Goal: Task Accomplishment & Management: Manage account settings

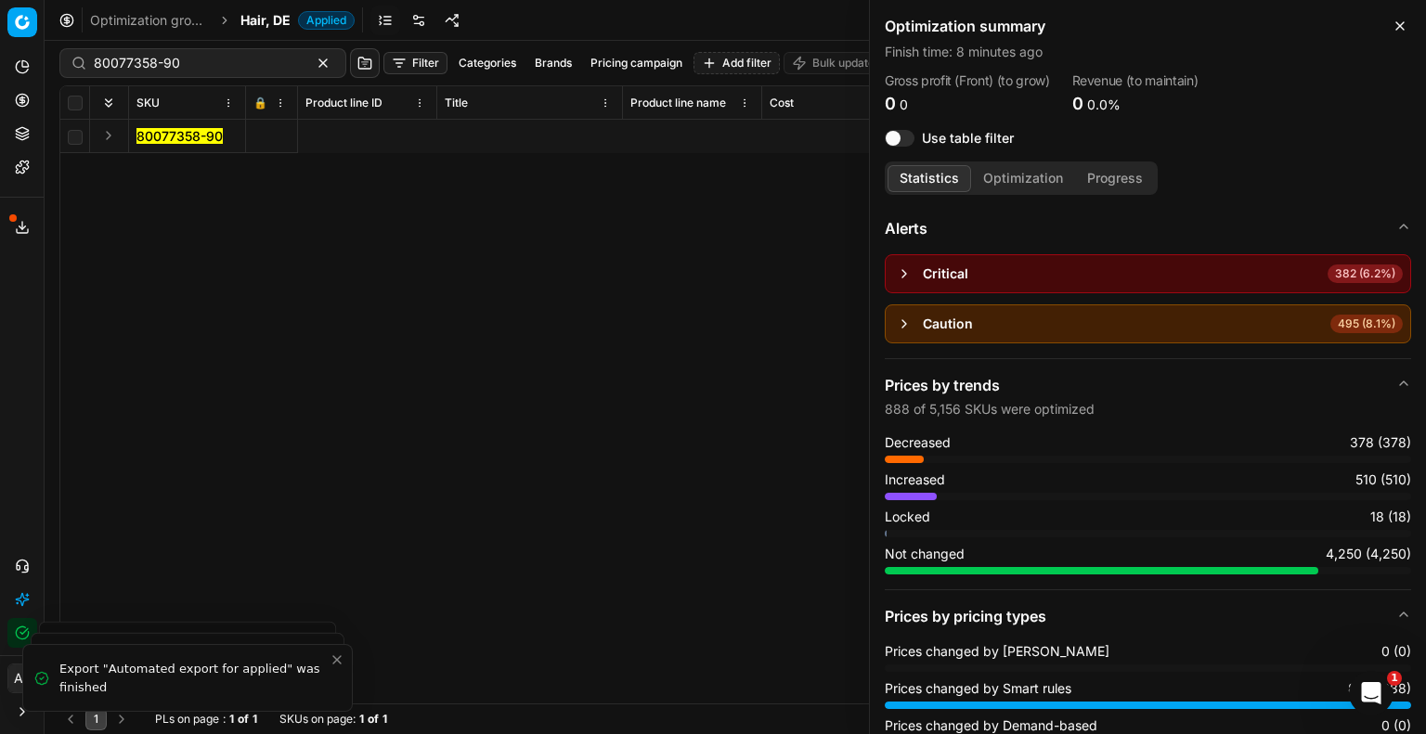
scroll to position [0, 5060]
click at [1411, 23] on div "Optimization summary Finish time : 8 minutes ago Gross profit (Front) (to grow)…" at bounding box center [1148, 81] width 556 height 162
click at [1404, 36] on button "Close" at bounding box center [1400, 26] width 22 height 22
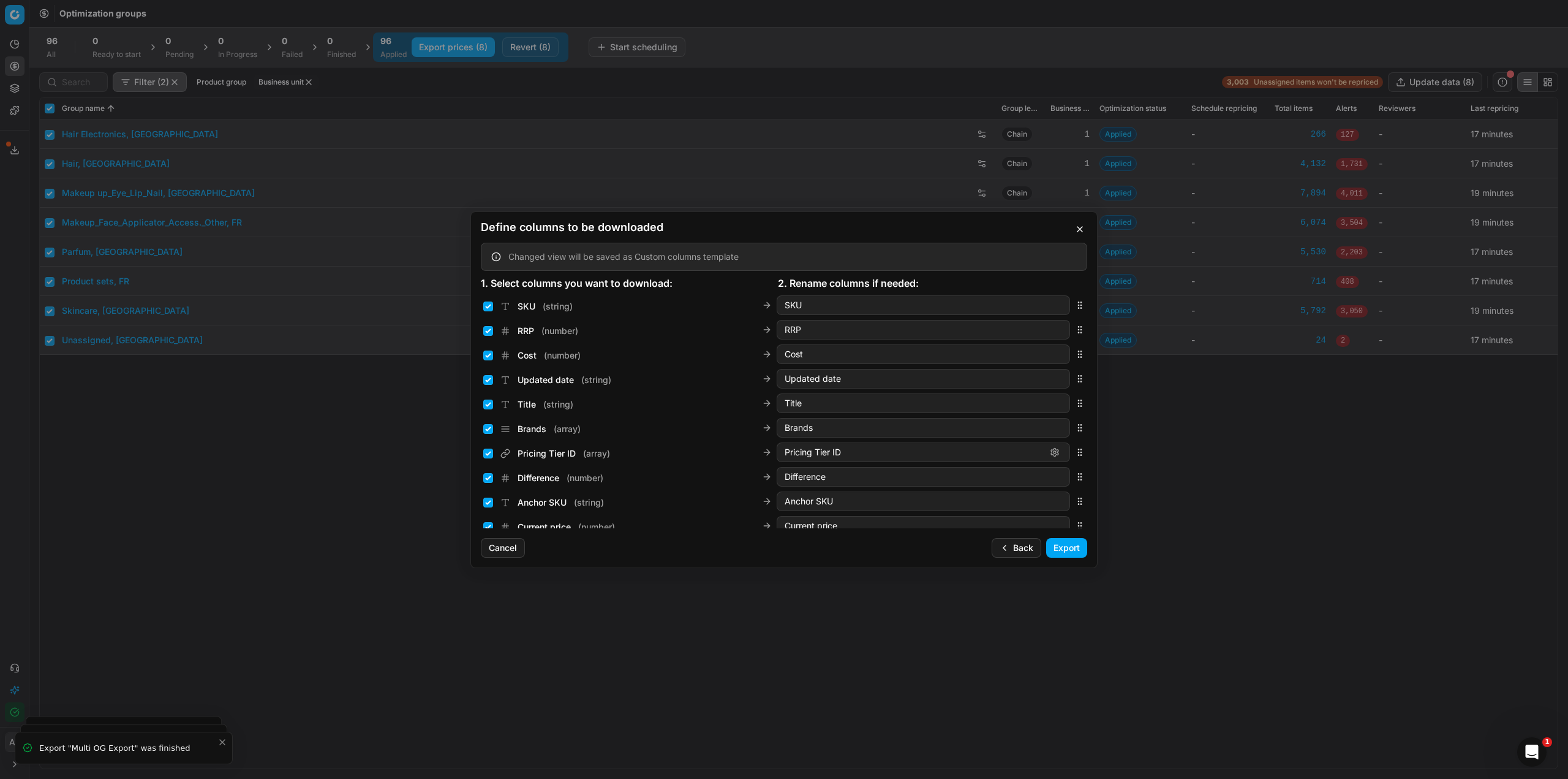
click at [1022, 548] on button "Back" at bounding box center [1016, 548] width 49 height 20
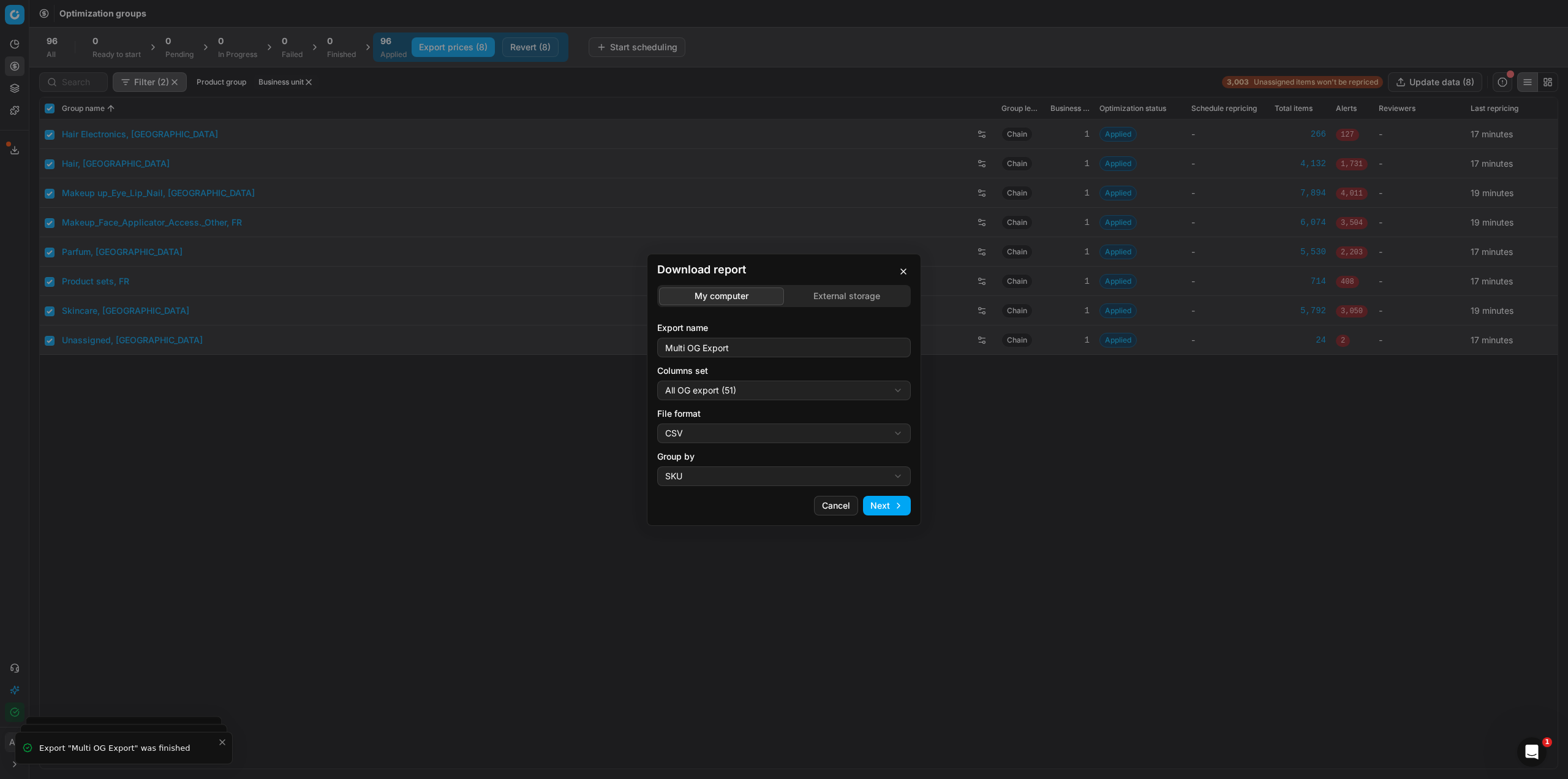
click at [893, 274] on h2 "Download report" at bounding box center [784, 269] width 253 height 11
click at [909, 275] on button "button" at bounding box center [903, 271] width 15 height 15
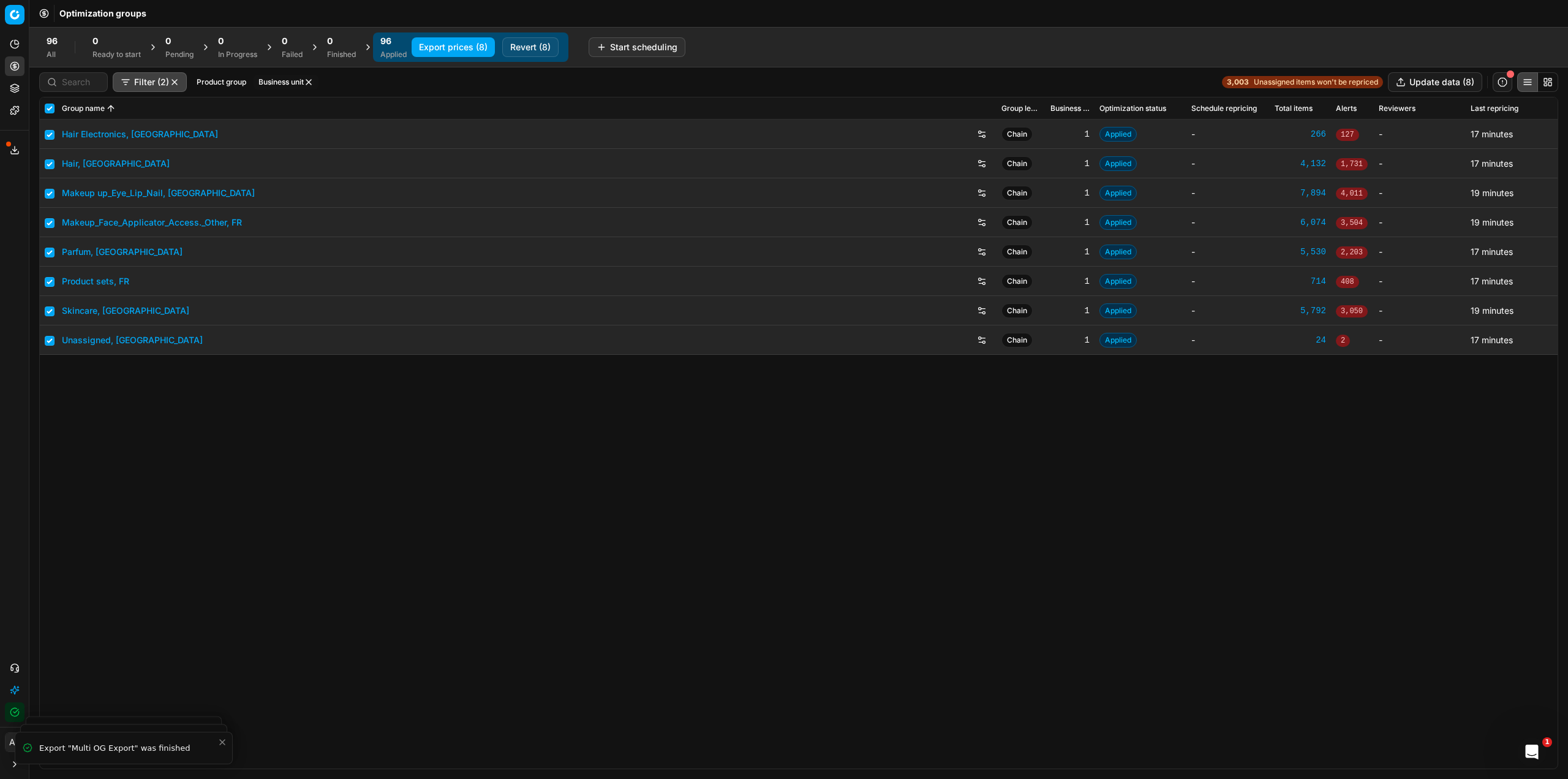
click at [534, 50] on button "Revert (8)" at bounding box center [530, 48] width 56 height 20
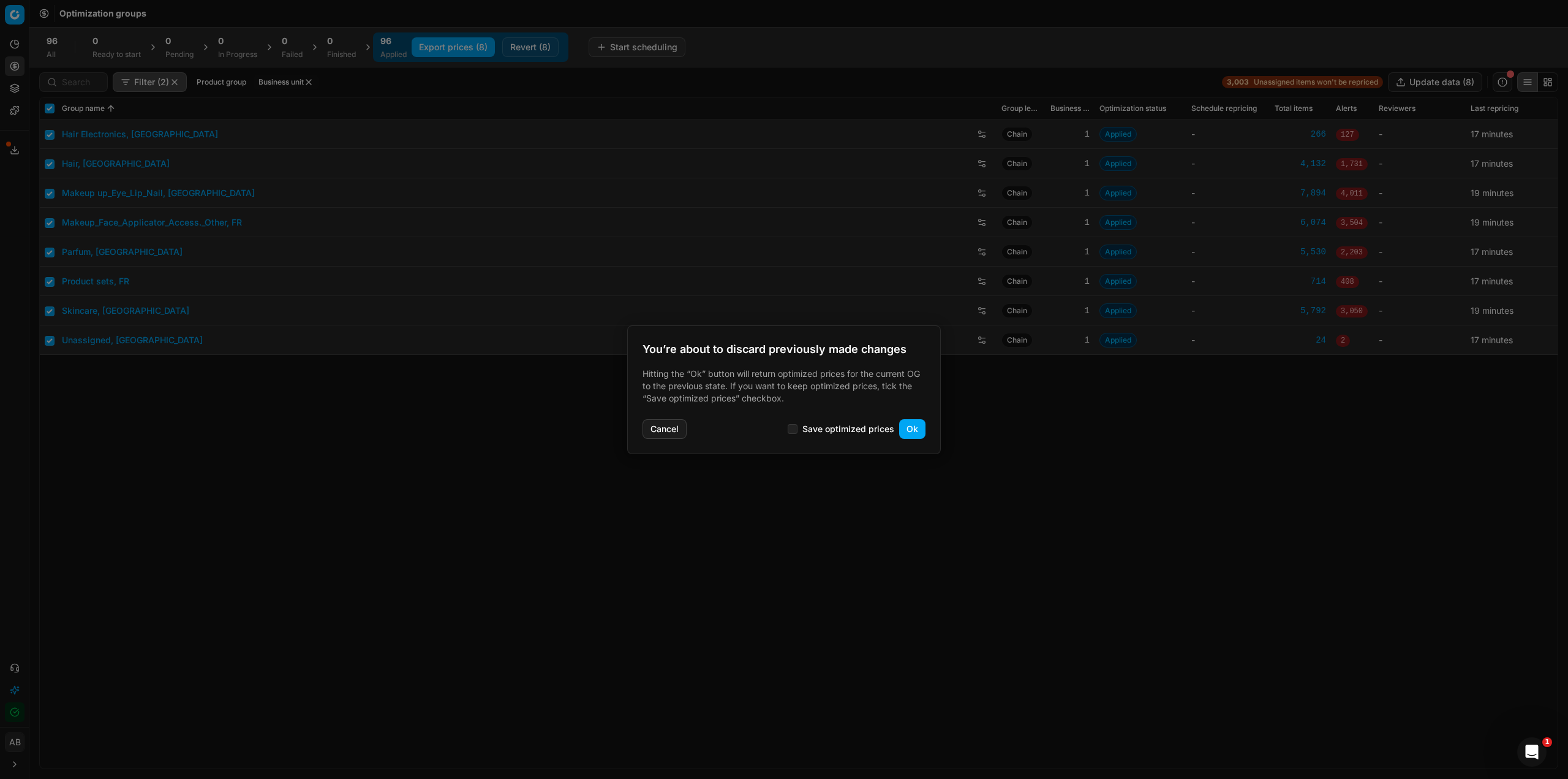
click at [911, 426] on button "Ok" at bounding box center [913, 429] width 26 height 20
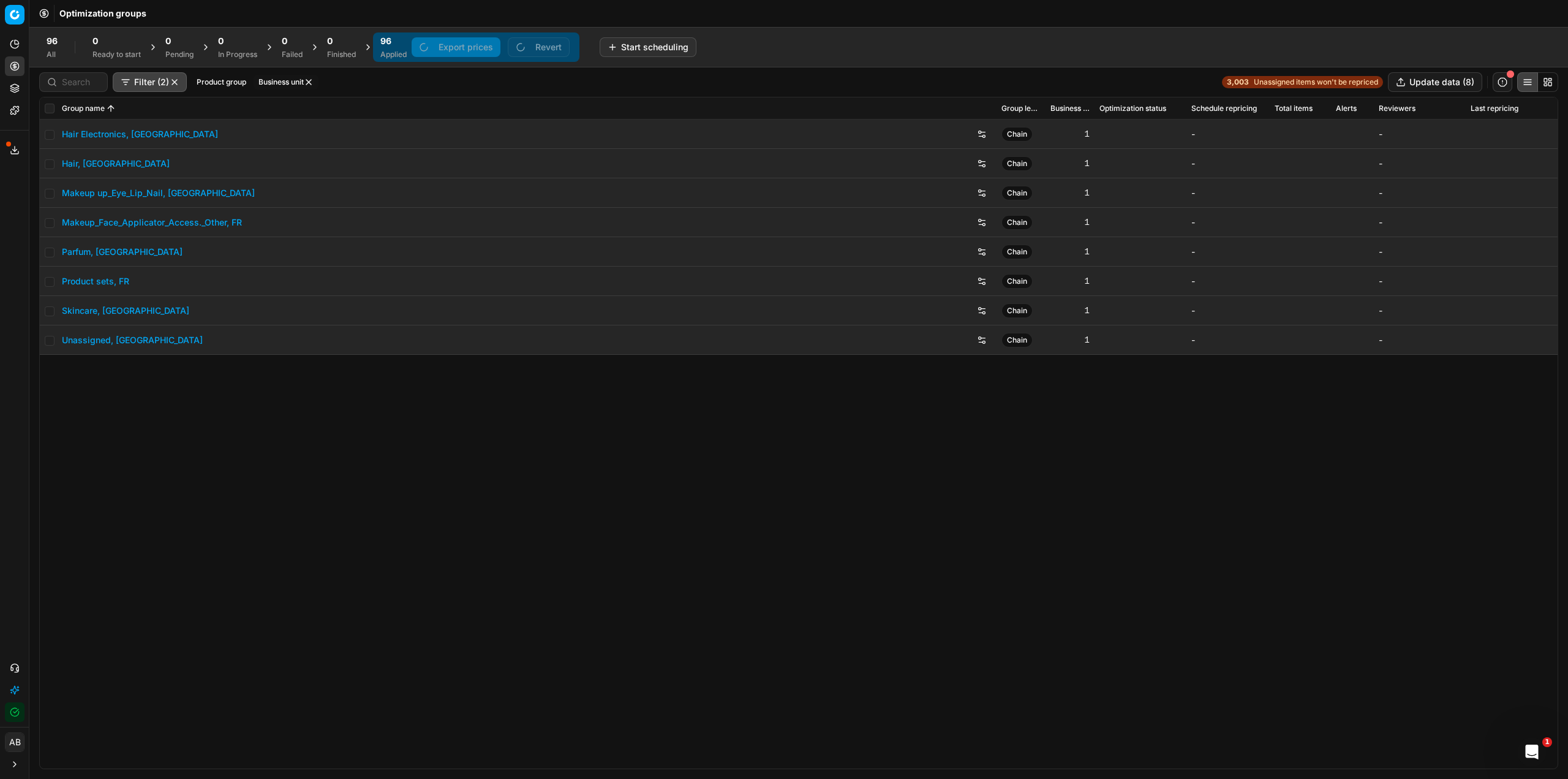
checkbox input "false"
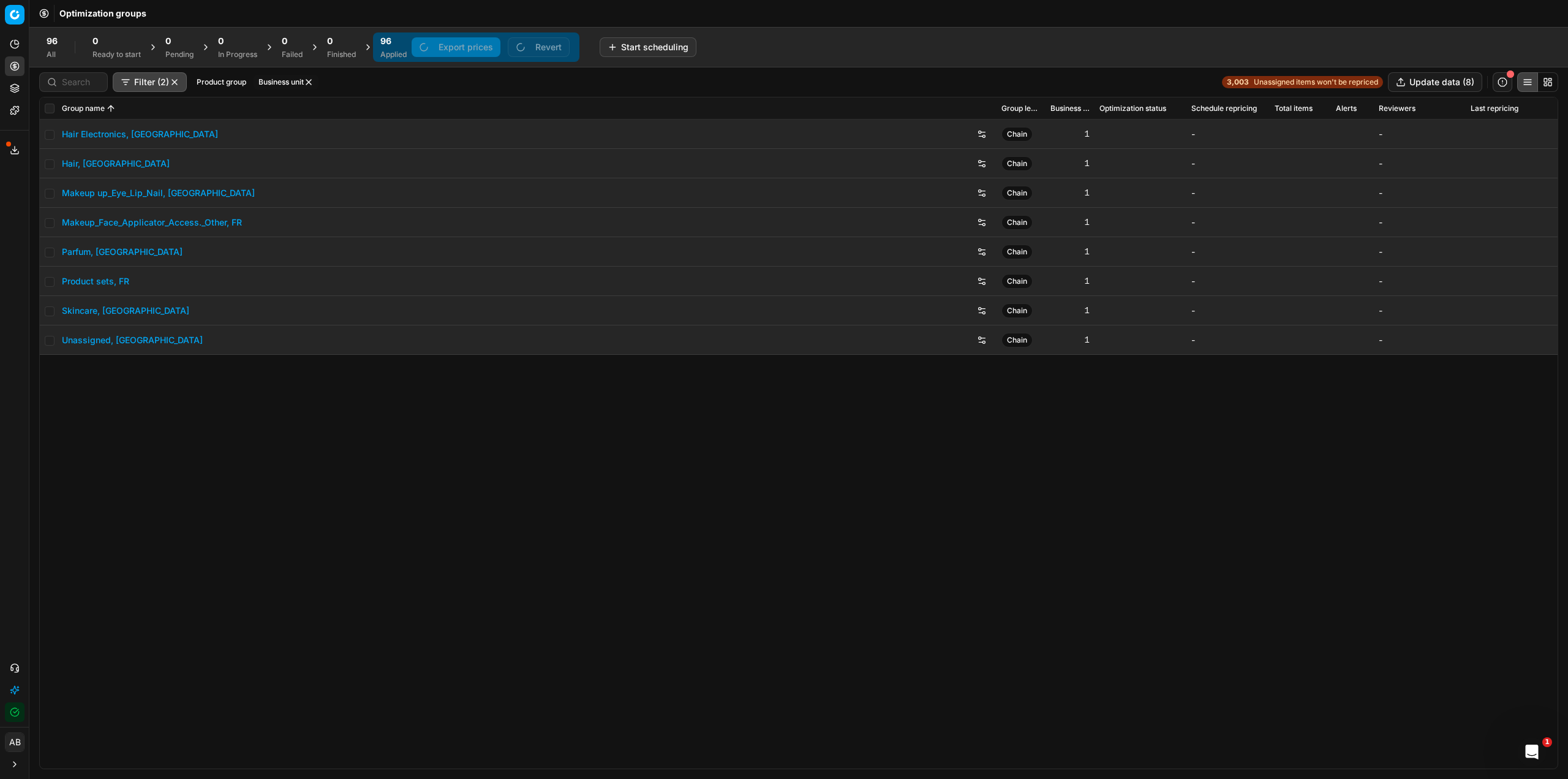
checkbox input "false"
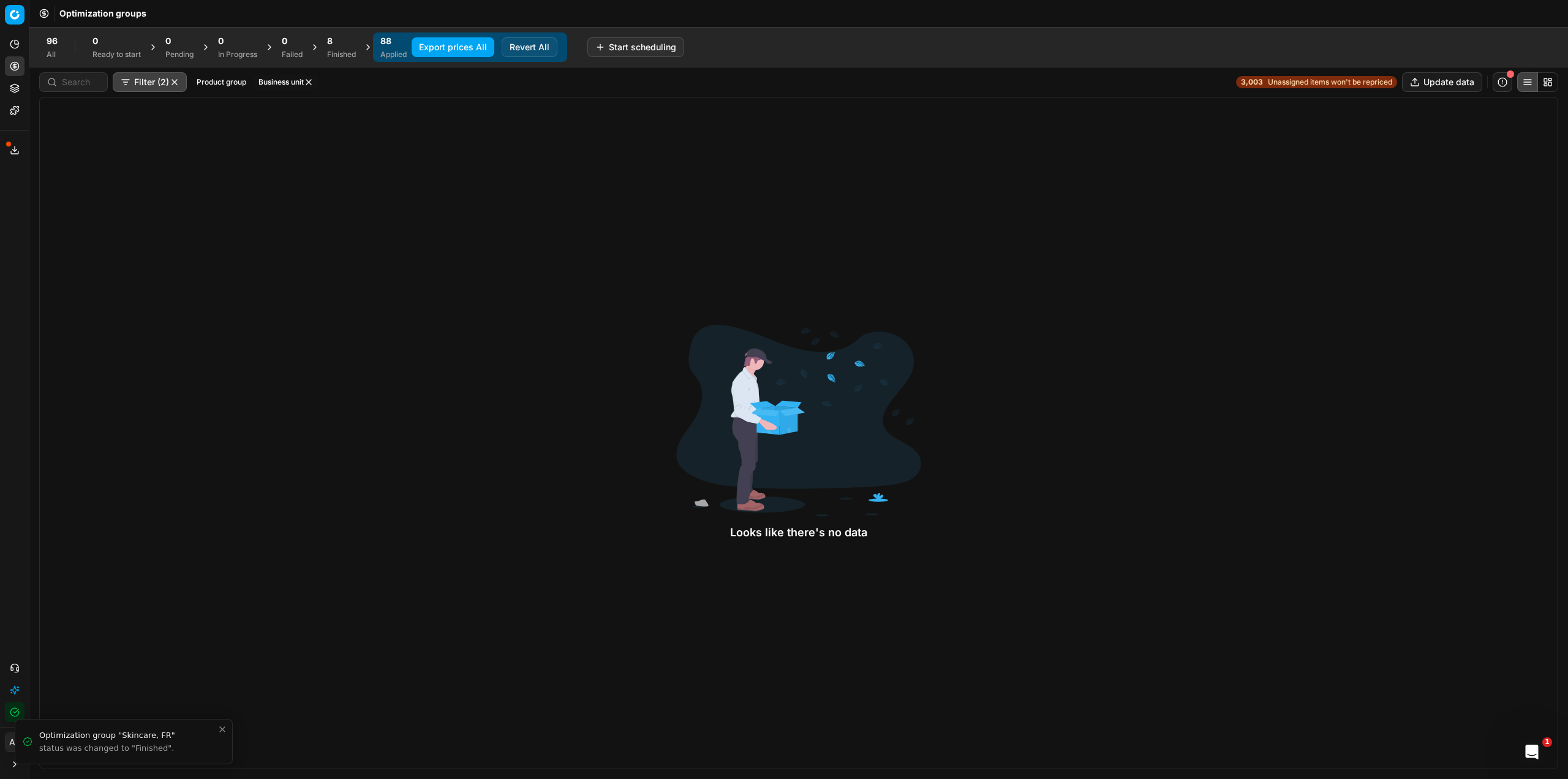
click at [343, 55] on div "Finished" at bounding box center [342, 54] width 29 height 10
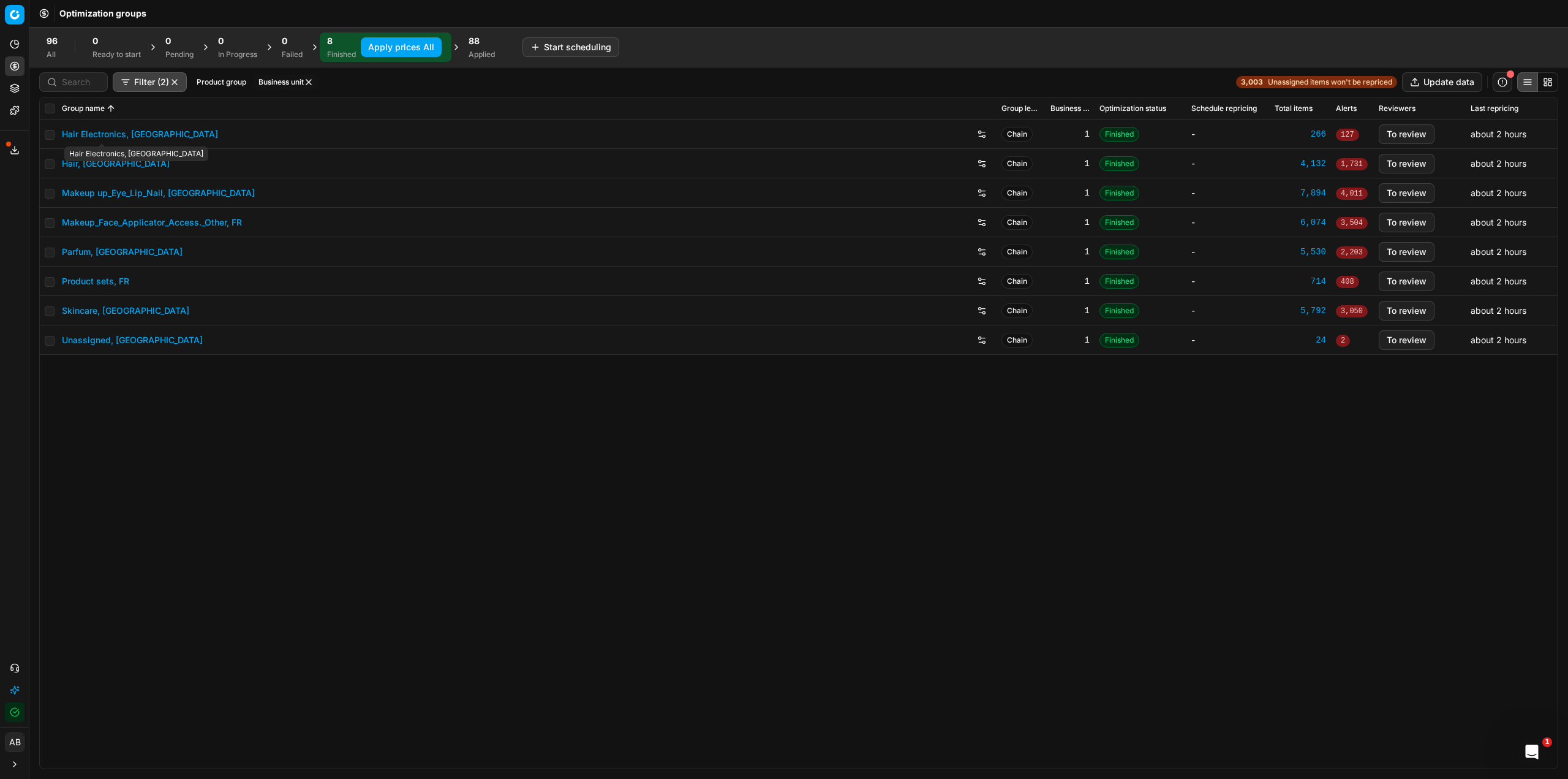
click at [127, 138] on link "Hair Electronics, [GEOGRAPHIC_DATA]" at bounding box center [140, 134] width 156 height 13
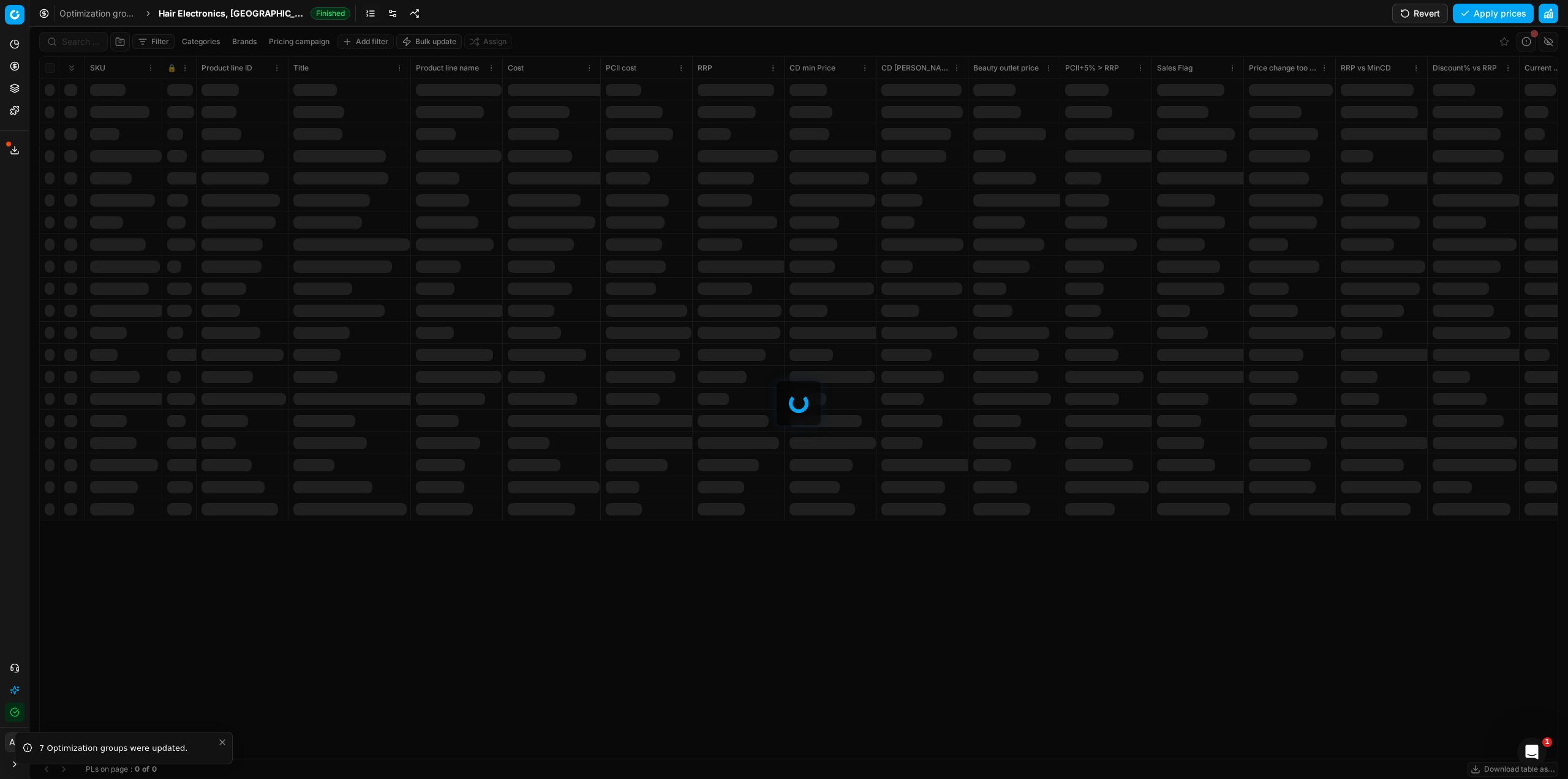
click at [383, 8] on link at bounding box center [393, 14] width 20 height 20
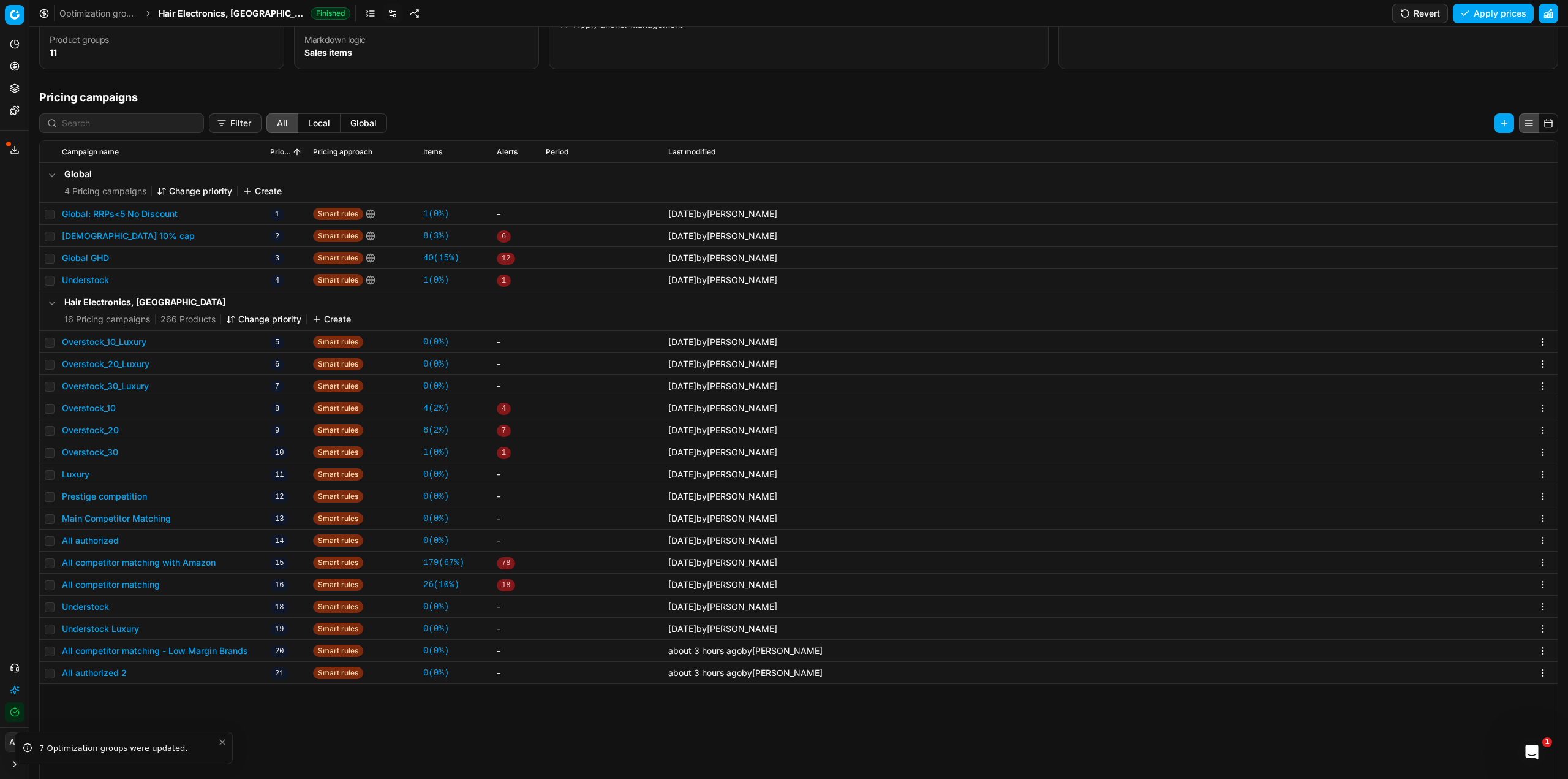
scroll to position [189, 0]
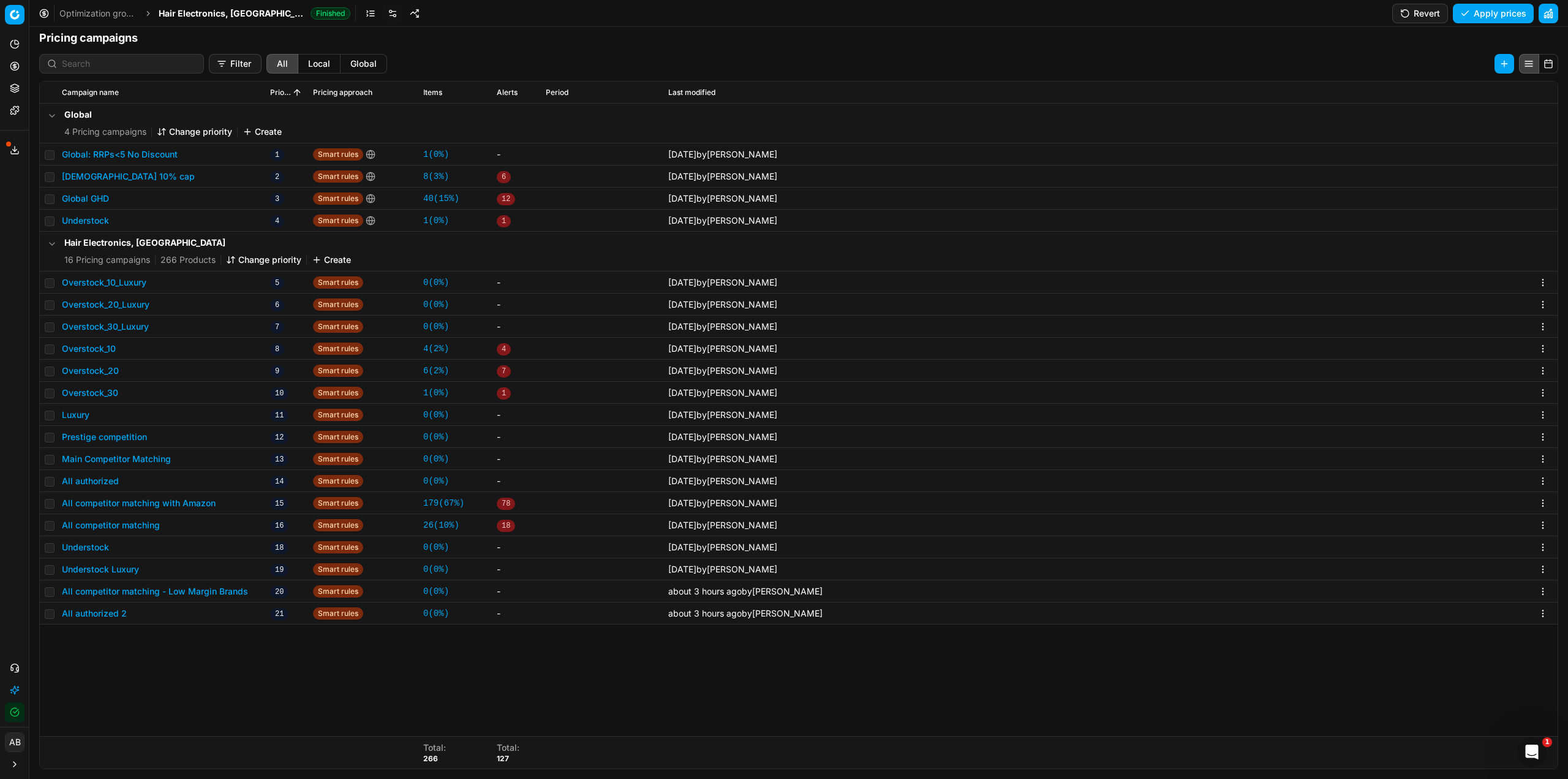
click at [115, 615] on button "All authorized 2" at bounding box center [94, 613] width 65 height 13
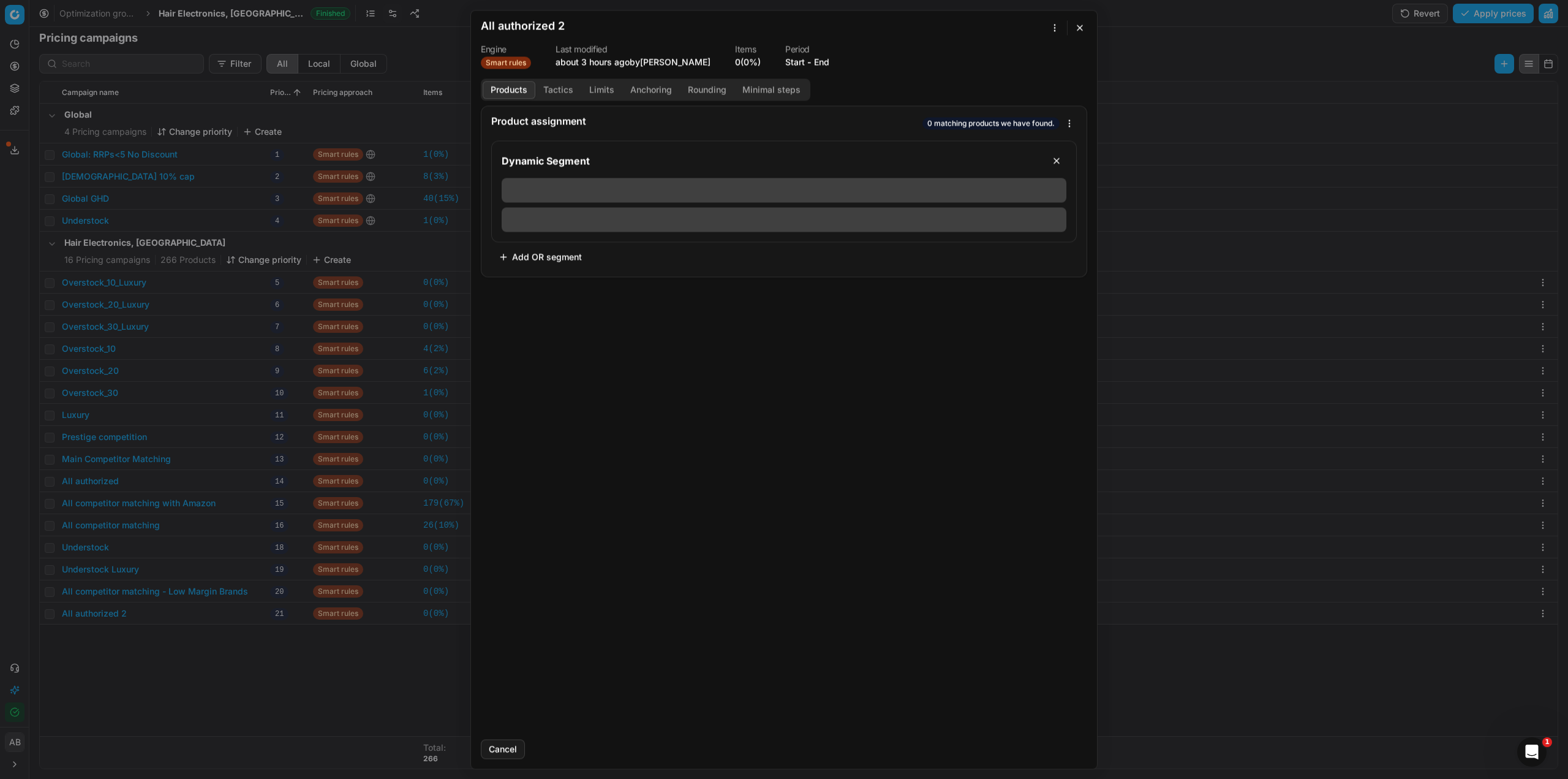
click at [1051, 29] on div "We are saving PC settings. Please wait, it should take a few minutes All author…" at bounding box center [784, 390] width 1568 height 779
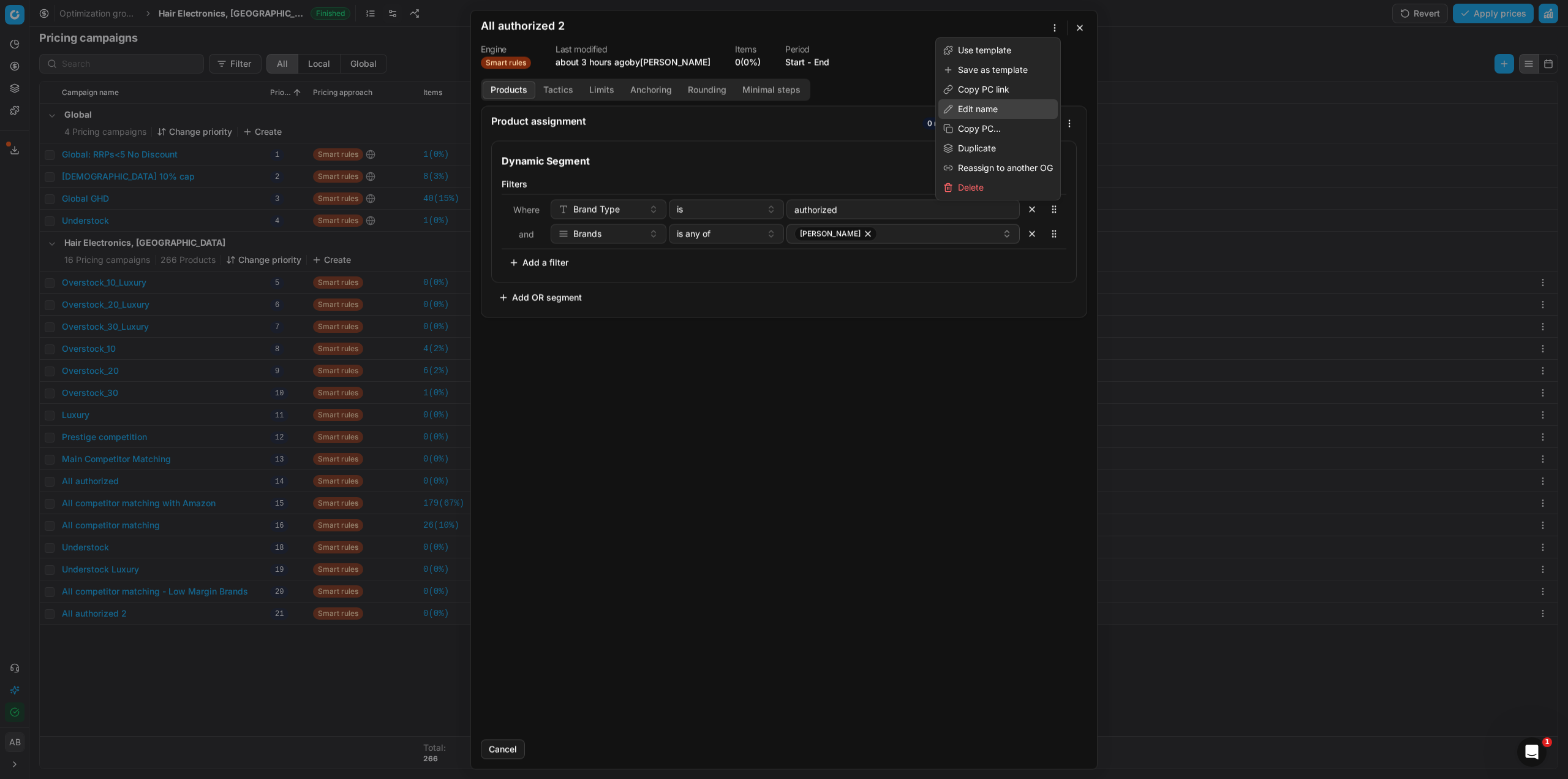
click at [985, 110] on div "Edit name" at bounding box center [998, 109] width 119 height 20
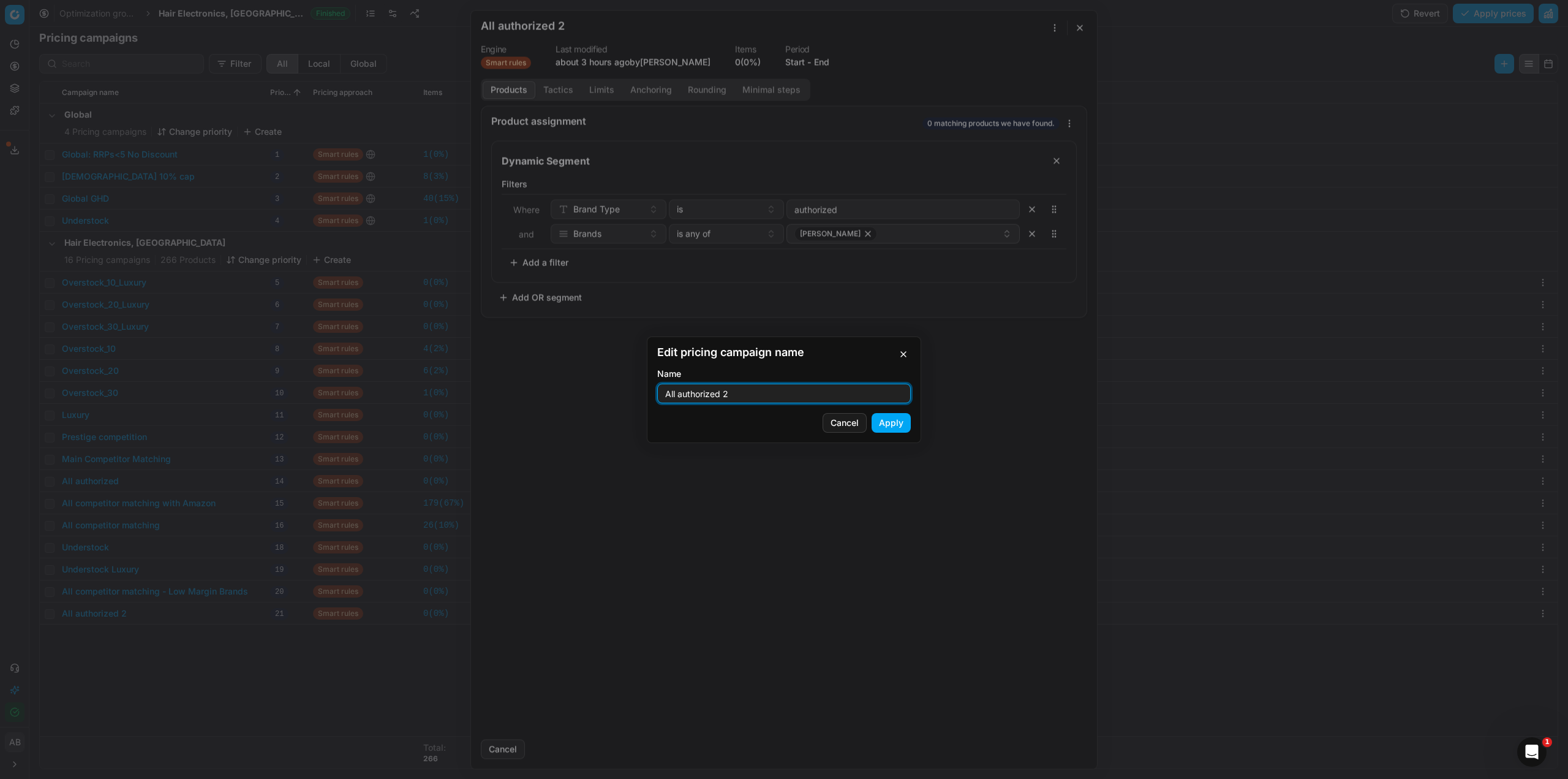
click at [738, 398] on input "All authorized 2" at bounding box center [784, 393] width 243 height 18
type input "All authorized - Low Margin Brands"
click at [886, 430] on button "Apply" at bounding box center [891, 423] width 39 height 20
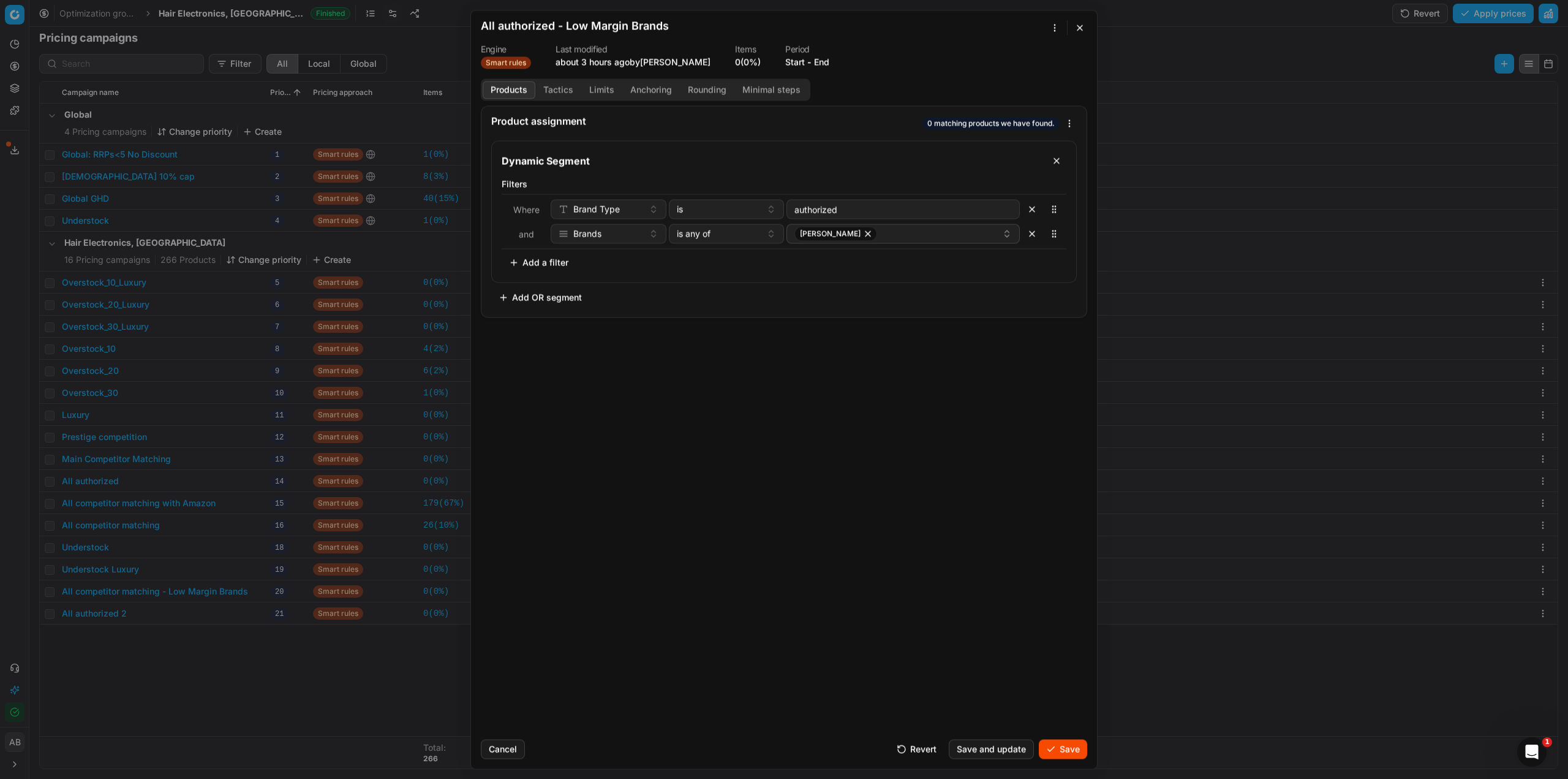
click at [1068, 748] on button "Save" at bounding box center [1062, 749] width 48 height 20
click at [1052, 747] on button "Save" at bounding box center [1062, 749] width 48 height 20
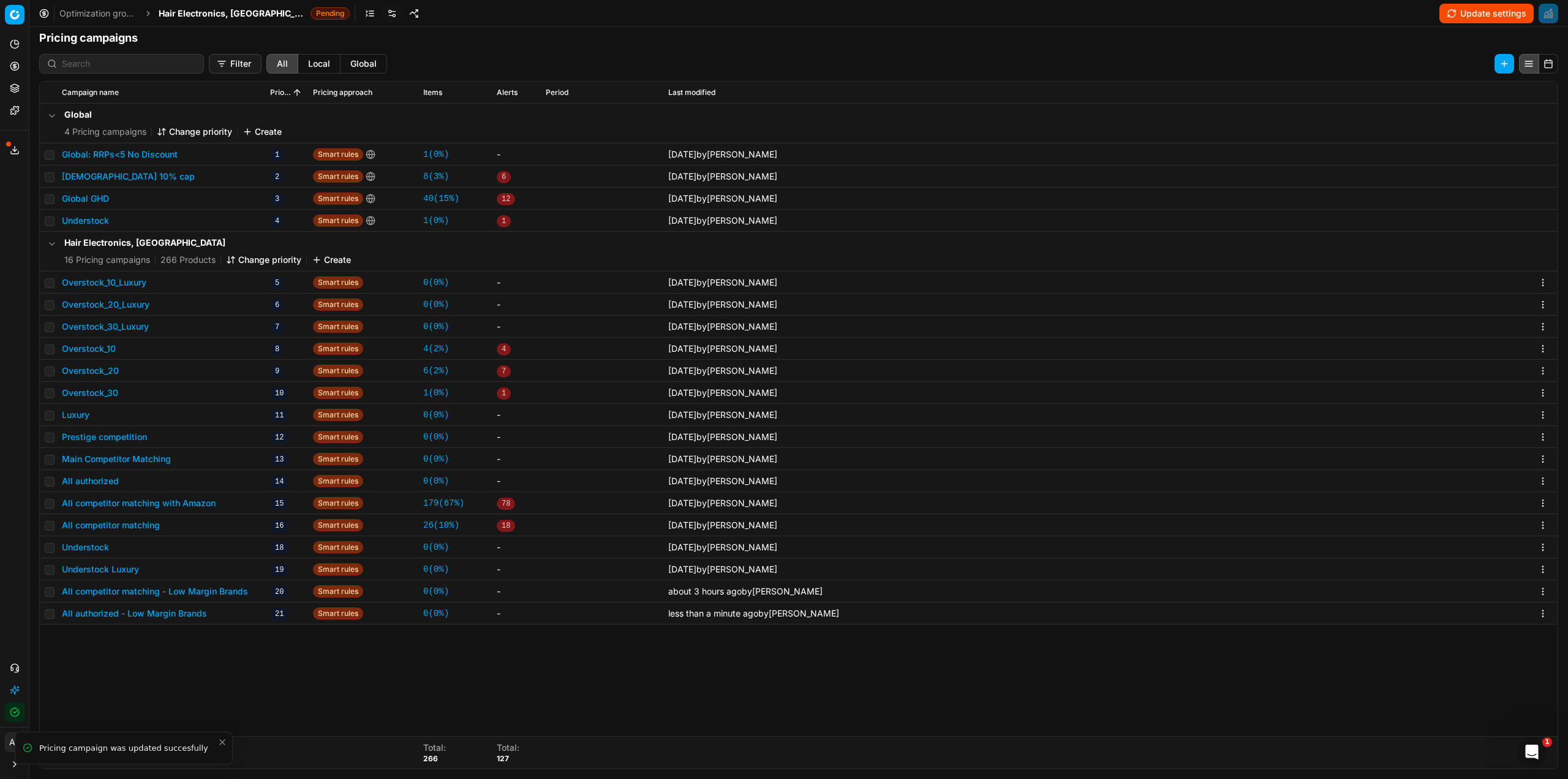
click at [226, 589] on button "All competitor matching - Low Margin Brands" at bounding box center [155, 591] width 186 height 13
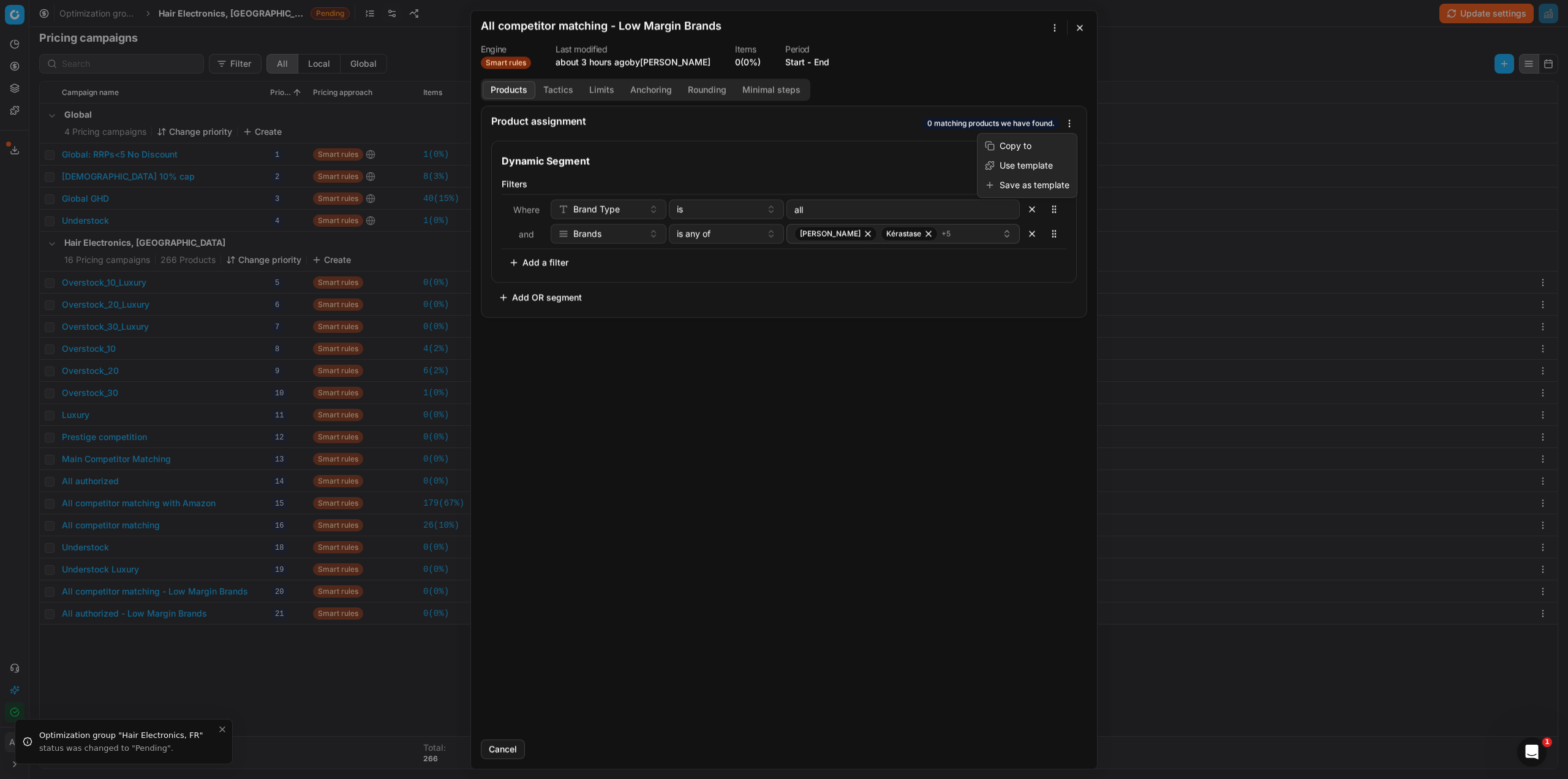
click at [1067, 121] on div "We are saving PC settings. Please wait, it should take a few minutes All compet…" at bounding box center [784, 390] width 1568 height 779
click at [563, 88] on div "We are saving PC settings. Please wait, it should take a few minutes All compet…" at bounding box center [784, 390] width 1568 height 779
click at [570, 90] on button "Tactics" at bounding box center [558, 90] width 46 height 18
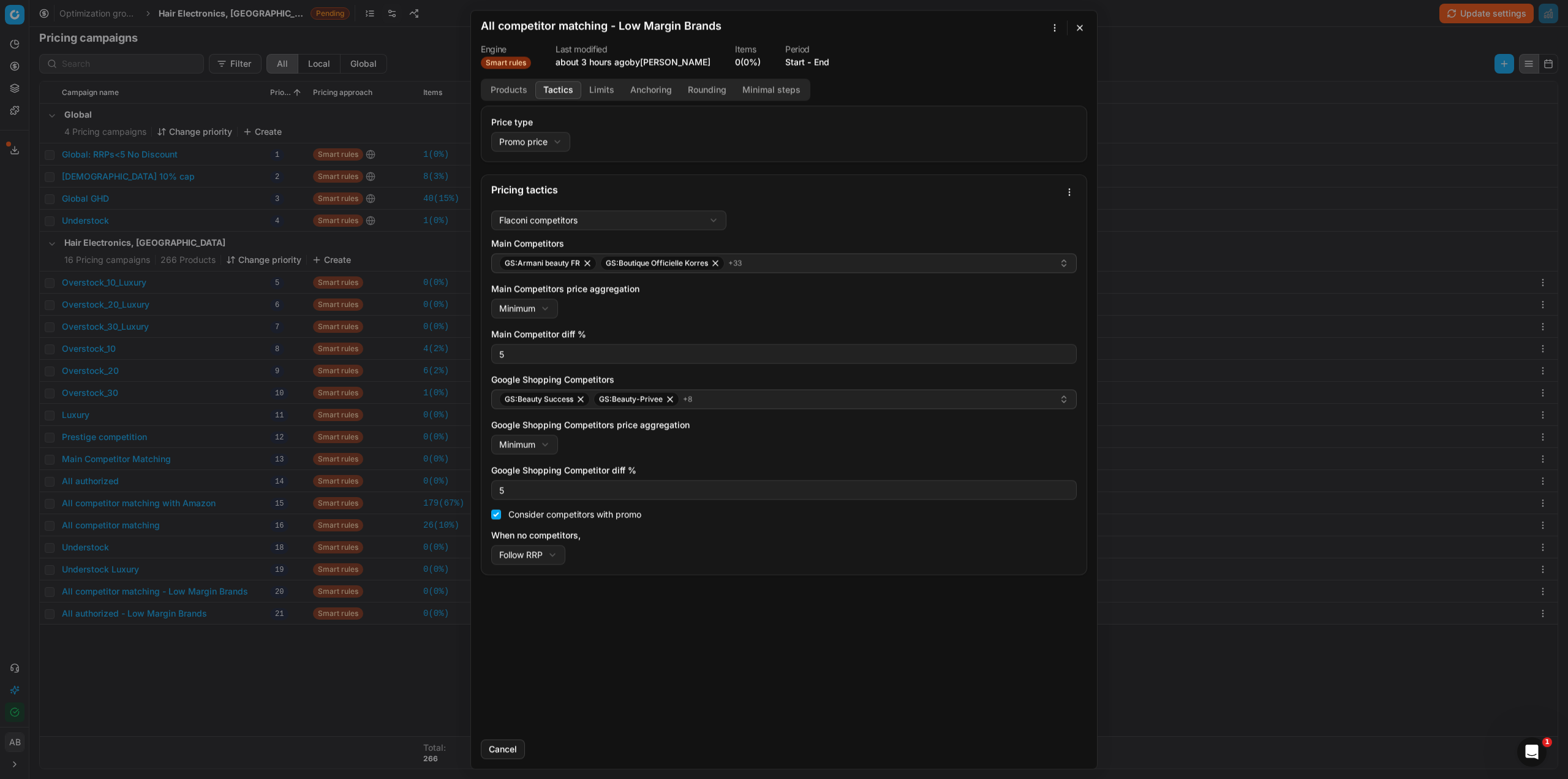
click at [1069, 191] on div "We are saving PC settings. Please wait, it should take a few minutes All compet…" at bounding box center [784, 390] width 1568 height 779
click at [1016, 255] on div "Save as template" at bounding box center [1027, 254] width 94 height 20
click at [201, 735] on div "We are saving PC settings. Please wait, it should take a few minutes All compet…" at bounding box center [784, 390] width 1568 height 779
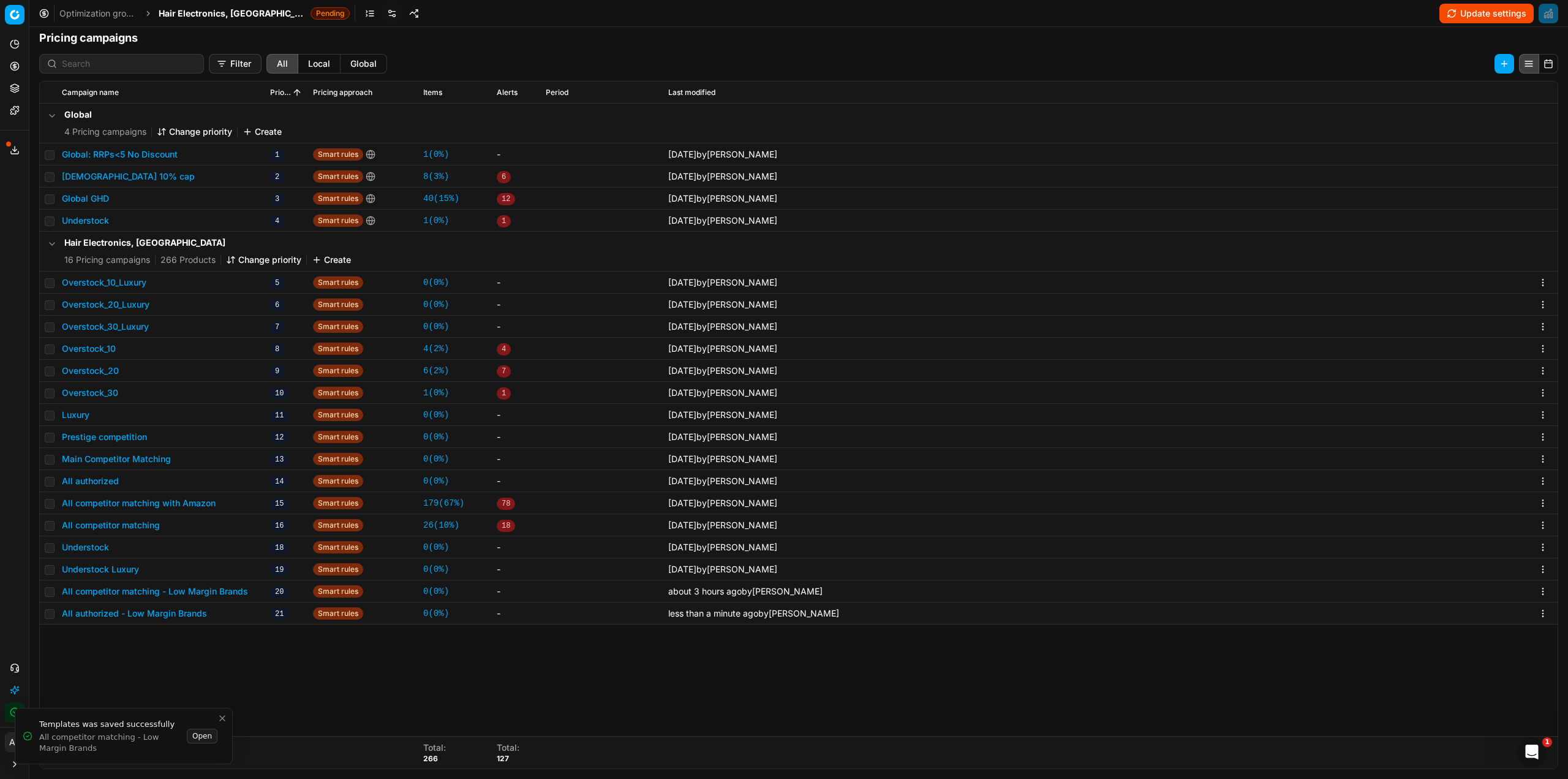
click at [201, 735] on button "Open" at bounding box center [202, 736] width 30 height 15
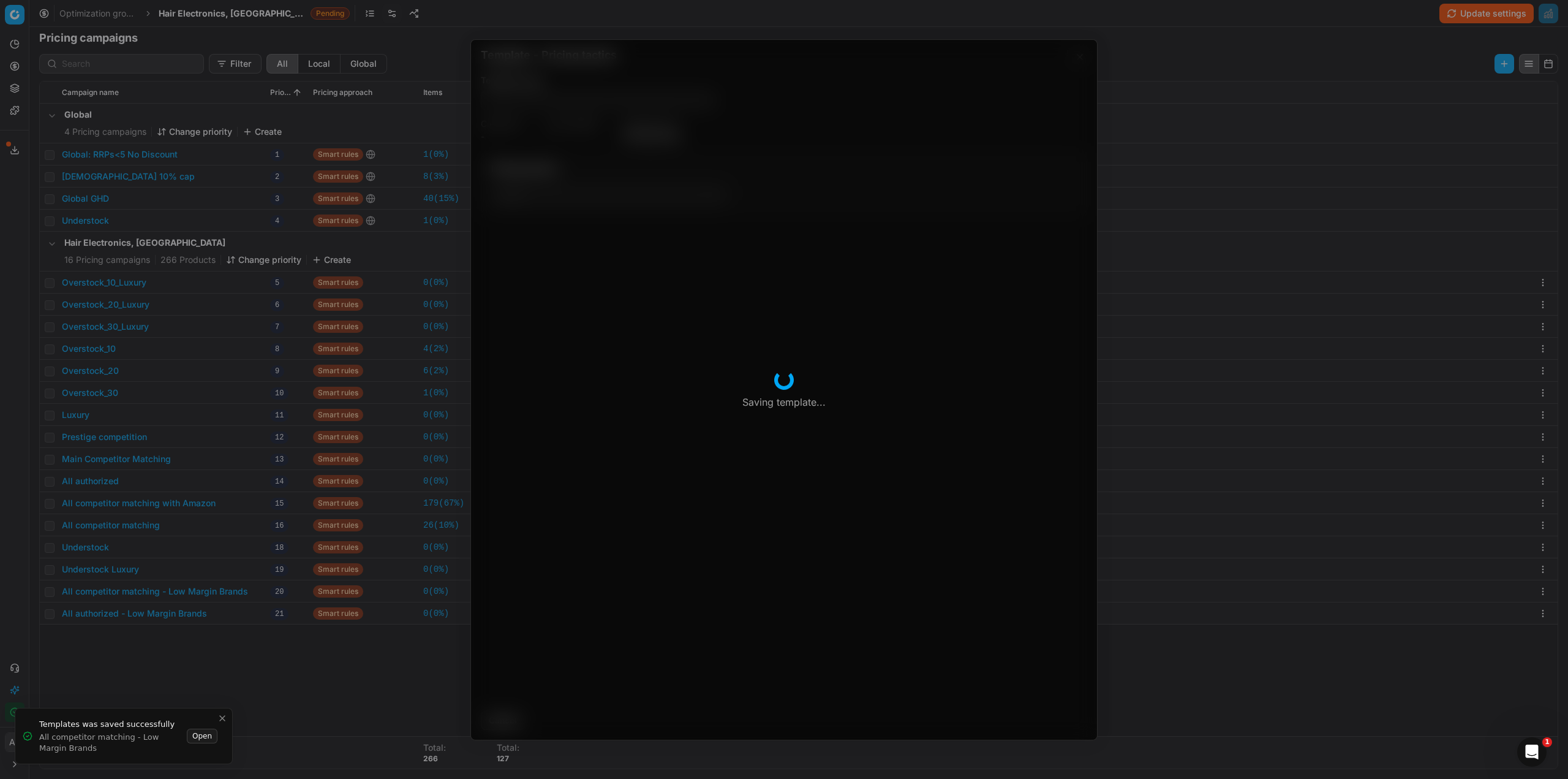
type input "All competitor matching - Low Margin Brands"
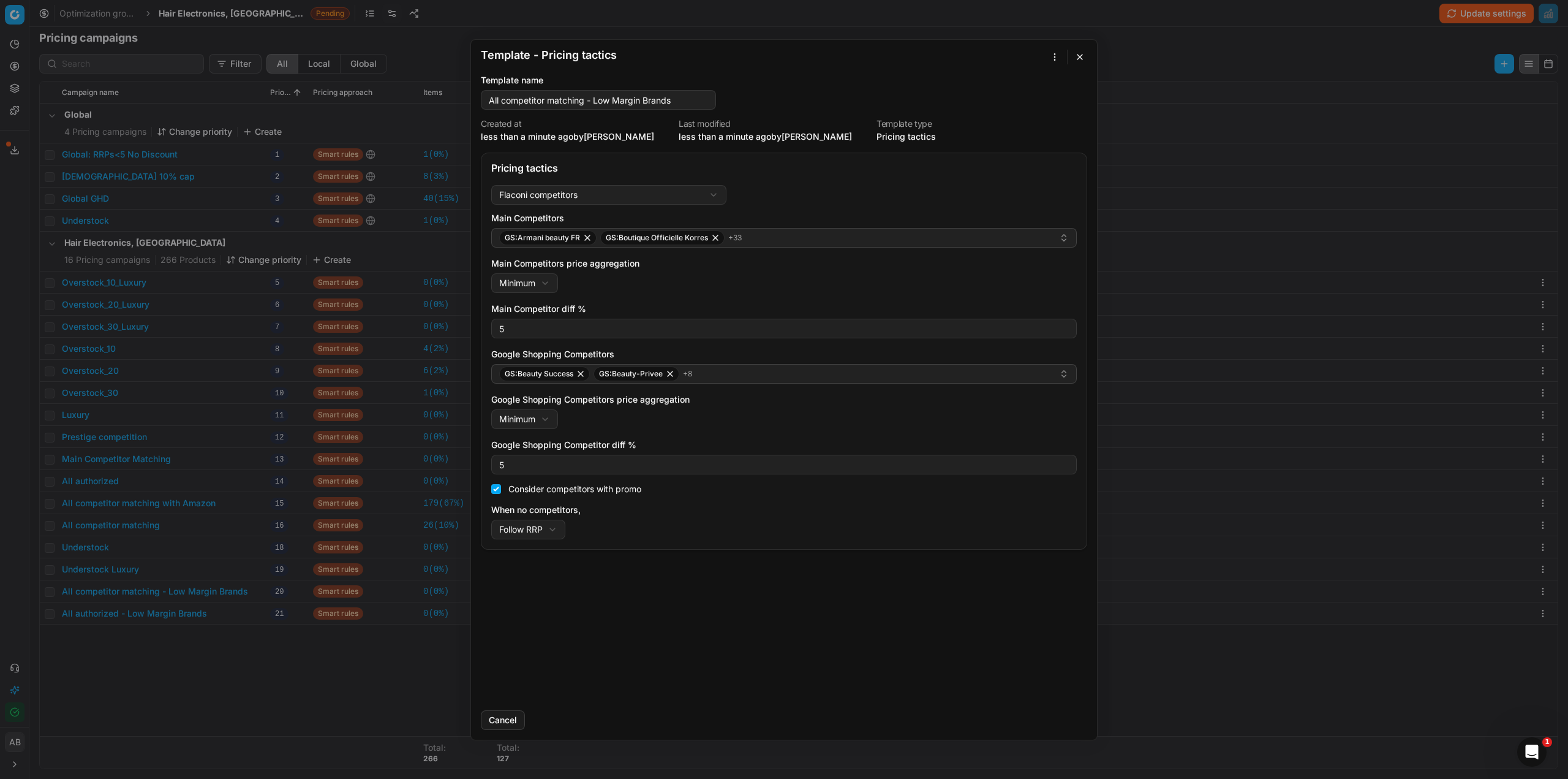
click at [1054, 61] on div "Template - Pricing tactics Saving template... Template name All competitor matc…" at bounding box center [784, 390] width 1568 height 779
click at [1004, 97] on div "Apply to ..." at bounding box center [1023, 100] width 73 height 20
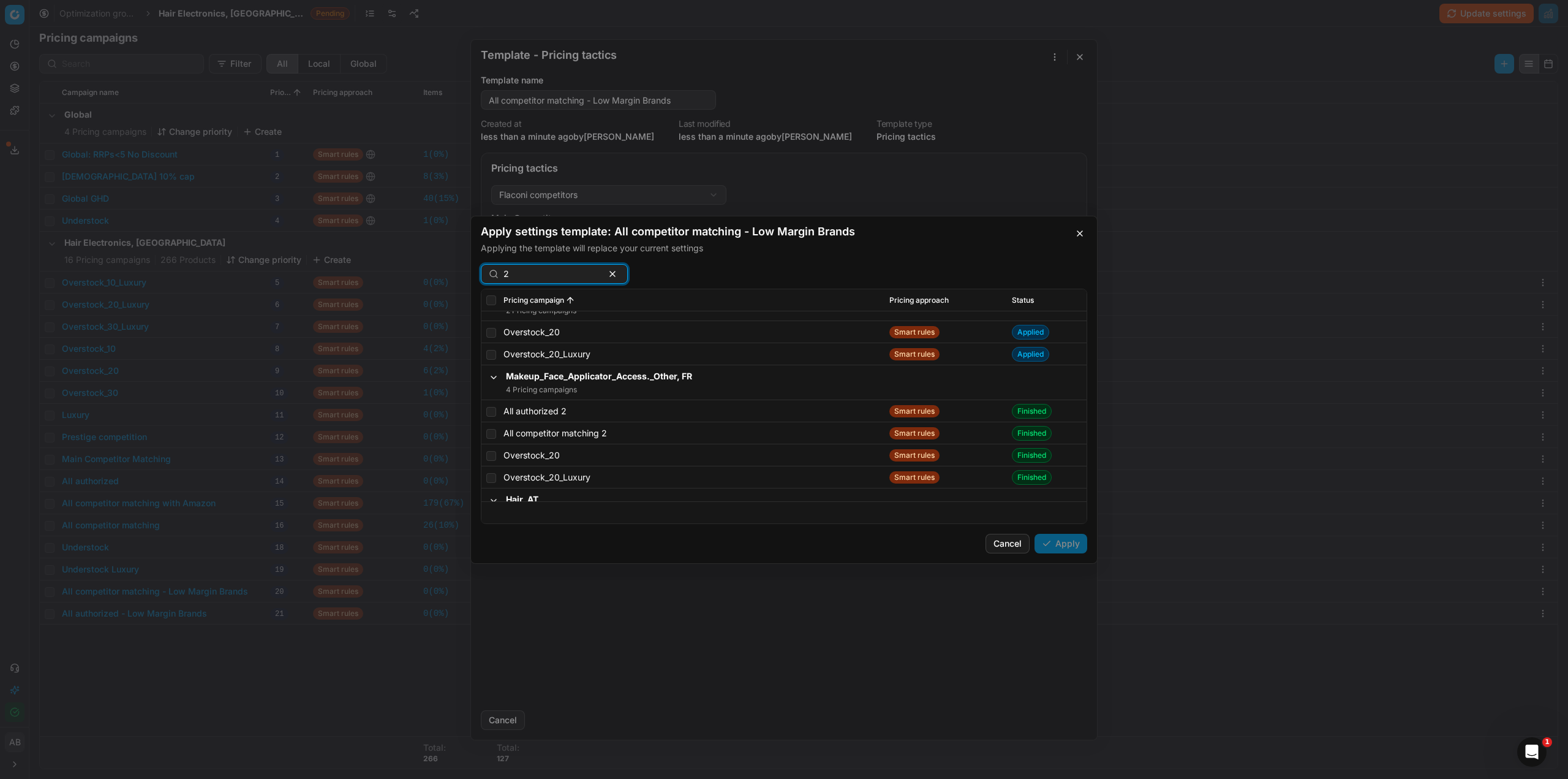
scroll to position [1593, 0]
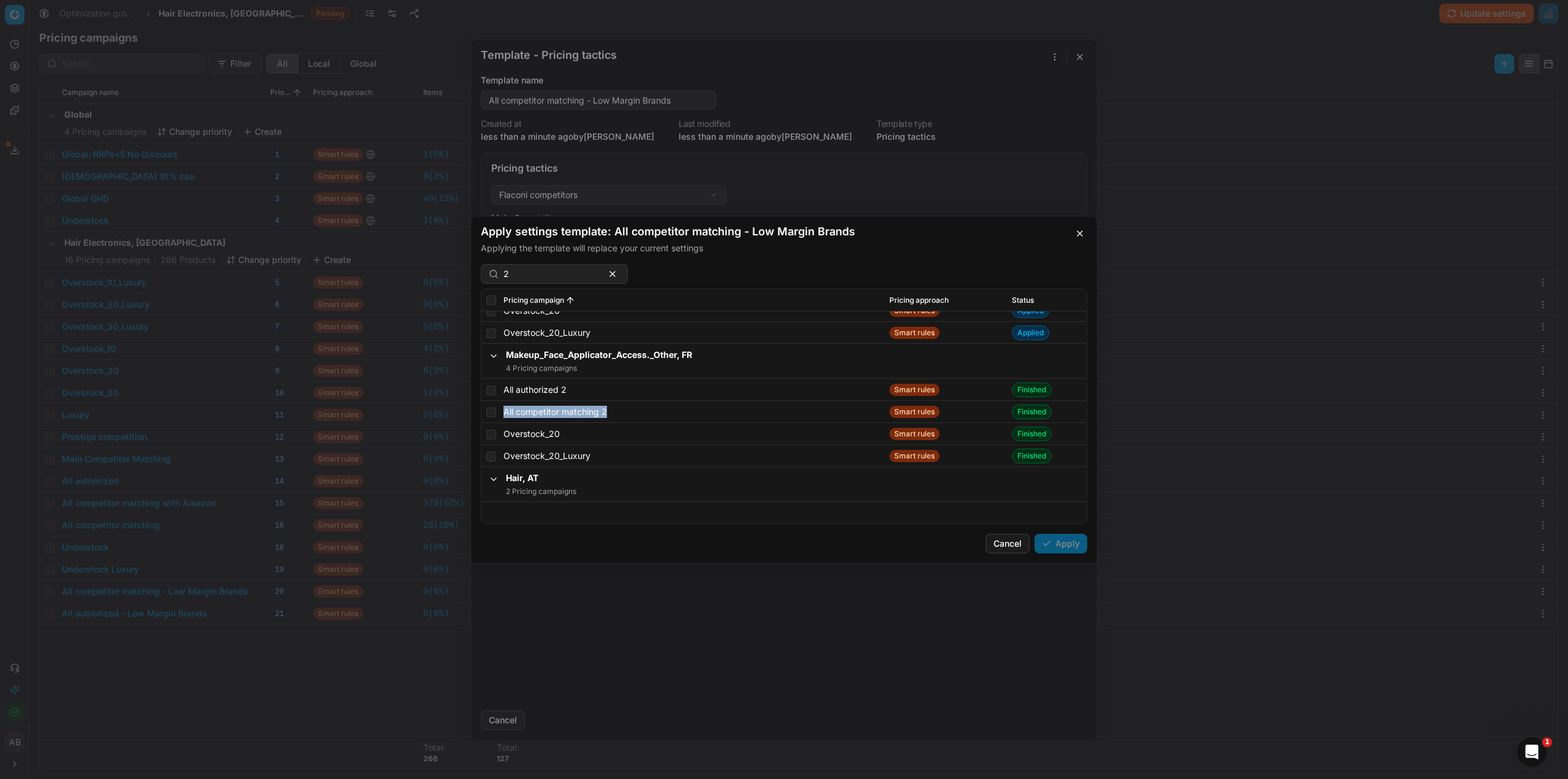
drag, startPoint x: 634, startPoint y: 409, endPoint x: 500, endPoint y: 413, distance: 134.1
click at [500, 413] on td "All competitor matching 2" at bounding box center [692, 411] width 386 height 22
copy div "All competitor matching 2"
click at [529, 279] on input "2" at bounding box center [549, 274] width 92 height 13
click at [504, 277] on input "2" at bounding box center [549, 274] width 92 height 13
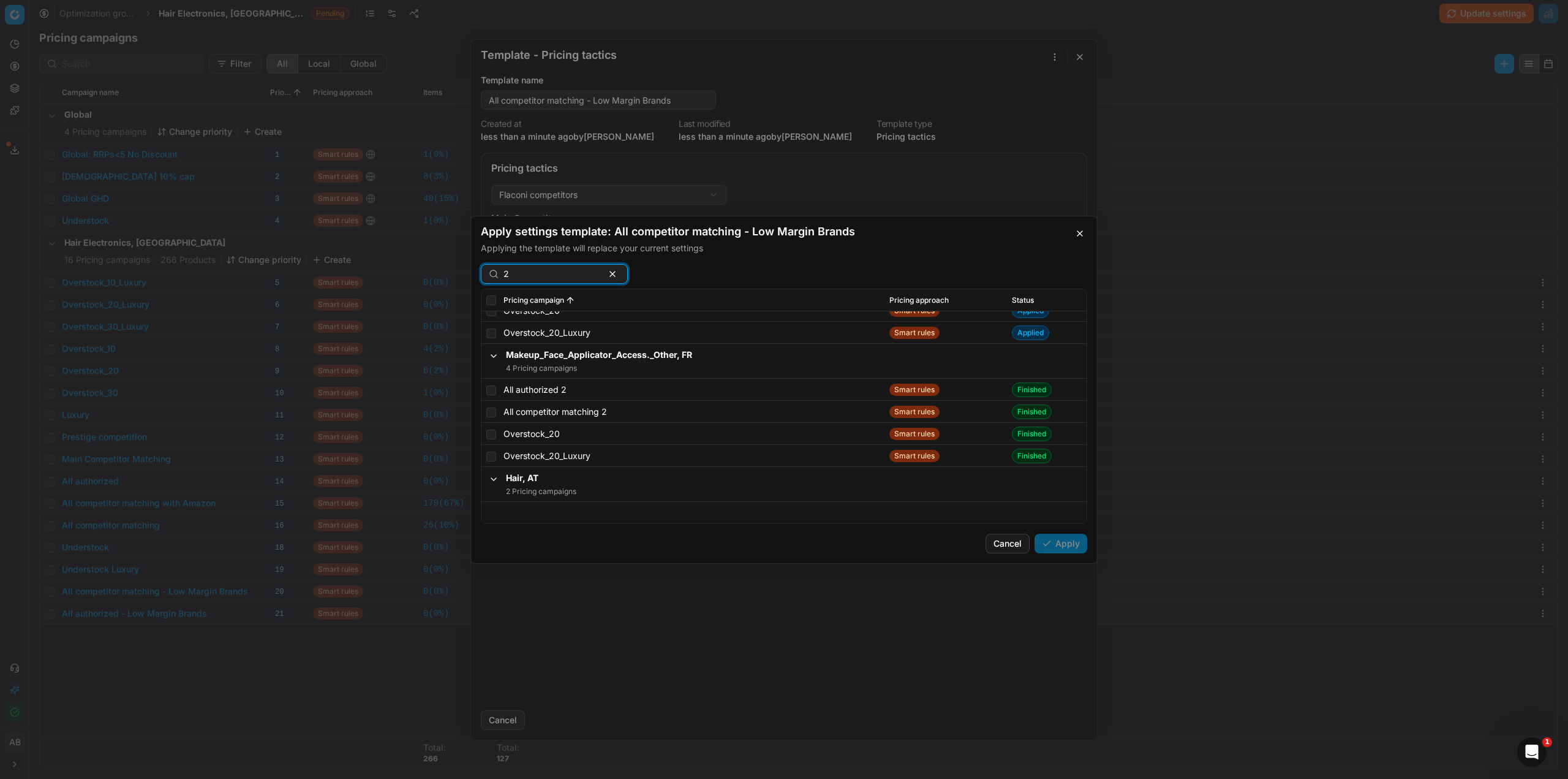
paste input "All competitor matching"
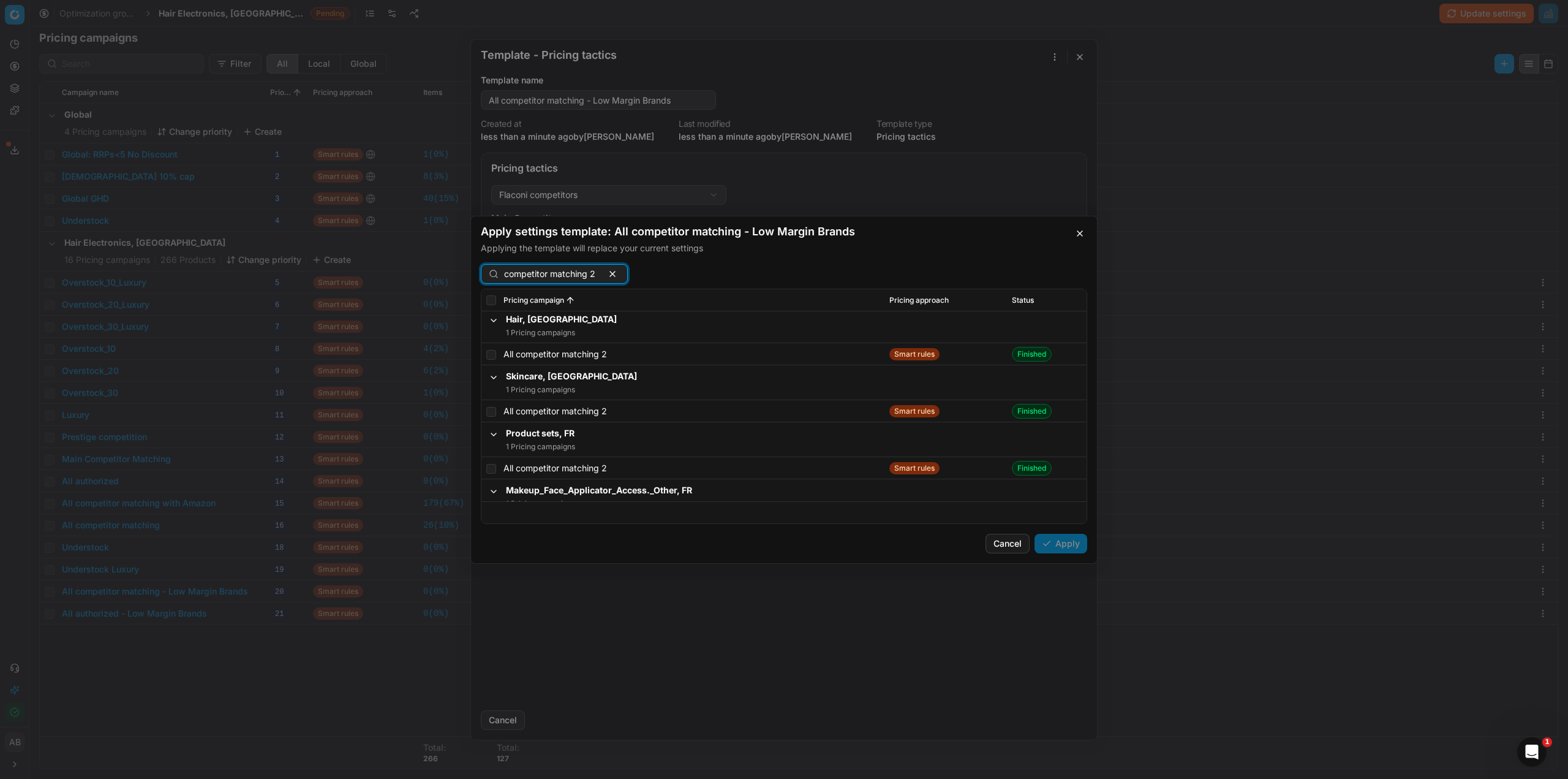
scroll to position [0, 0]
type input "All competitor matching 2"
click at [490, 356] on input "checkbox" at bounding box center [491, 357] width 10 height 10
checkbox input "true"
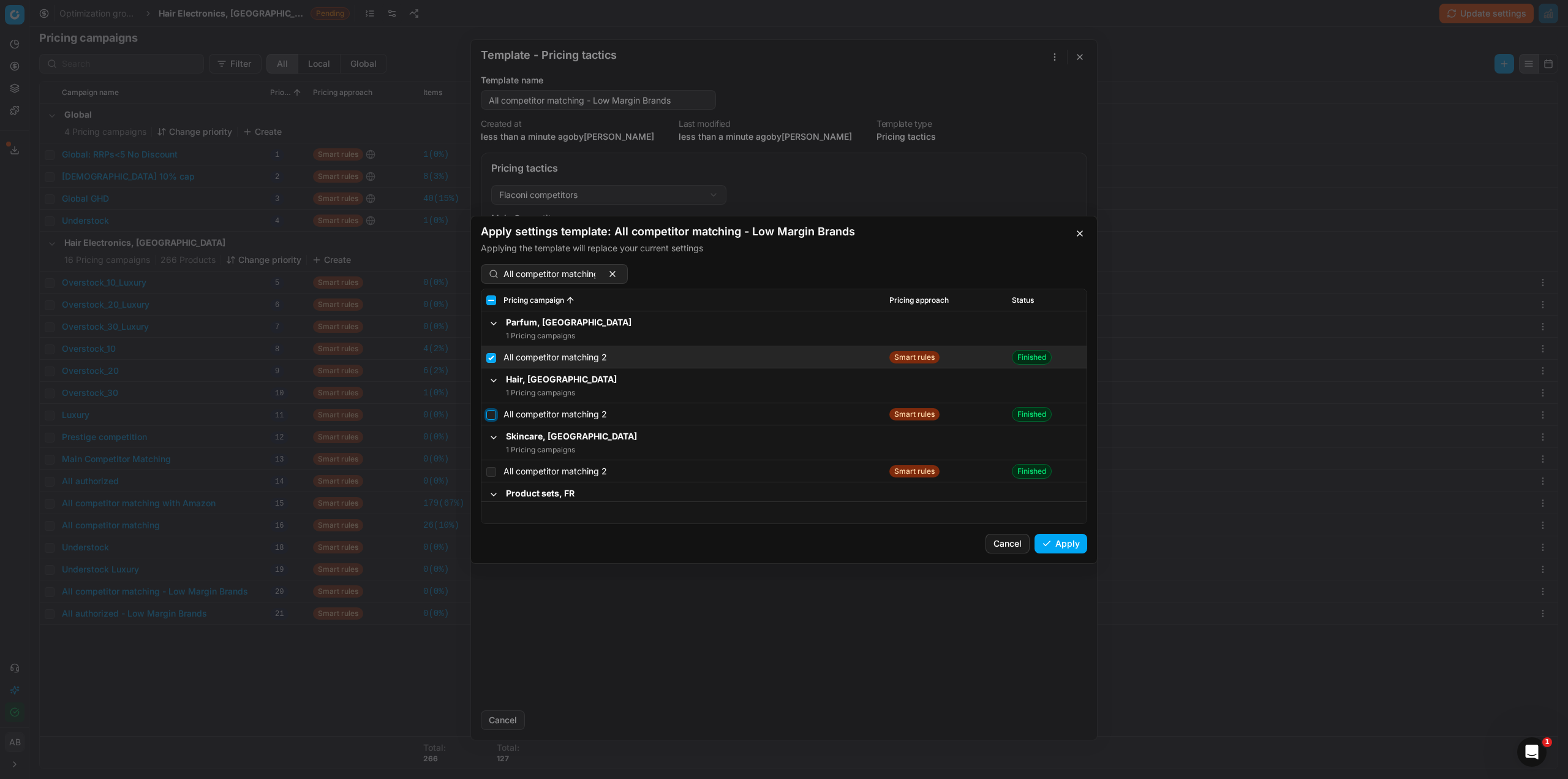
click at [496, 415] on input "checkbox" at bounding box center [491, 414] width 10 height 10
checkbox input "true"
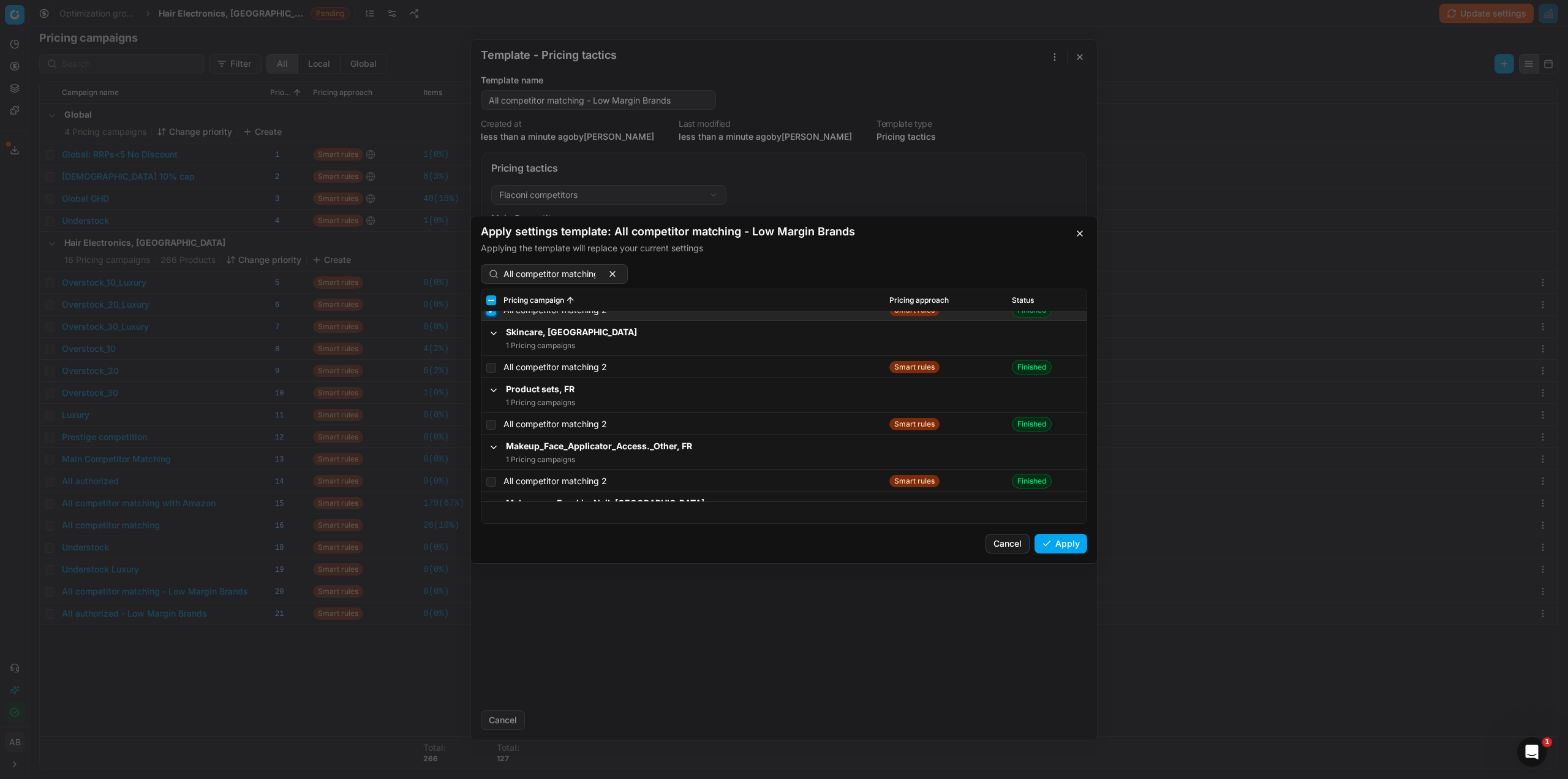
scroll to position [123, 0]
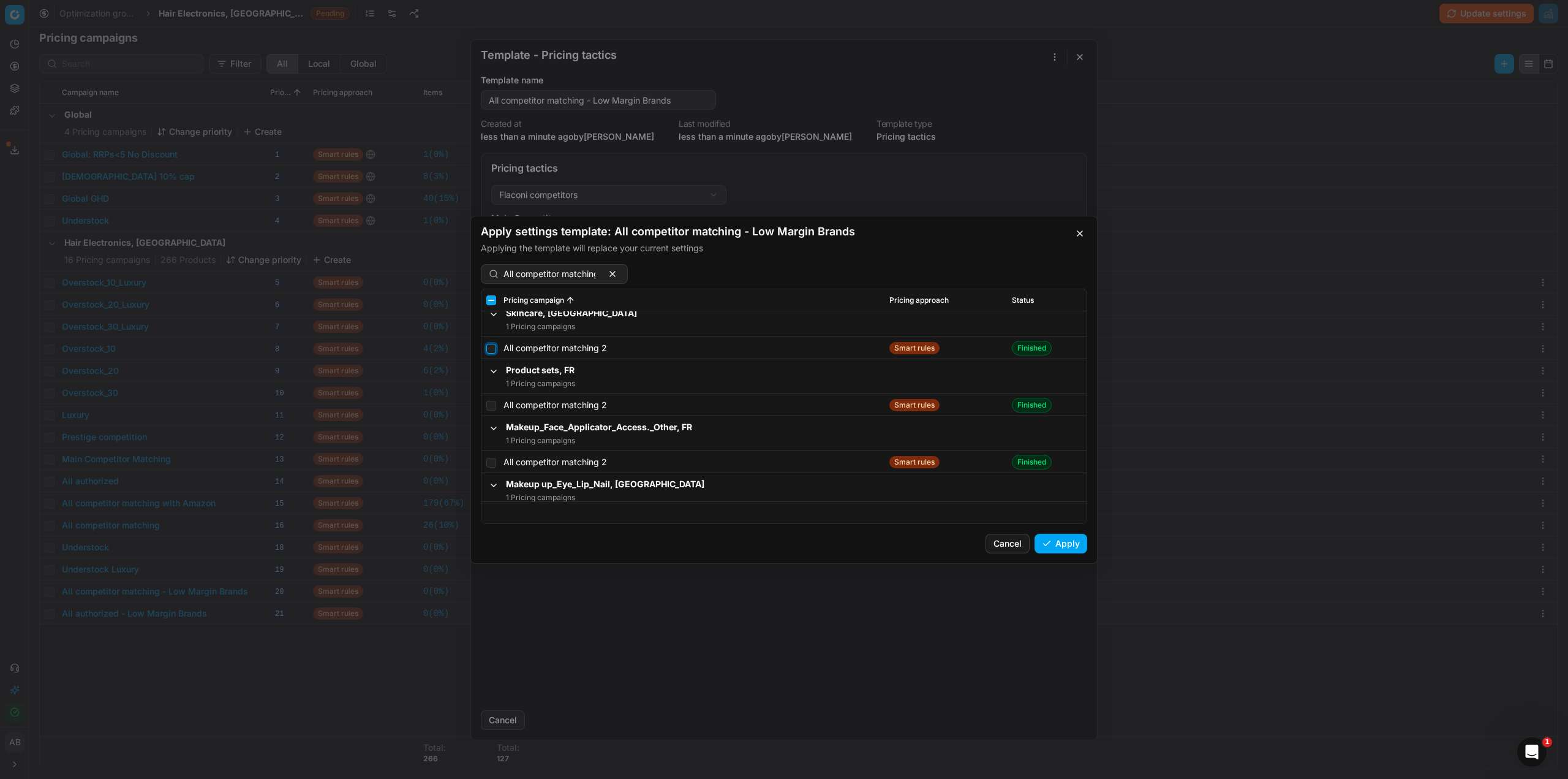
click at [490, 347] on input "checkbox" at bounding box center [491, 348] width 10 height 10
checkbox input "true"
click at [494, 404] on input "checkbox" at bounding box center [491, 405] width 10 height 10
checkbox input "true"
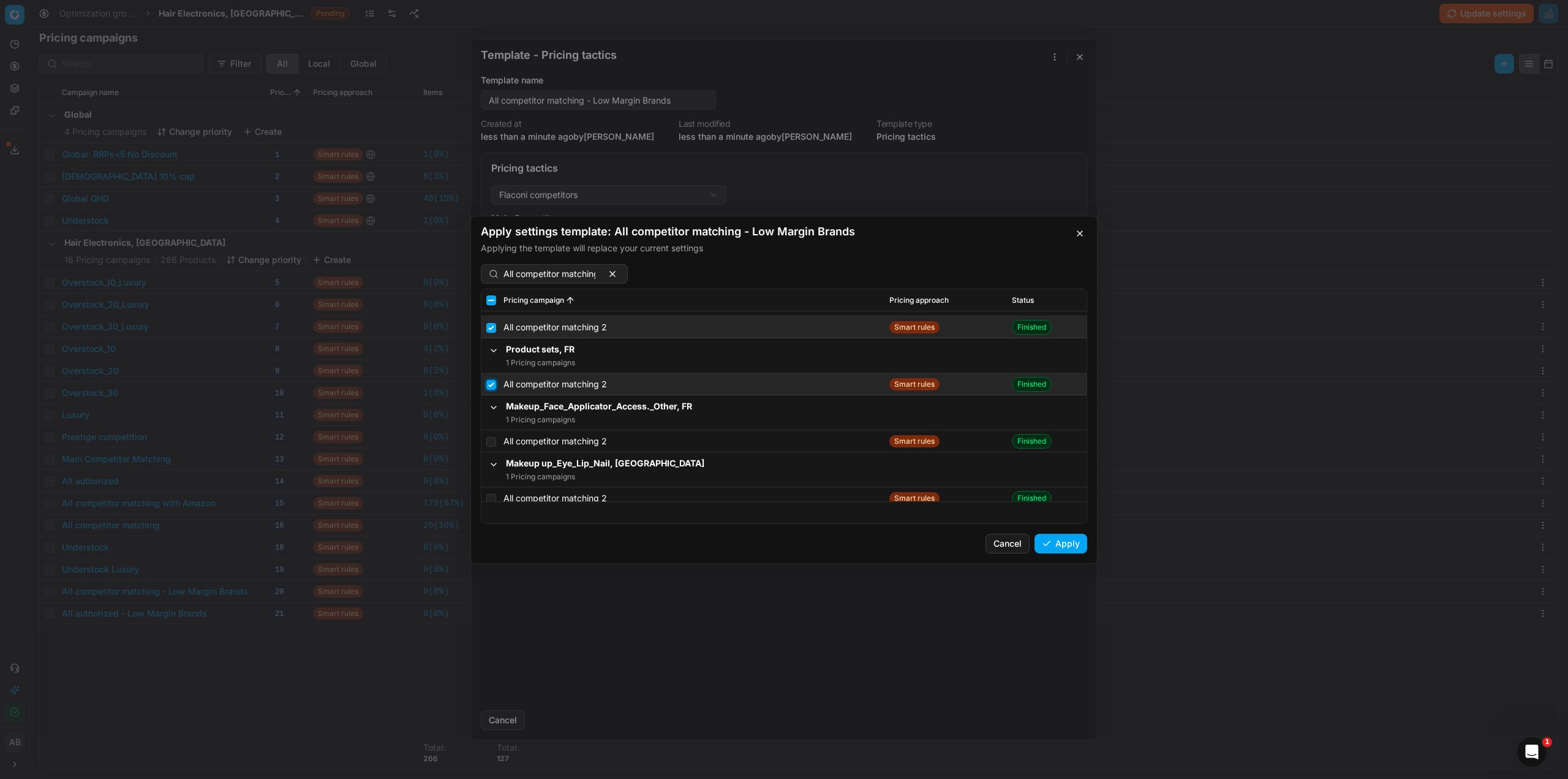
scroll to position [151, 0]
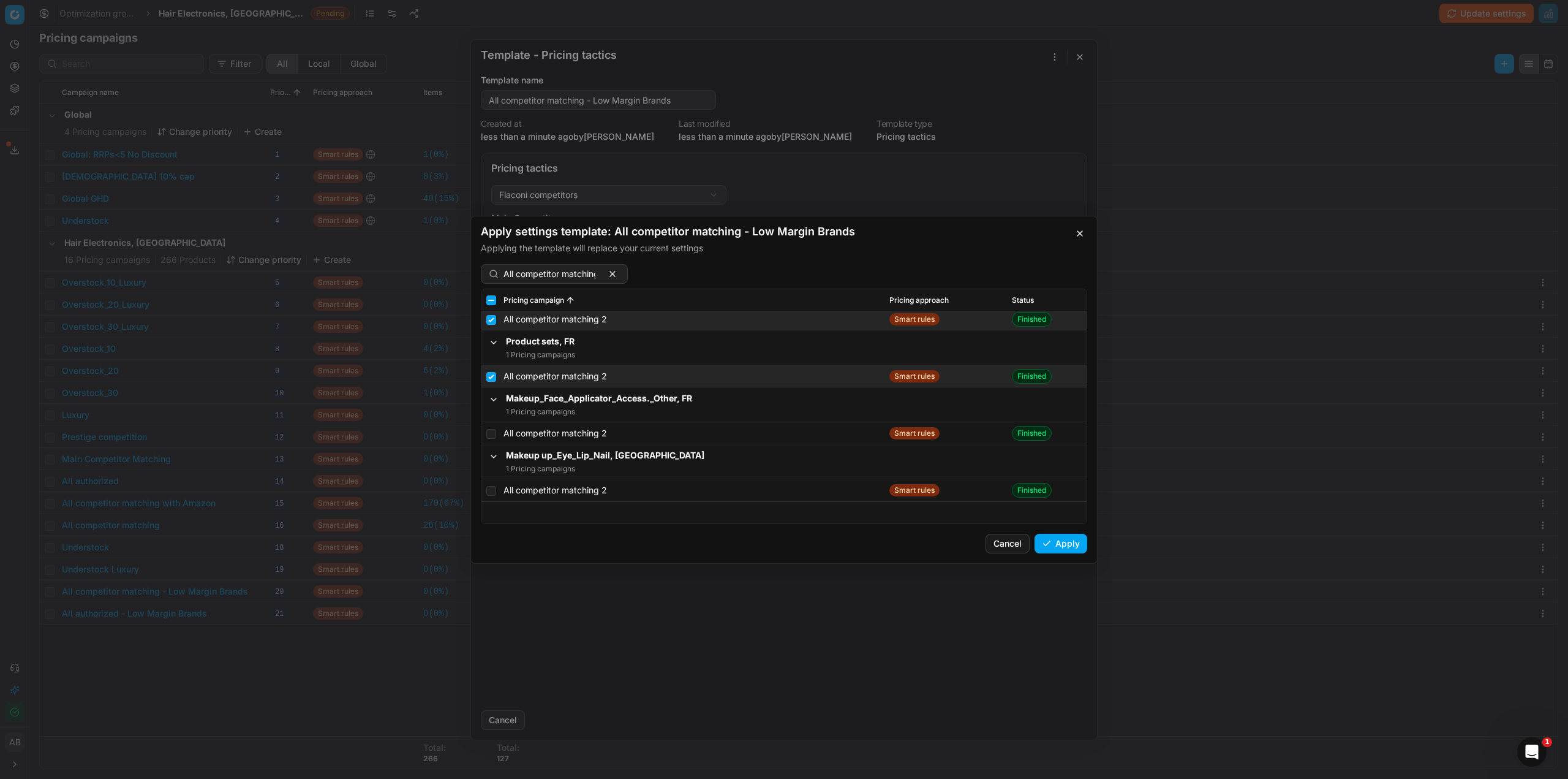
click at [486, 431] on td at bounding box center [490, 433] width 17 height 22
click at [490, 432] on input "checkbox" at bounding box center [491, 433] width 10 height 10
checkbox input "true"
click at [494, 492] on input "checkbox" at bounding box center [491, 490] width 10 height 10
checkbox input "true"
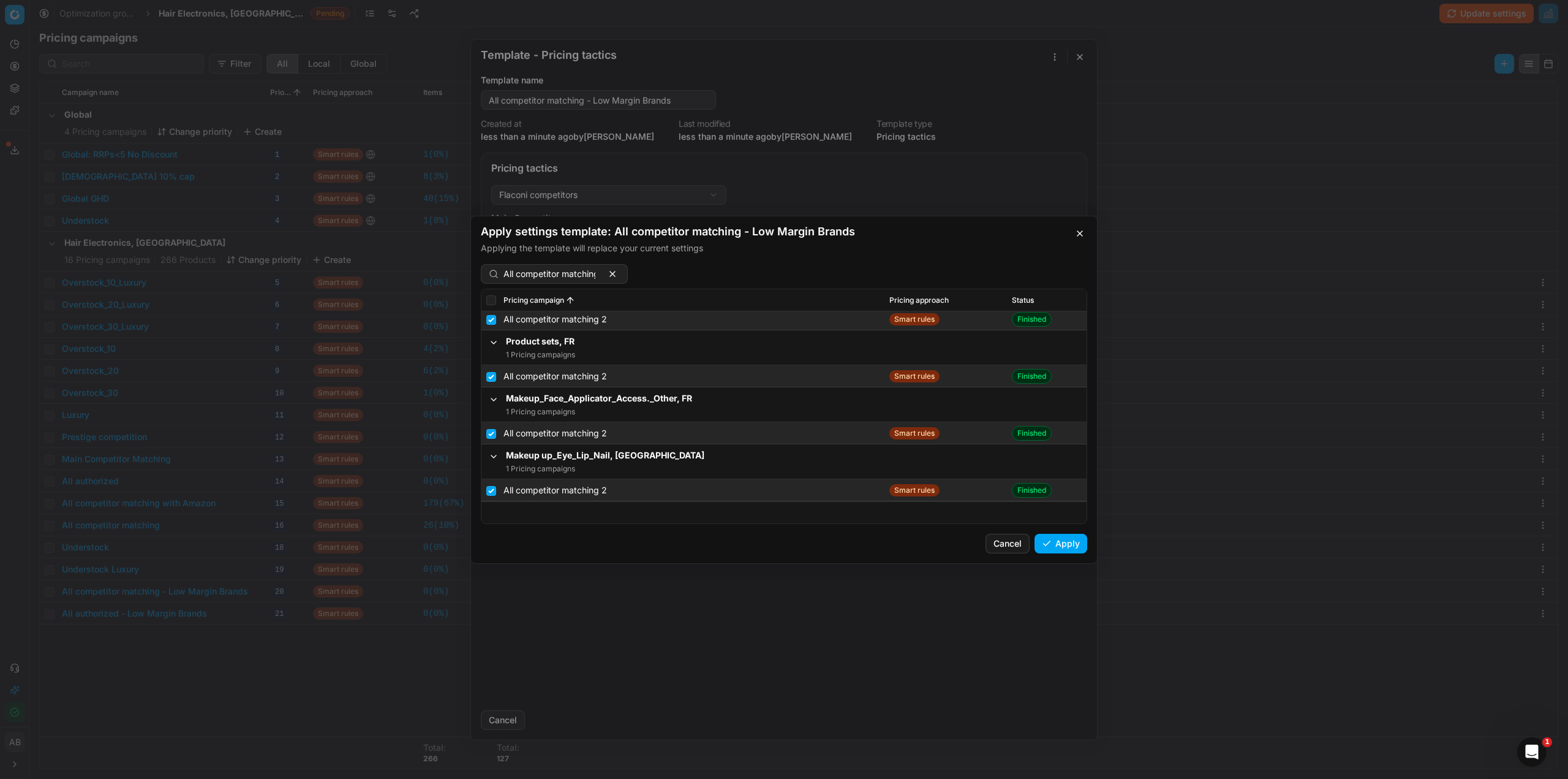
click at [1070, 544] on button "Apply" at bounding box center [1061, 543] width 53 height 20
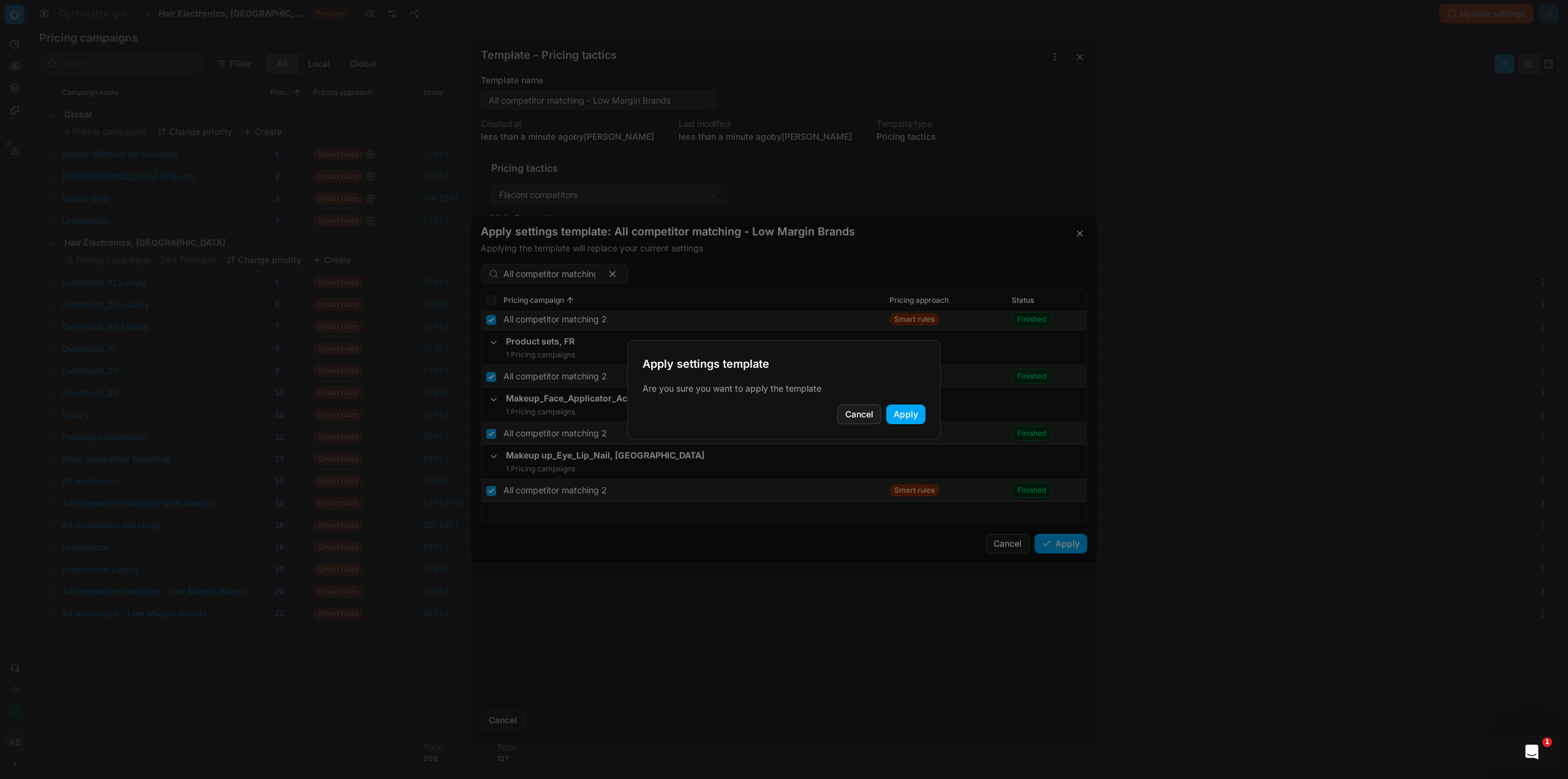
click at [910, 416] on button "Apply" at bounding box center [905, 415] width 39 height 20
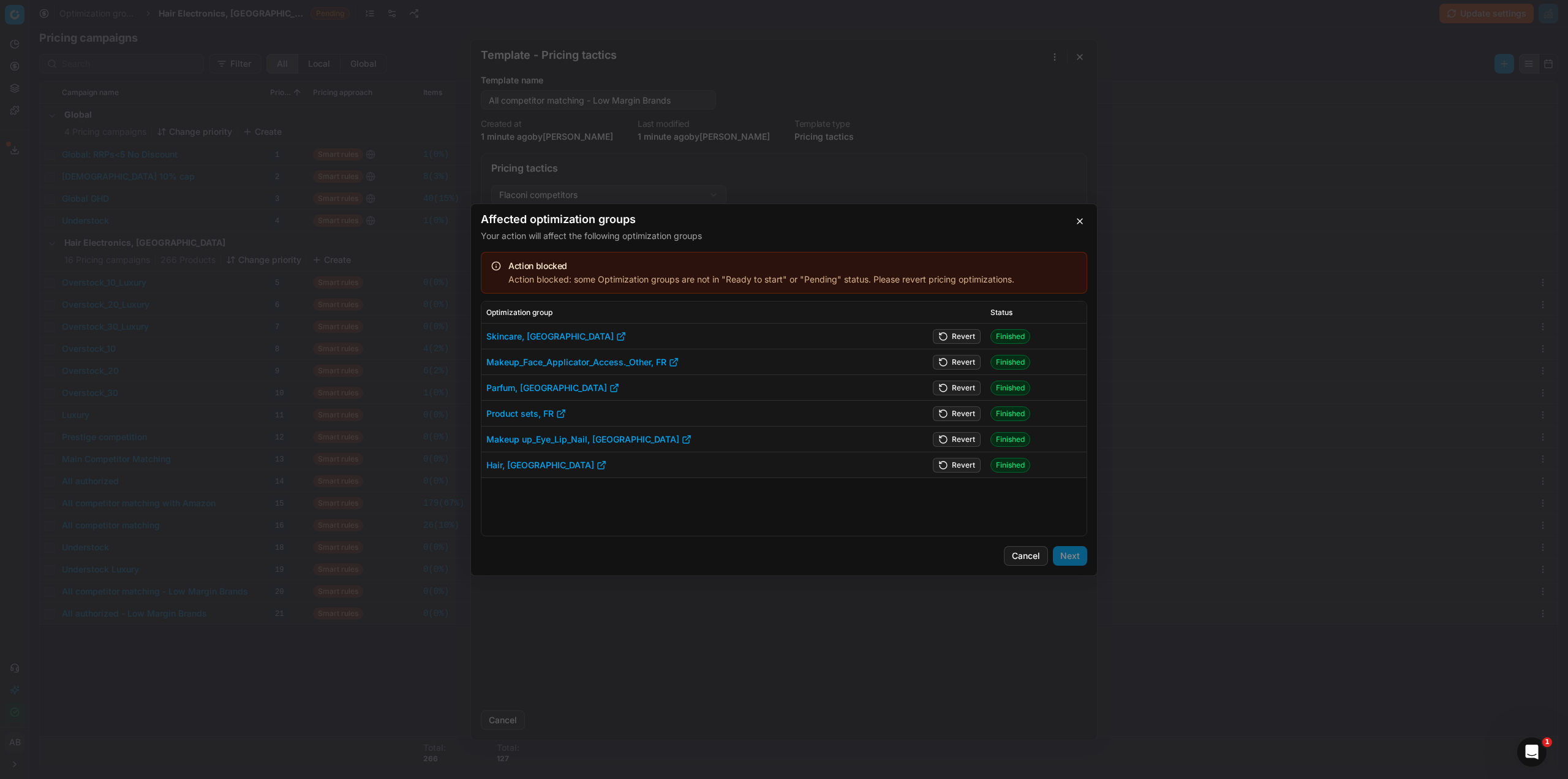
drag, startPoint x: 964, startPoint y: 335, endPoint x: 958, endPoint y: 351, distance: 17.1
click at [964, 336] on button "Revert" at bounding box center [957, 336] width 48 height 15
click at [954, 365] on button "Revert" at bounding box center [957, 362] width 48 height 15
click at [954, 389] on button "Revert" at bounding box center [957, 387] width 48 height 15
click at [964, 416] on button "Revert" at bounding box center [957, 413] width 48 height 15
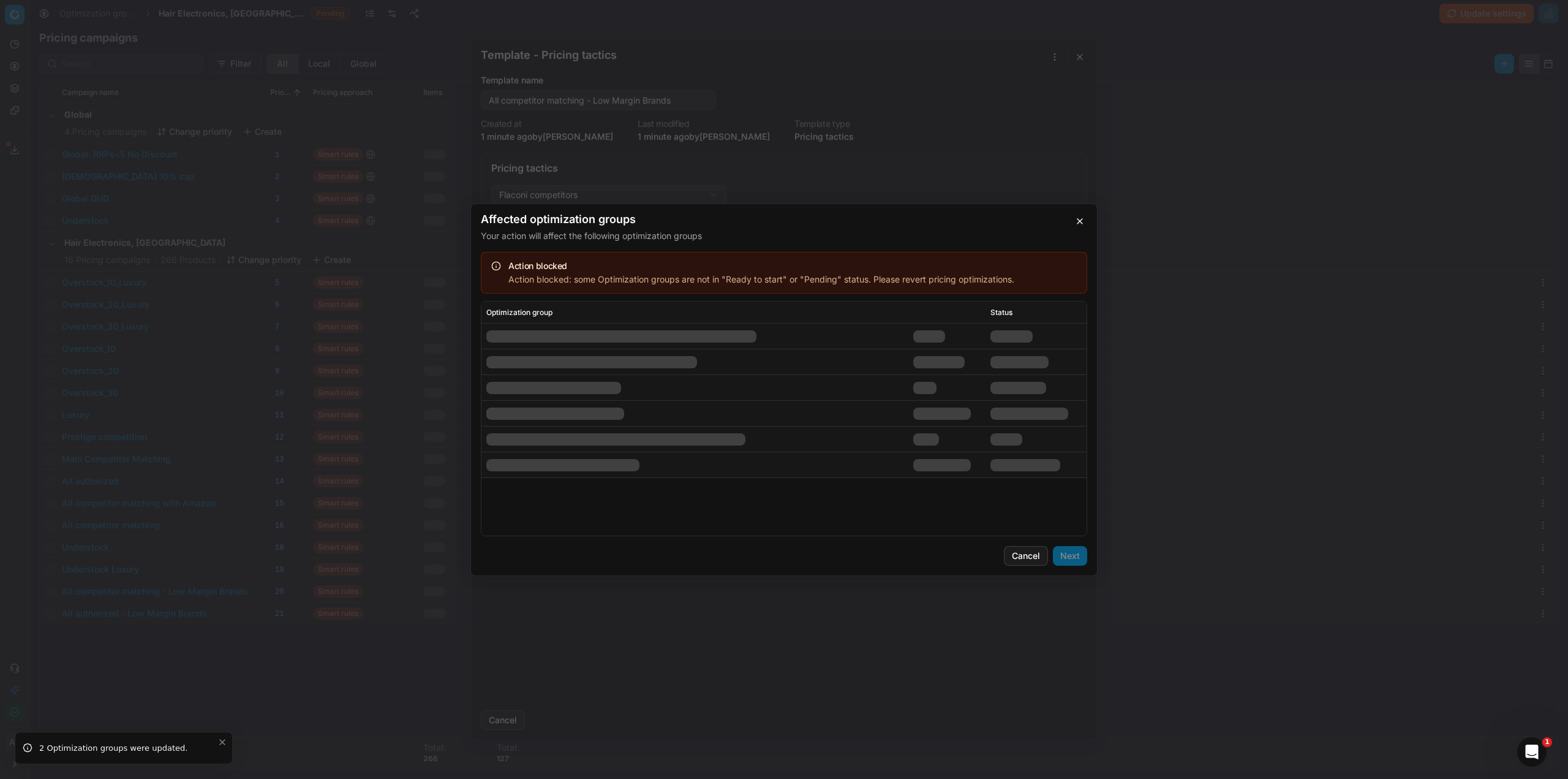
click at [962, 443] on td at bounding box center [948, 439] width 78 height 26
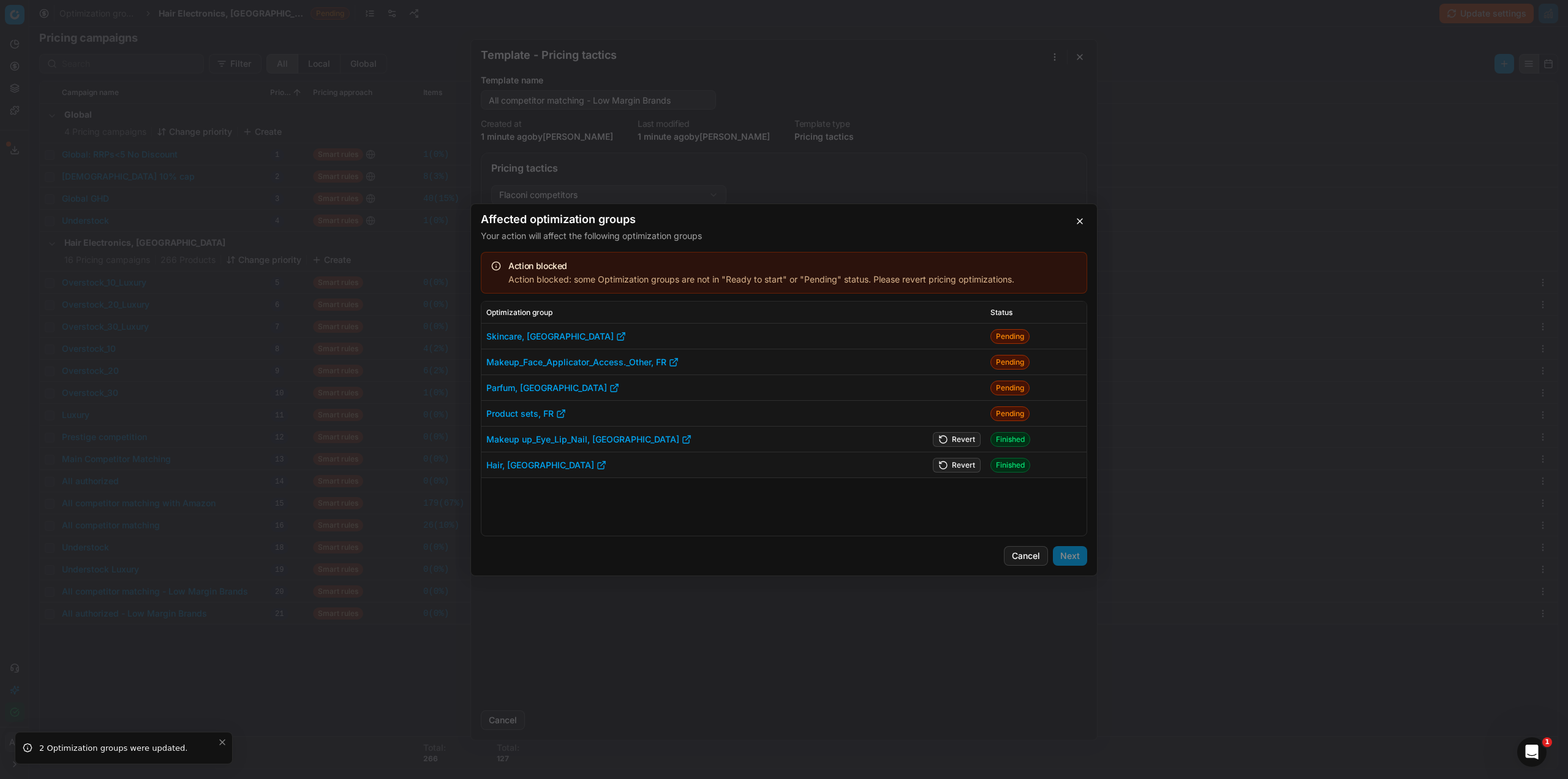
click at [962, 443] on button "Revert" at bounding box center [957, 438] width 48 height 15
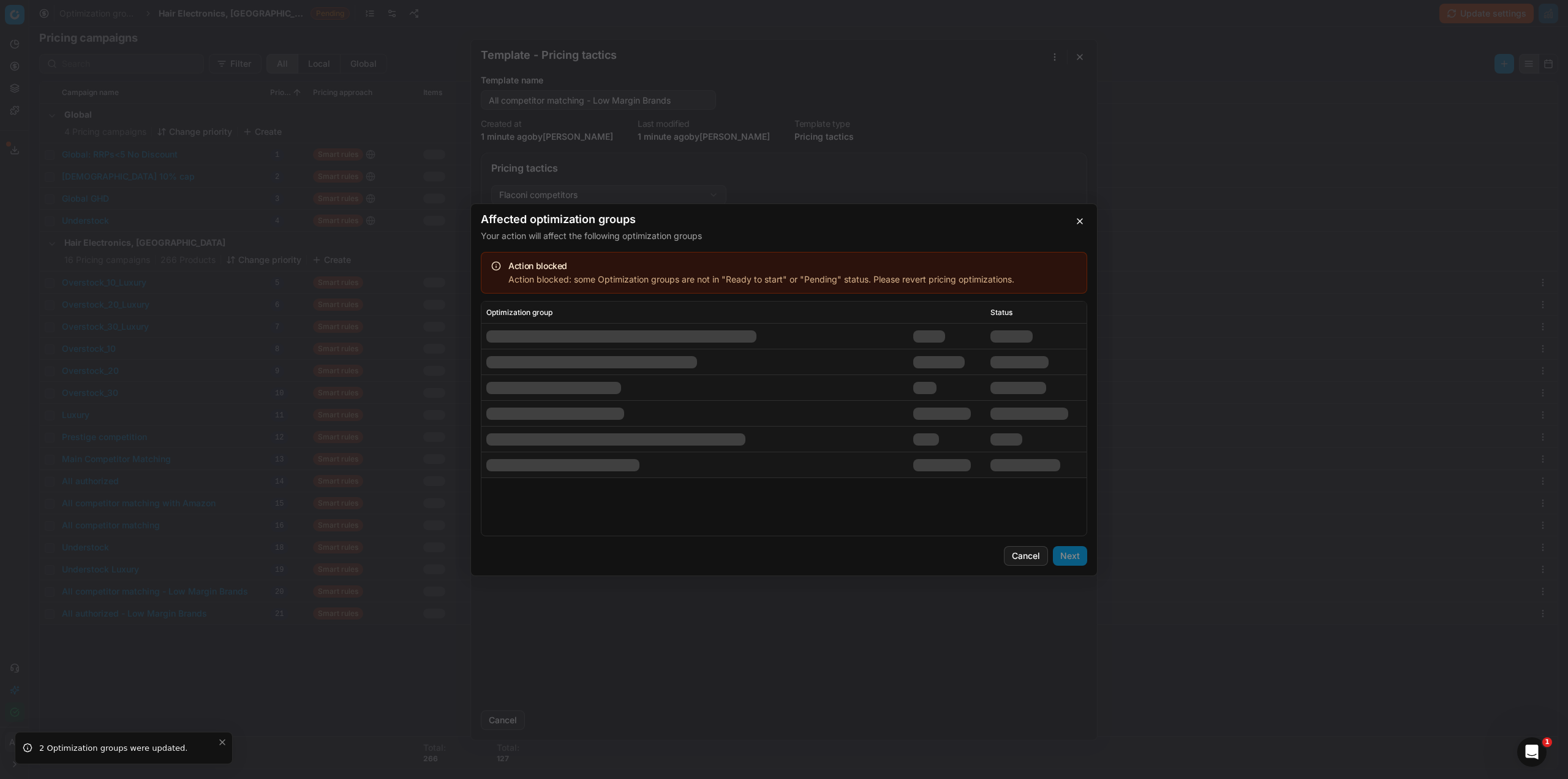
click at [960, 463] on div at bounding box center [942, 464] width 57 height 13
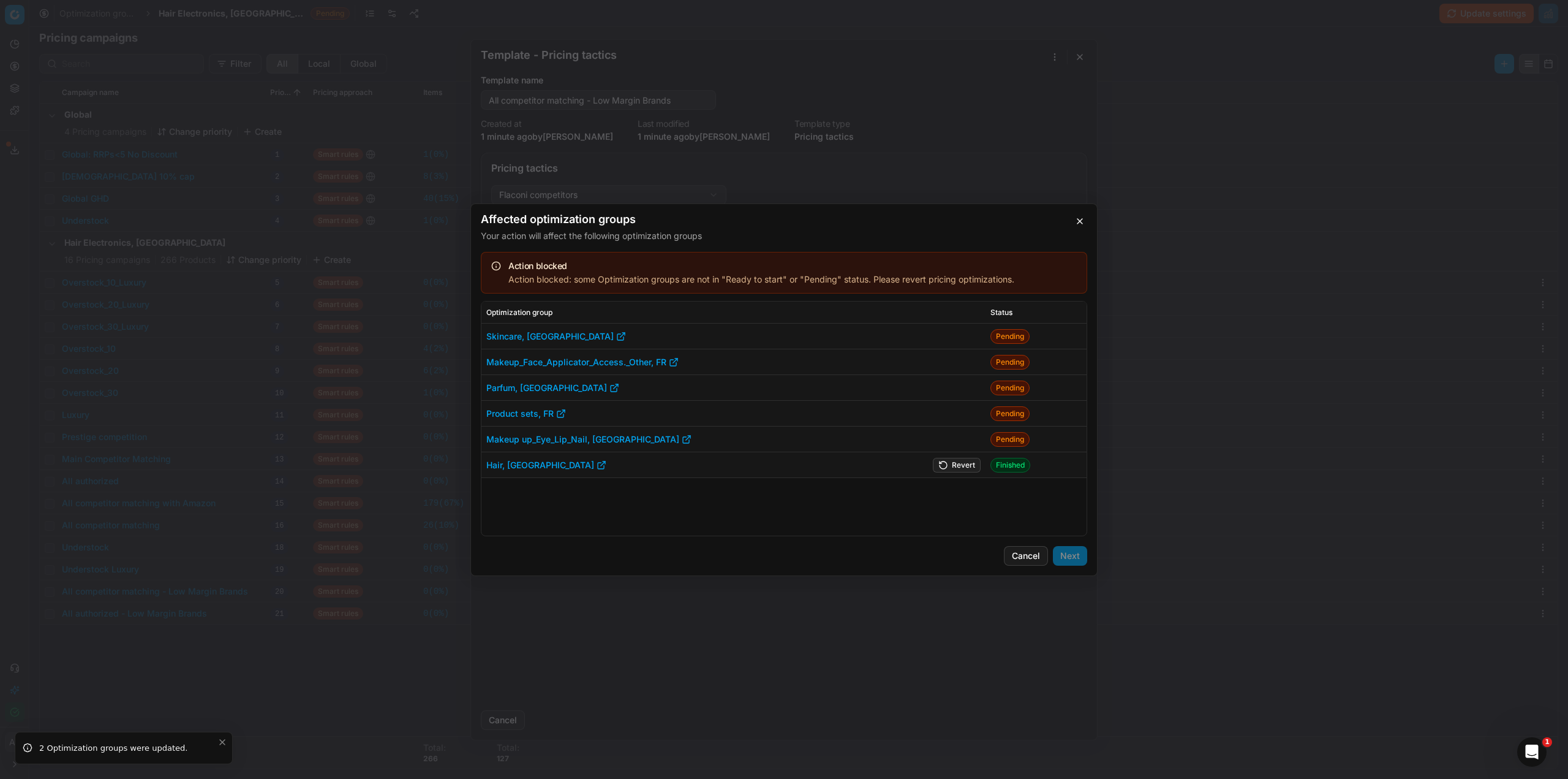
click at [960, 463] on button "Revert" at bounding box center [957, 464] width 48 height 15
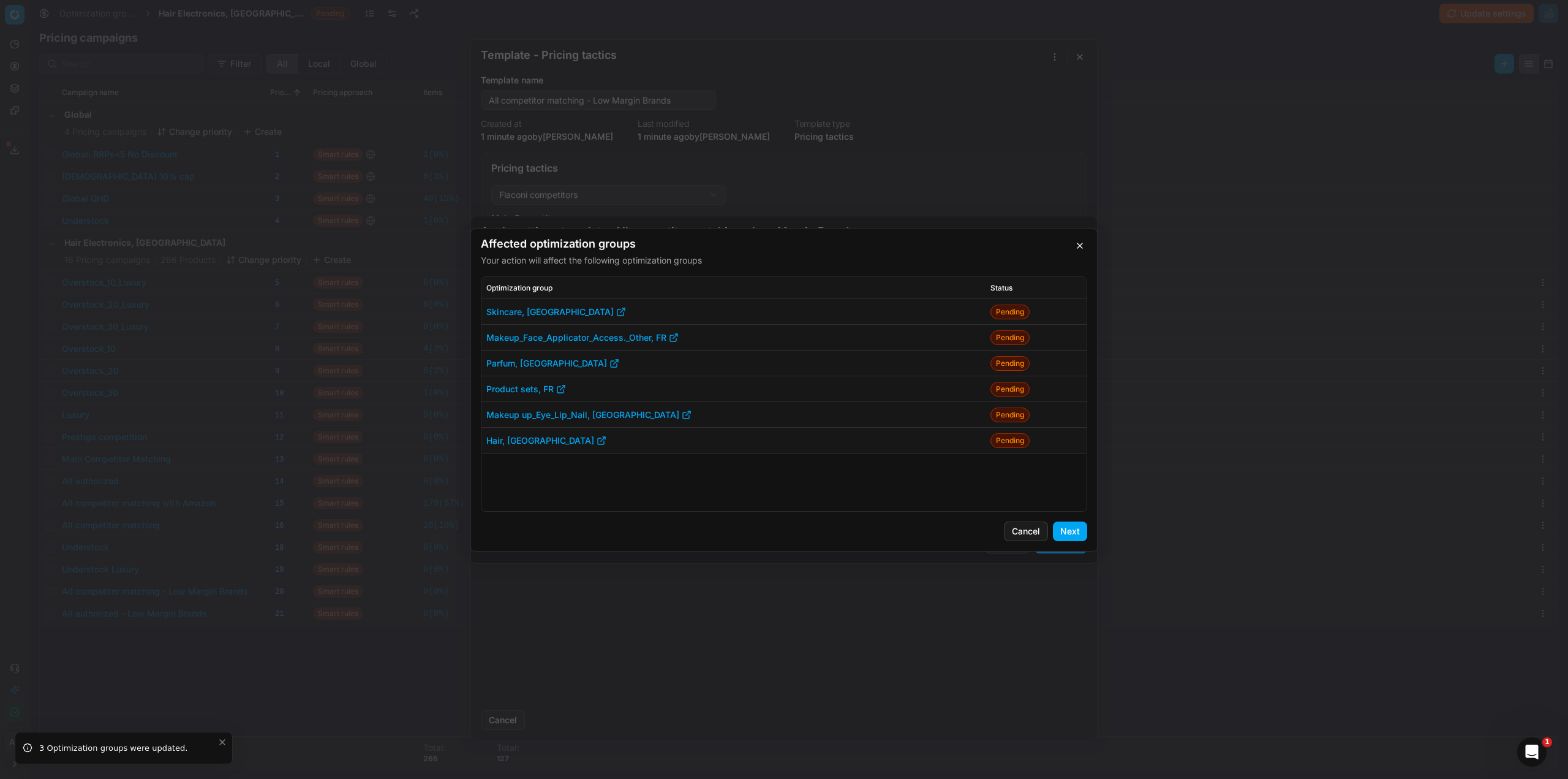
click at [1064, 534] on button "Next" at bounding box center [1070, 531] width 34 height 20
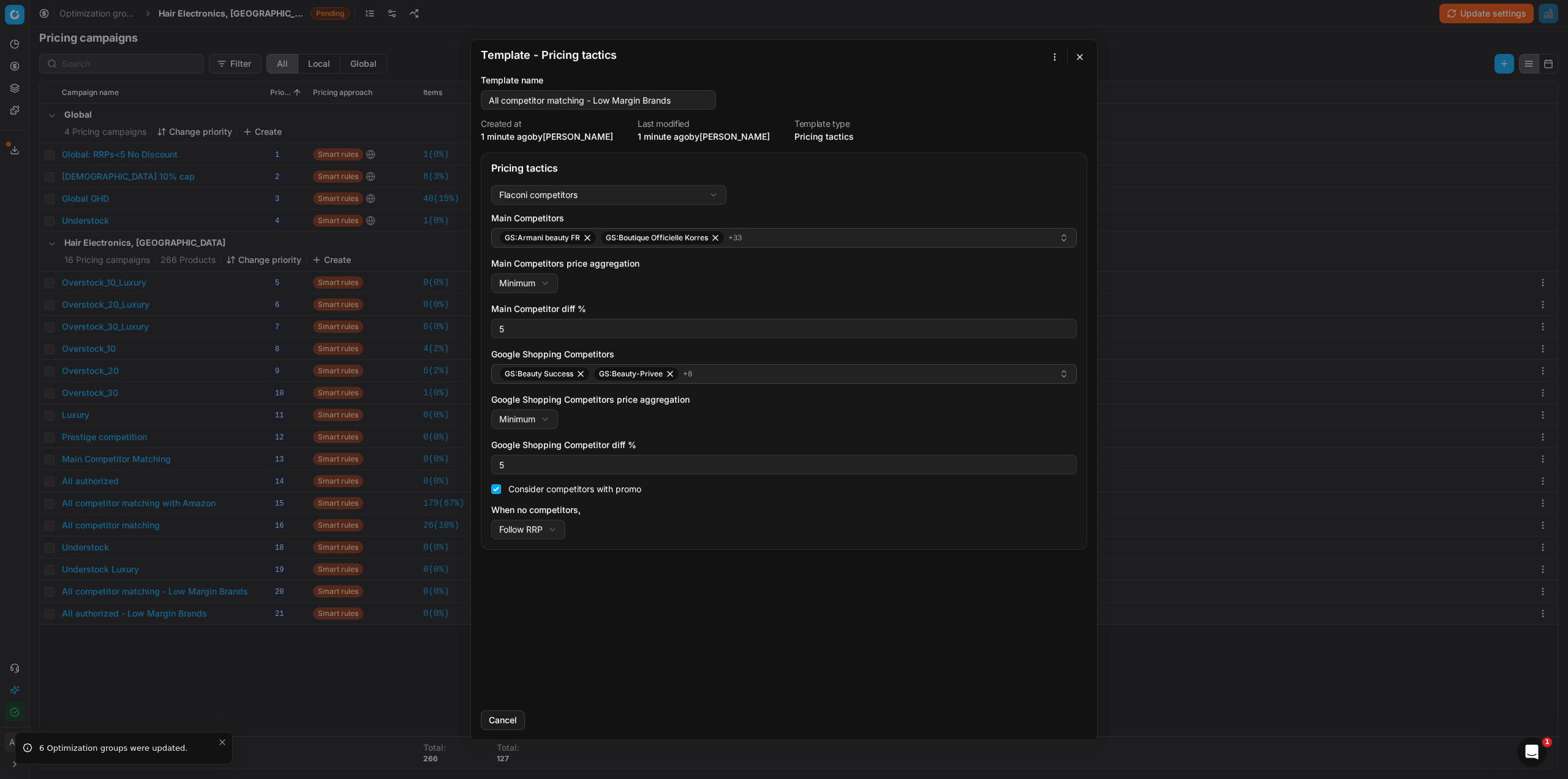
click at [1080, 59] on button "button" at bounding box center [1080, 57] width 15 height 15
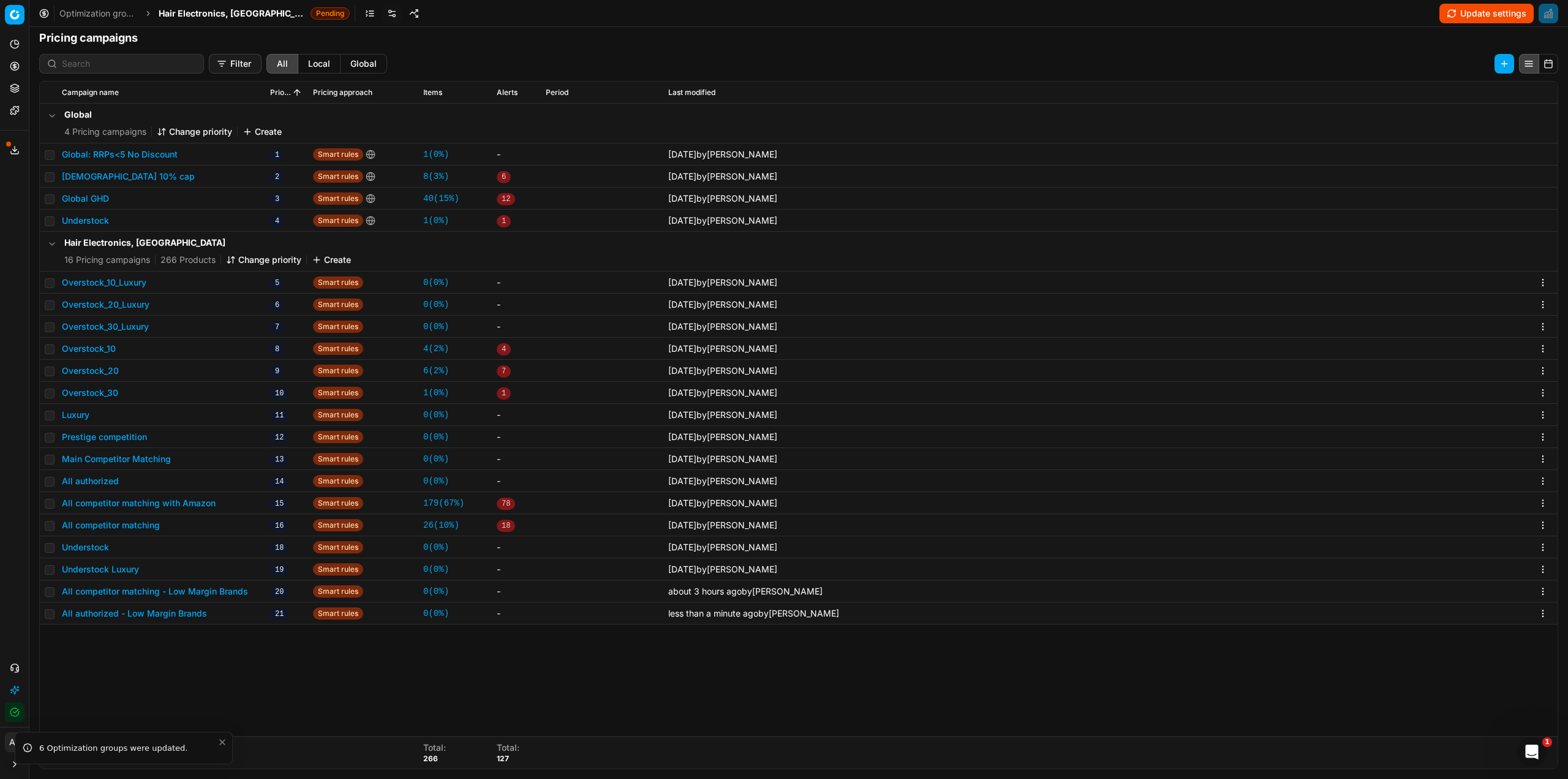
click at [160, 612] on button "All authorized - Low Margin Brands" at bounding box center [135, 613] width 145 height 13
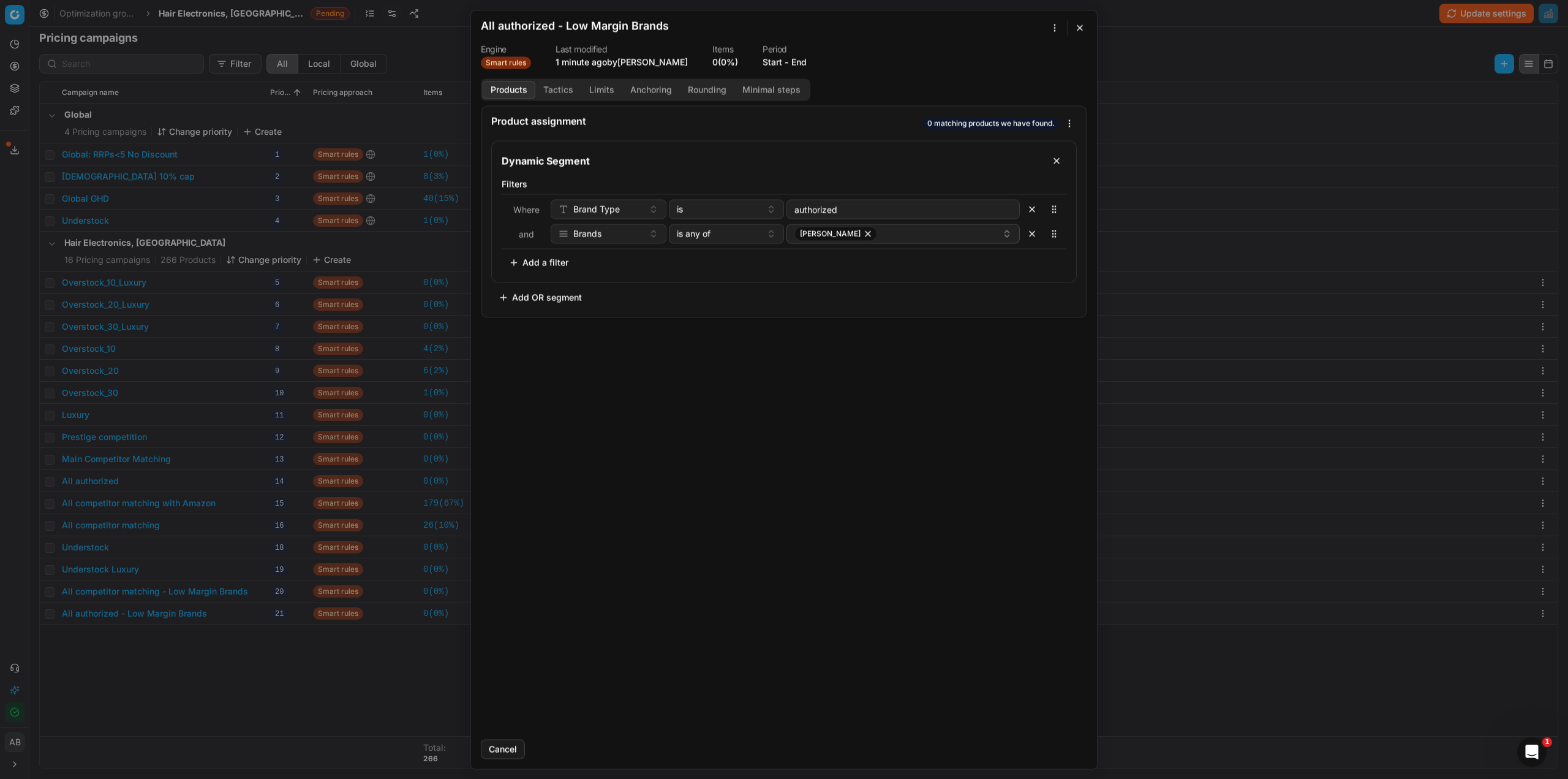
click at [558, 87] on button "Tactics" at bounding box center [558, 90] width 46 height 18
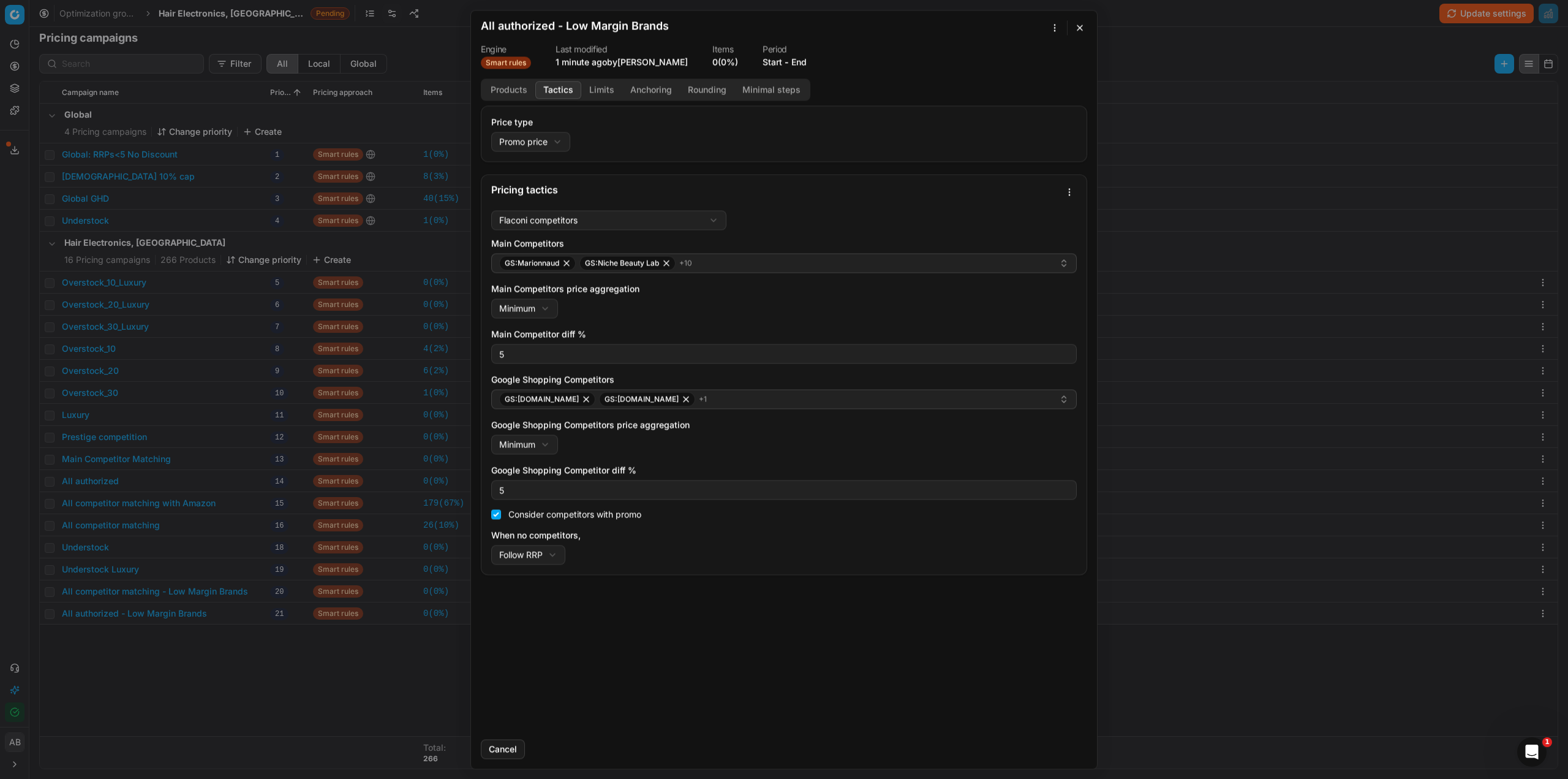
click at [1068, 191] on div "We are saving PC settings. Please wait, it should take a few minutes All author…" at bounding box center [784, 390] width 1568 height 779
click at [1017, 251] on div "Save as template" at bounding box center [1027, 254] width 94 height 20
click at [197, 743] on div "We are saving PC settings. Please wait, it should take a few minutes All author…" at bounding box center [784, 390] width 1568 height 779
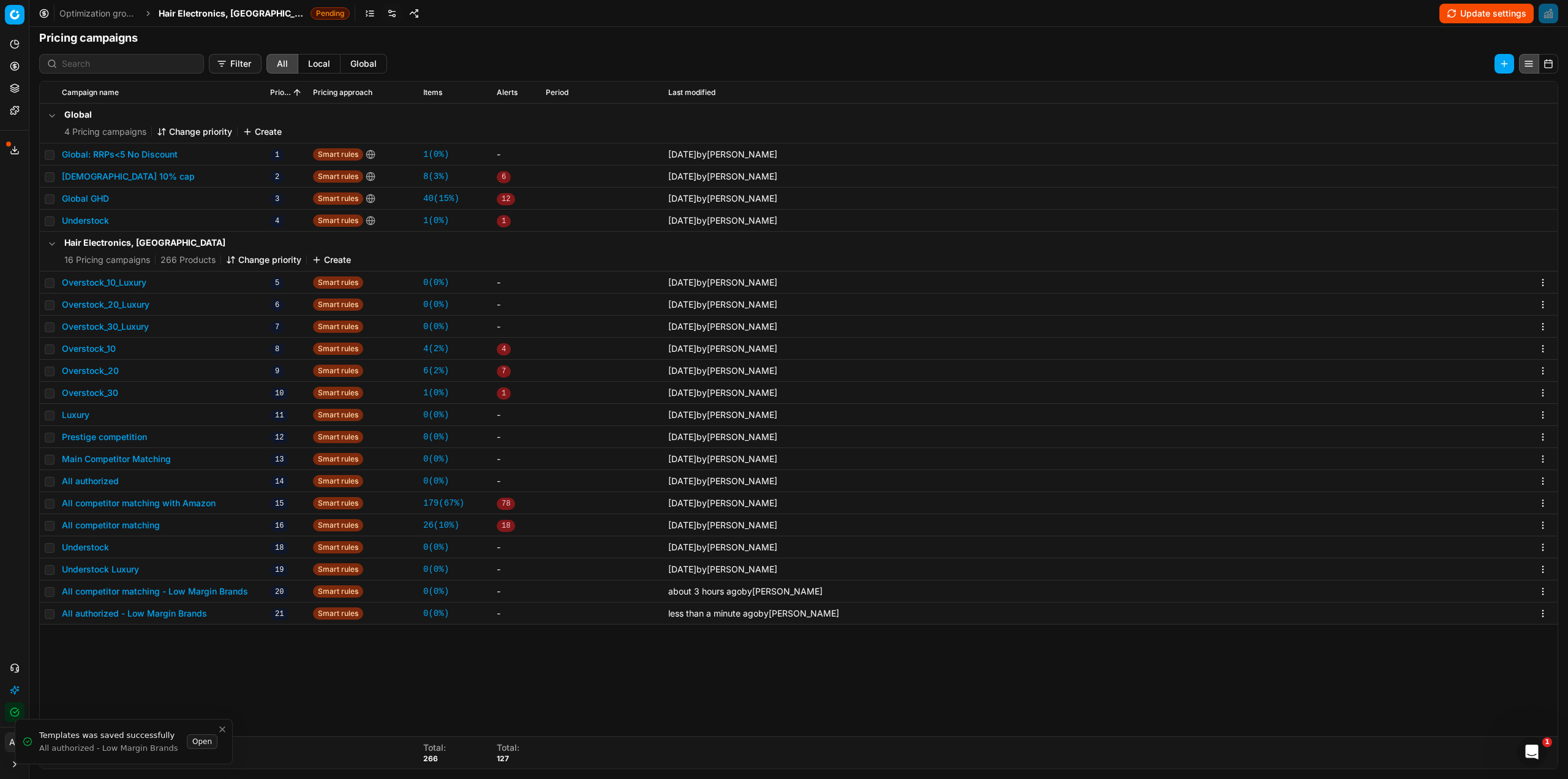
click at [197, 743] on button "Open" at bounding box center [202, 741] width 30 height 15
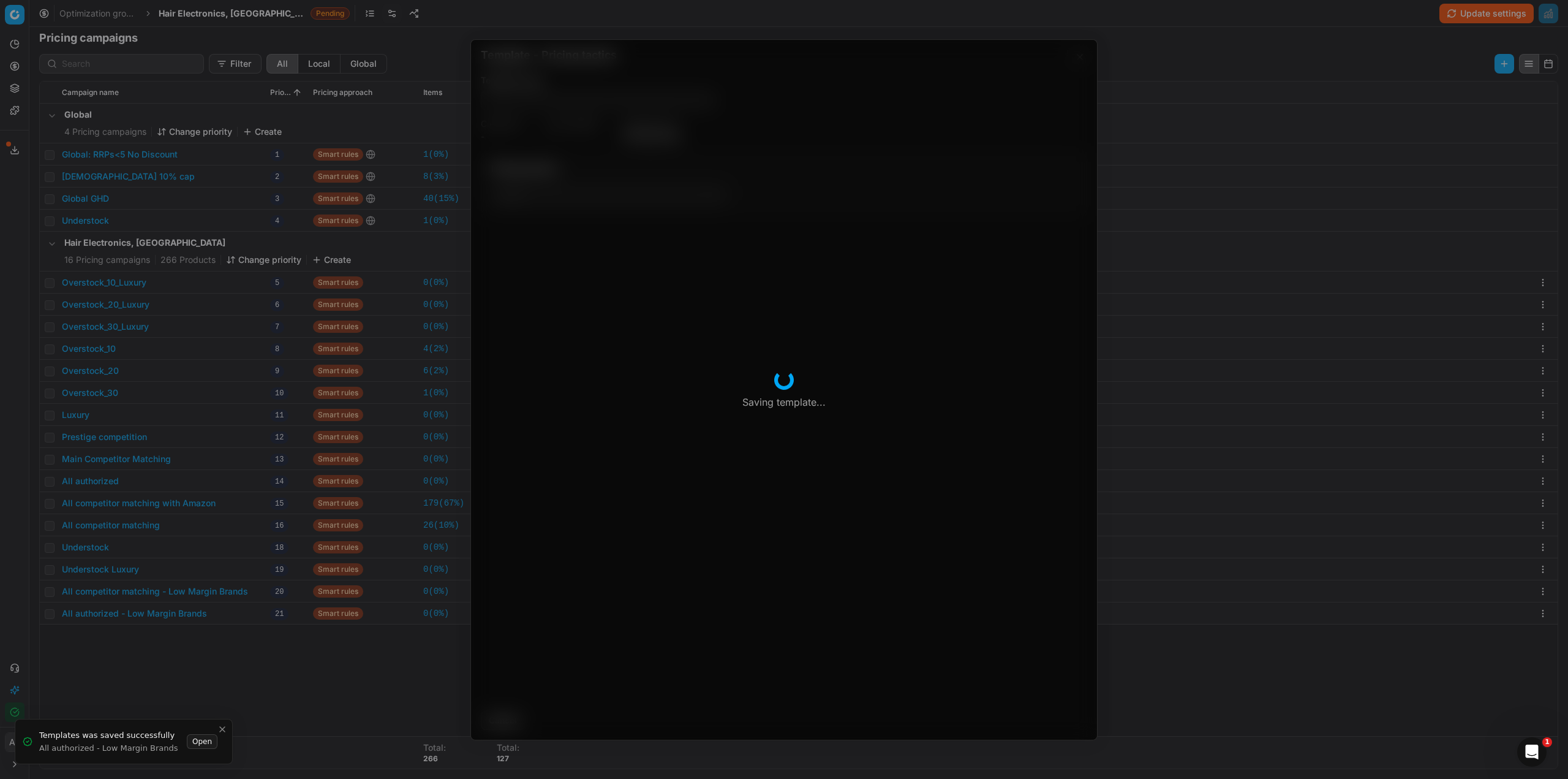
type input "All authorized - Low Margin Brands"
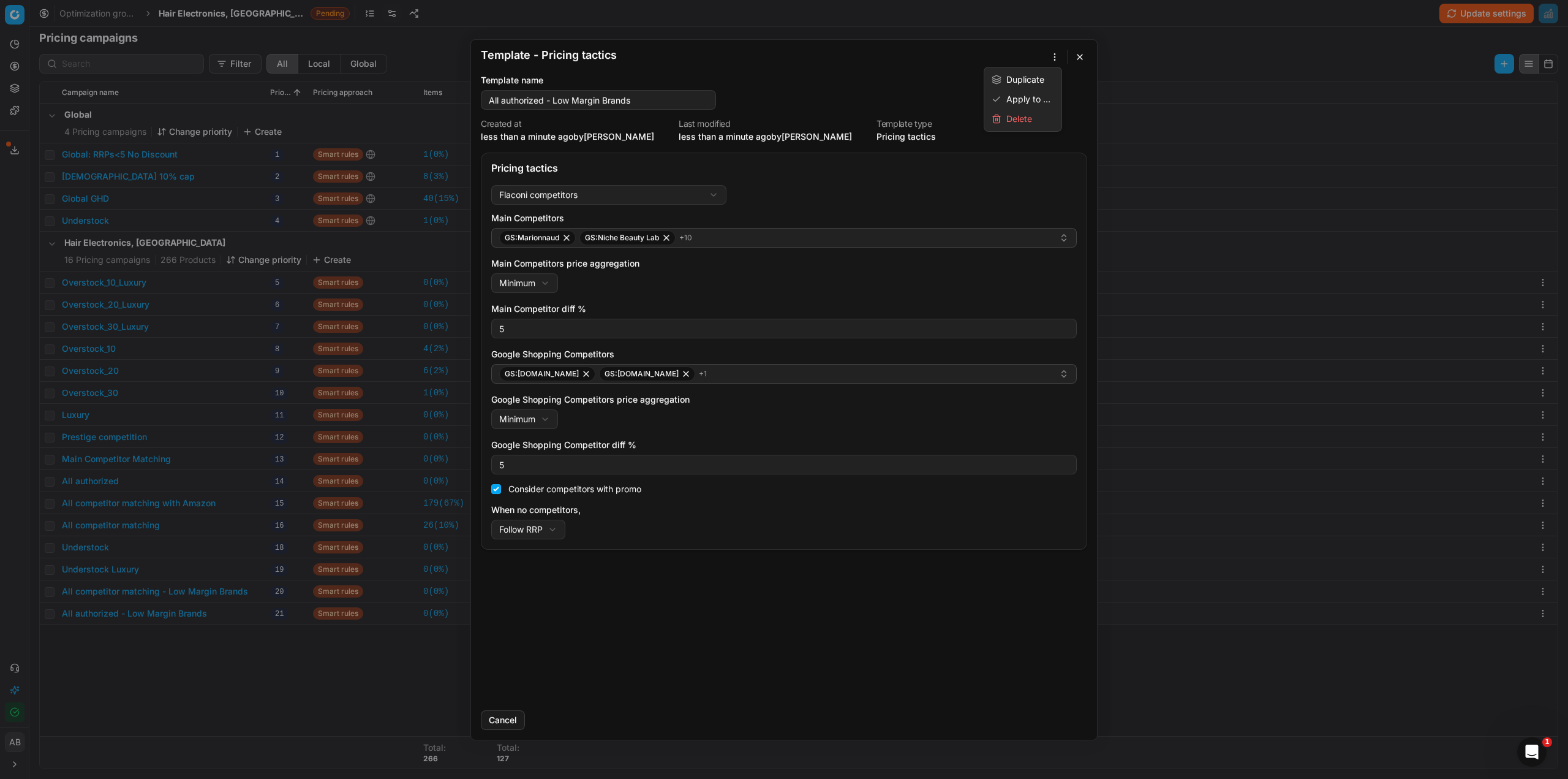
click at [1053, 53] on div "Template - Pricing tactics Saving template... Template name All authorized - Lo…" at bounding box center [784, 390] width 1568 height 779
click at [1028, 98] on div "Apply to ..." at bounding box center [1023, 100] width 73 height 20
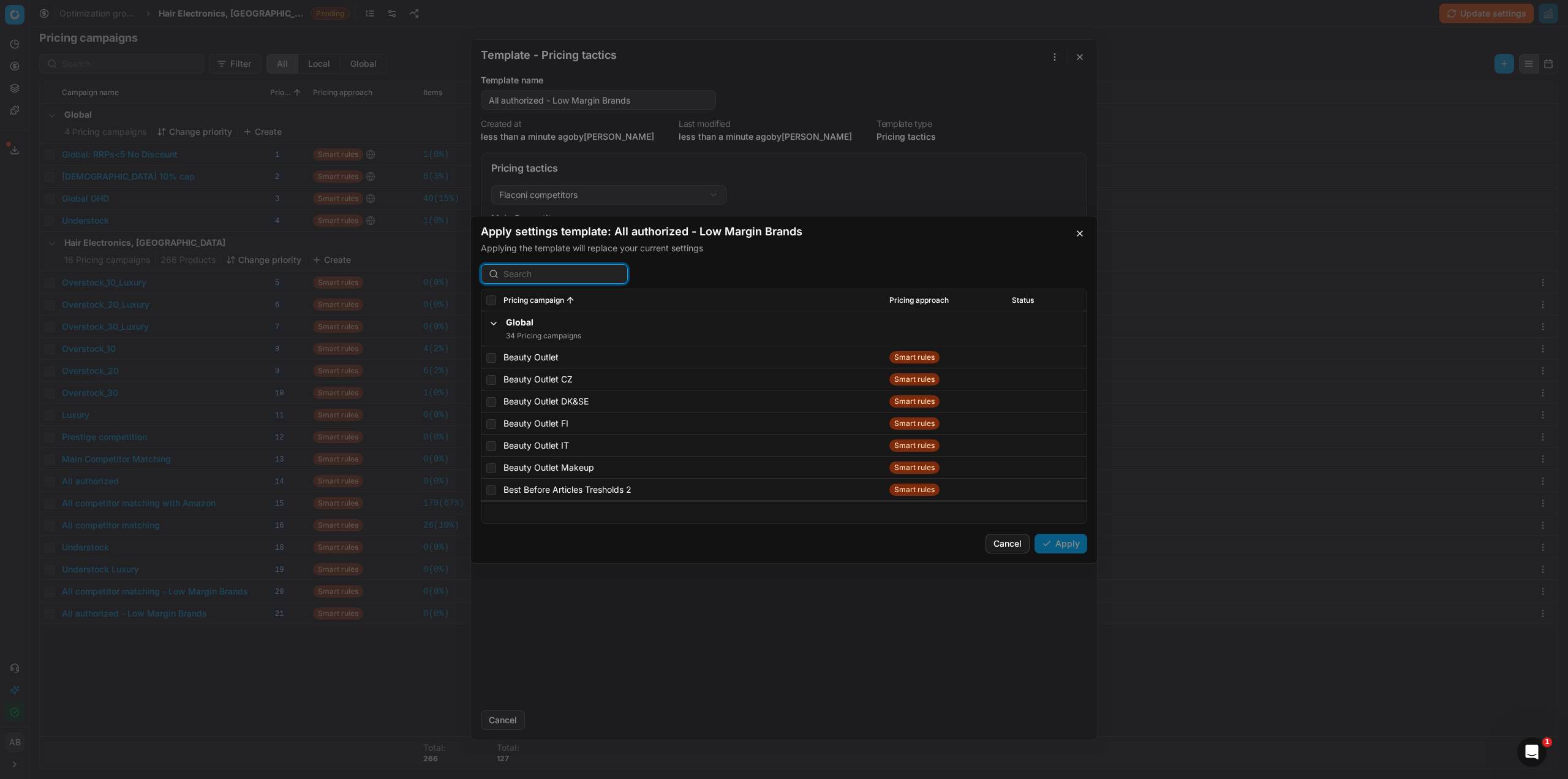
click at [570, 279] on input at bounding box center [562, 274] width 116 height 13
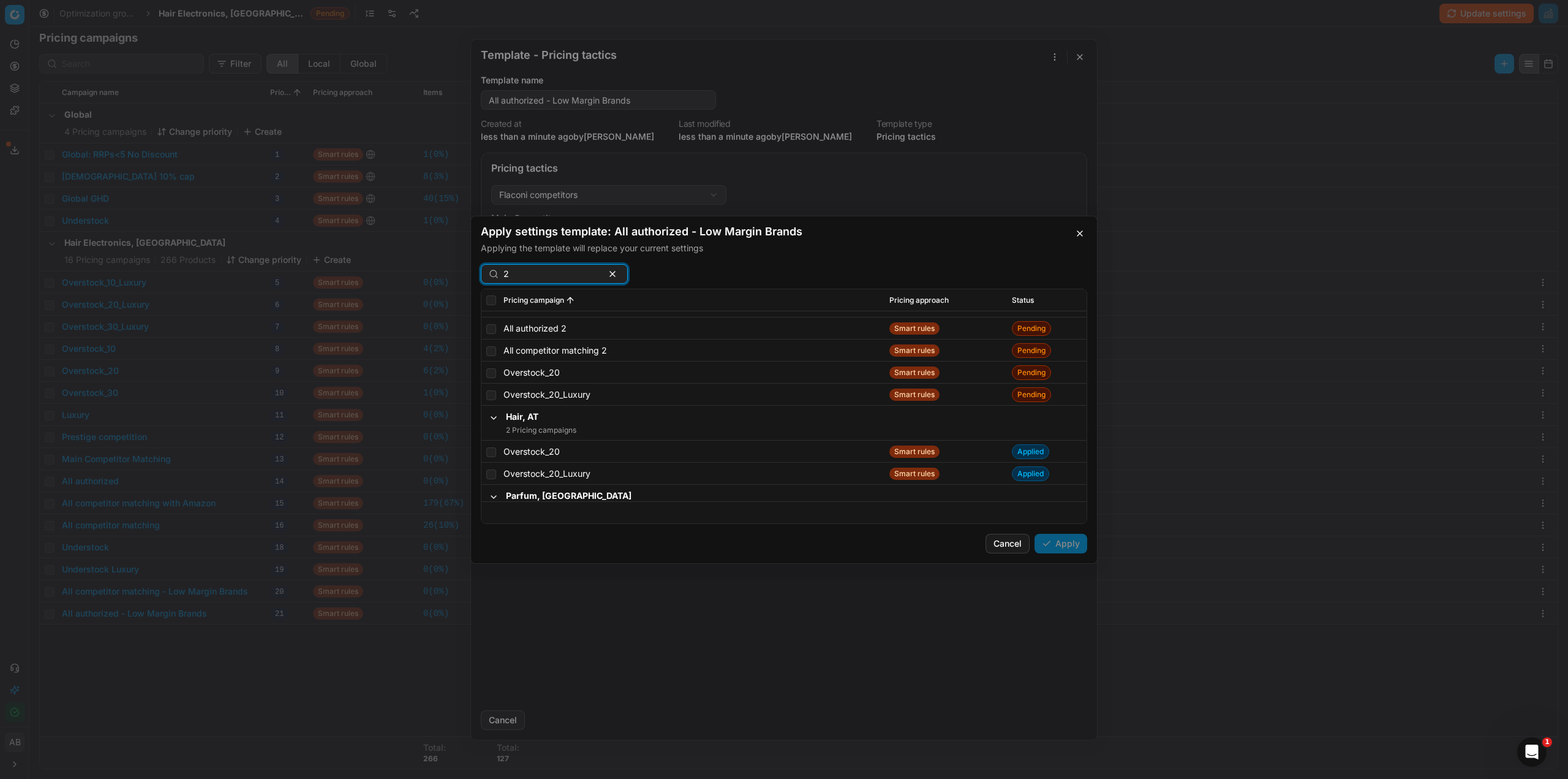
scroll to position [1593, 0]
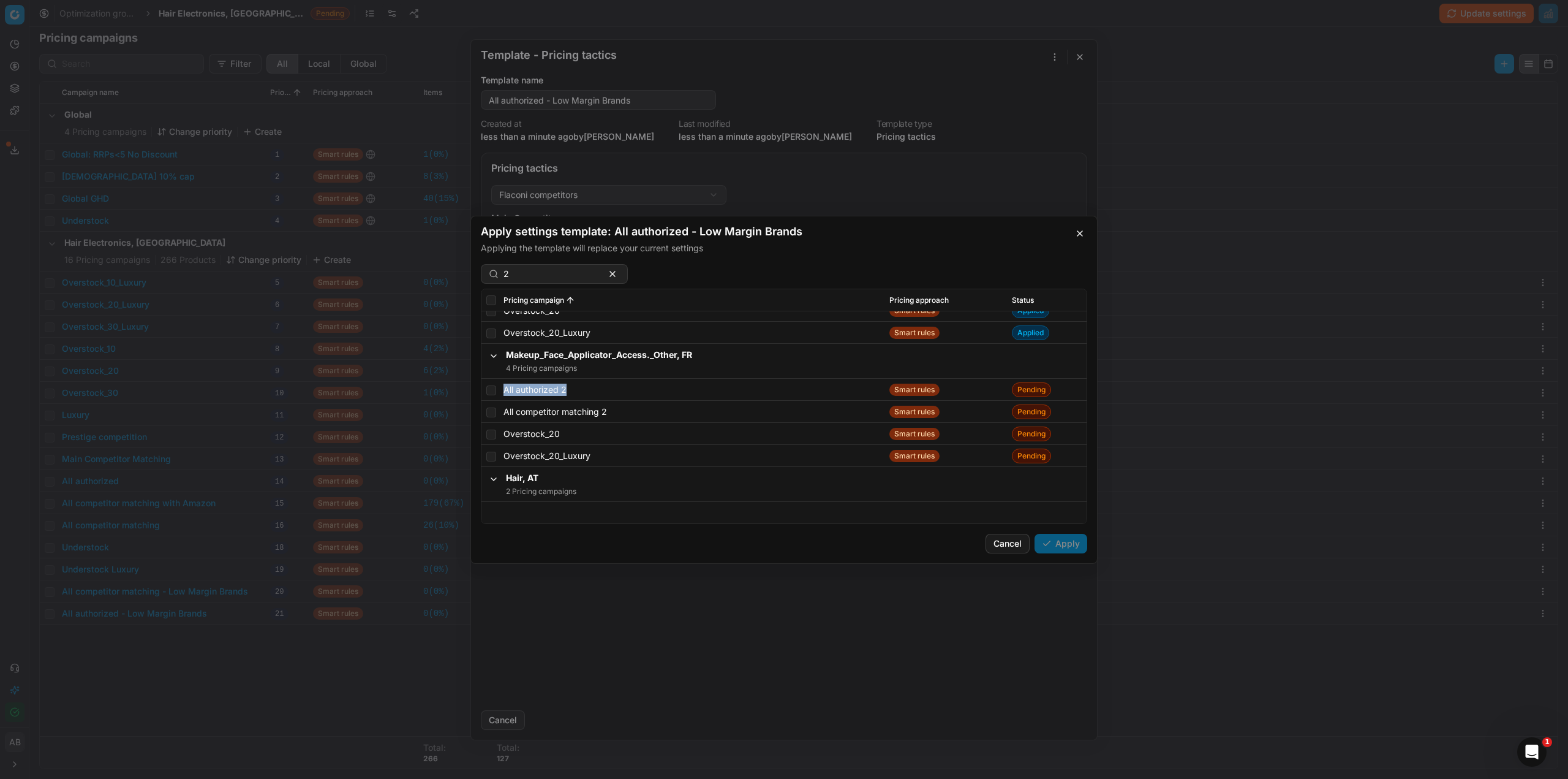
drag, startPoint x: 580, startPoint y: 384, endPoint x: 506, endPoint y: 386, distance: 74.0
click at [506, 386] on div "All authorized 2" at bounding box center [692, 389] width 376 height 13
copy div "All authorized 2"
drag, startPoint x: 542, startPoint y: 276, endPoint x: 525, endPoint y: 276, distance: 17.0
click at [541, 276] on input "2" at bounding box center [549, 274] width 92 height 13
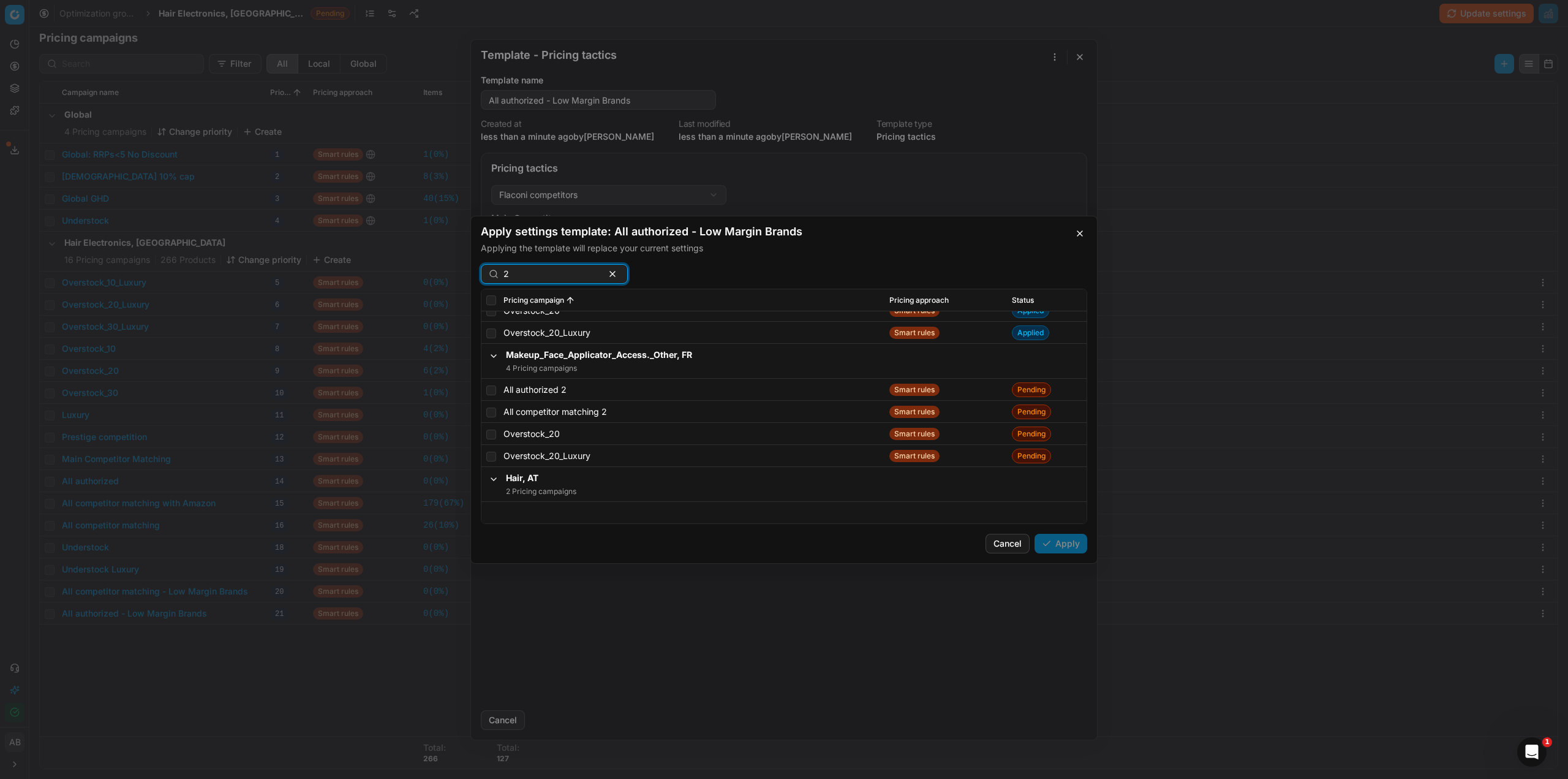
drag, startPoint x: 525, startPoint y: 276, endPoint x: 512, endPoint y: 278, distance: 13.2
click at [512, 278] on input "2" at bounding box center [549, 274] width 92 height 13
drag, startPoint x: 509, startPoint y: 277, endPoint x: 500, endPoint y: 277, distance: 9.0
click at [500, 277] on div "2" at bounding box center [554, 274] width 147 height 20
paste input "All authorized"
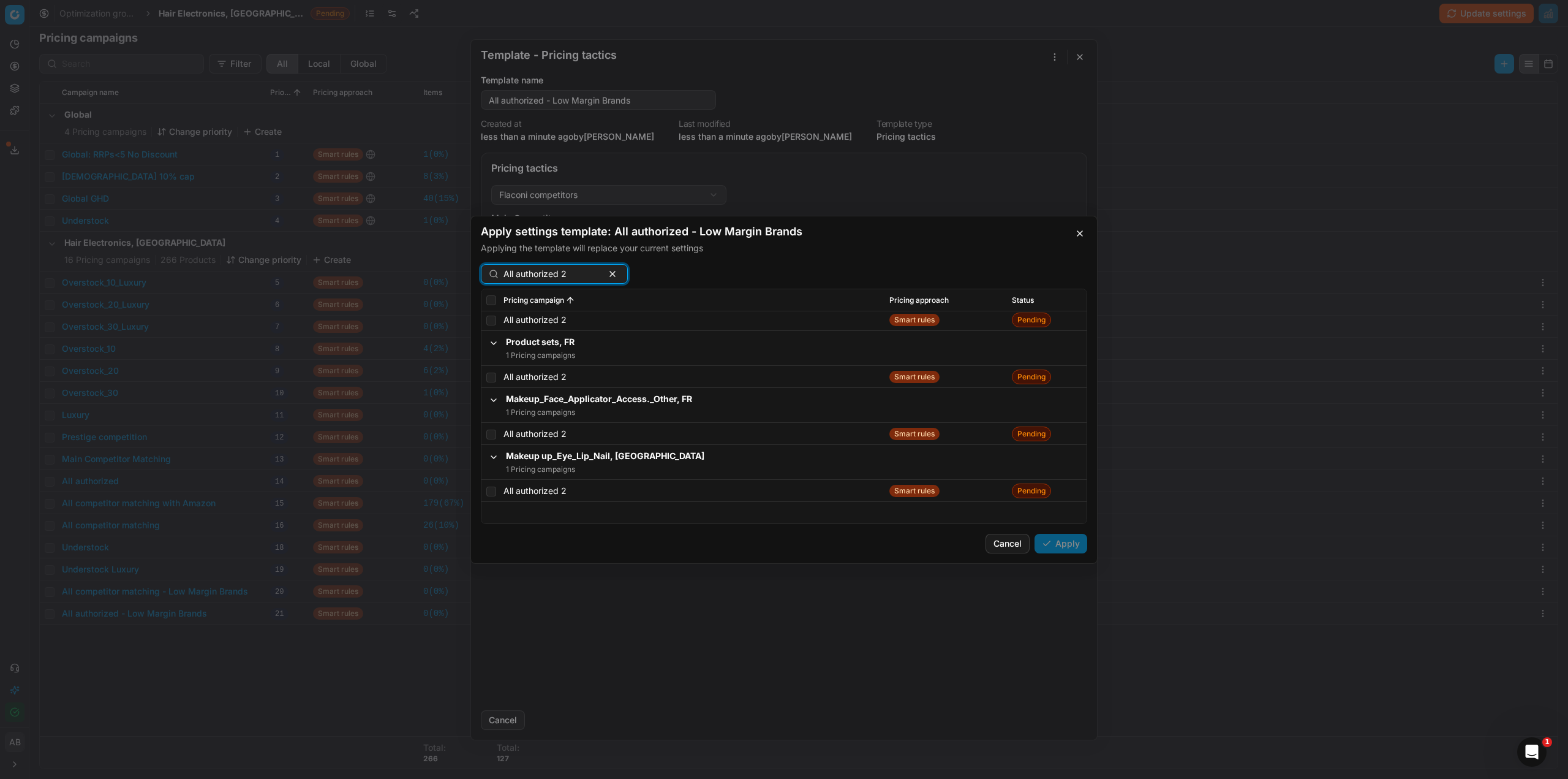
scroll to position [0, 0]
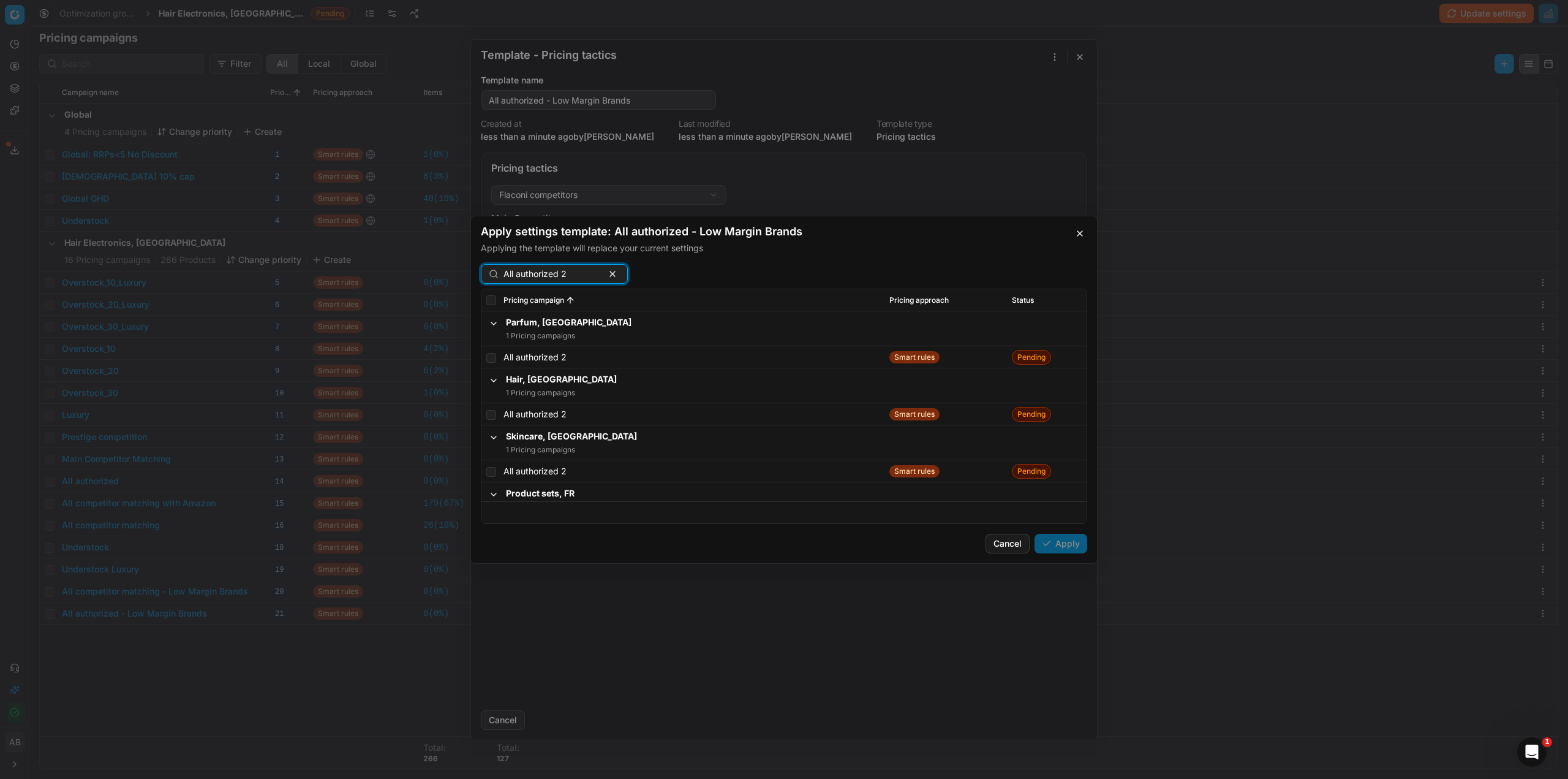
type input "All authorized 2"
click at [490, 358] on input "checkbox" at bounding box center [491, 357] width 10 height 10
checkbox input "true"
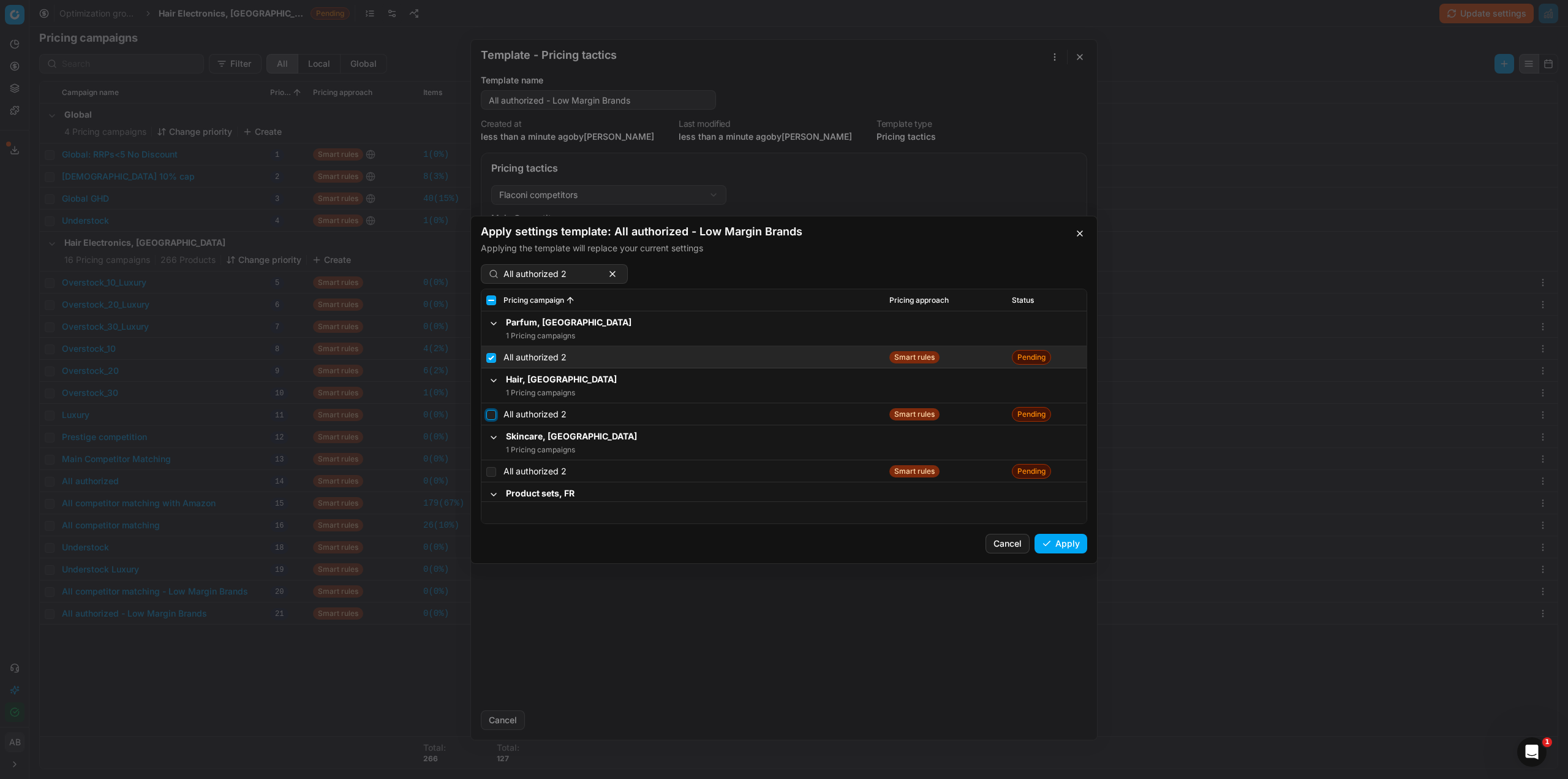
click at [490, 415] on input "checkbox" at bounding box center [491, 414] width 10 height 10
checkbox input "true"
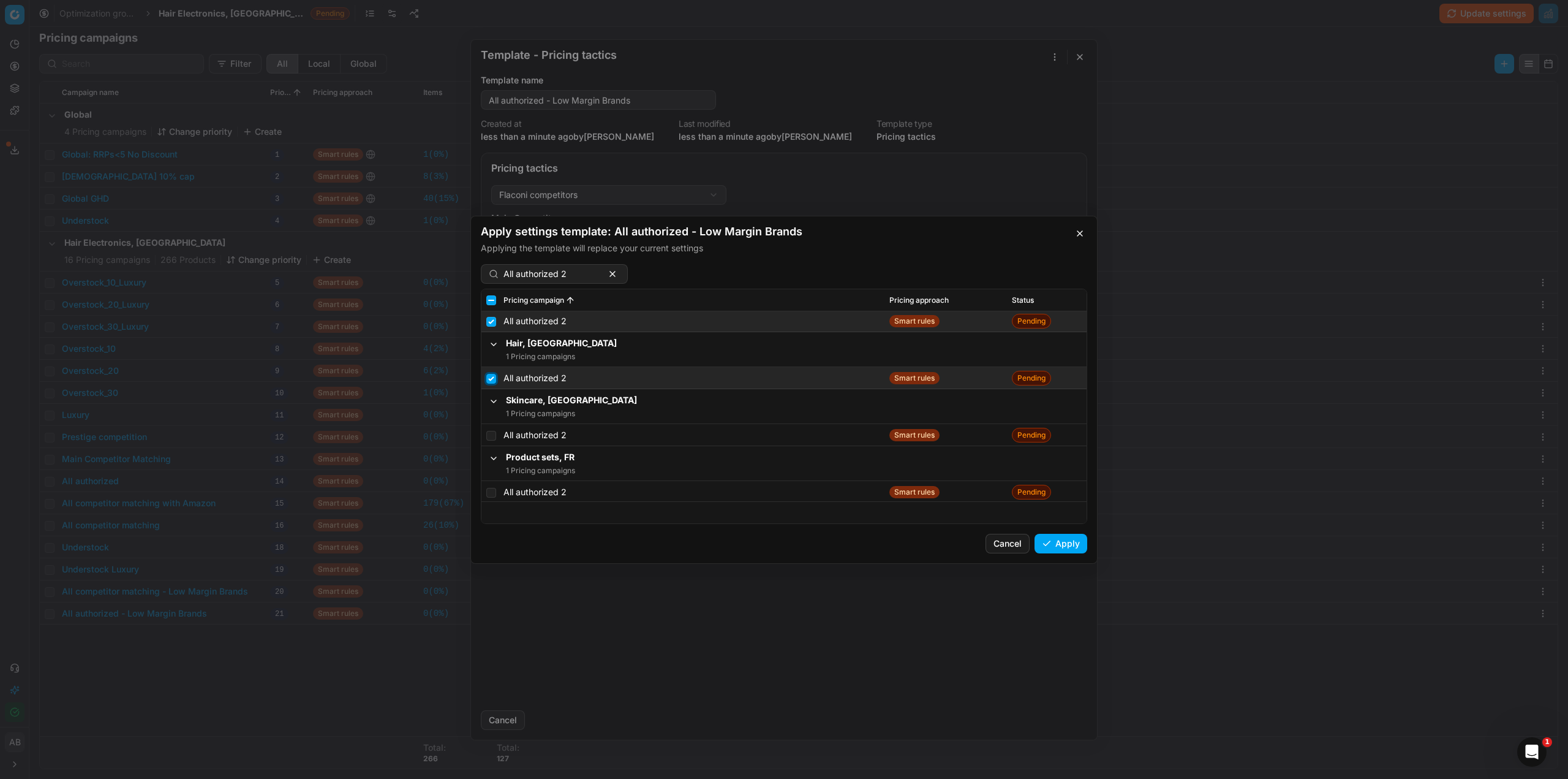
scroll to position [61, 0]
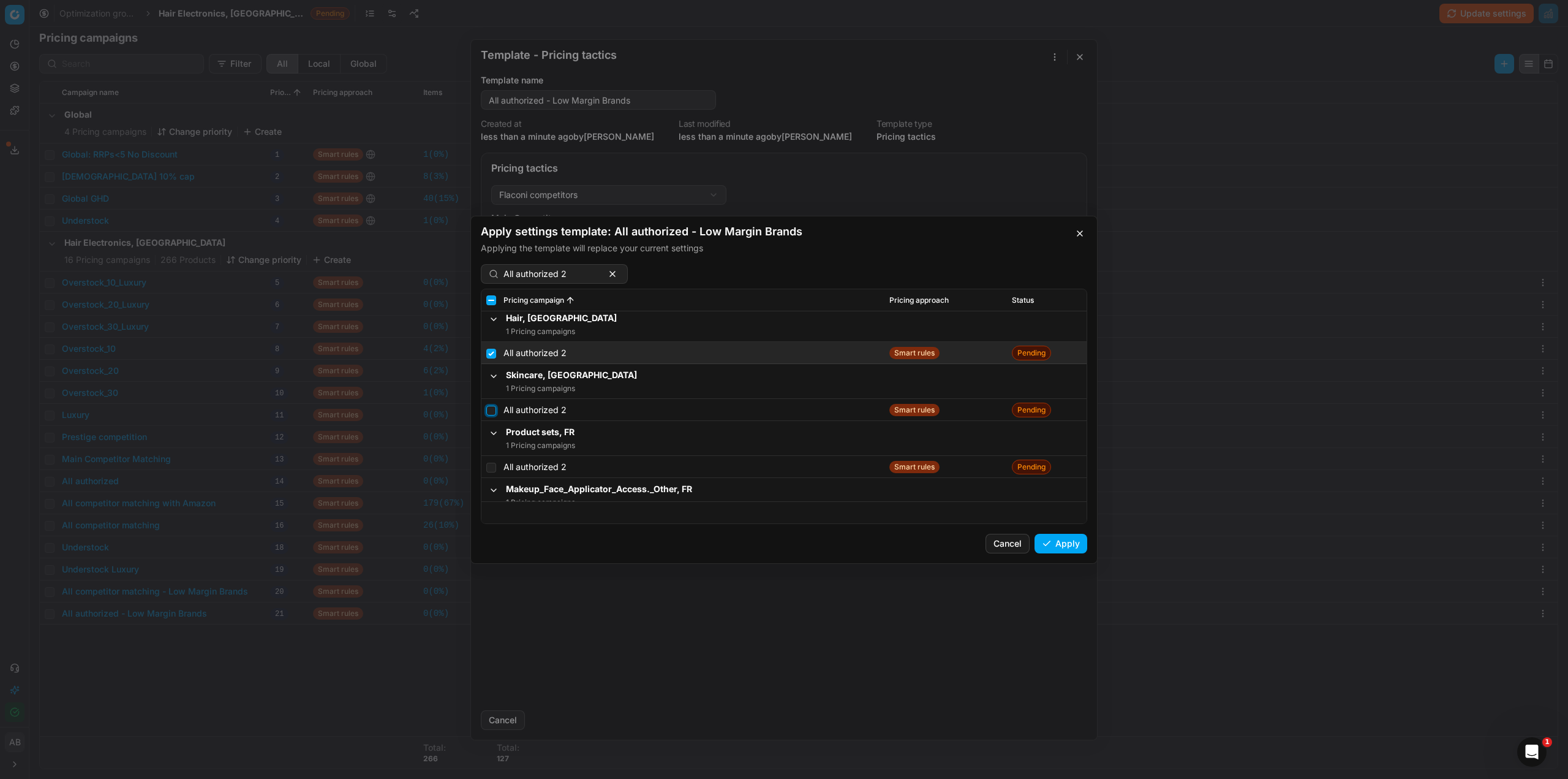
click at [488, 407] on input "checkbox" at bounding box center [491, 410] width 10 height 10
checkbox input "true"
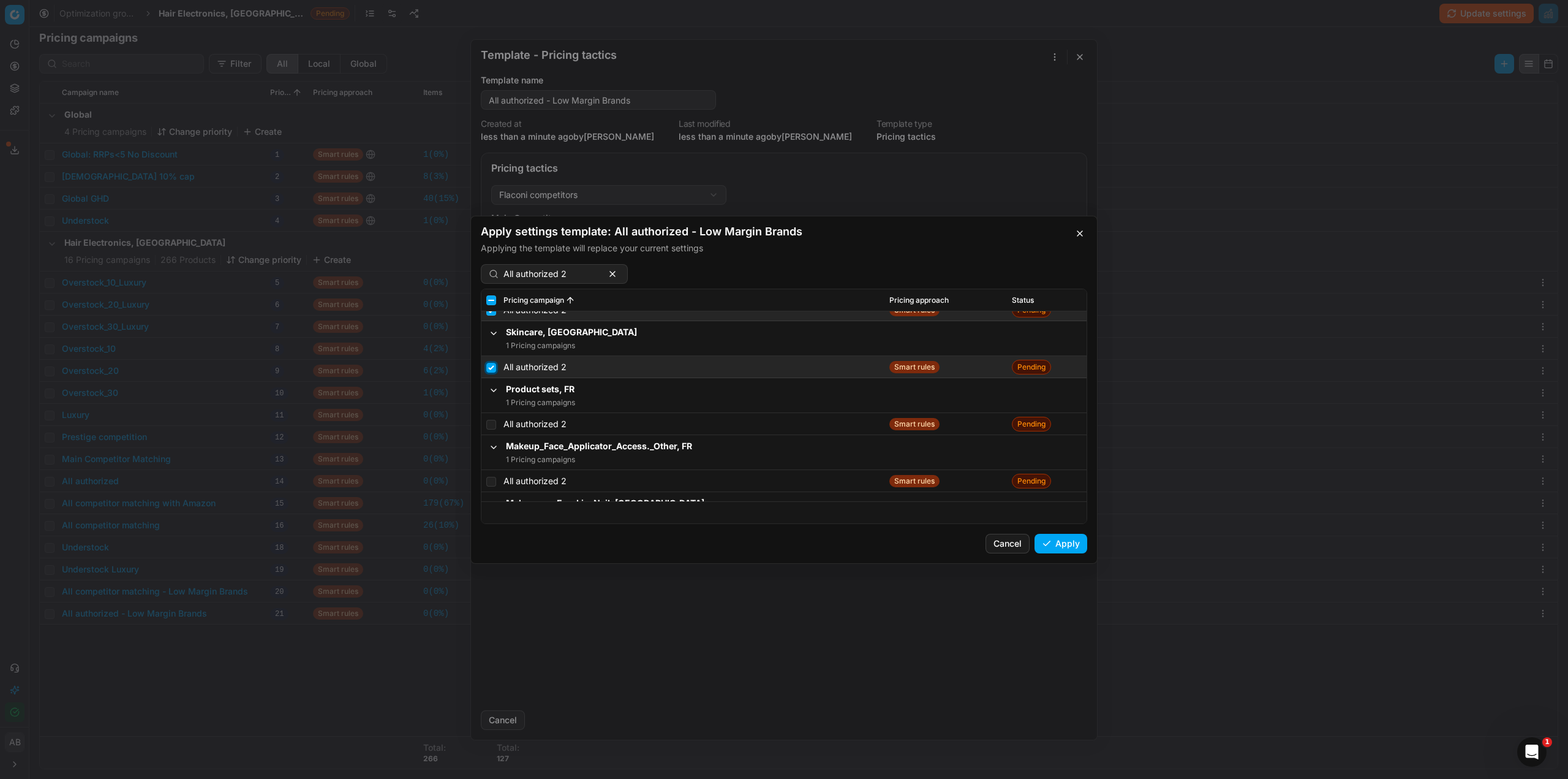
scroll to position [123, 0]
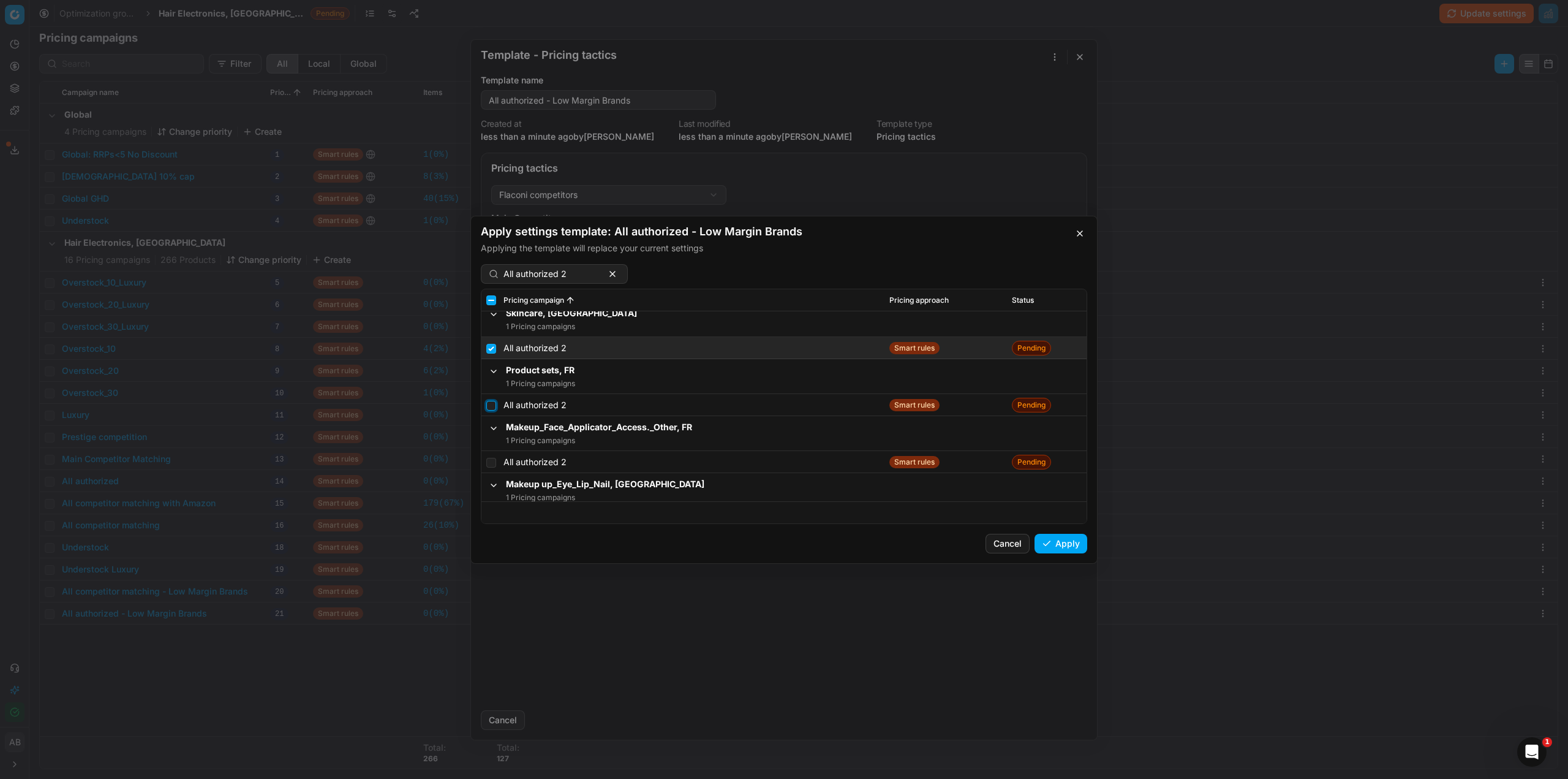
click at [491, 406] on input "checkbox" at bounding box center [491, 405] width 10 height 10
checkbox input "true"
click at [493, 462] on input "checkbox" at bounding box center [491, 461] width 10 height 10
checkbox input "true"
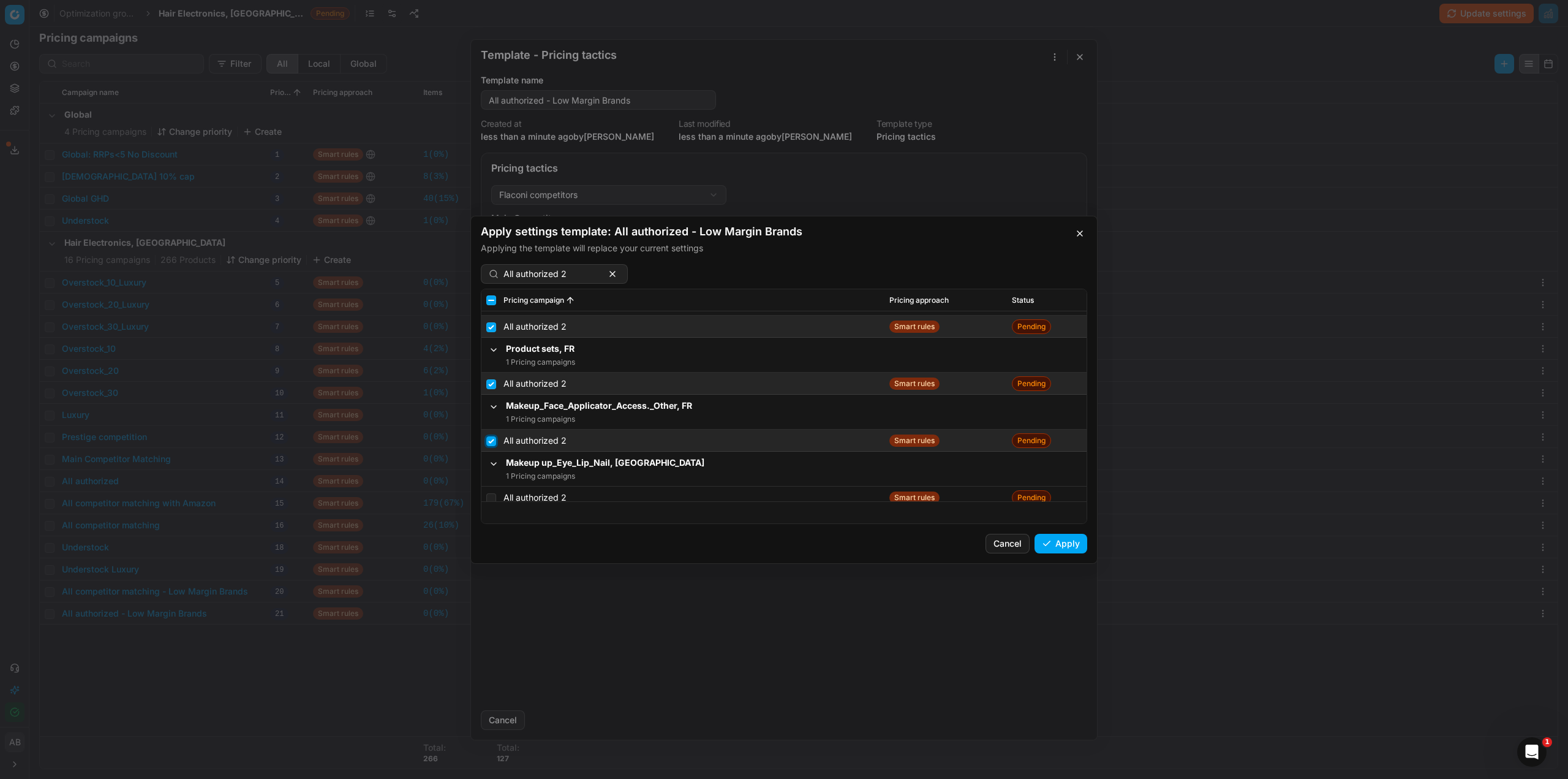
scroll to position [151, 0]
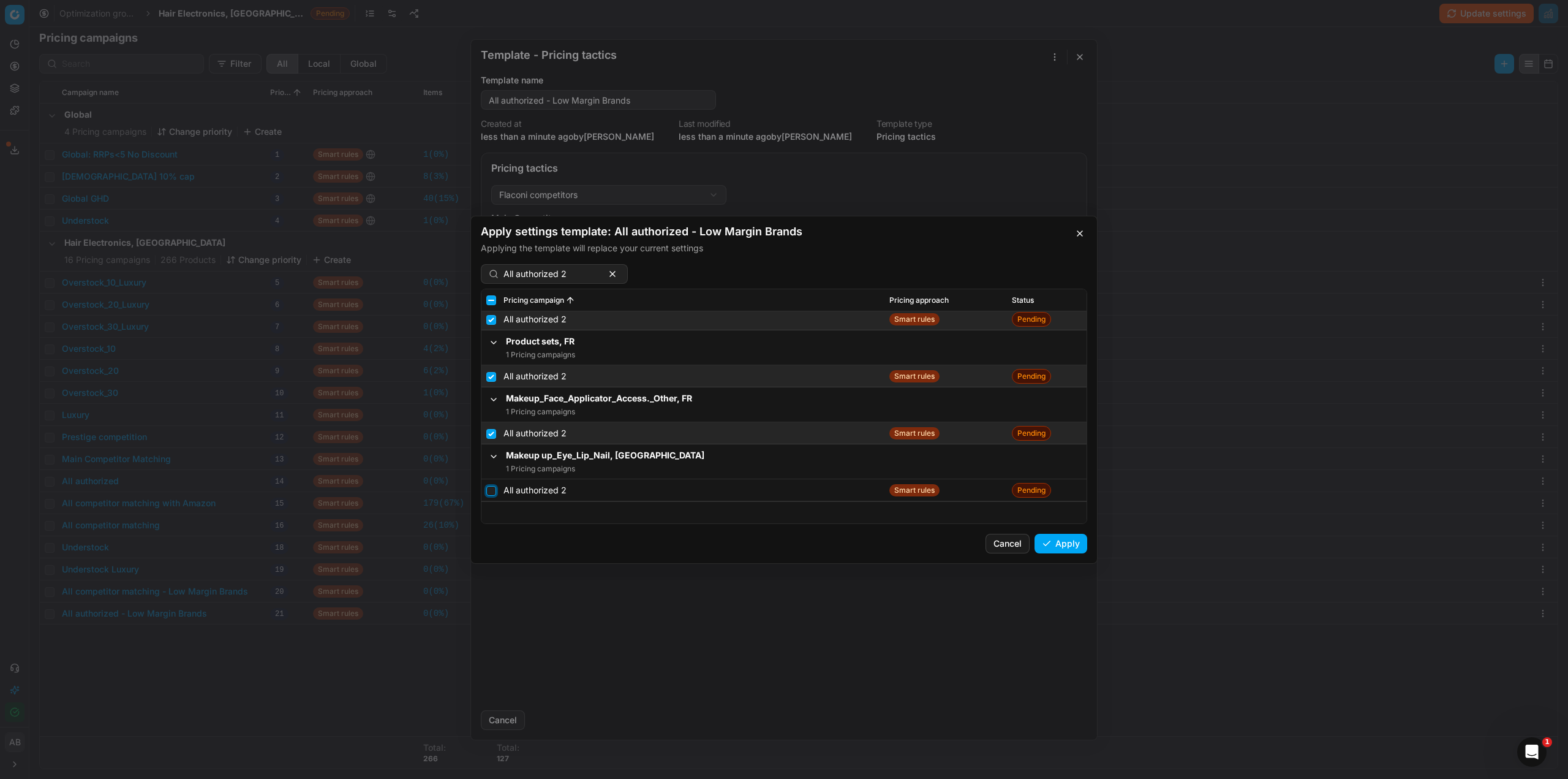
click at [490, 489] on input "checkbox" at bounding box center [491, 490] width 10 height 10
checkbox input "true"
click at [1058, 536] on button "Apply" at bounding box center [1061, 543] width 53 height 20
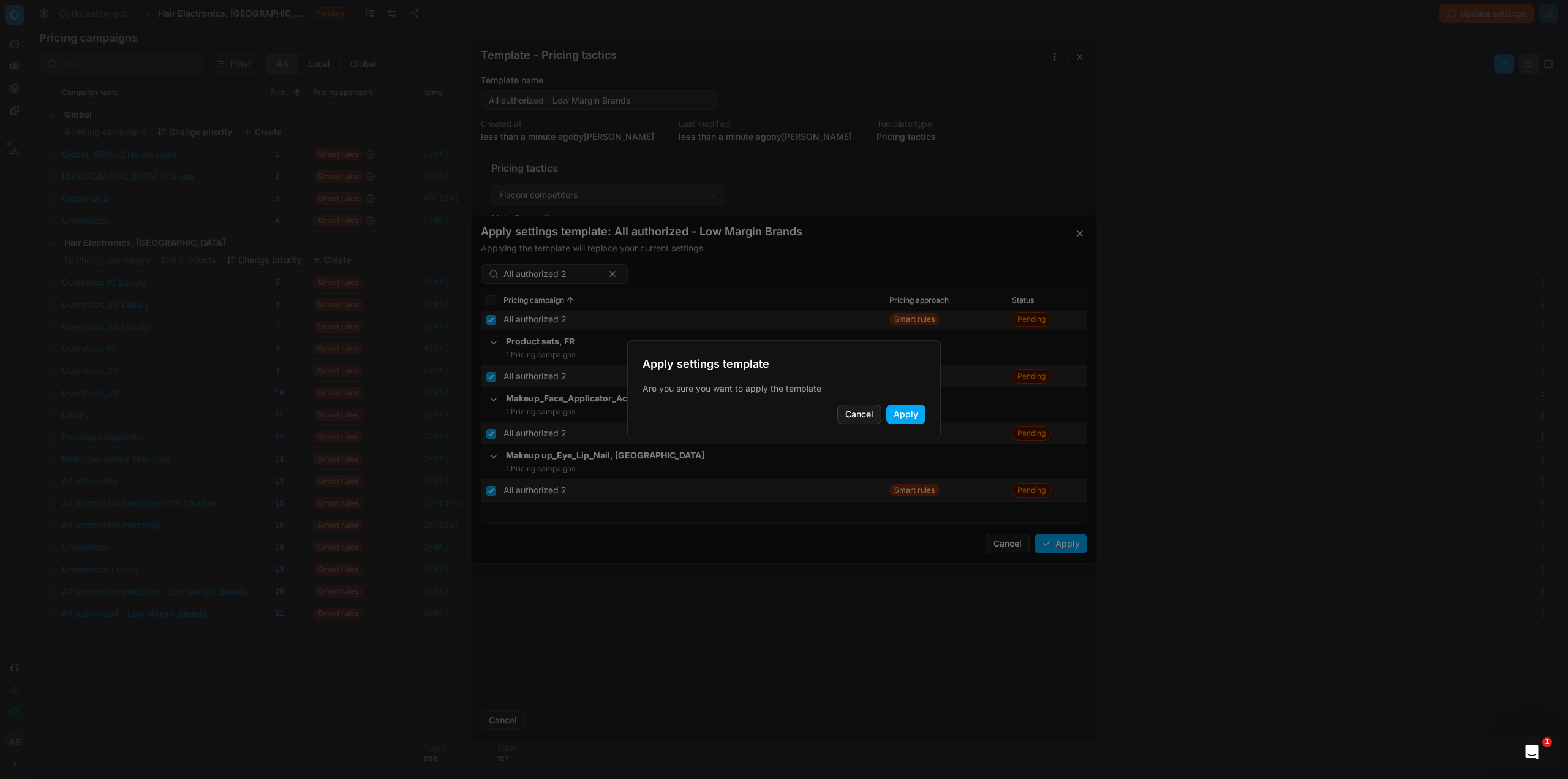
click at [899, 417] on button "Apply" at bounding box center [905, 415] width 39 height 20
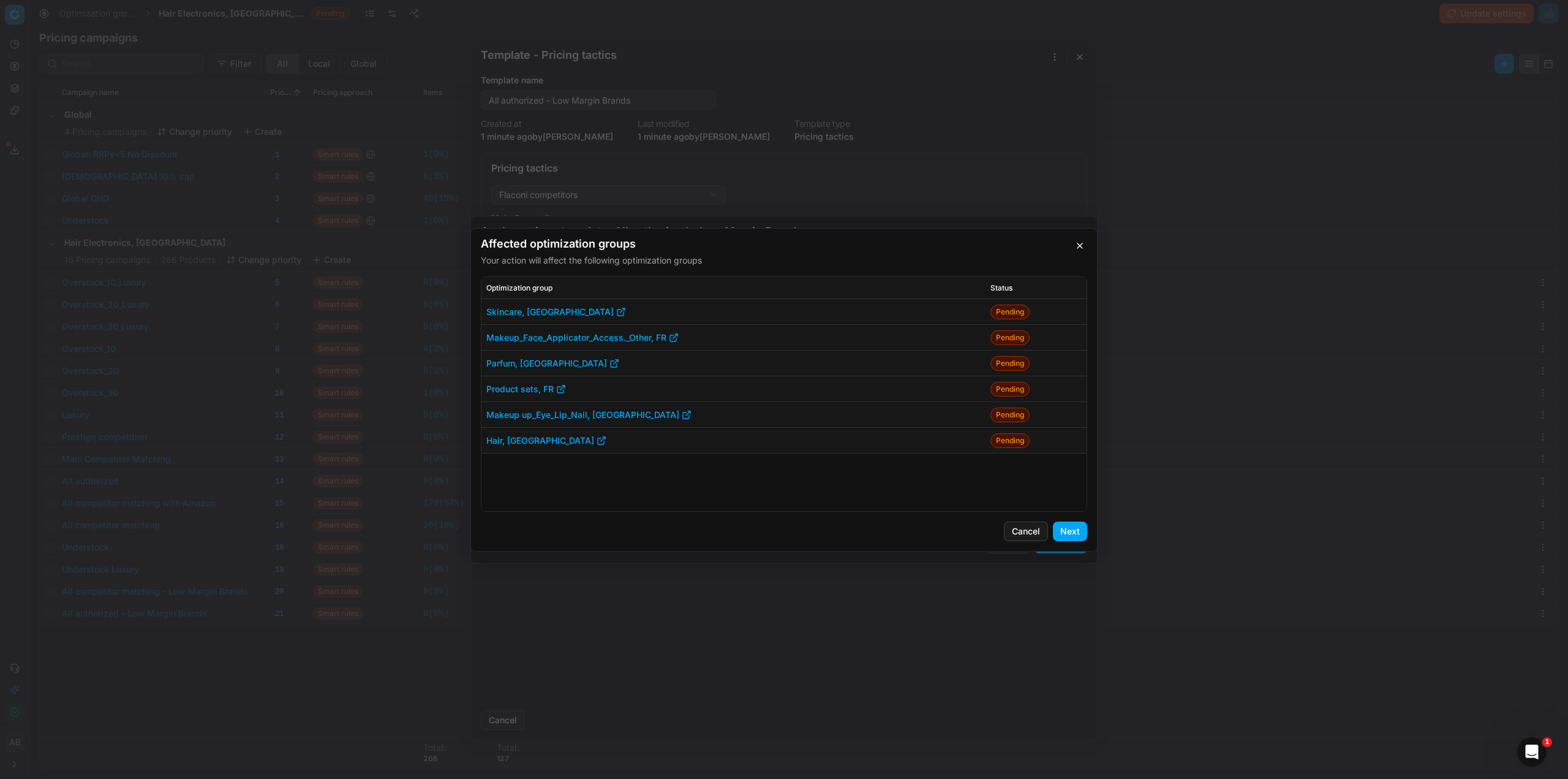
click at [1066, 530] on button "Next" at bounding box center [1070, 531] width 34 height 20
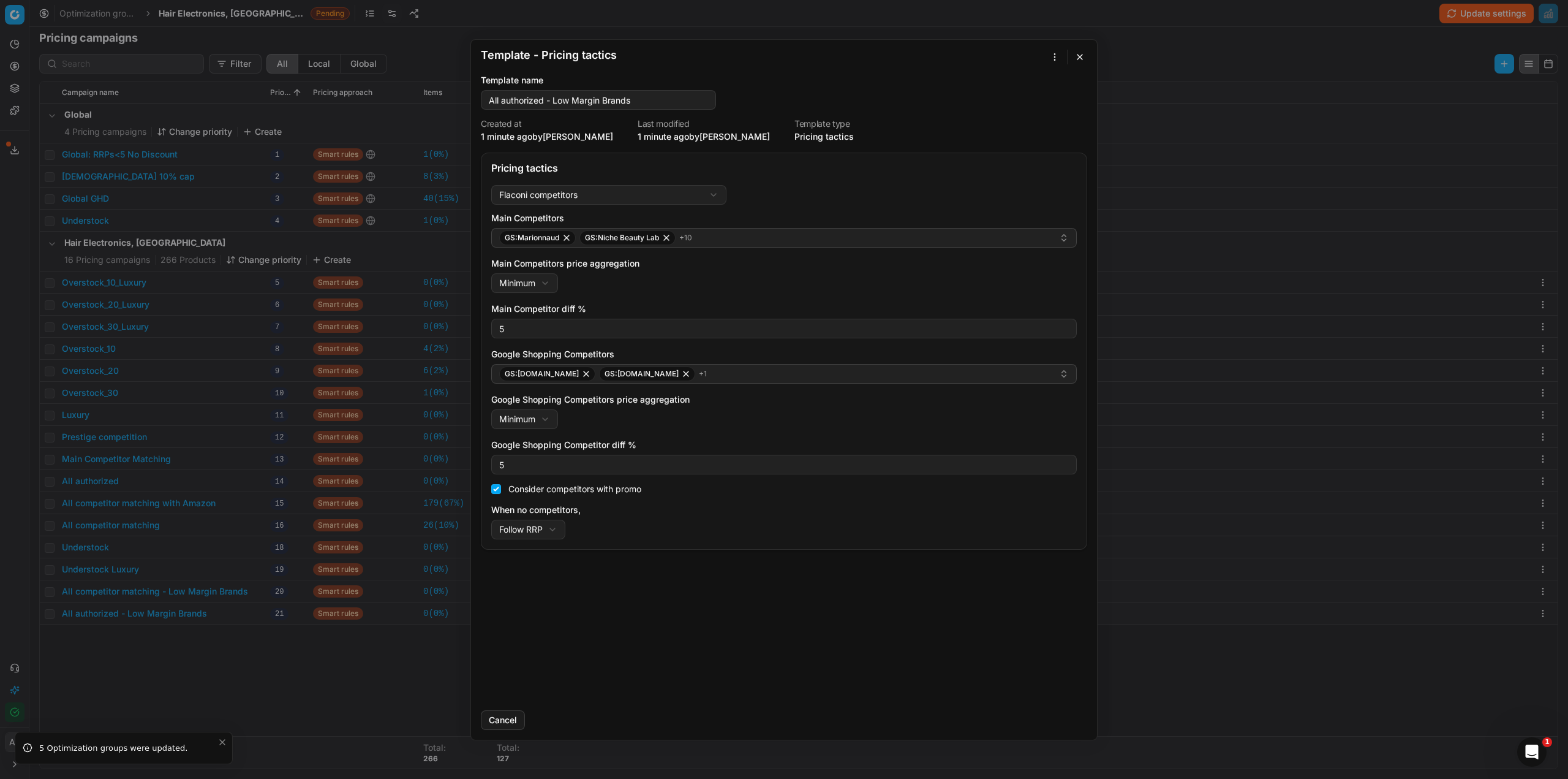
click at [1078, 60] on button "button" at bounding box center [1080, 57] width 15 height 15
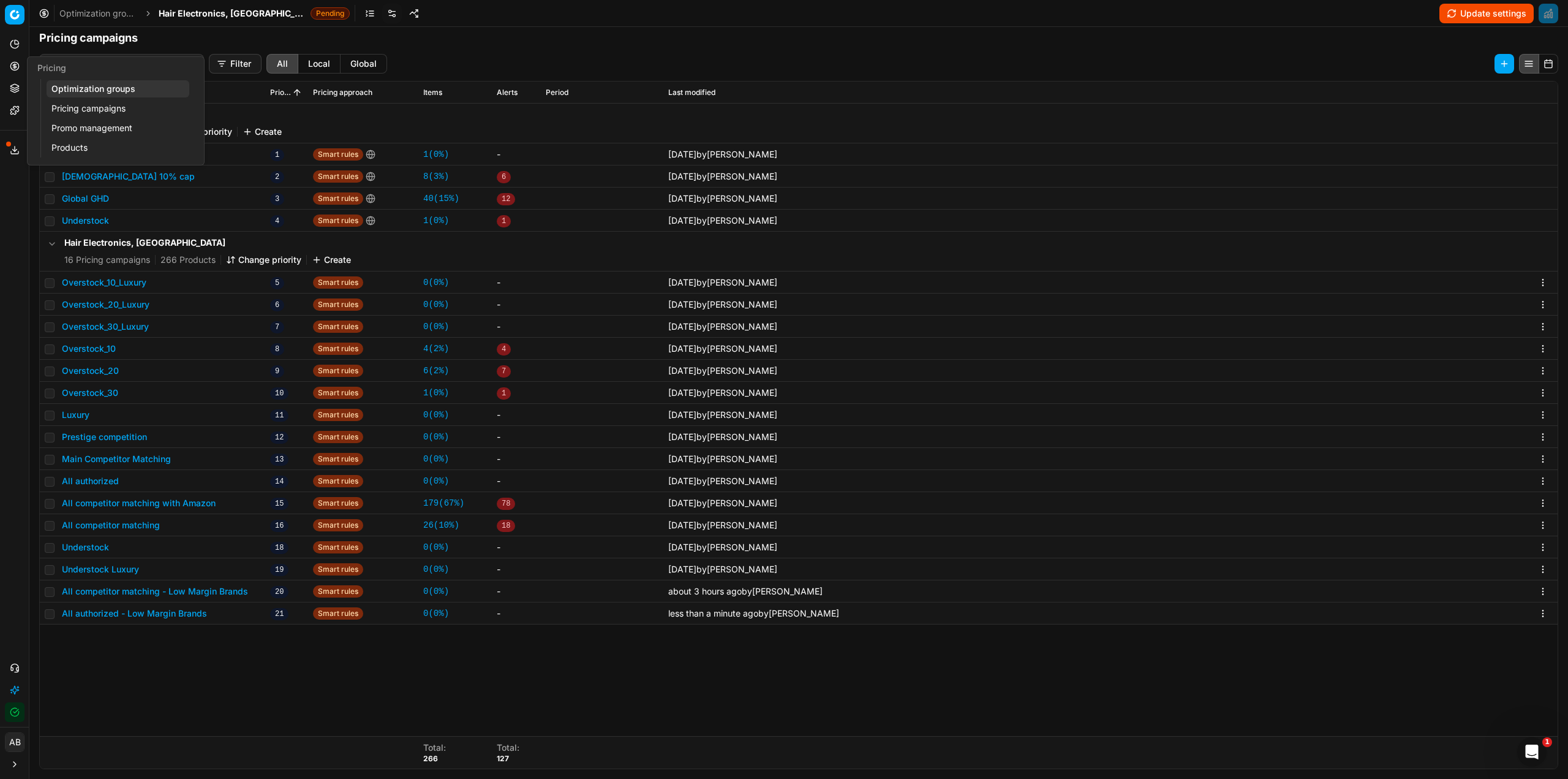
click at [73, 110] on link "Pricing campaigns" at bounding box center [118, 108] width 143 height 17
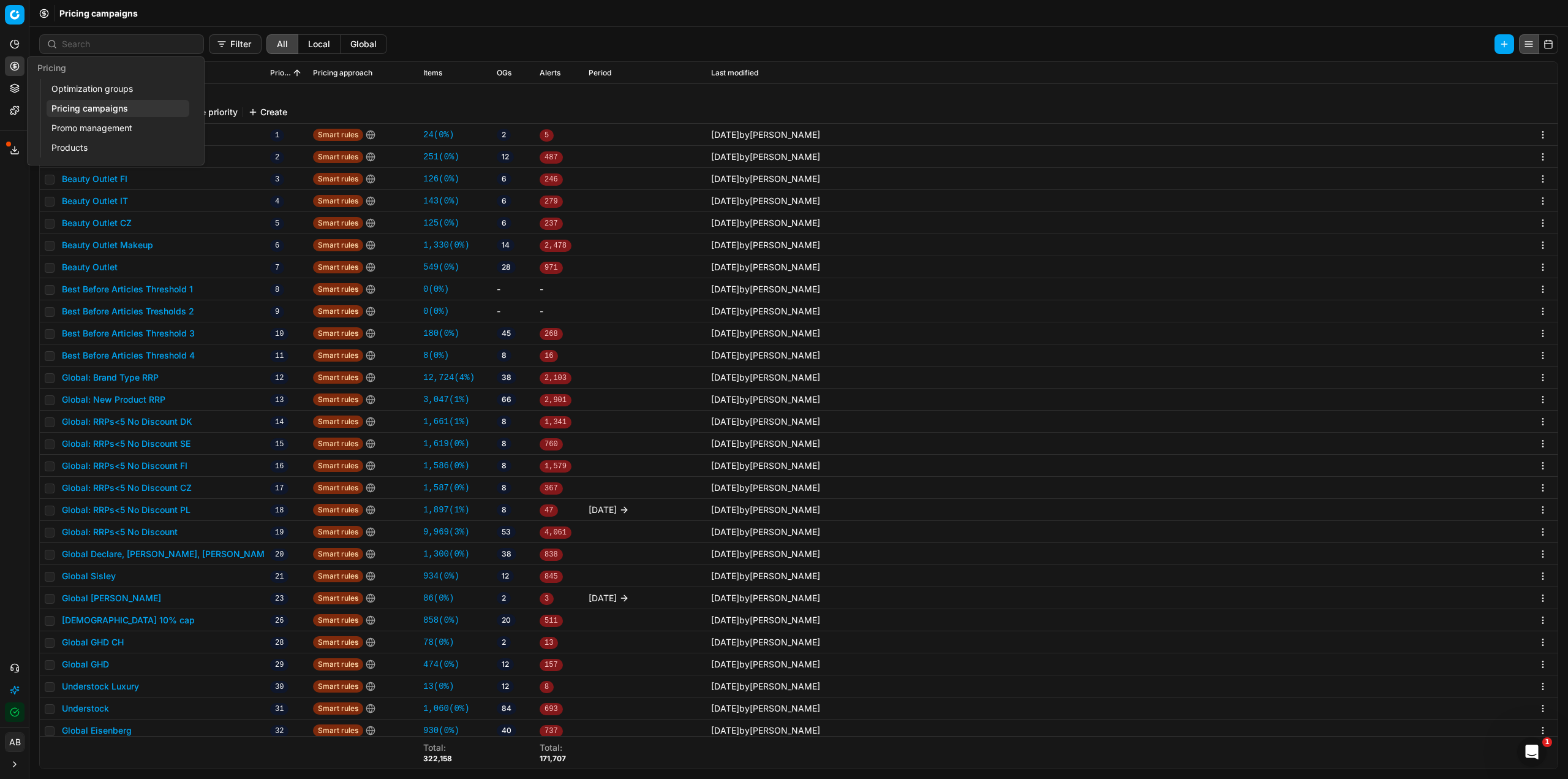
click at [112, 93] on link "Optimization groups" at bounding box center [118, 89] width 143 height 17
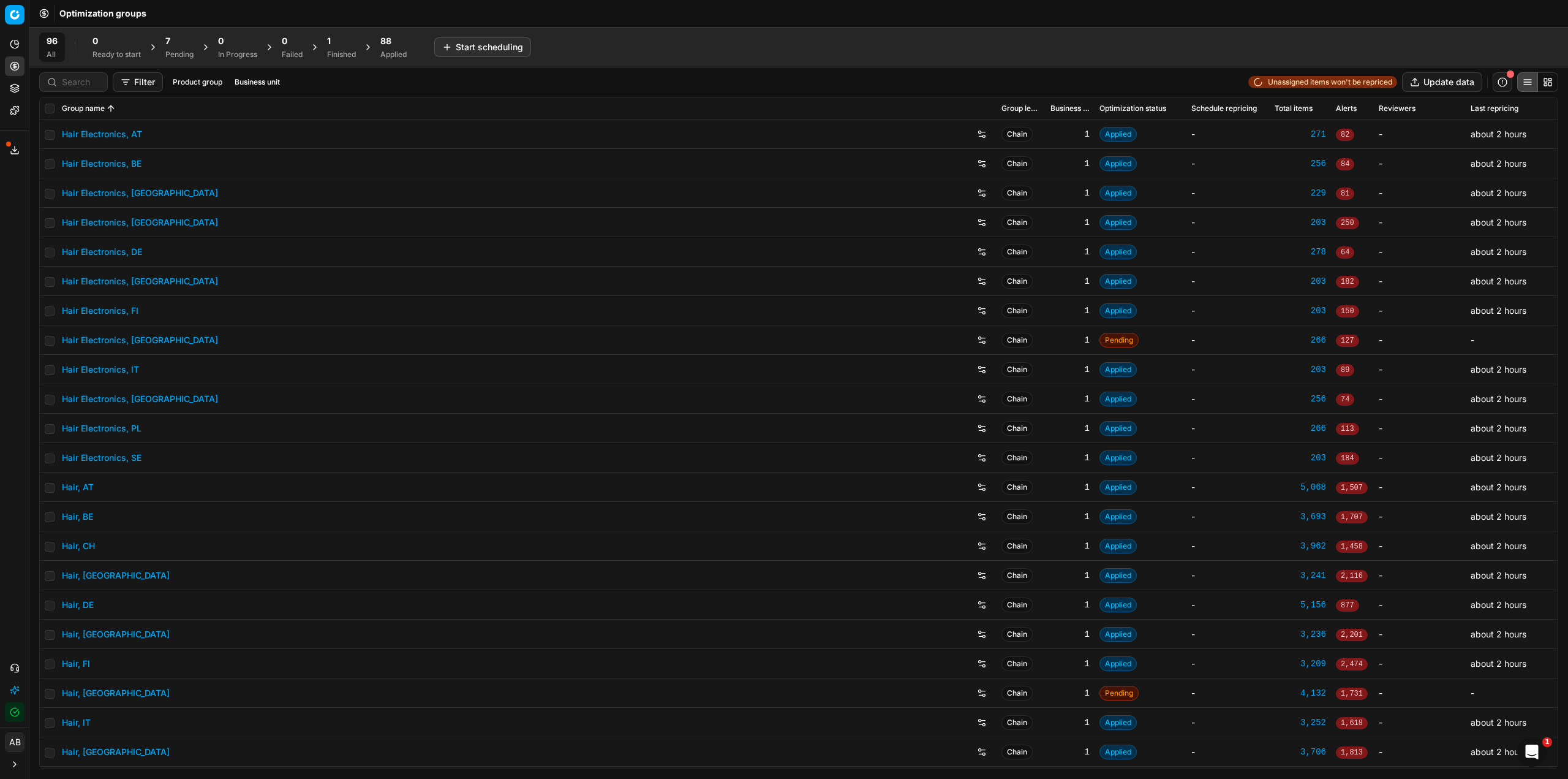
click at [180, 43] on div "7" at bounding box center [180, 41] width 28 height 13
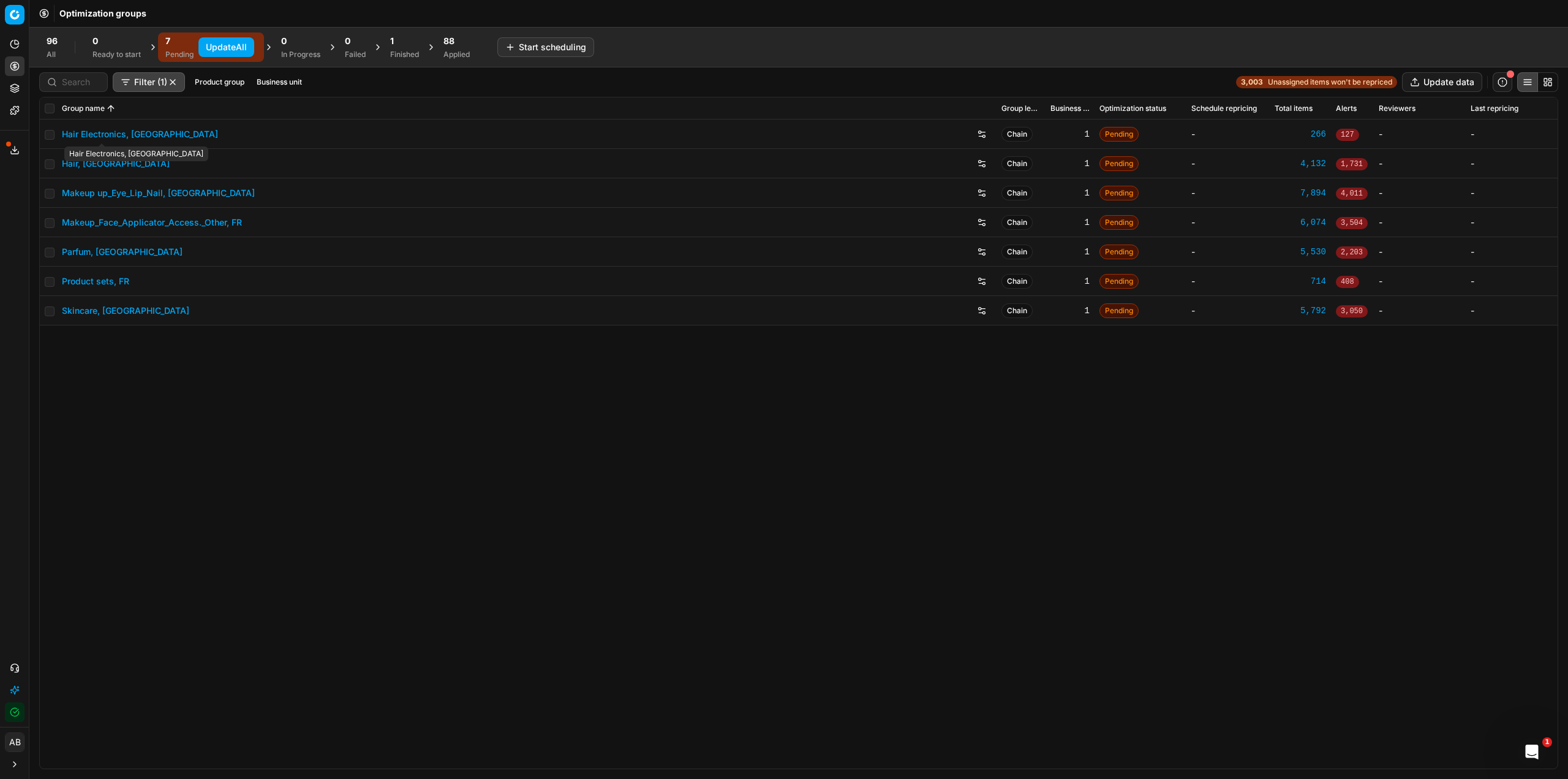
click at [125, 135] on link "Hair Electronics, [GEOGRAPHIC_DATA]" at bounding box center [140, 134] width 156 height 13
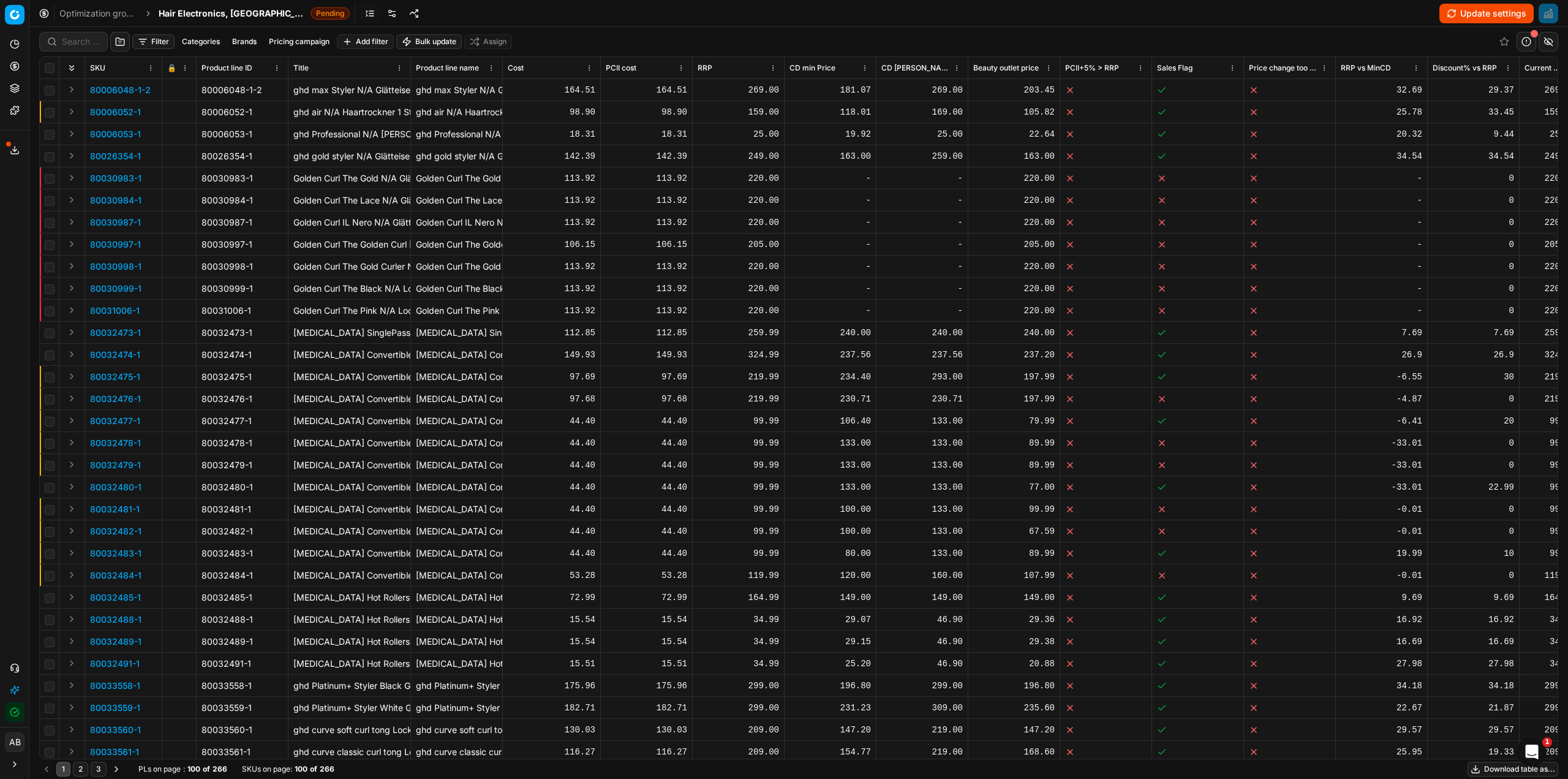
click at [382, 13] on link at bounding box center [392, 14] width 20 height 20
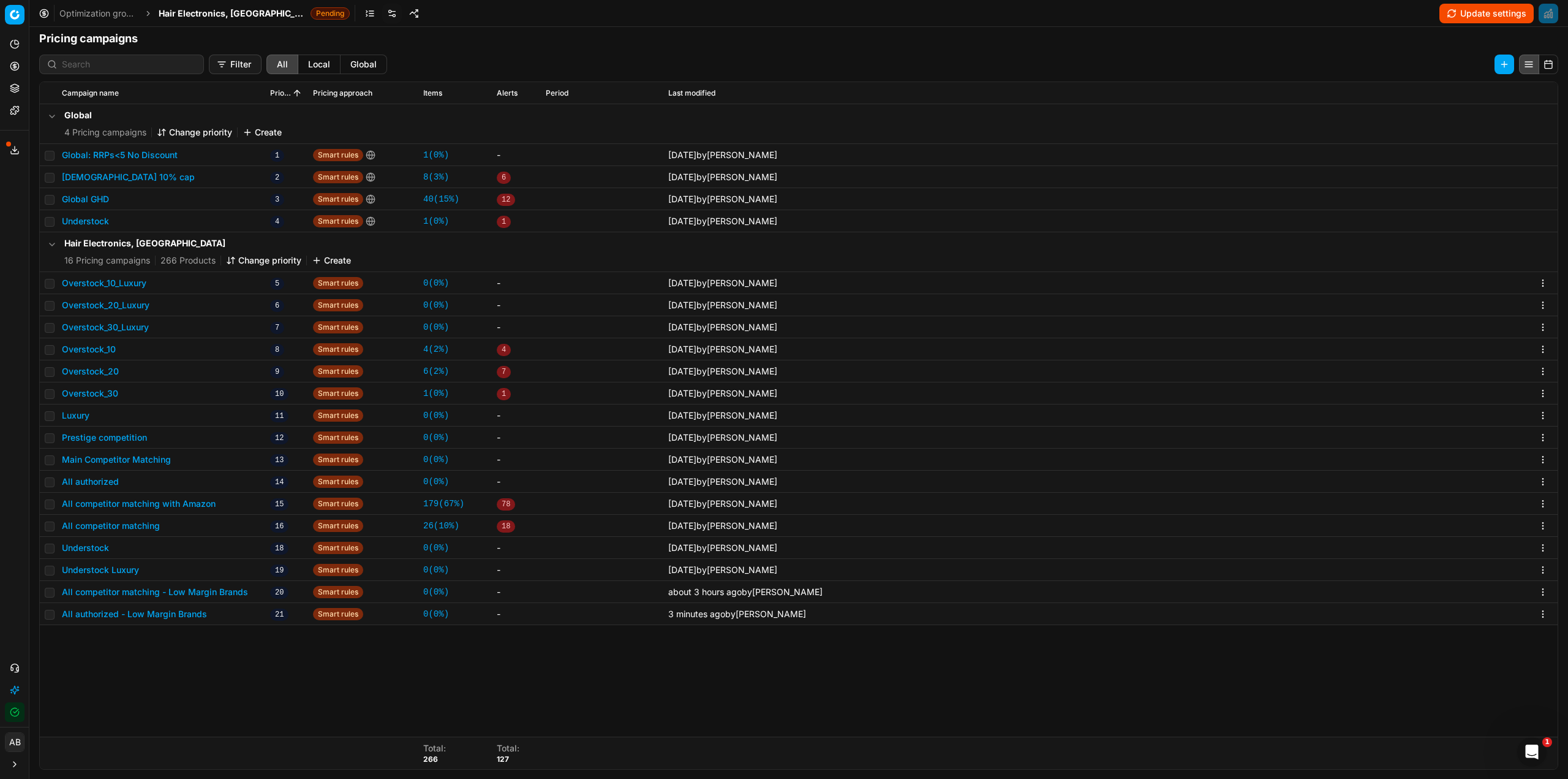
scroll to position [189, 0]
click at [263, 259] on button "Change priority" at bounding box center [264, 259] width 75 height 13
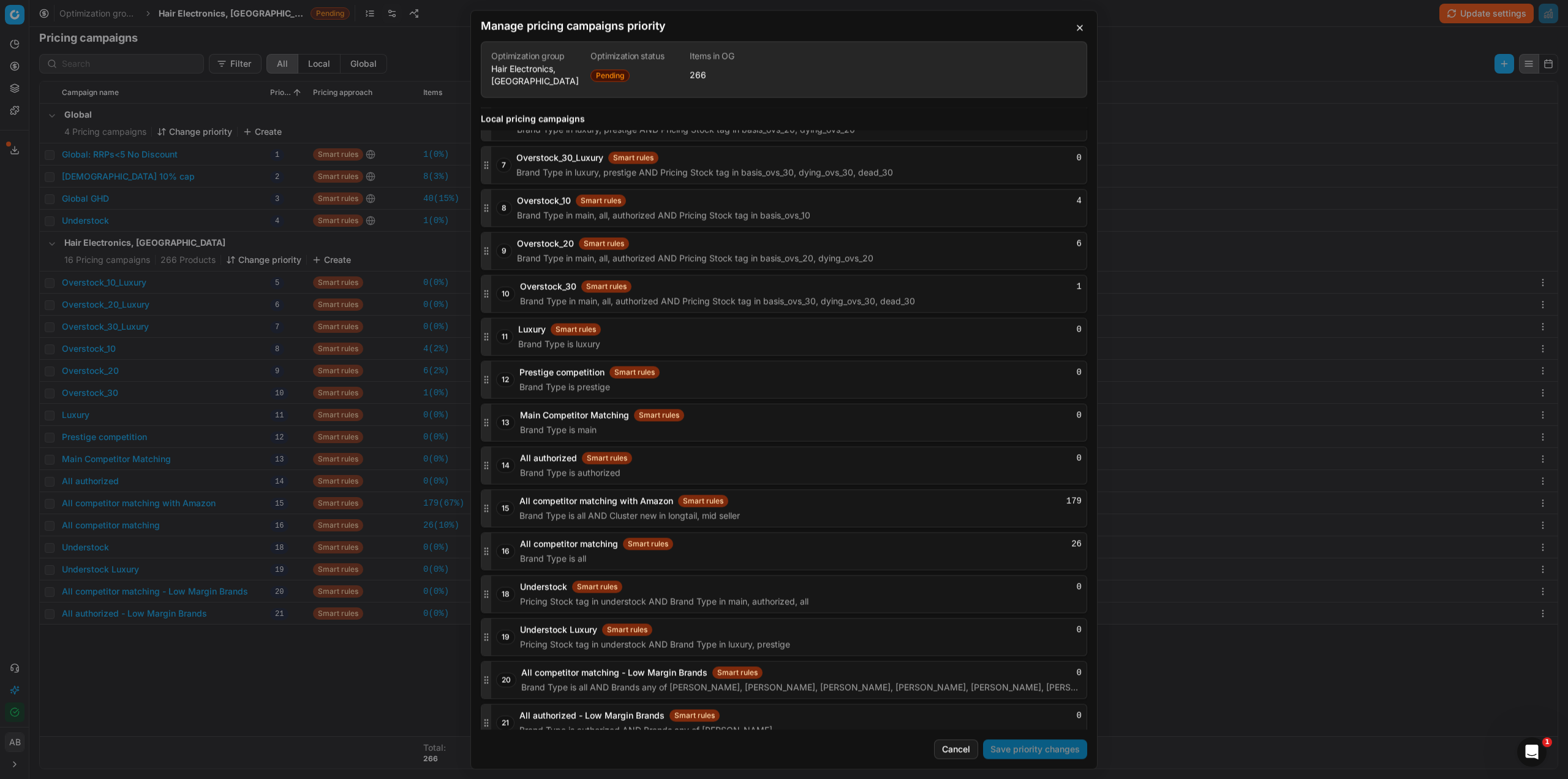
scroll to position [1545, 0]
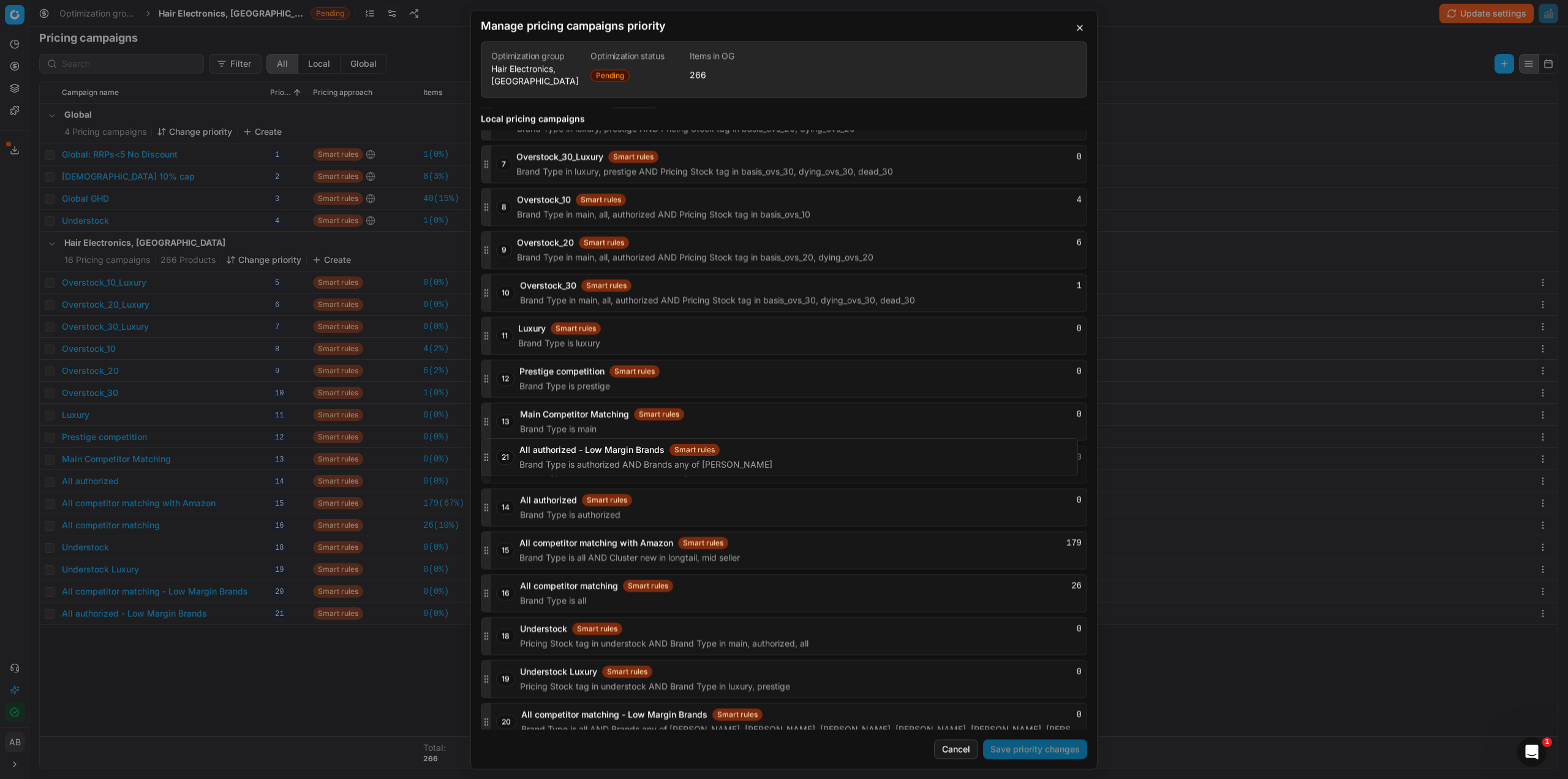
drag, startPoint x: 484, startPoint y: 713, endPoint x: 472, endPoint y: 474, distance: 239.3
click at [475, 460] on div "Global pricing campaigns 1 Global: Gisada CH Smart rules 0 Brands is exactly Gi…" at bounding box center [784, 418] width 626 height 622
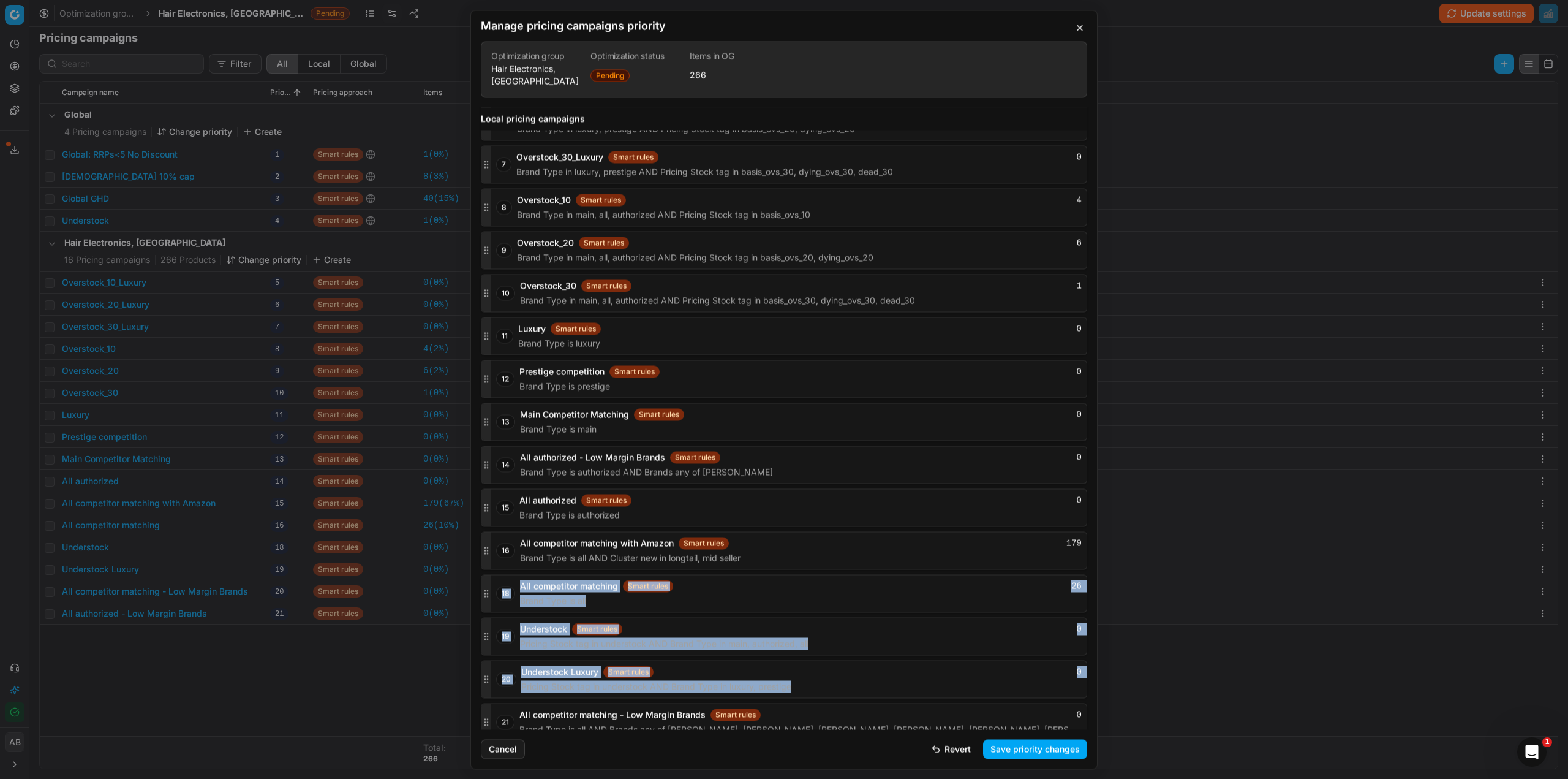
drag, startPoint x: 489, startPoint y: 717, endPoint x: 494, endPoint y: 636, distance: 81.2
click at [495, 585] on div "5 Overstock_10_Luxury Smart rules 0 Brand Type in luxury, prestige AND Pricing …" at bounding box center [784, 400] width 606 height 681
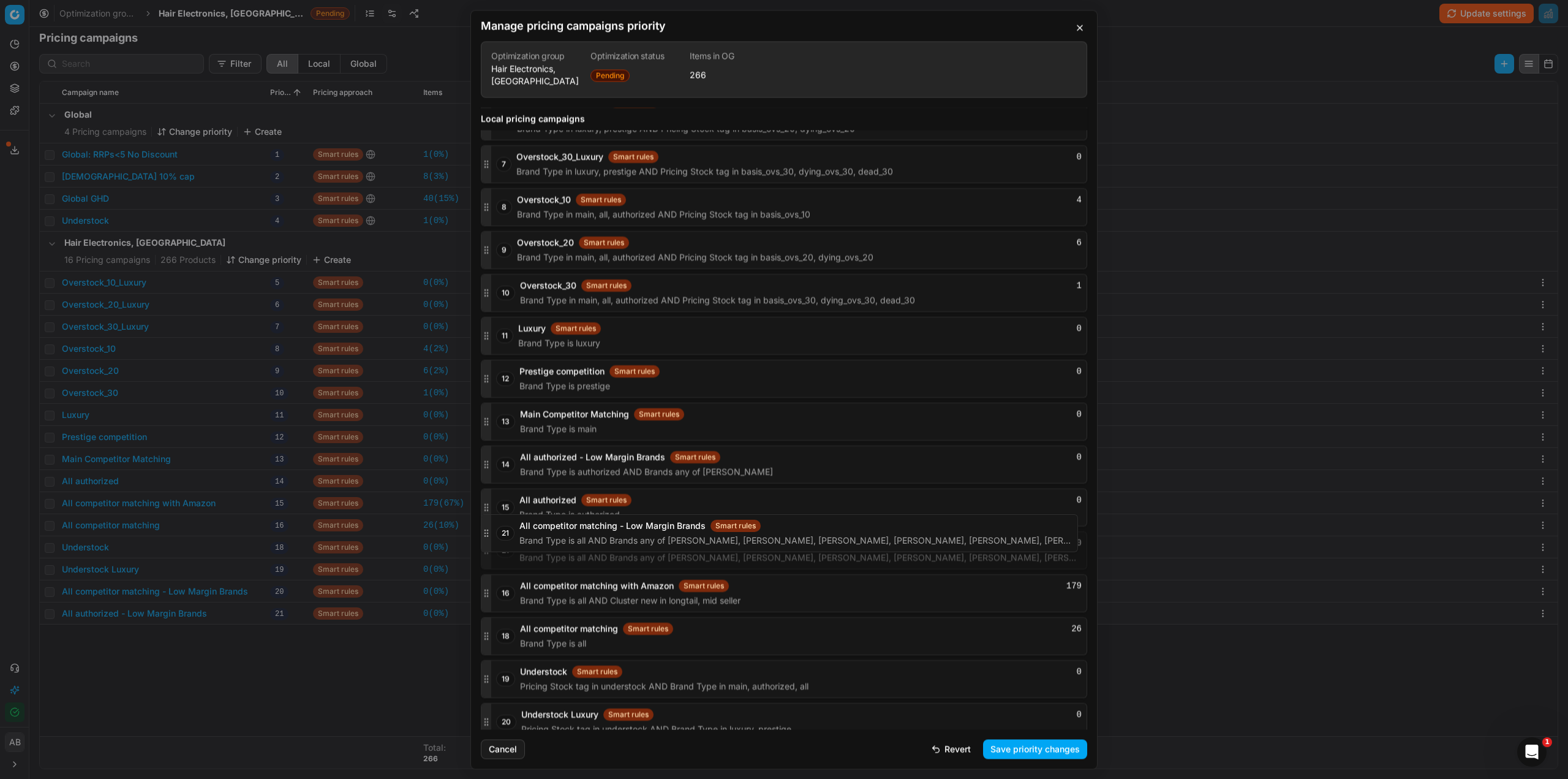
drag, startPoint x: 490, startPoint y: 714, endPoint x: 499, endPoint y: 545, distance: 169.2
click at [500, 537] on div "21 All competitor matching - Low Margin Brands Smart rules 0 Brand Type is all …" at bounding box center [784, 551] width 606 height 38
click at [1004, 747] on button "Save priority changes" at bounding box center [1035, 749] width 104 height 20
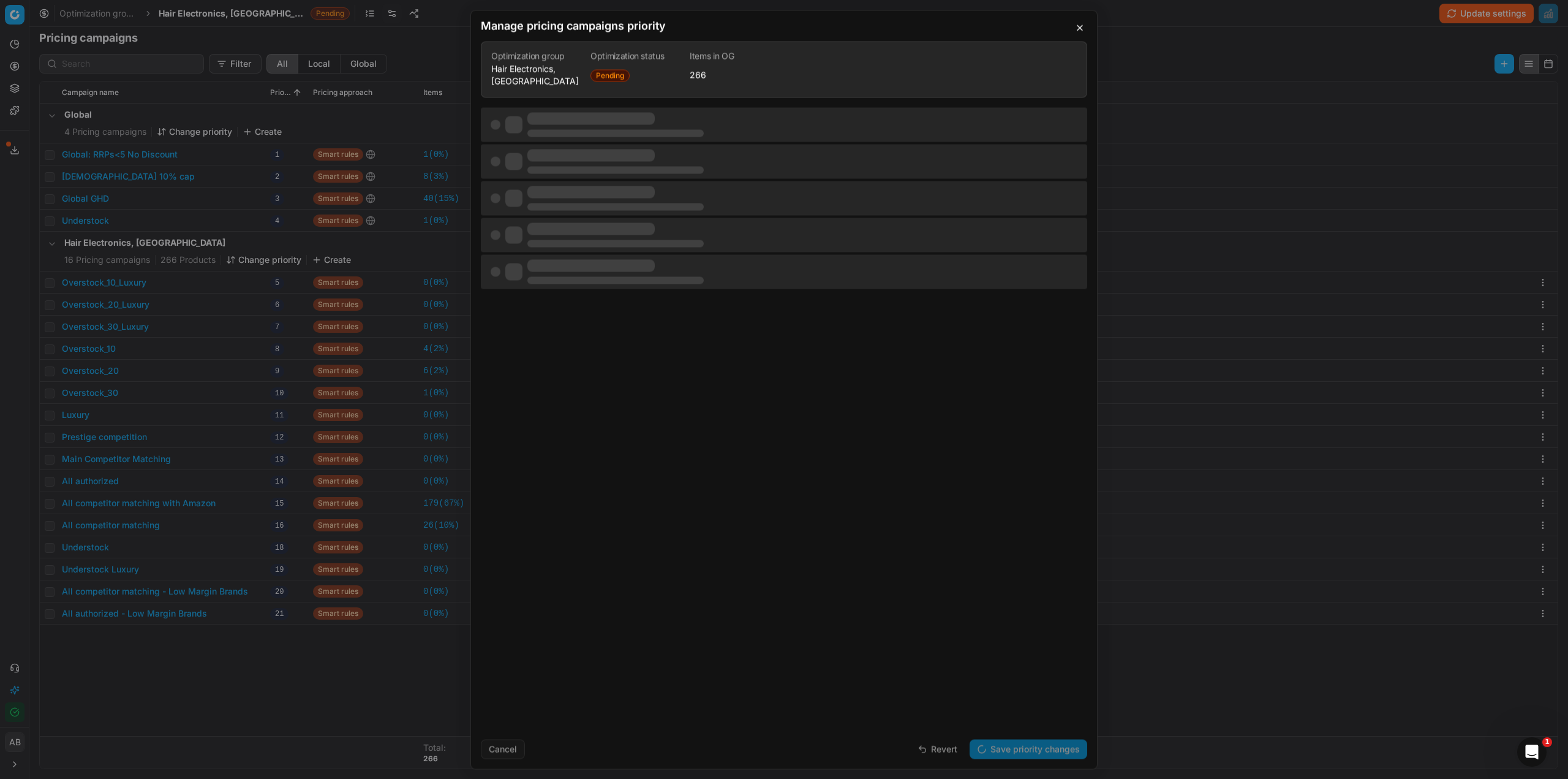
scroll to position [0, 0]
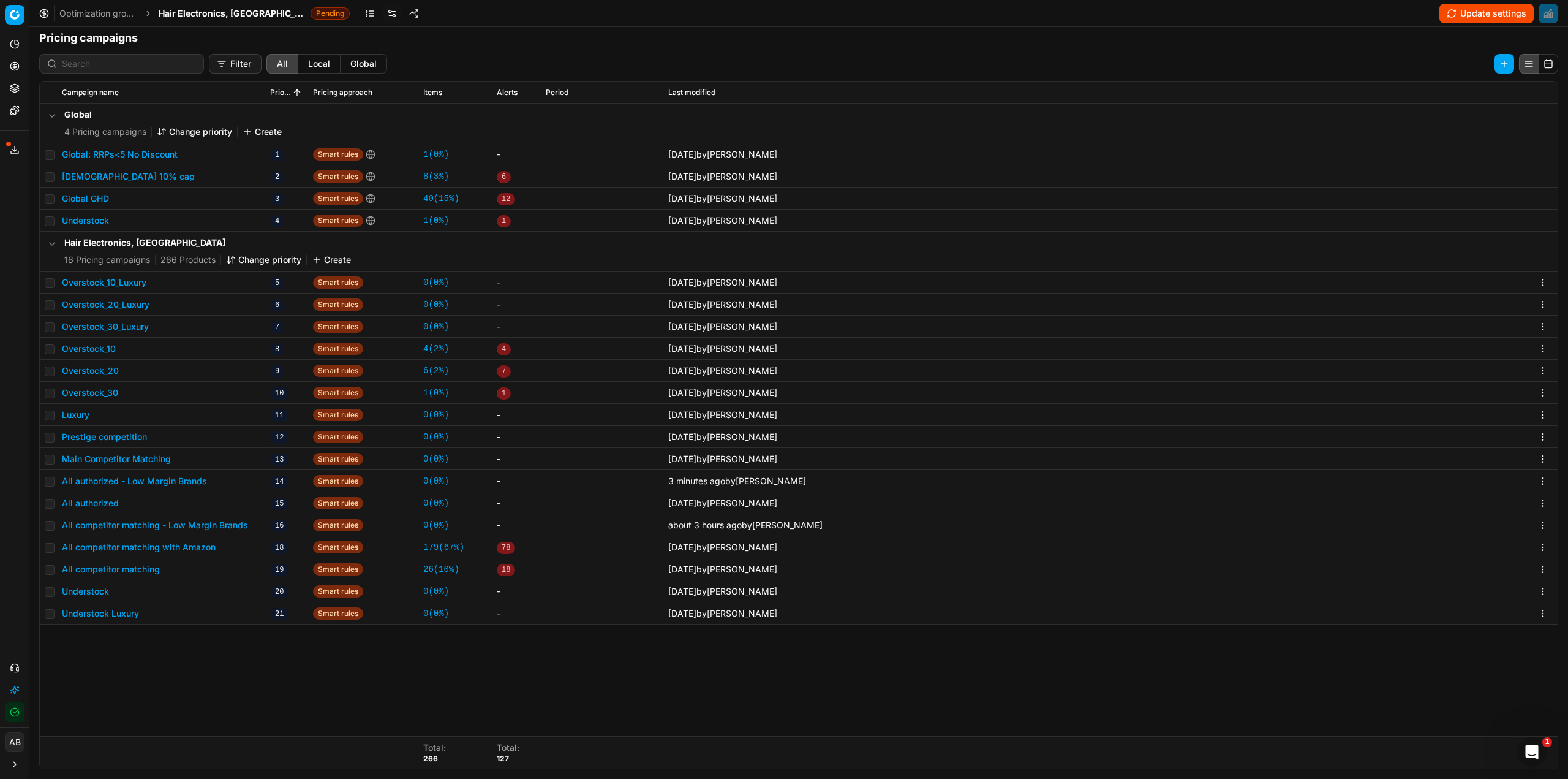
click at [1452, 15] on button "Update settings" at bounding box center [1486, 14] width 94 height 20
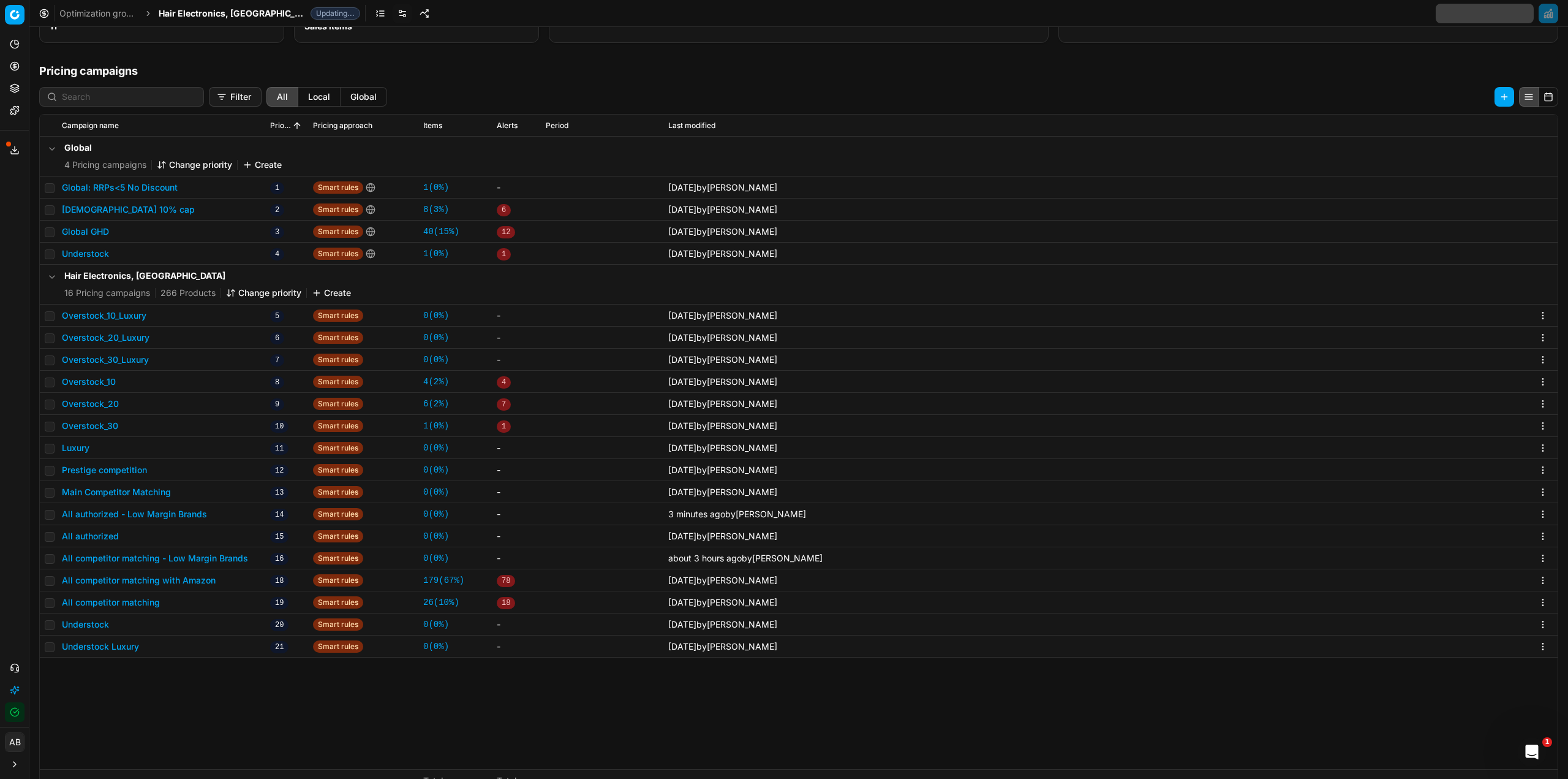
click at [199, 562] on button "All competitor matching - Low Margin Brands" at bounding box center [155, 558] width 186 height 13
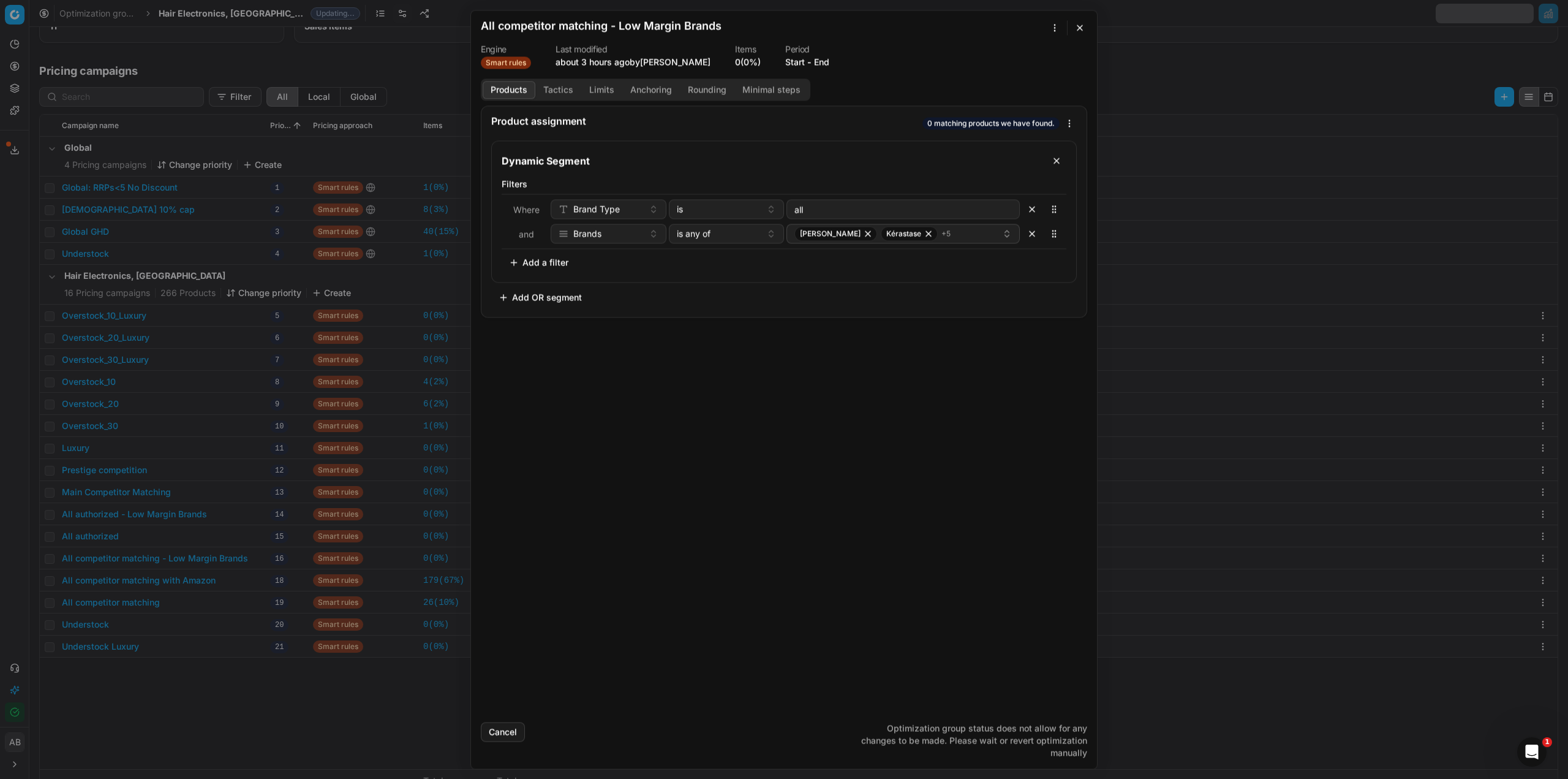
click at [1059, 30] on div "We are saving PC settings. Please wait, it should take a few minutes All compet…" at bounding box center [784, 390] width 1568 height 779
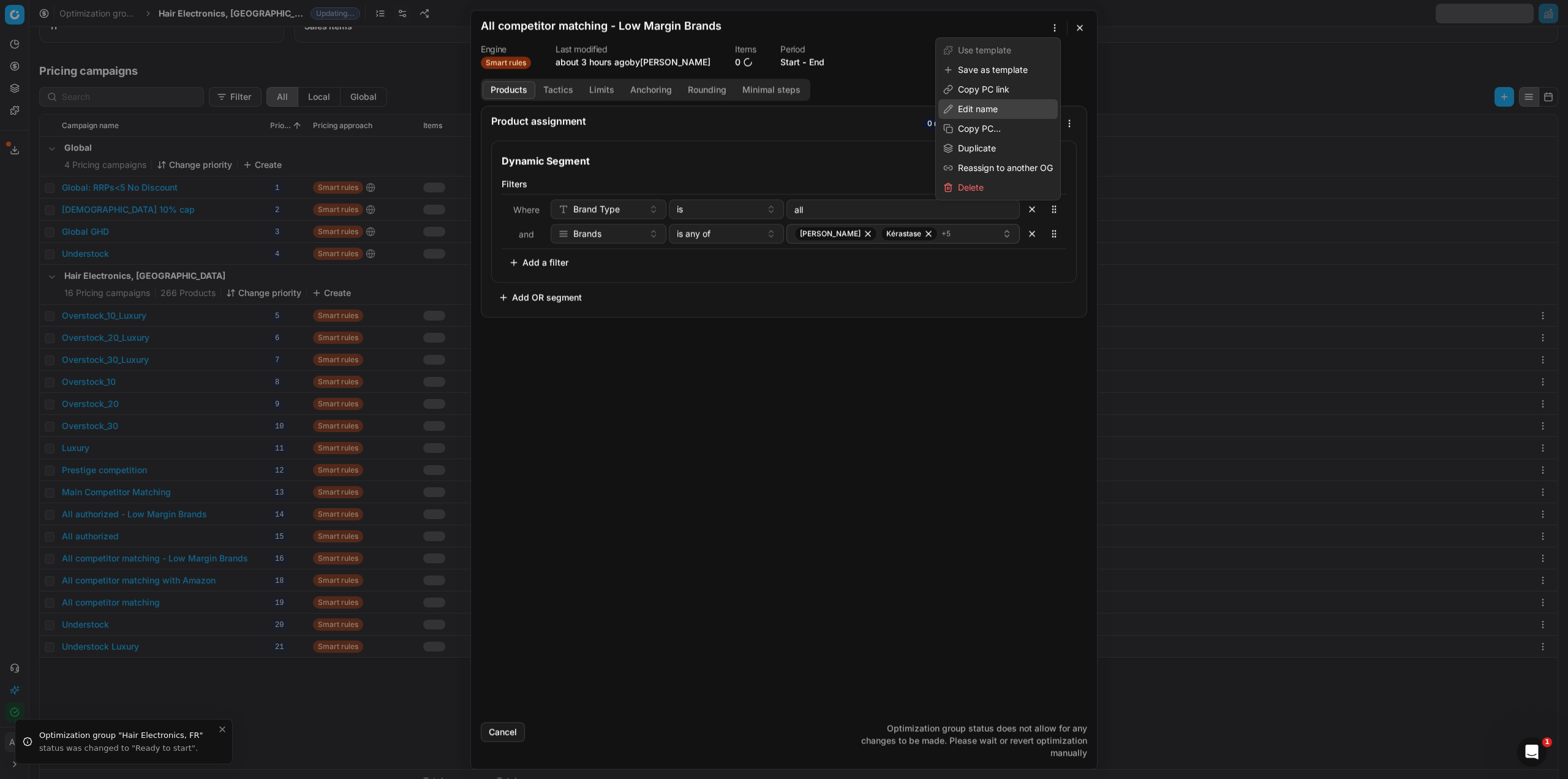
scroll to position [156, 0]
click at [982, 112] on div "Edit name" at bounding box center [998, 109] width 119 height 20
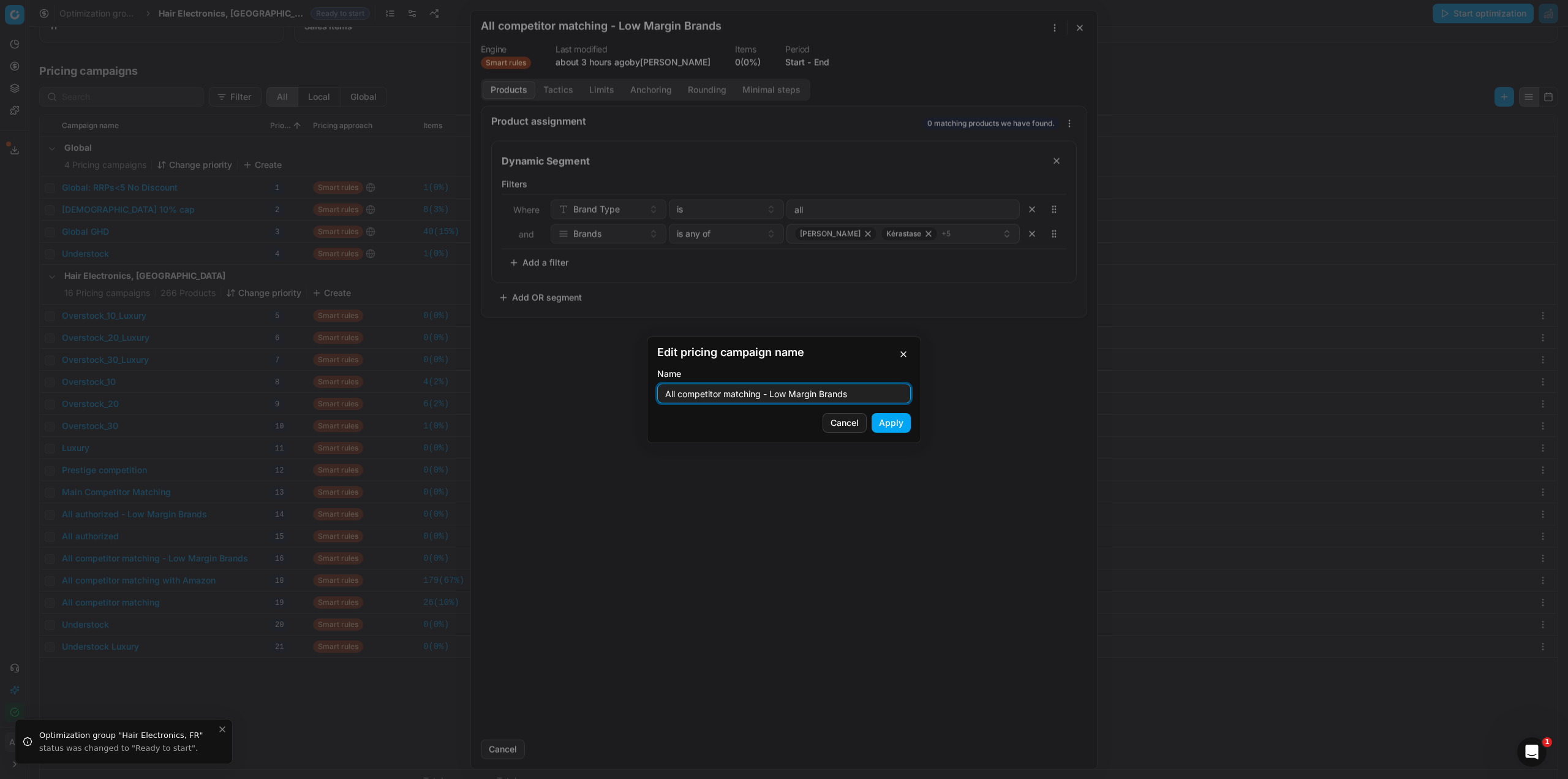
click at [859, 384] on input "All competitor matching - Low Margin Brands" at bounding box center [784, 393] width 243 height 18
drag, startPoint x: 828, startPoint y: 396, endPoint x: 766, endPoint y: 392, distance: 62.1
click at [764, 392] on input "All competitor matching - Low Margin Brands" at bounding box center [784, 393] width 243 height 18
click at [903, 423] on button "Apply" at bounding box center [891, 423] width 39 height 20
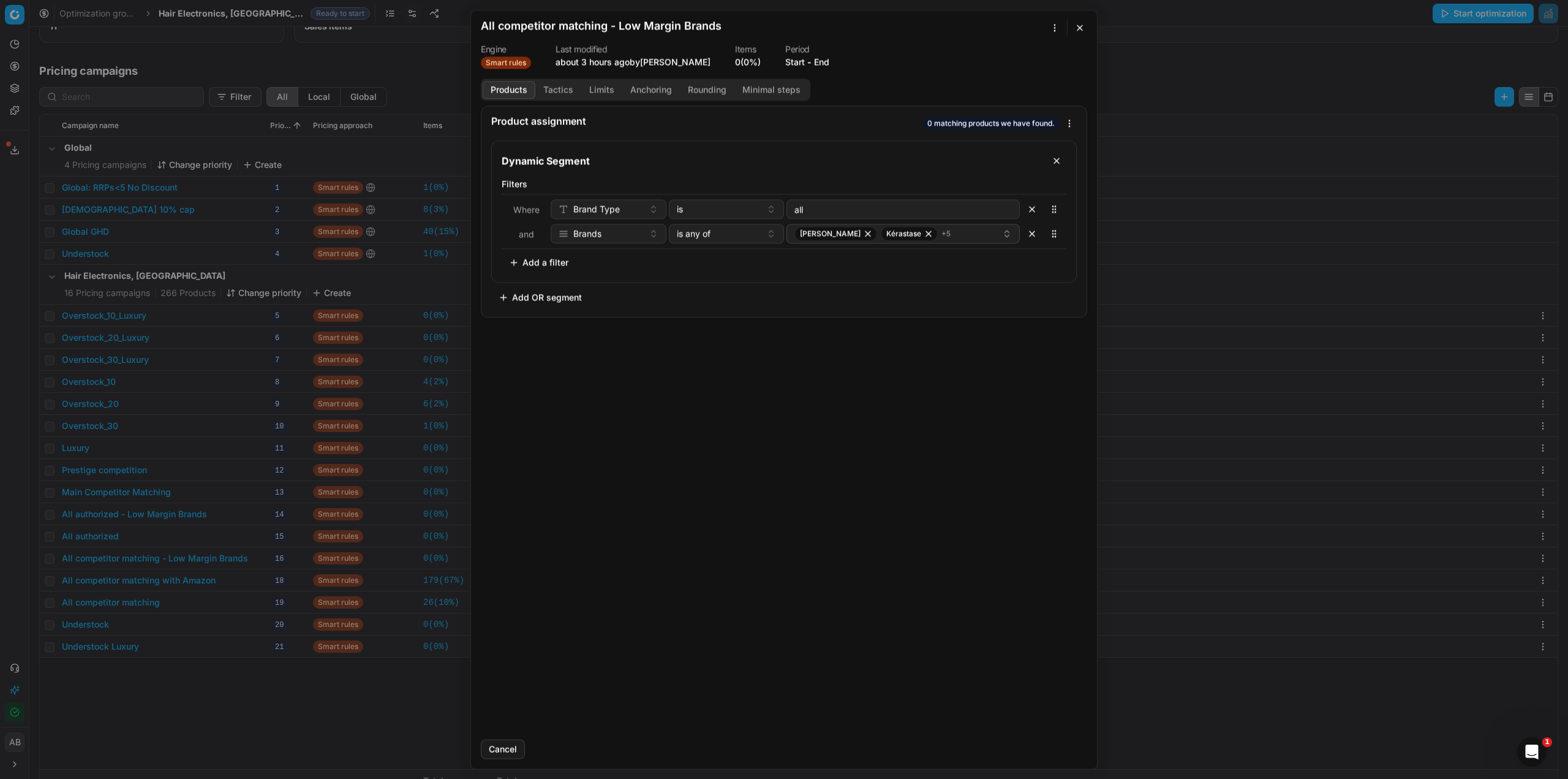
click at [1078, 28] on button "button" at bounding box center [1080, 28] width 15 height 15
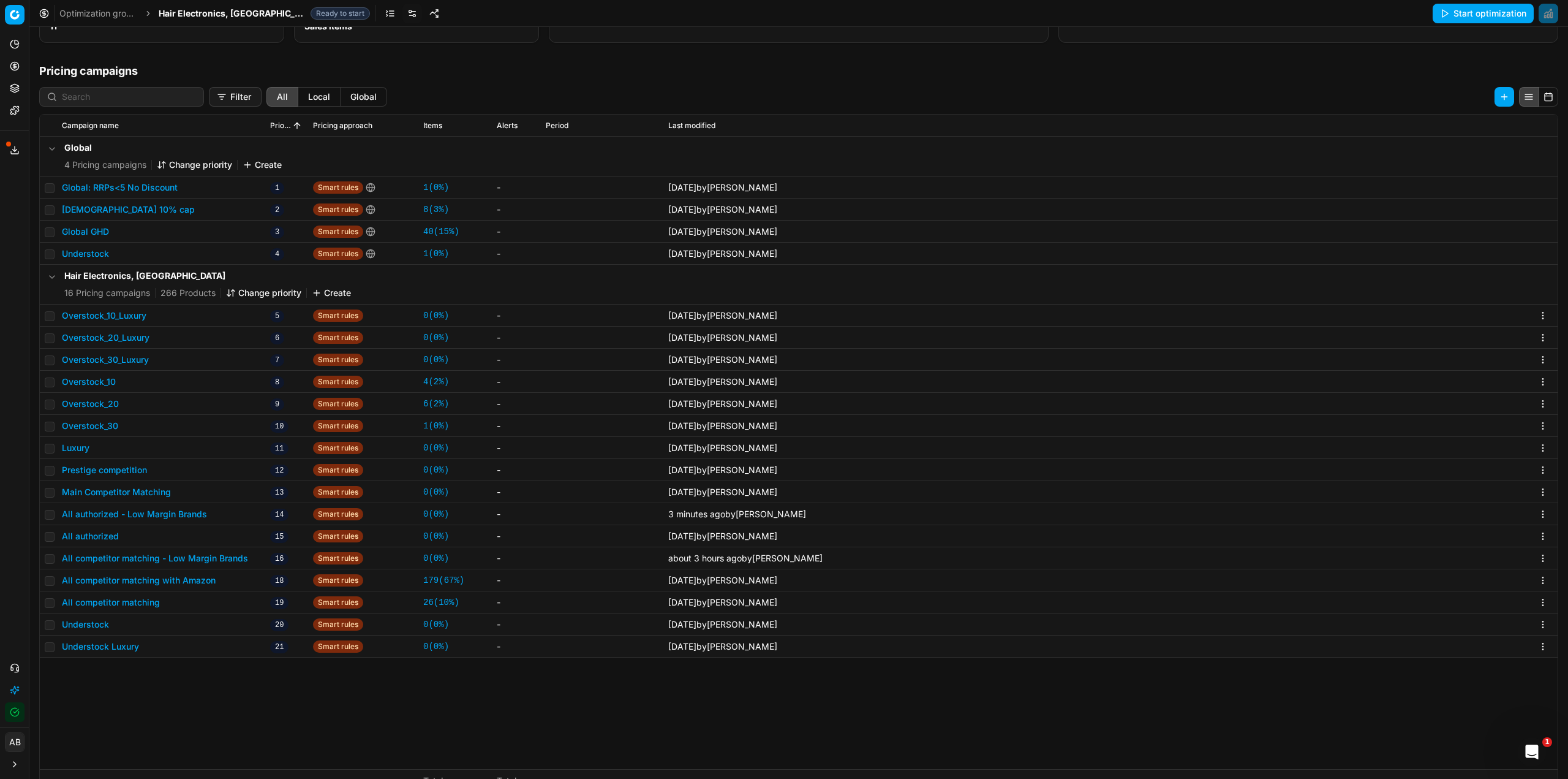
click at [224, 17] on span "Hair Electronics, [GEOGRAPHIC_DATA]" at bounding box center [232, 13] width 147 height 13
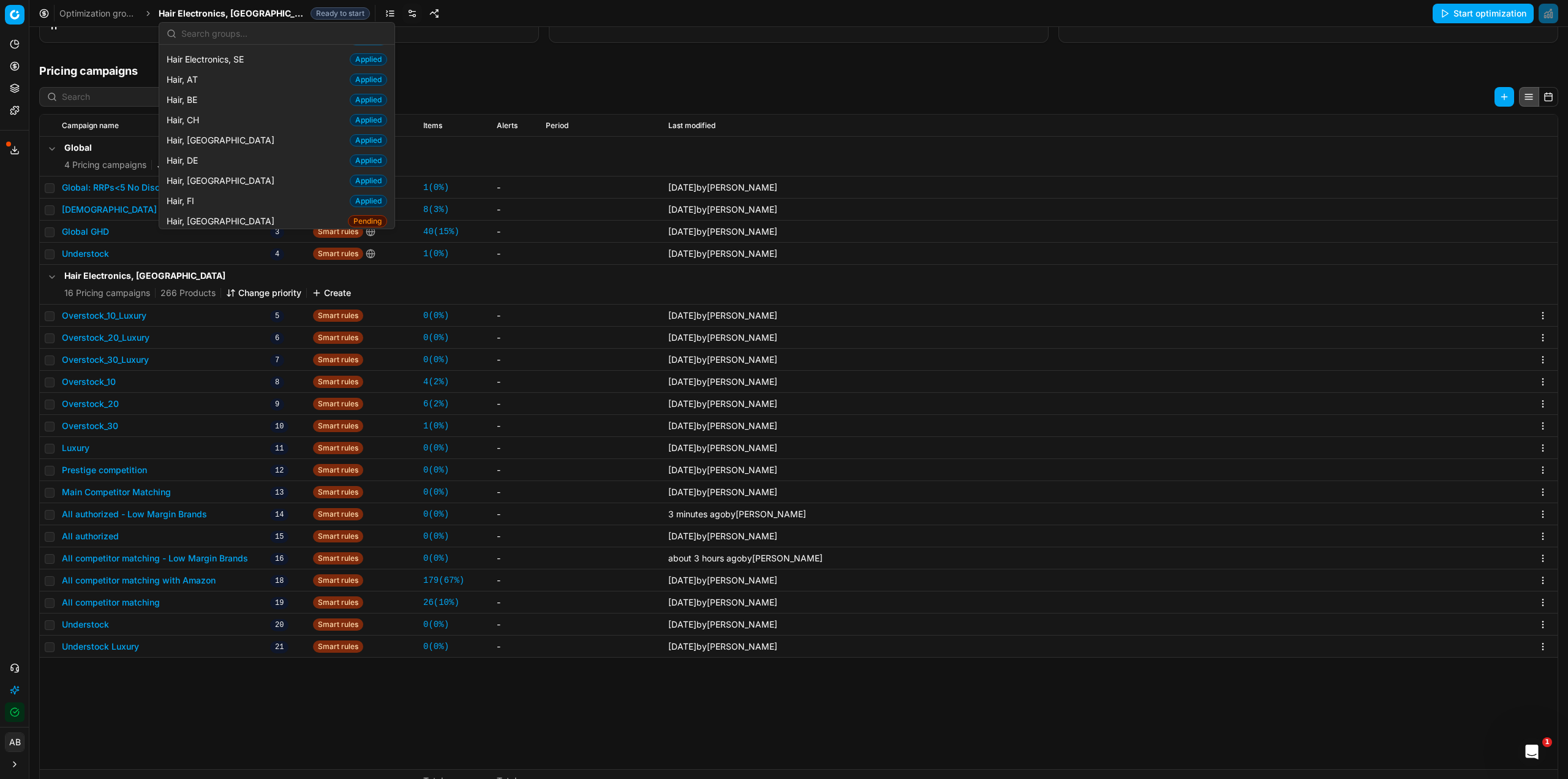
scroll to position [245, 0]
click at [226, 198] on div "Hair, FR Pending" at bounding box center [277, 208] width 230 height 20
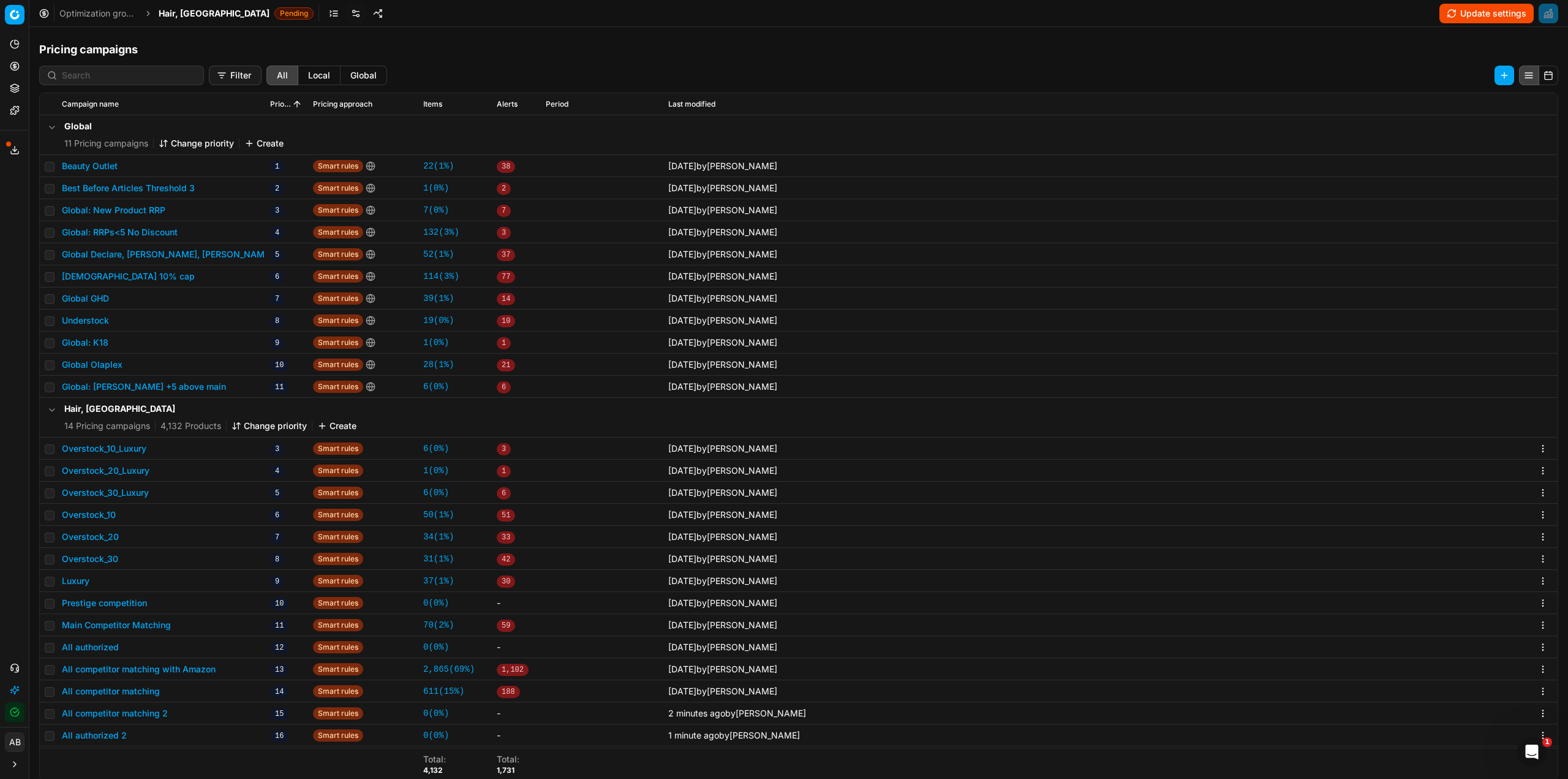
scroll to position [189, 0]
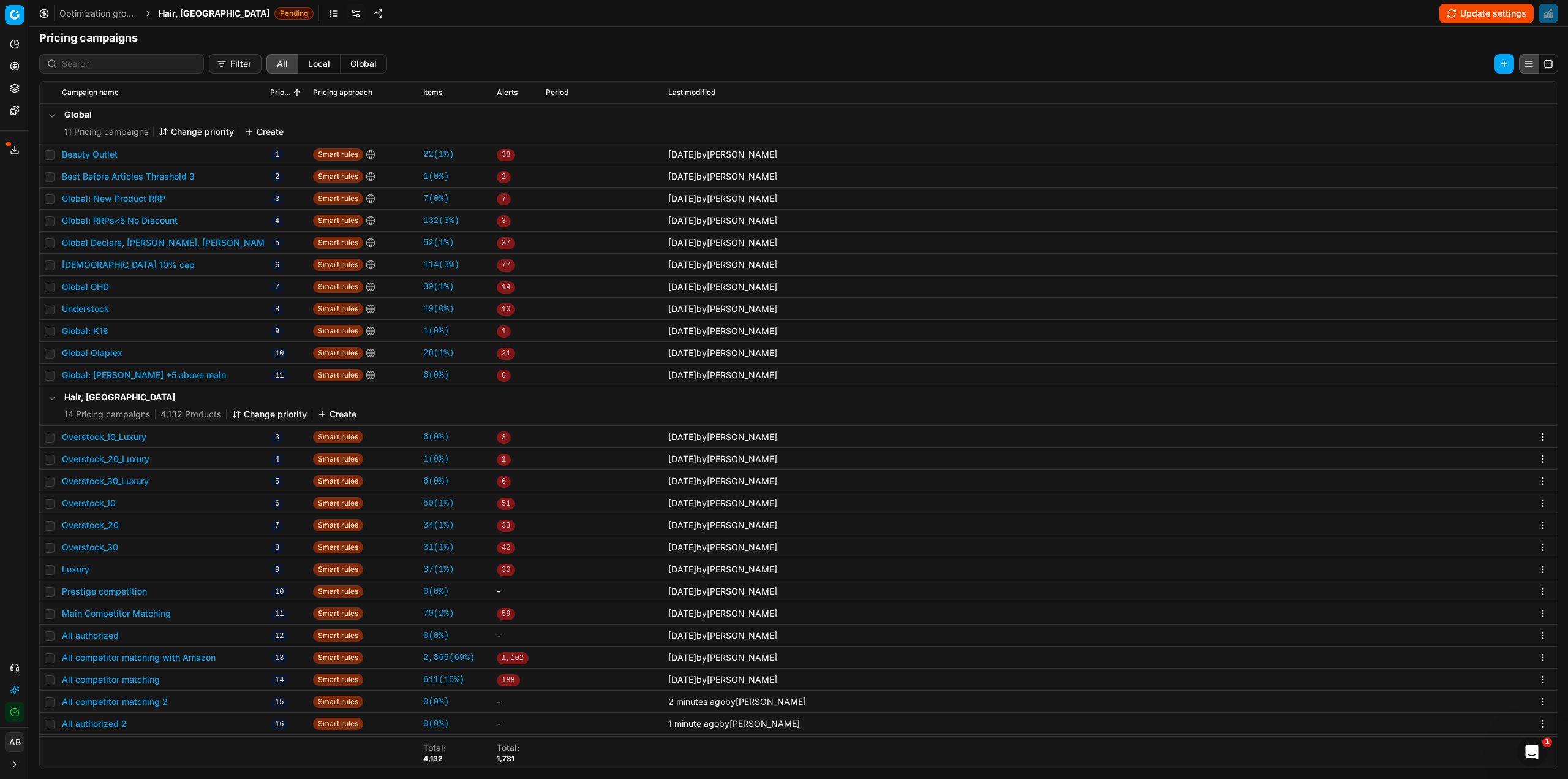
click at [158, 704] on button "All competitor matching 2" at bounding box center [115, 702] width 106 height 13
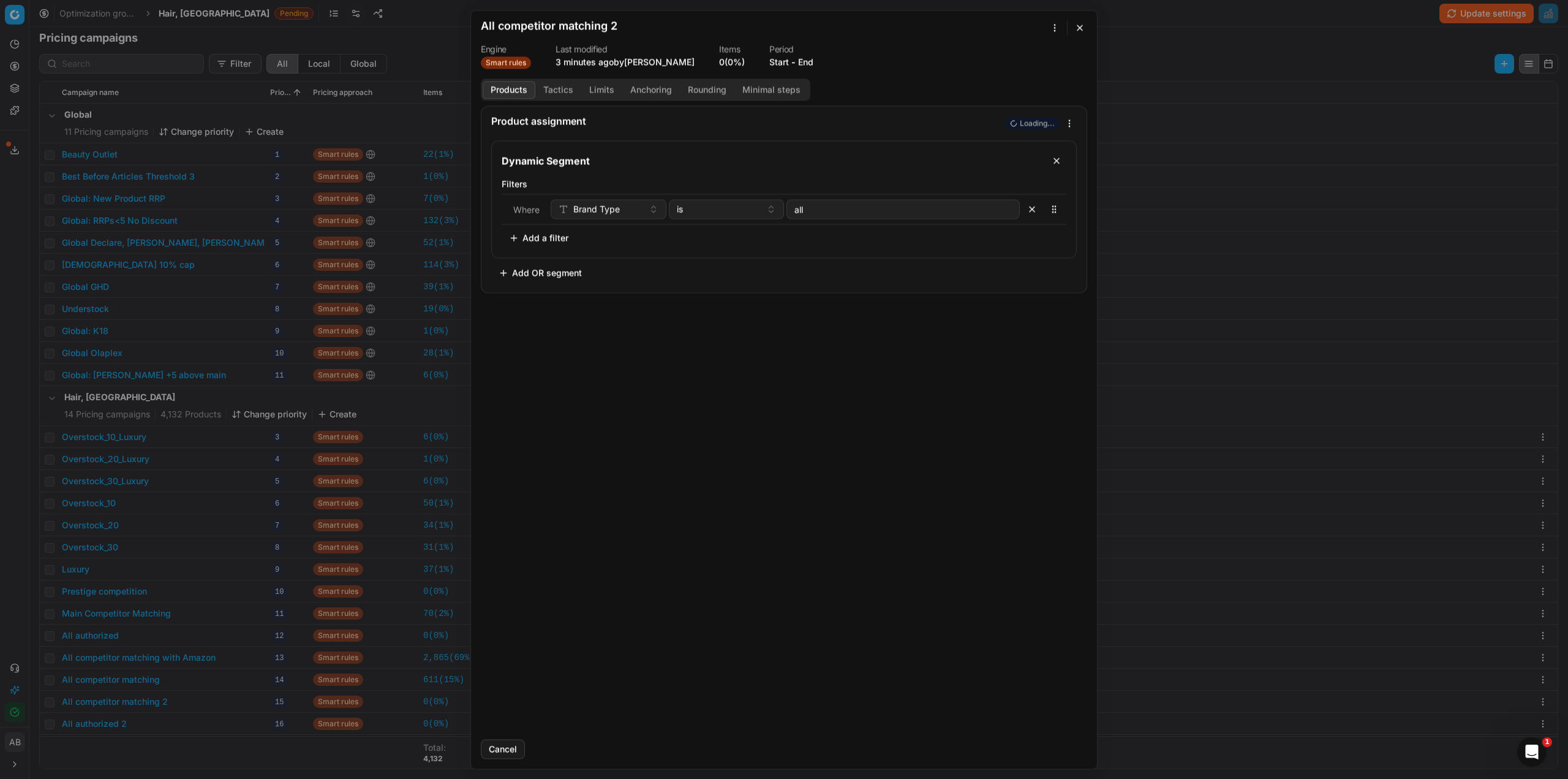
click at [1054, 25] on div "We are saving PC settings. Please wait, it should take a few minutes All compet…" at bounding box center [784, 390] width 1568 height 779
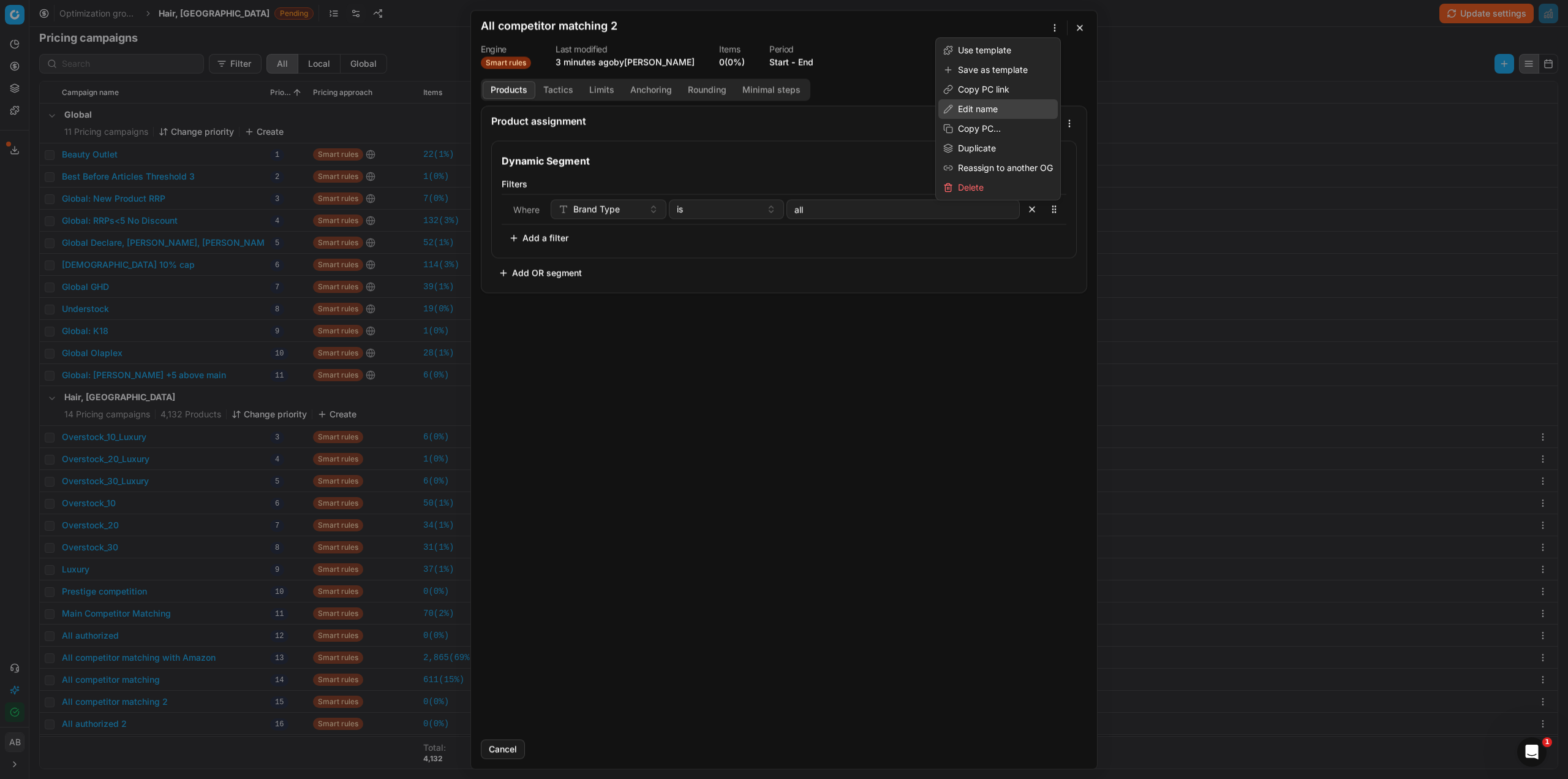
click at [968, 114] on div "Edit name" at bounding box center [998, 109] width 119 height 20
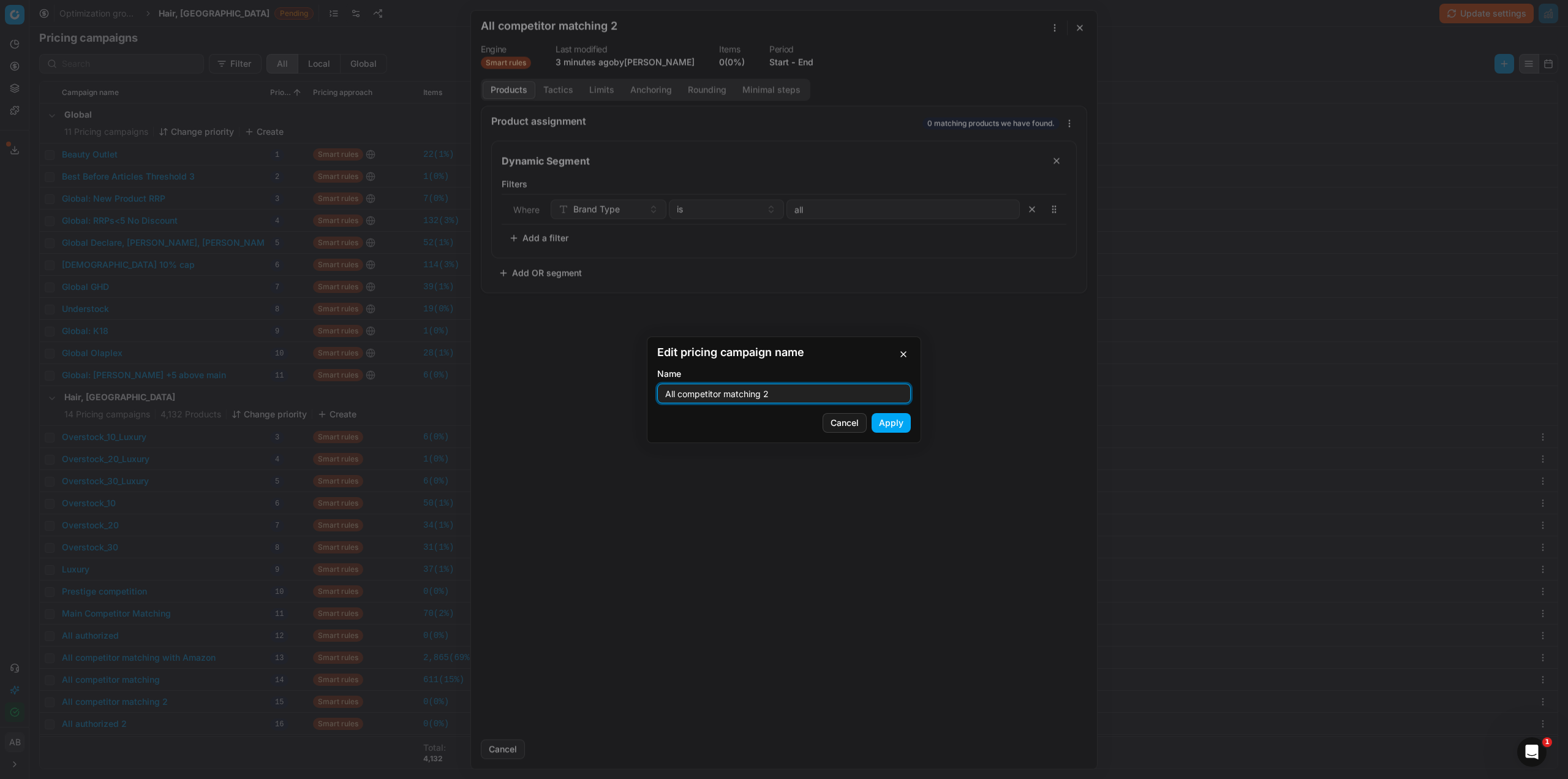
click at [773, 393] on input "All competitor matching 2" at bounding box center [784, 393] width 243 height 18
drag, startPoint x: 776, startPoint y: 393, endPoint x: 619, endPoint y: 386, distance: 157.2
click at [619, 386] on div "Edit pricing campaign name Name All competitor matching 2 Cancel Apply" at bounding box center [784, 390] width 1568 height 779
paste input "- Low Margin Brands"
type input "- Low Margin Brands"
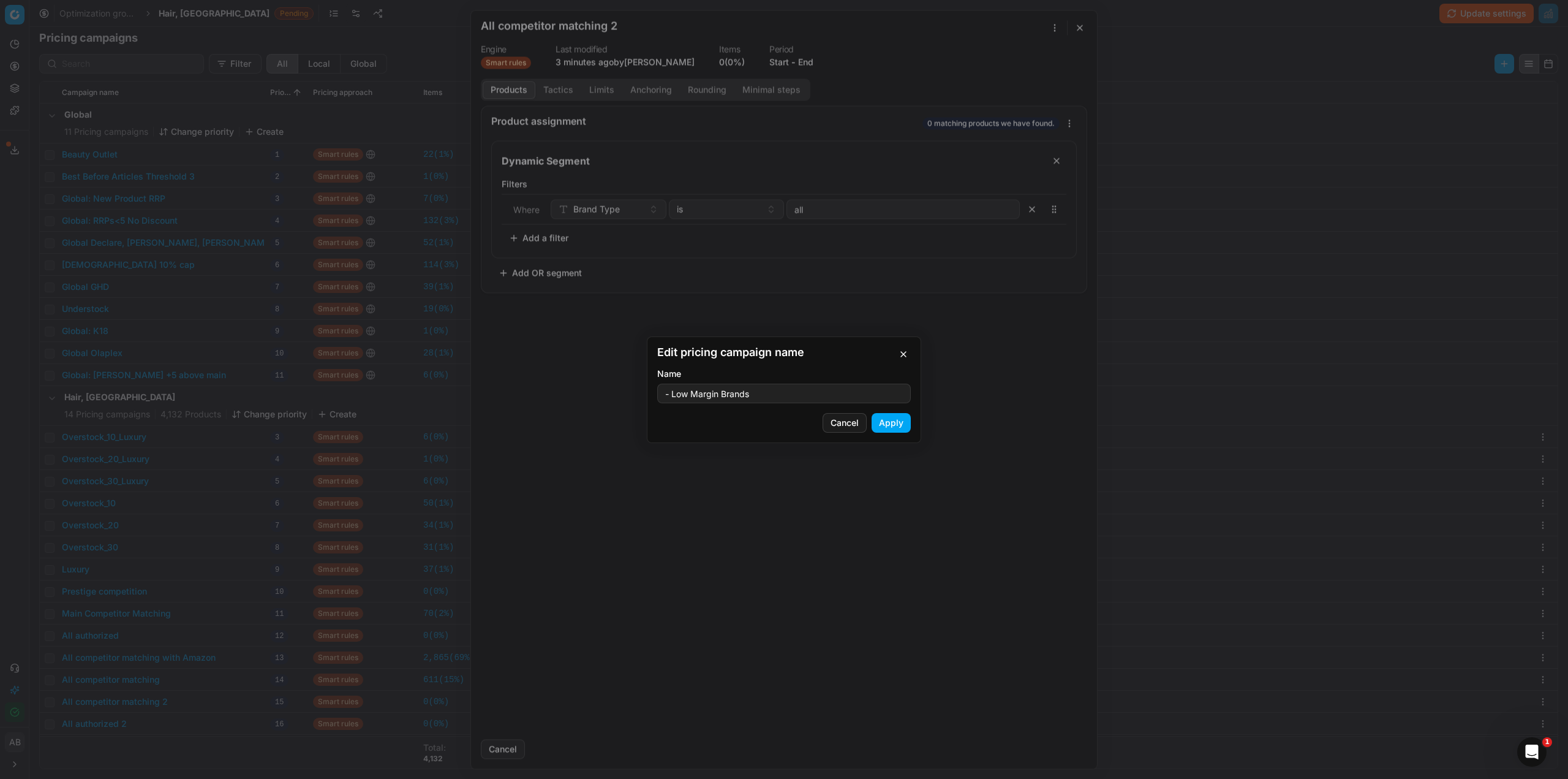
drag, startPoint x: 892, startPoint y: 424, endPoint x: 905, endPoint y: 362, distance: 63.3
click at [907, 366] on form "Edit pricing campaign name Name - Low Margin Brands Cancel Apply" at bounding box center [784, 390] width 253 height 86
click at [898, 353] on button "button" at bounding box center [903, 354] width 15 height 15
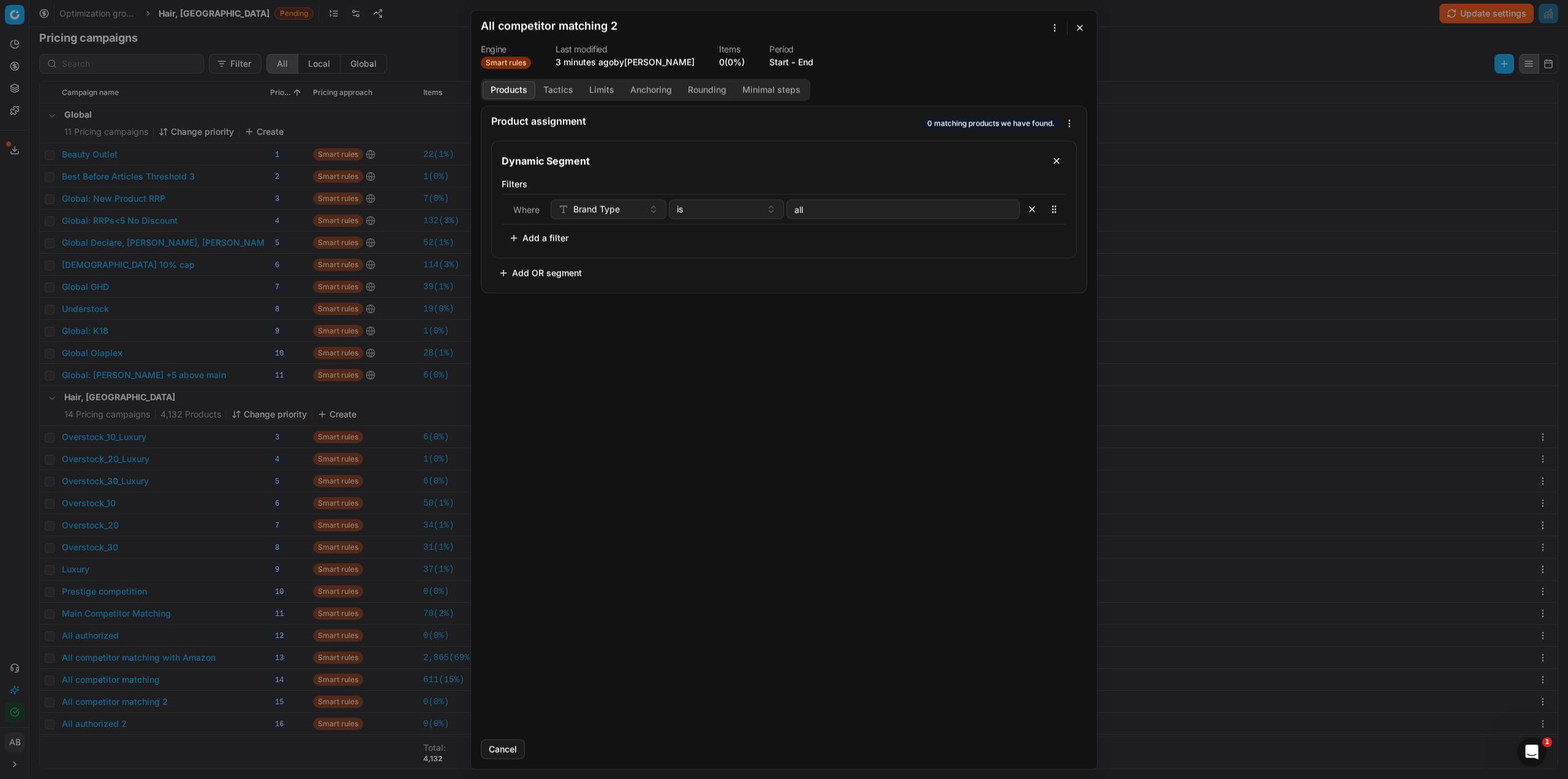
click at [1056, 38] on form "We are saving PC settings. Please wait, it should take a few minutes All compet…" at bounding box center [784, 390] width 626 height 758
click at [1056, 25] on div "We are saving PC settings. Please wait, it should take a few minutes All compet…" at bounding box center [784, 390] width 1568 height 779
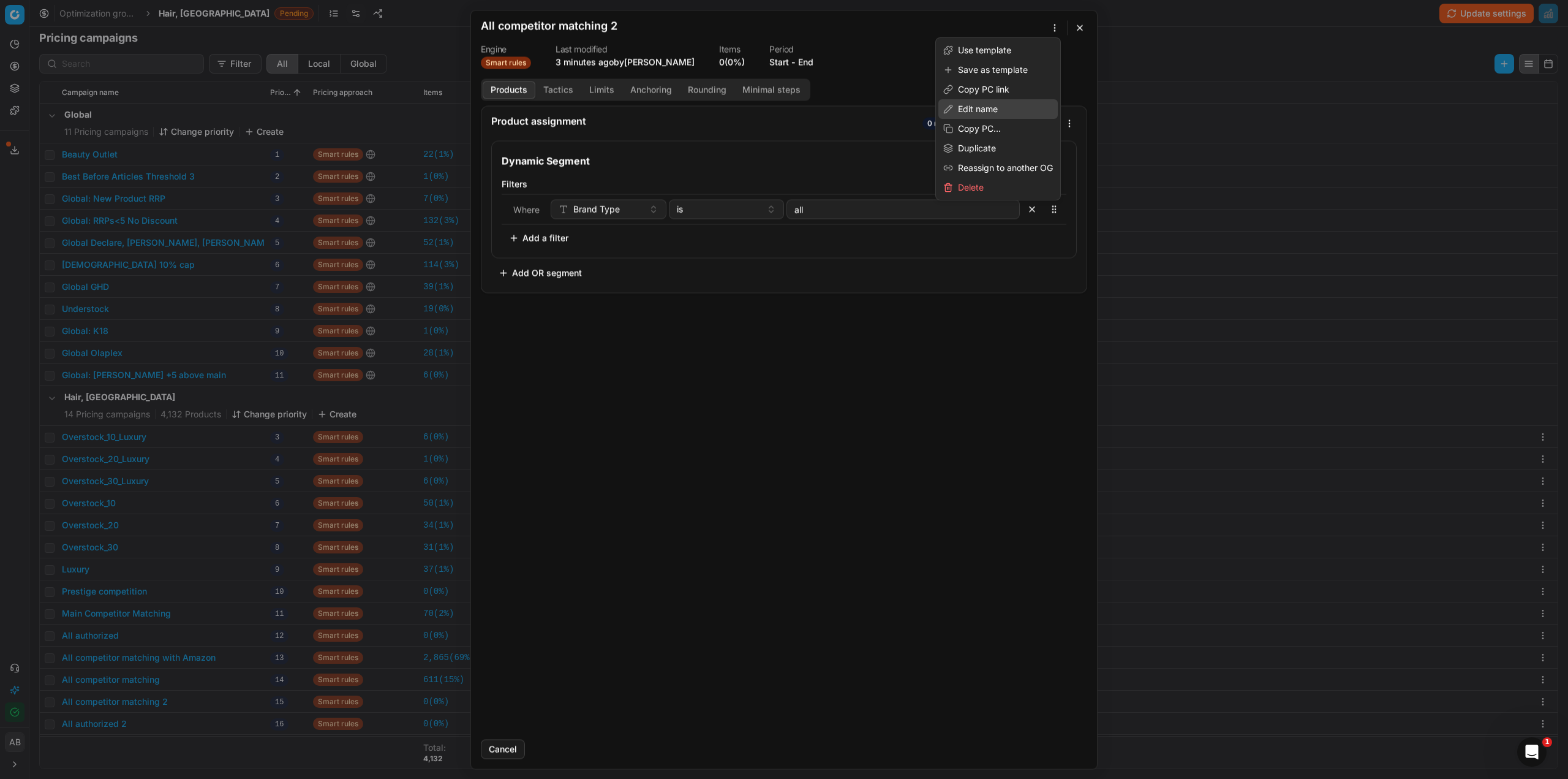
click at [984, 110] on div "Edit name" at bounding box center [998, 109] width 119 height 20
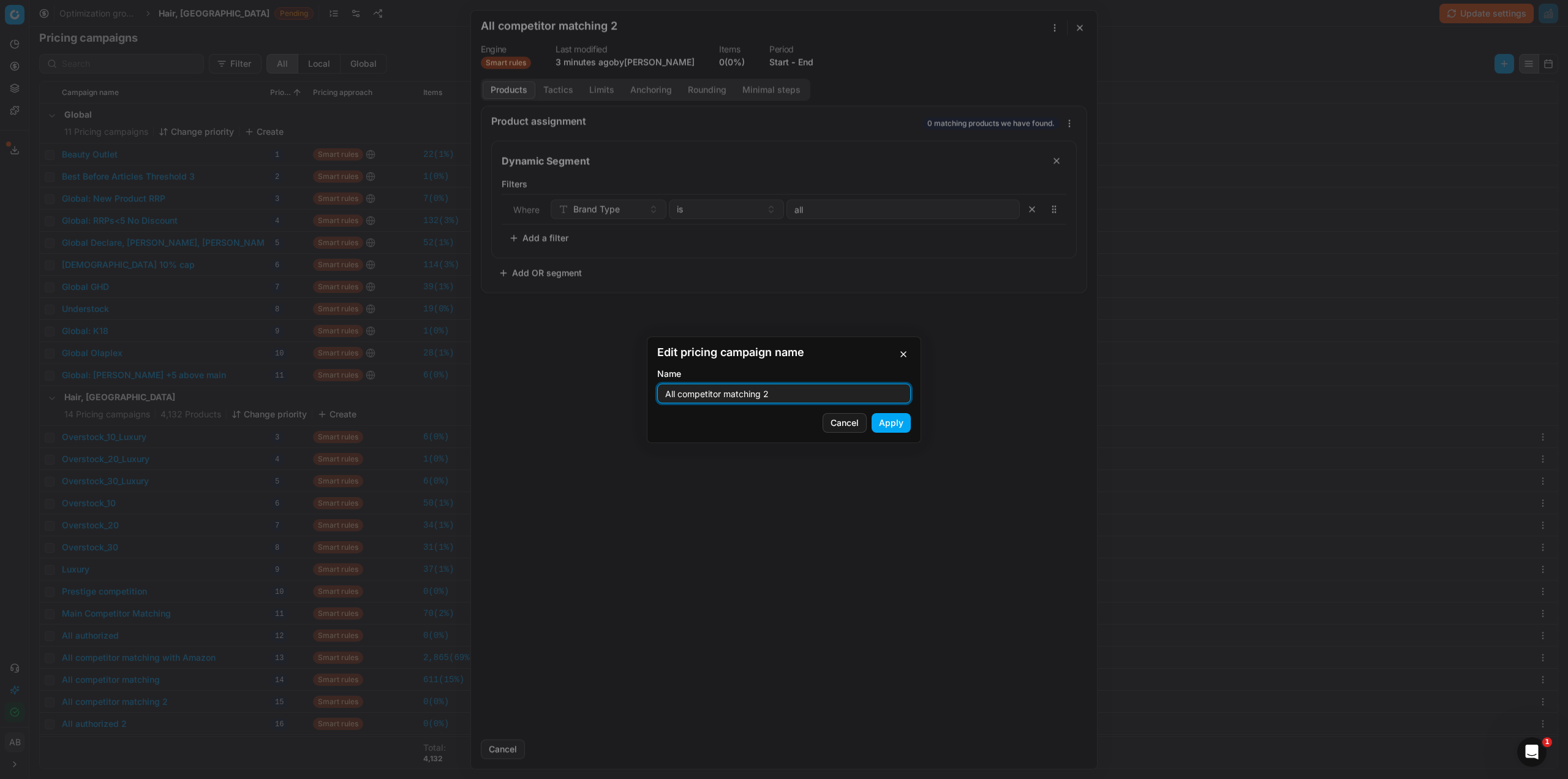
click at [769, 394] on input "All competitor matching 2" at bounding box center [784, 393] width 243 height 18
drag, startPoint x: 779, startPoint y: 391, endPoint x: 661, endPoint y: 388, distance: 118.0
click at [661, 388] on div "All competitor matching 2" at bounding box center [784, 393] width 253 height 20
click at [845, 420] on button "Cancel" at bounding box center [845, 423] width 44 height 20
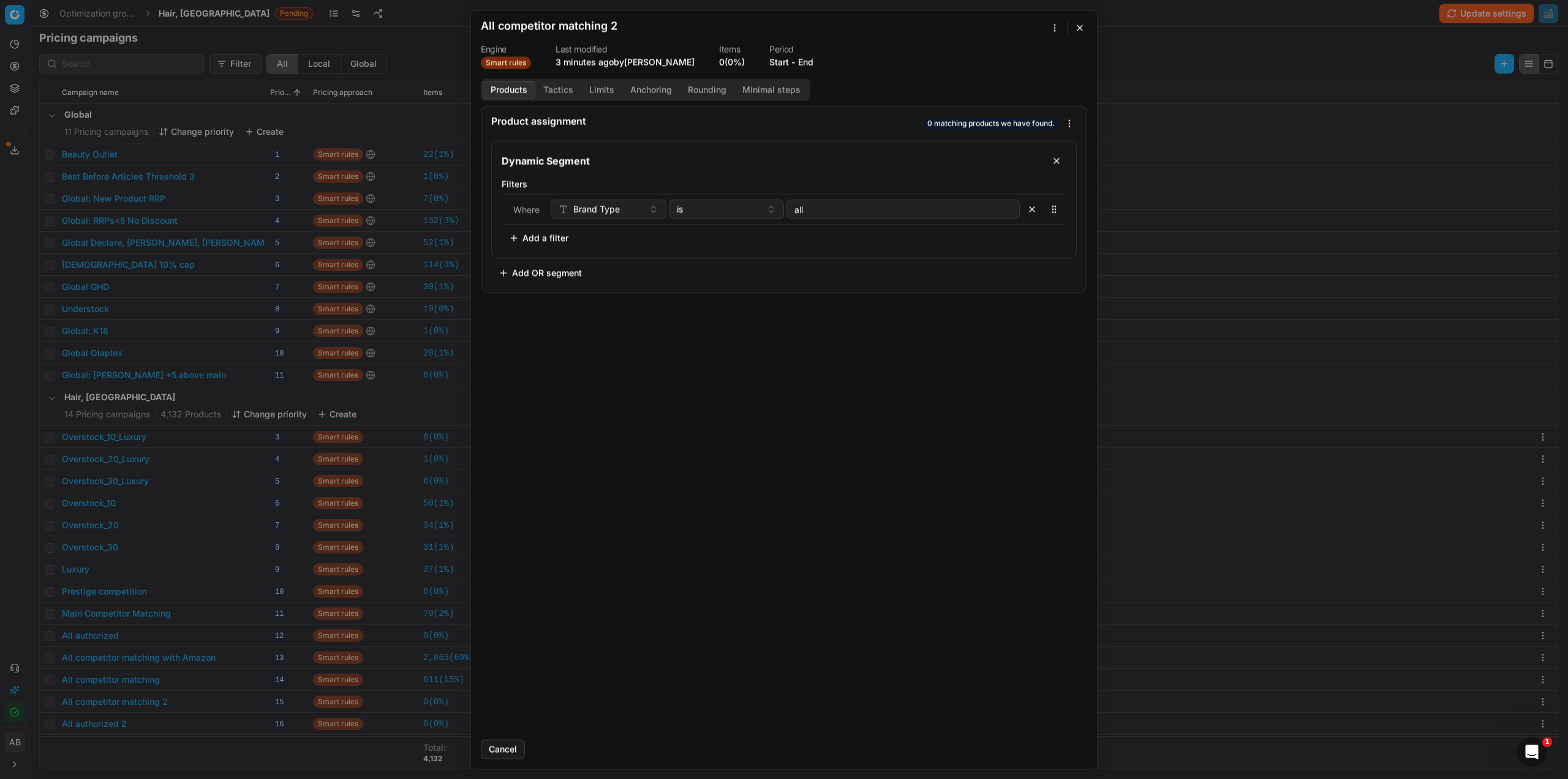
drag, startPoint x: 1080, startPoint y: 24, endPoint x: 1068, endPoint y: 26, distance: 12.2
click at [1080, 24] on button "button" at bounding box center [1080, 28] width 15 height 15
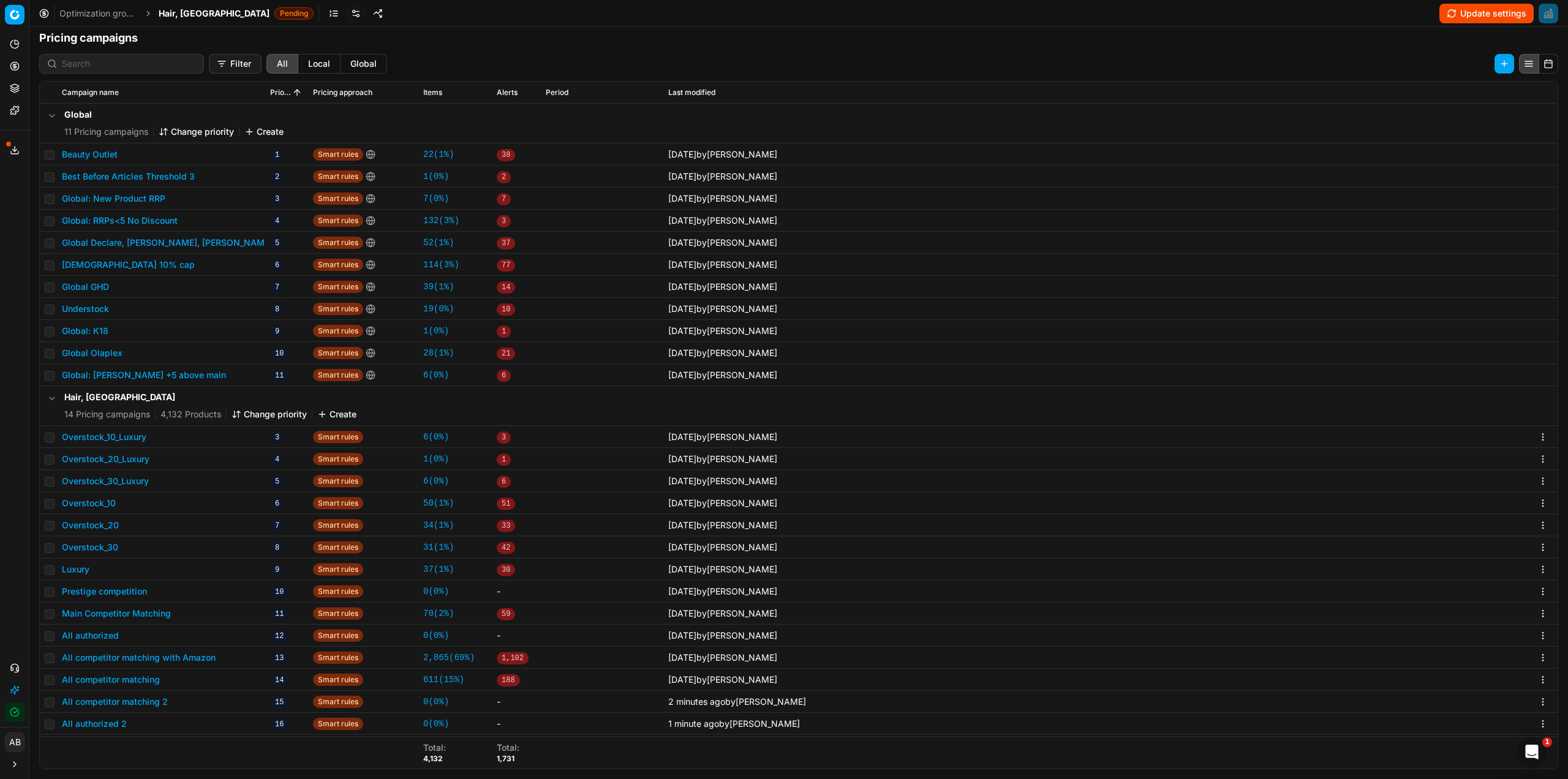
click at [179, 9] on span "Hair, [GEOGRAPHIC_DATA]" at bounding box center [214, 13] width 111 height 13
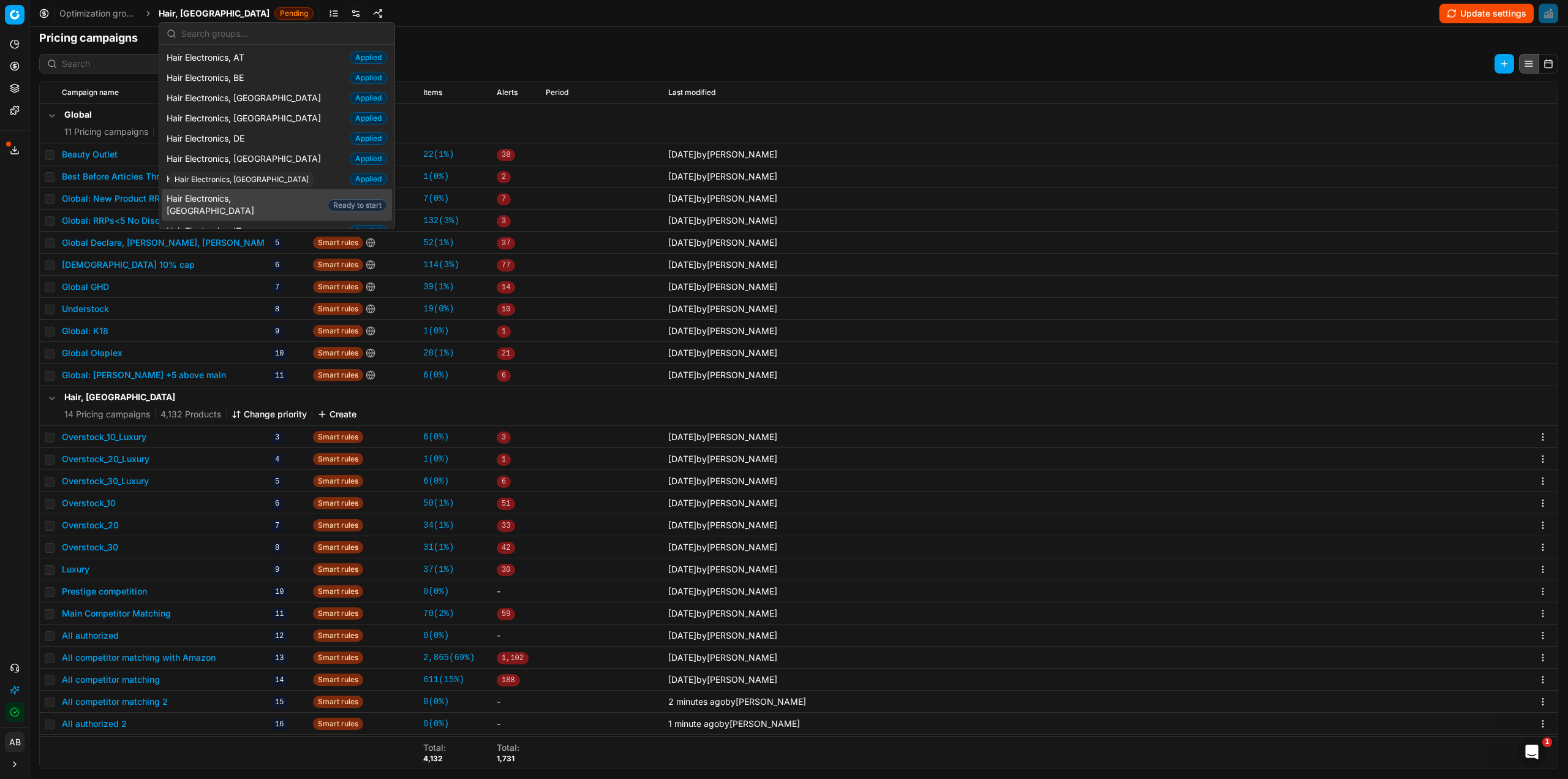
click at [251, 197] on span "Hair Electronics, [GEOGRAPHIC_DATA]" at bounding box center [244, 204] width 156 height 24
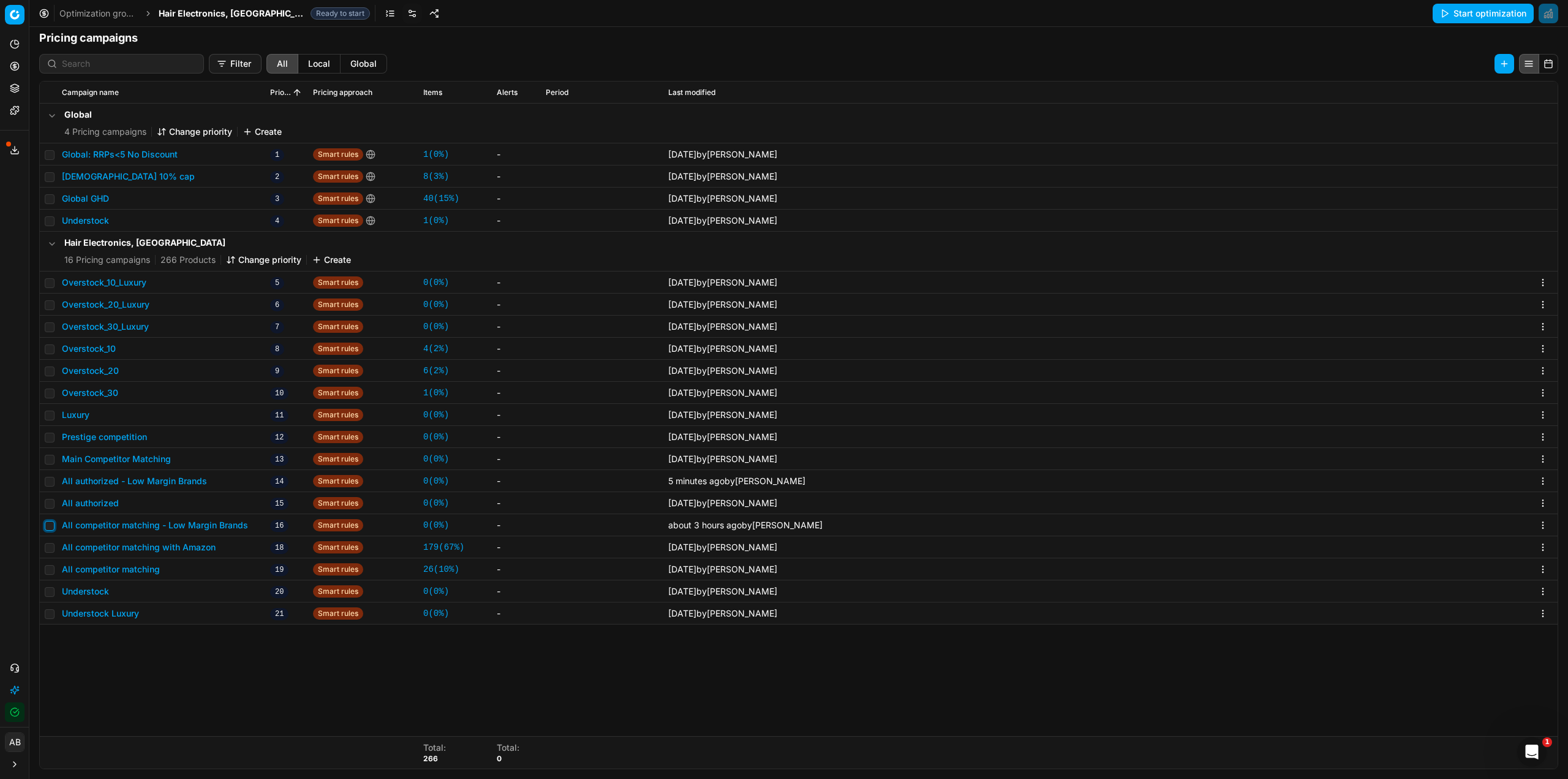
click at [48, 523] on input "checkbox" at bounding box center [49, 525] width 10 height 10
checkbox input "true"
click at [240, 526] on button "All competitor matching - Low Margin Brands" at bounding box center [155, 525] width 186 height 13
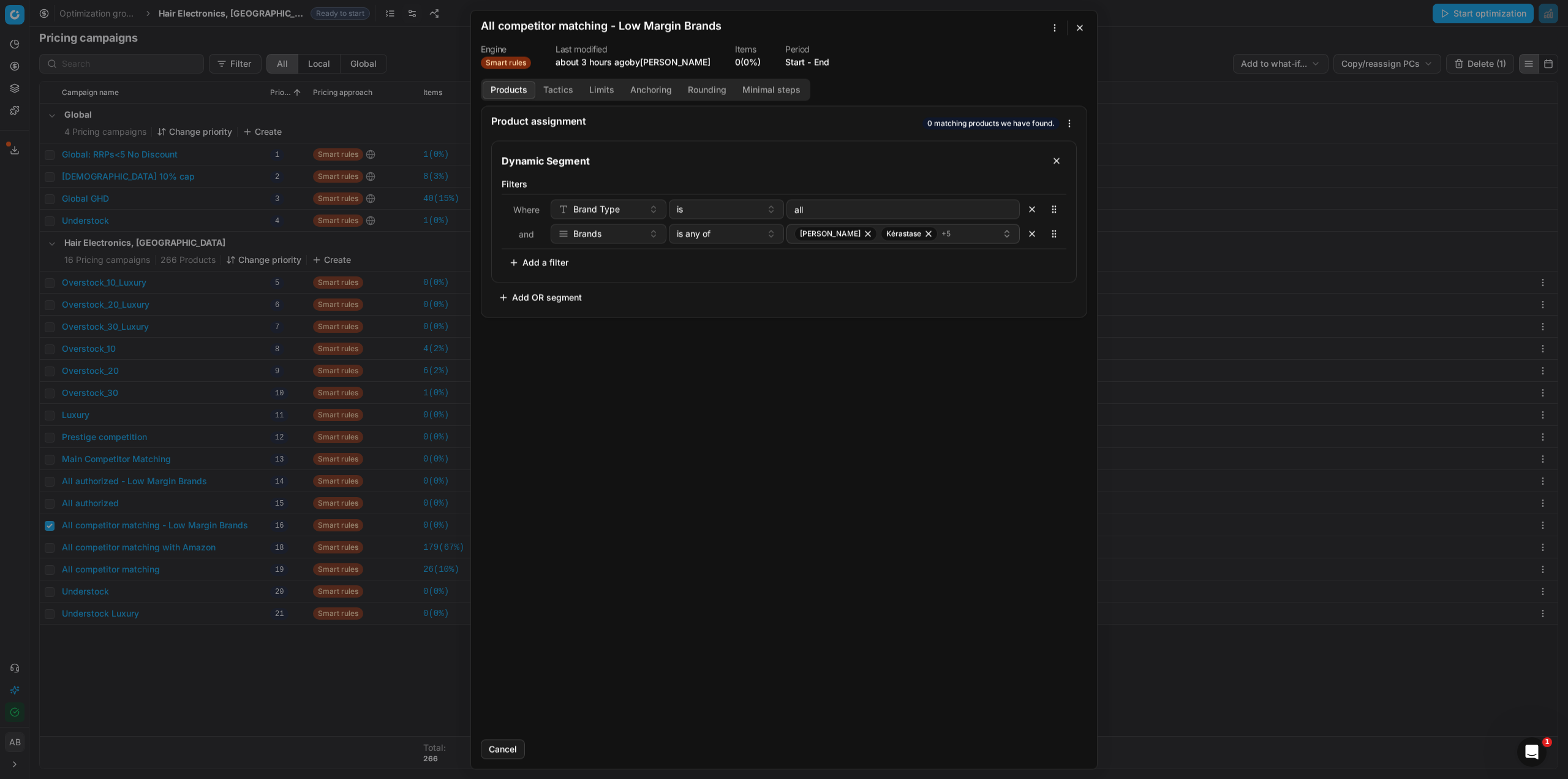
click at [1082, 32] on button "button" at bounding box center [1080, 28] width 15 height 15
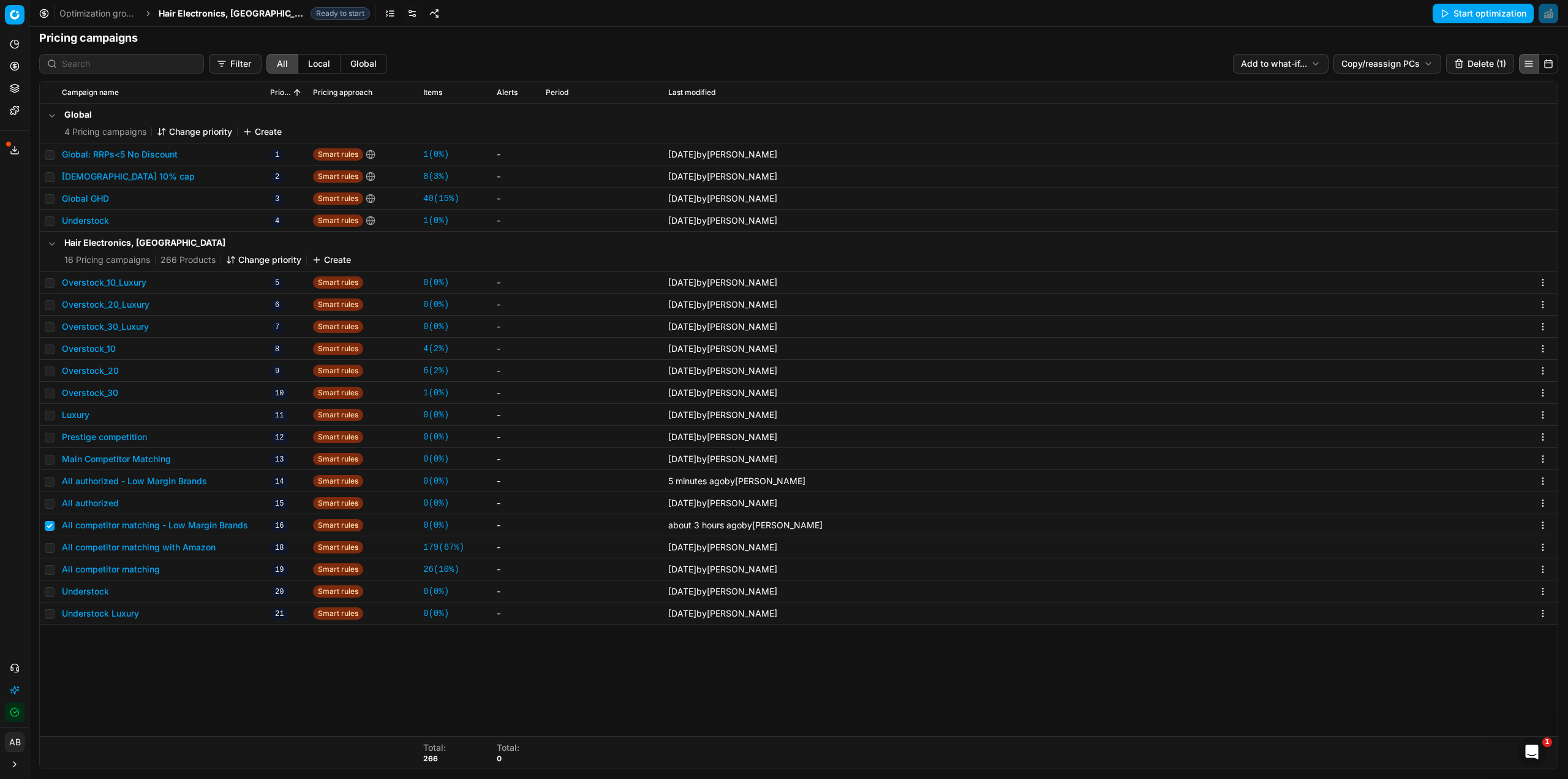
click at [1381, 63] on html "Pricing platform Analytics Pricing Product portfolio Templates Export service 2…" at bounding box center [784, 390] width 1568 height 779
click at [1357, 90] on div "Copy PC..." at bounding box center [1379, 89] width 131 height 20
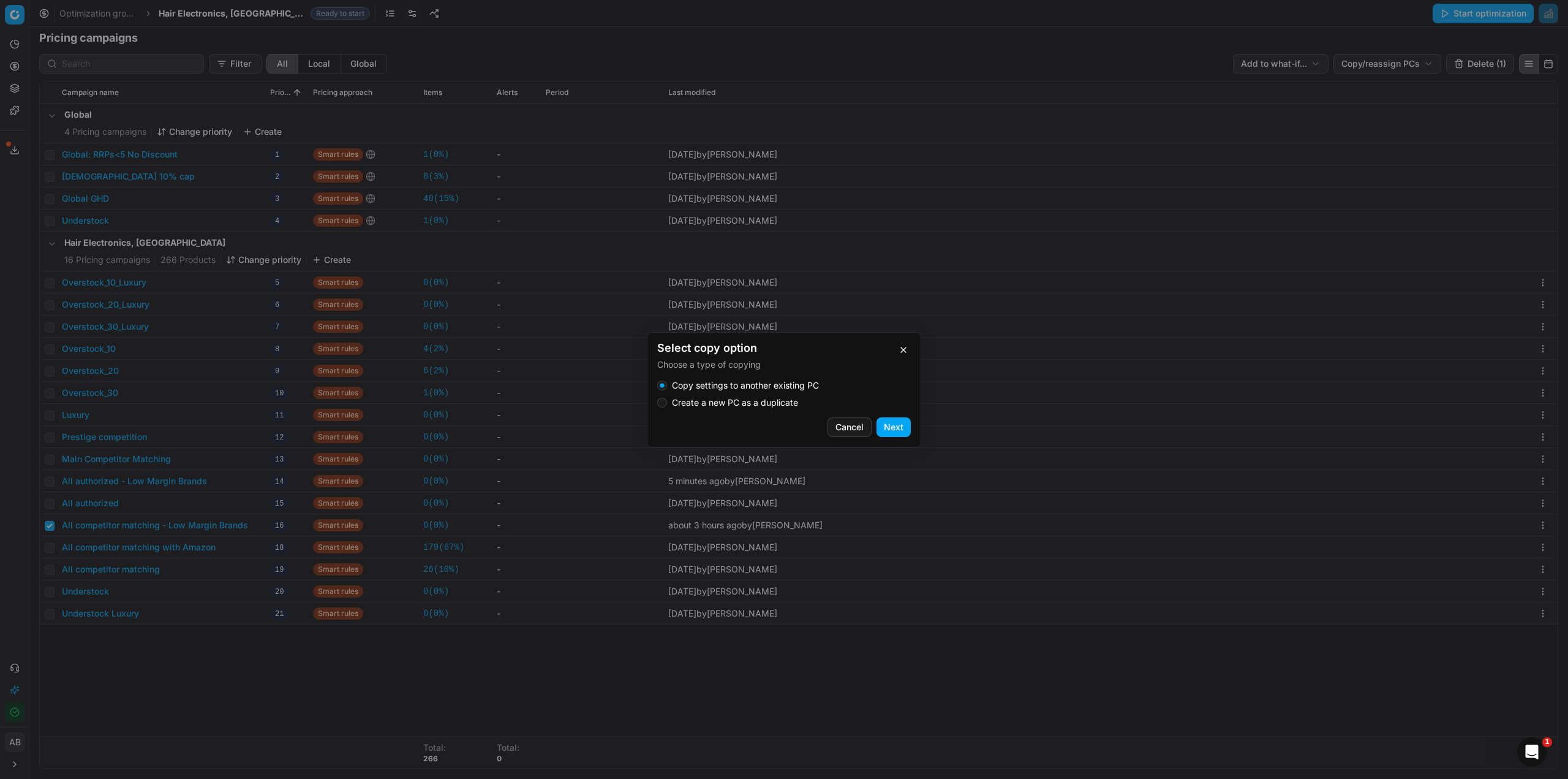
click at [758, 402] on label "Create a new PC as a duplicate" at bounding box center [735, 402] width 126 height 9
click at [667, 402] on button "Create a new PC as a duplicate" at bounding box center [662, 402] width 10 height 10
click at [888, 426] on button "Next" at bounding box center [894, 427] width 34 height 20
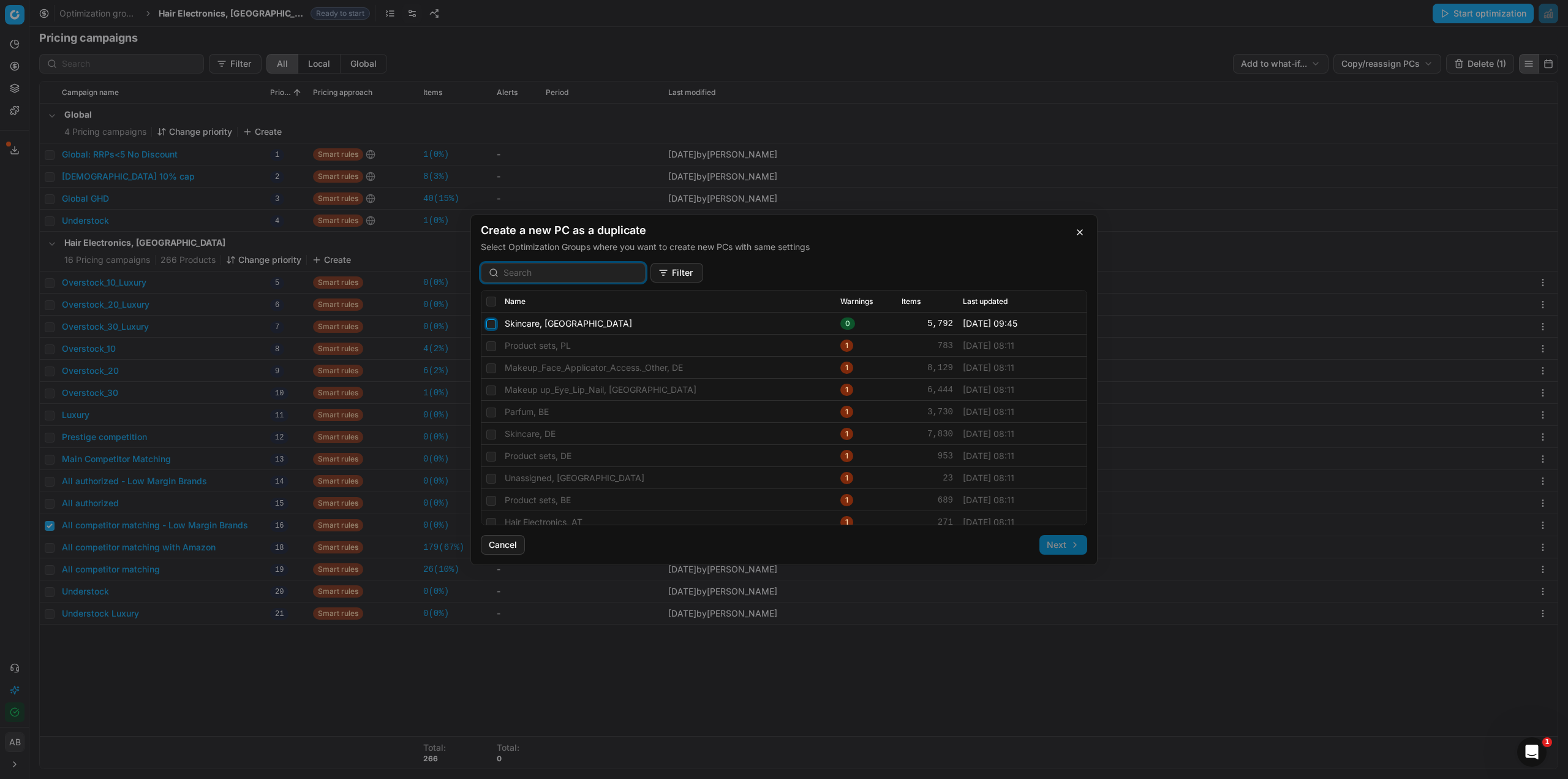
click at [495, 325] on input "checkbox" at bounding box center [491, 323] width 10 height 10
checkbox input "true"
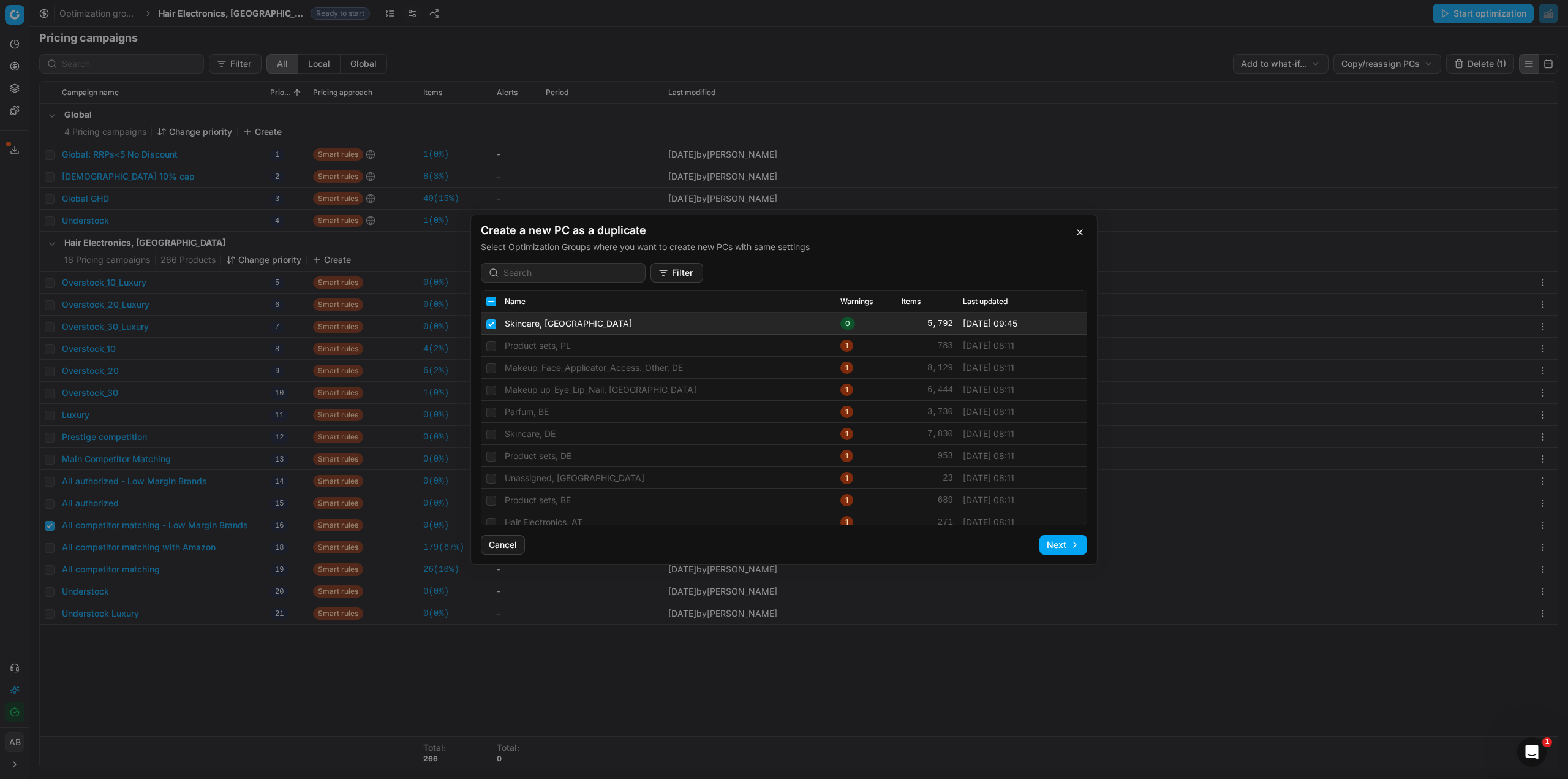
click at [651, 273] on button "Filter" at bounding box center [677, 273] width 53 height 20
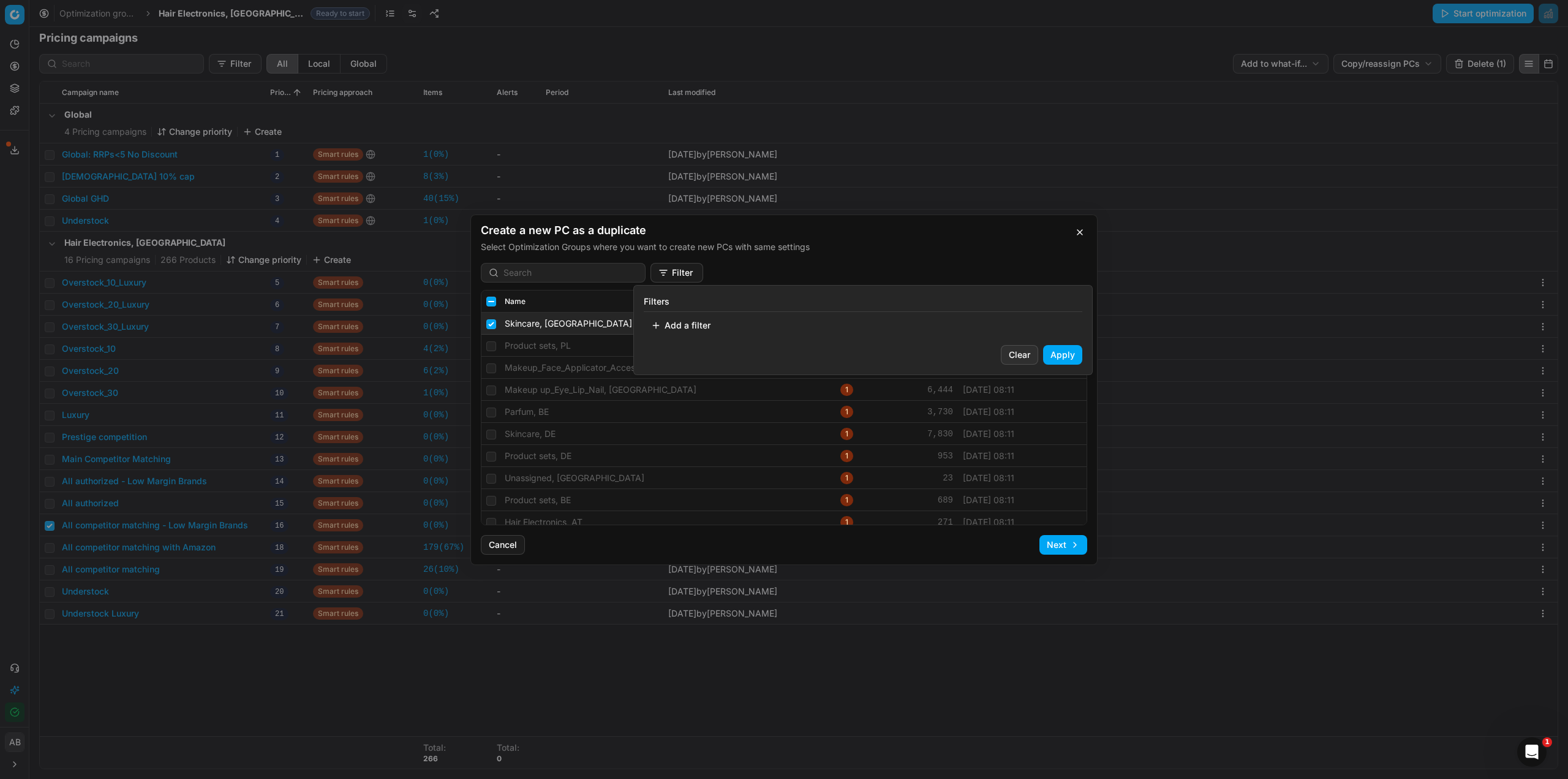
click at [692, 320] on button "Add a filter" at bounding box center [681, 325] width 74 height 20
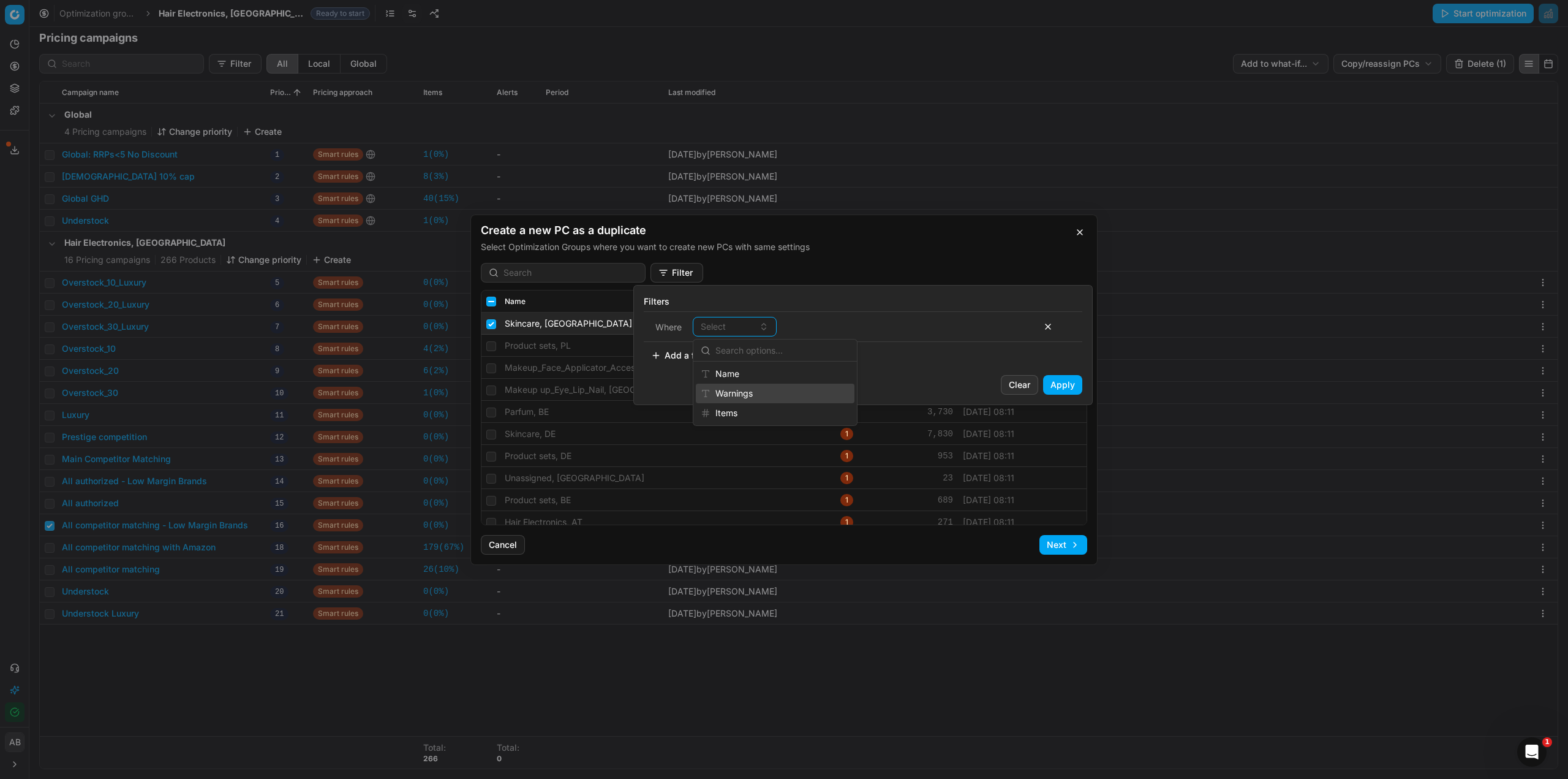
click at [742, 397] on div "Warnings" at bounding box center [775, 393] width 158 height 20
click at [834, 327] on div "contains" at bounding box center [814, 326] width 53 height 13
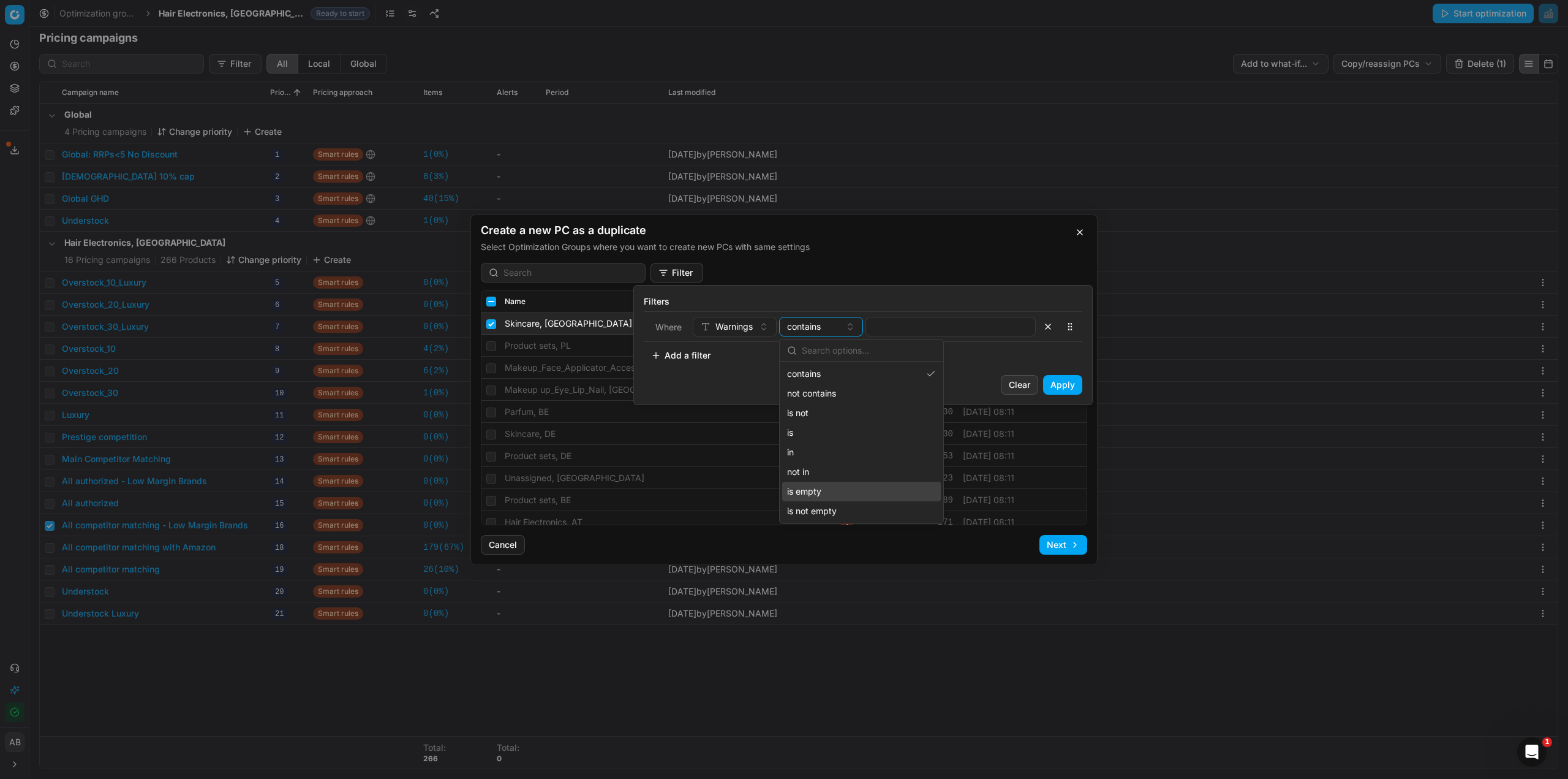
click at [814, 494] on div "is empty" at bounding box center [861, 492] width 158 height 20
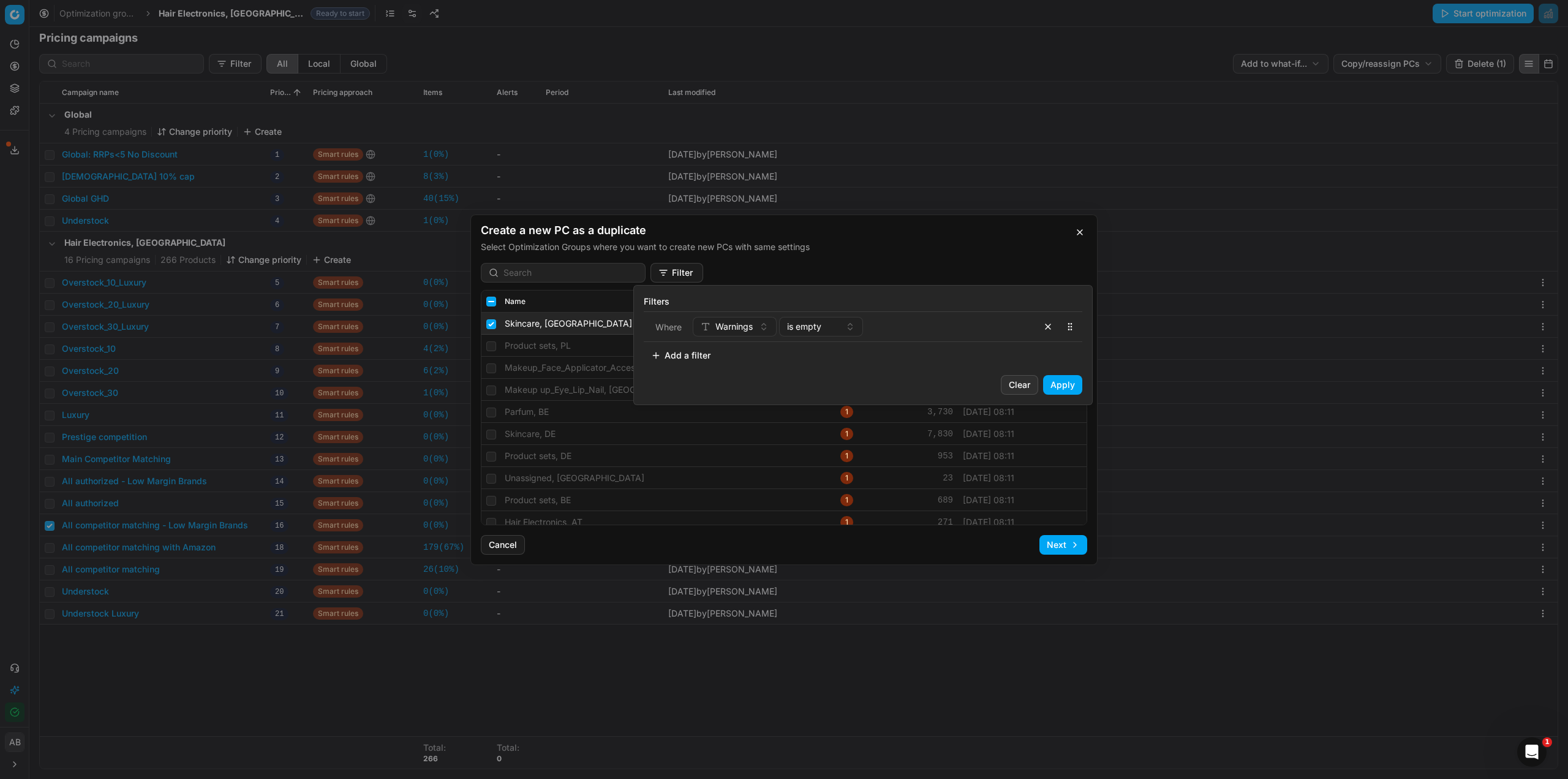
click at [1052, 382] on button "Apply" at bounding box center [1062, 385] width 39 height 20
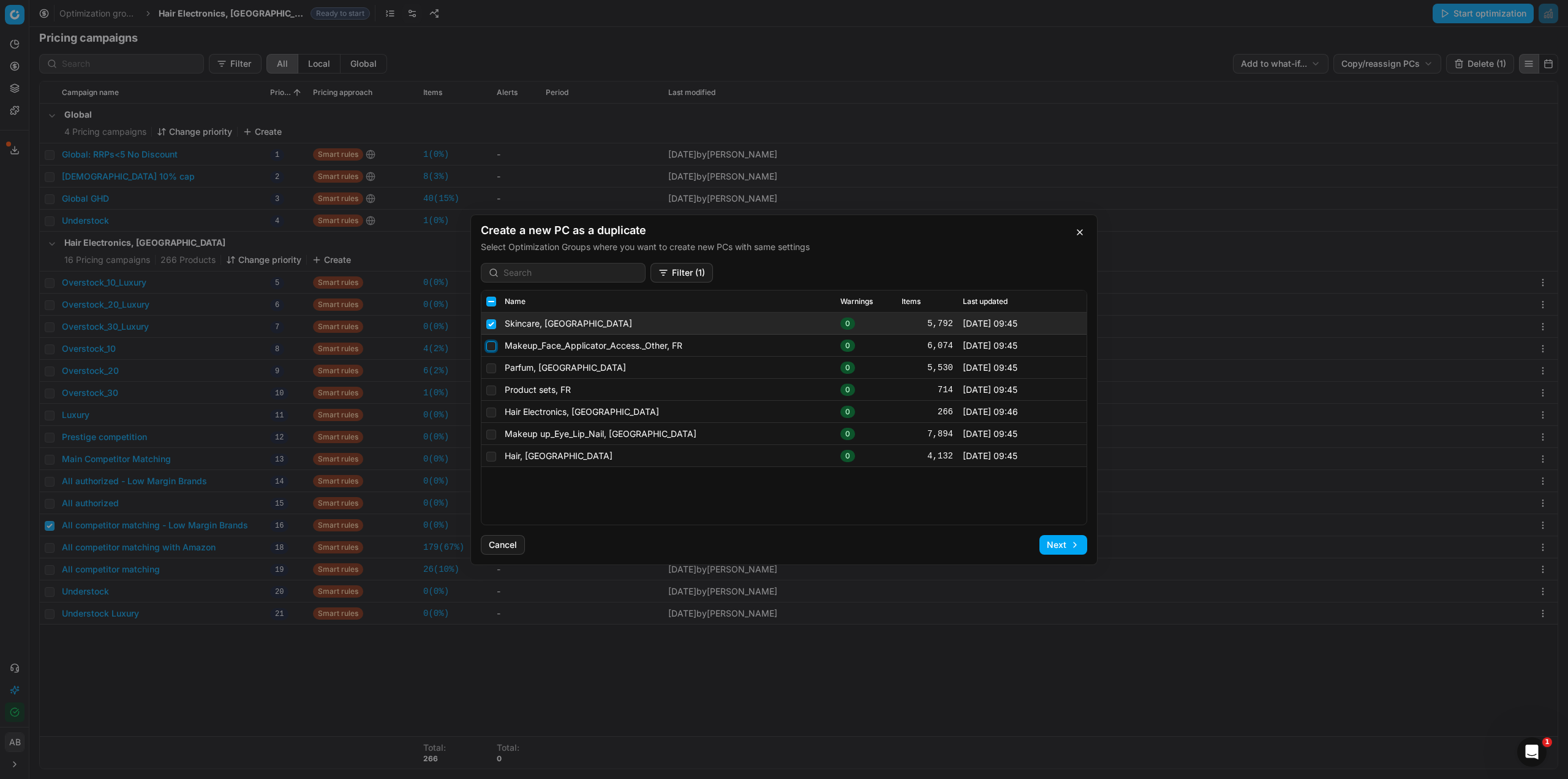
click at [490, 349] on input "checkbox" at bounding box center [491, 345] width 10 height 10
checkbox input "true"
drag, startPoint x: 489, startPoint y: 368, endPoint x: 490, endPoint y: 374, distance: 6.1
click at [490, 368] on input "checkbox" at bounding box center [491, 367] width 10 height 10
checkbox input "true"
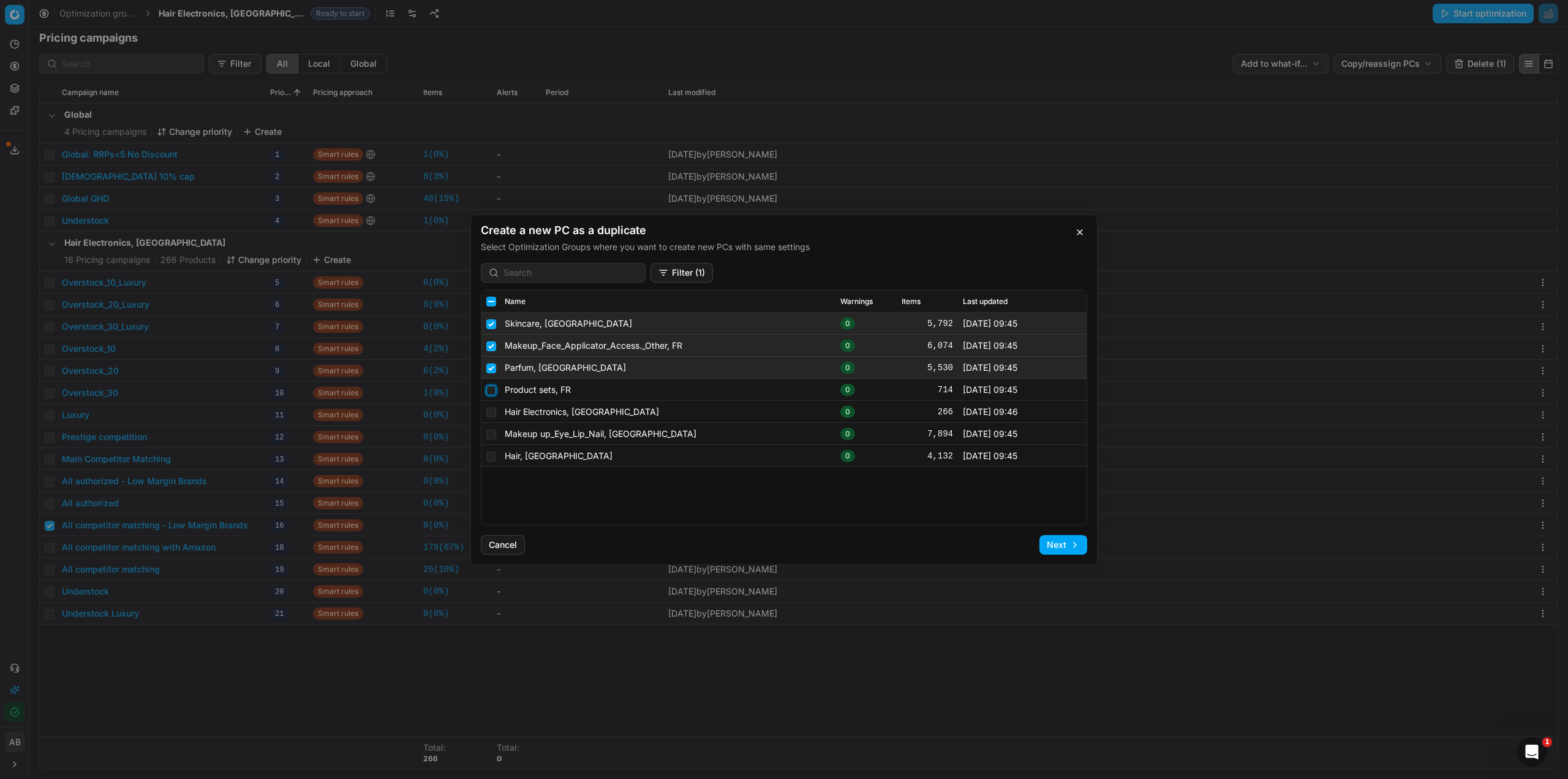
click at [490, 386] on input "checkbox" at bounding box center [491, 390] width 10 height 10
checkbox input "true"
click at [490, 409] on input "checkbox" at bounding box center [491, 411] width 10 height 10
checkbox input "true"
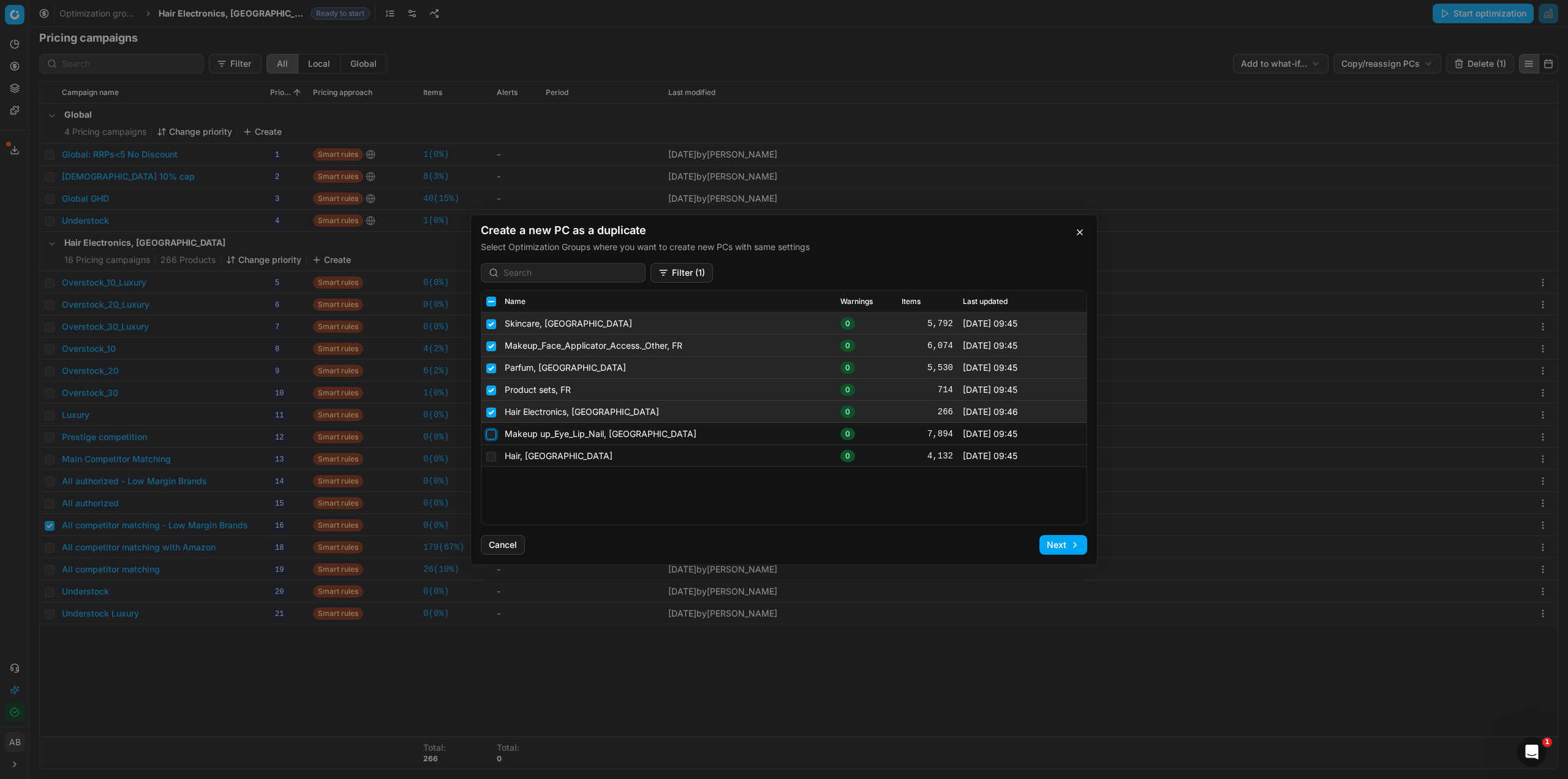
click at [490, 430] on input "checkbox" at bounding box center [491, 434] width 10 height 10
checkbox input "true"
click at [488, 454] on input "checkbox" at bounding box center [491, 456] width 10 height 10
checkbox input "true"
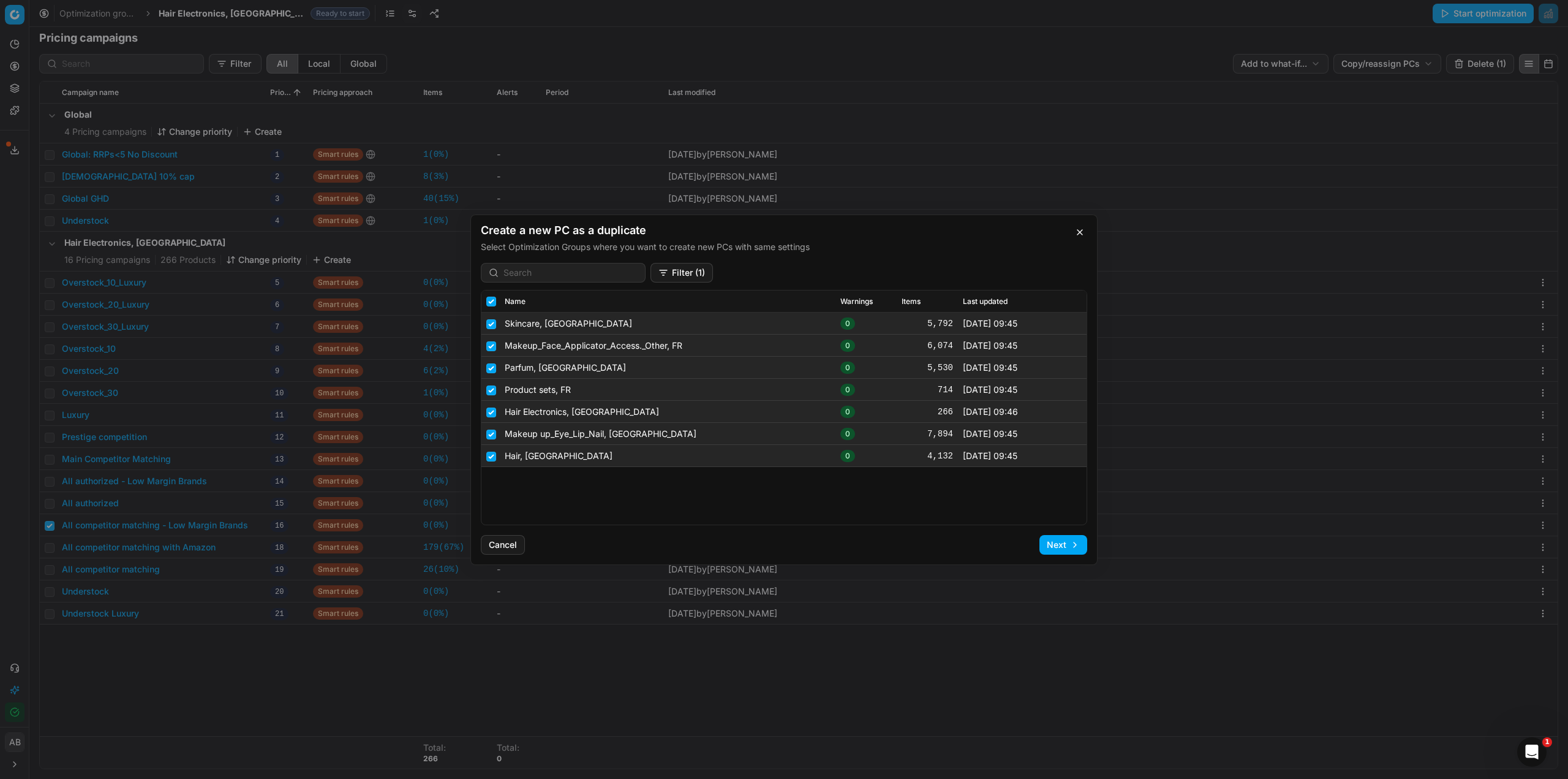
click at [1047, 542] on button "Next" at bounding box center [1063, 545] width 48 height 20
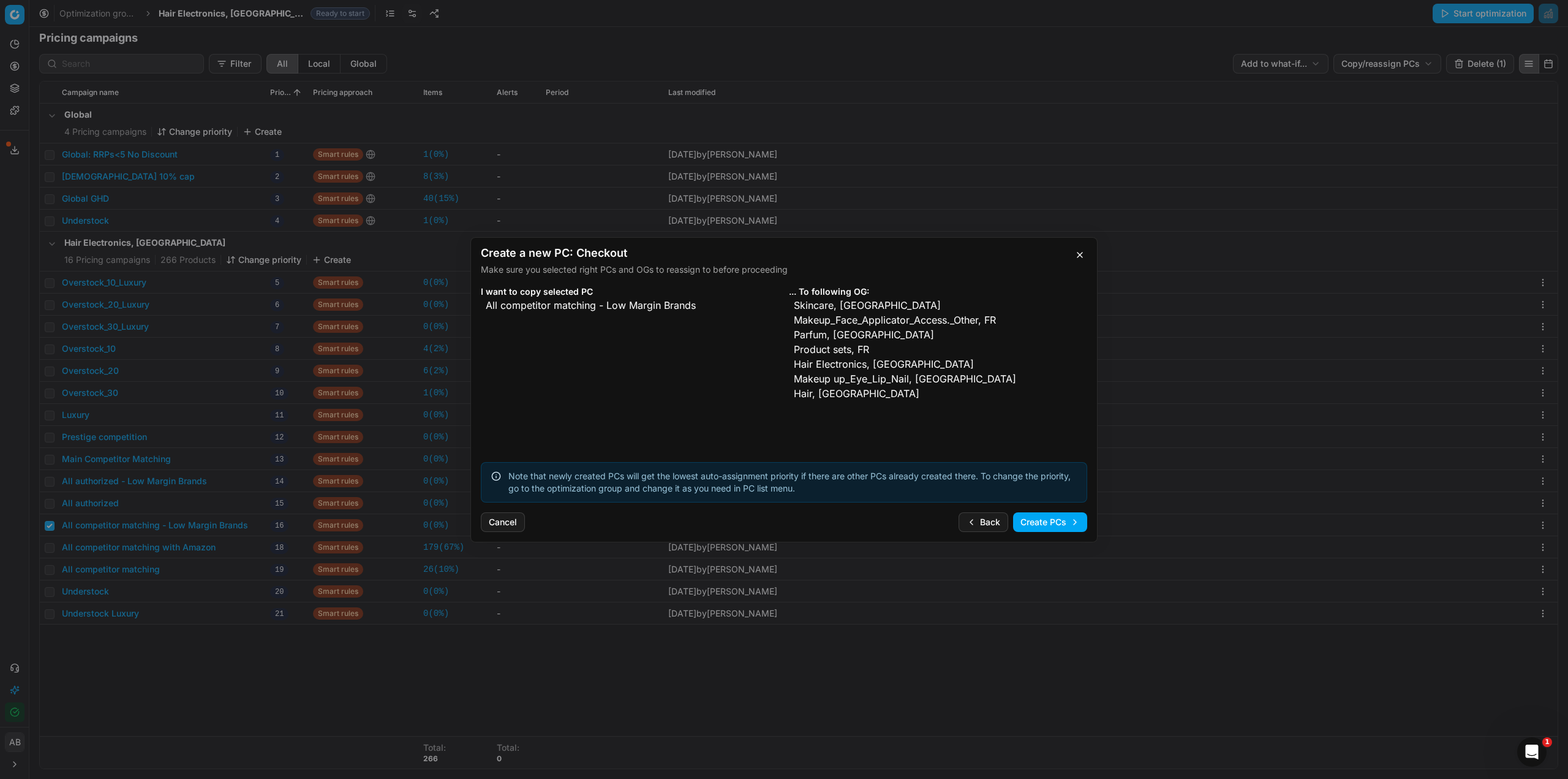
click at [1043, 520] on button "Create PCs" at bounding box center [1050, 522] width 74 height 20
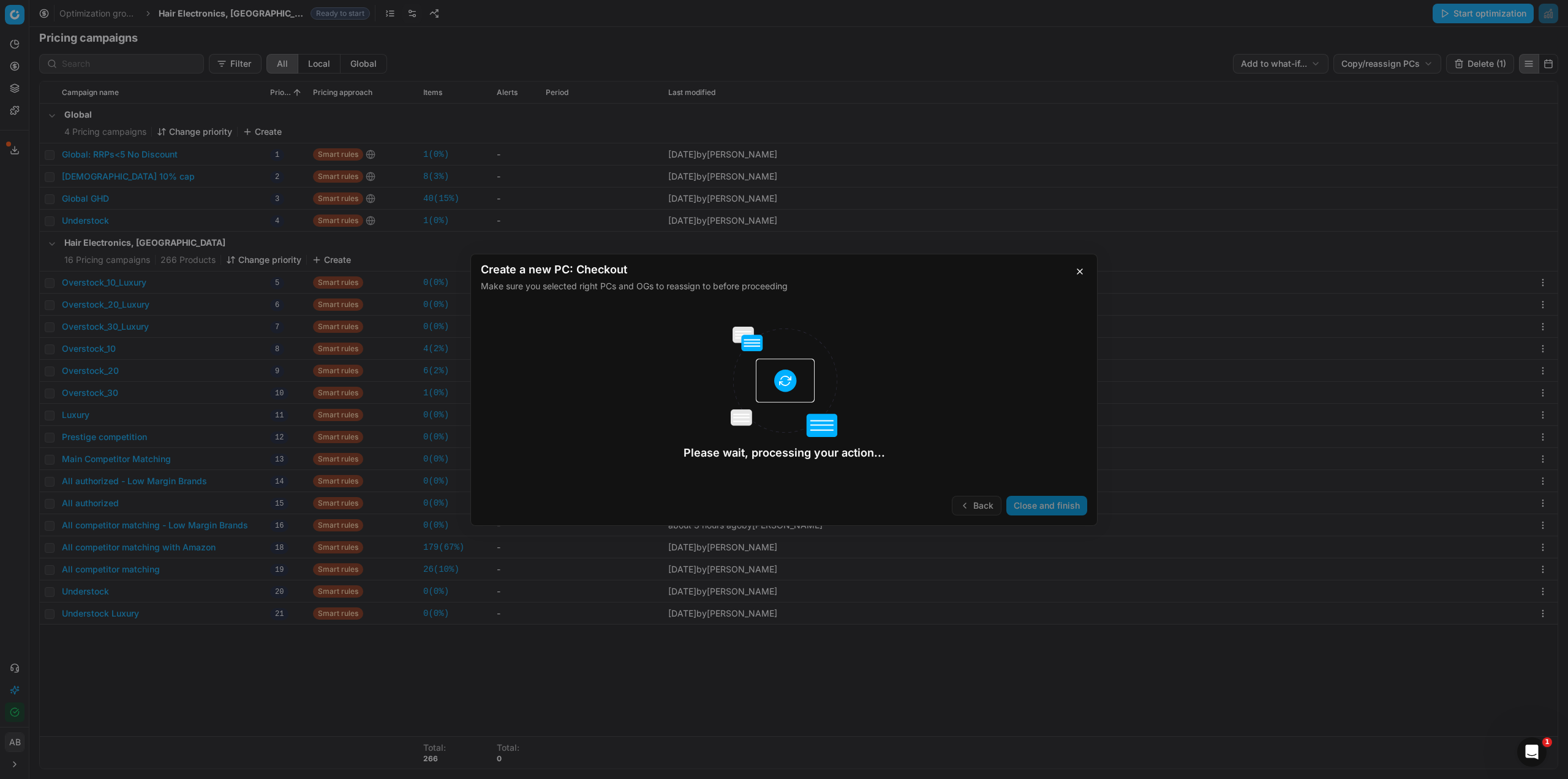
checkbox input "false"
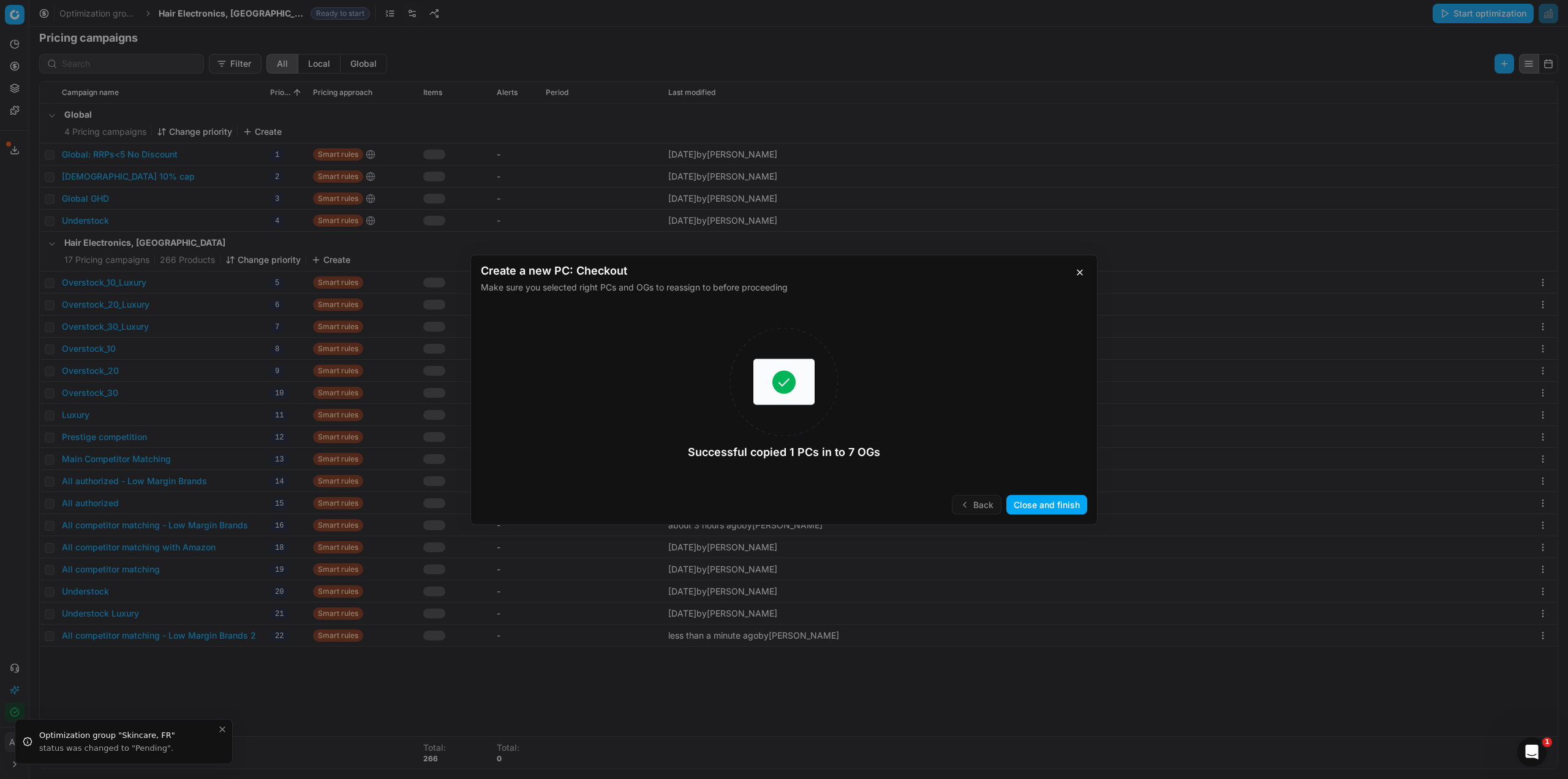
click at [1037, 501] on button "Close and finish" at bounding box center [1047, 504] width 81 height 20
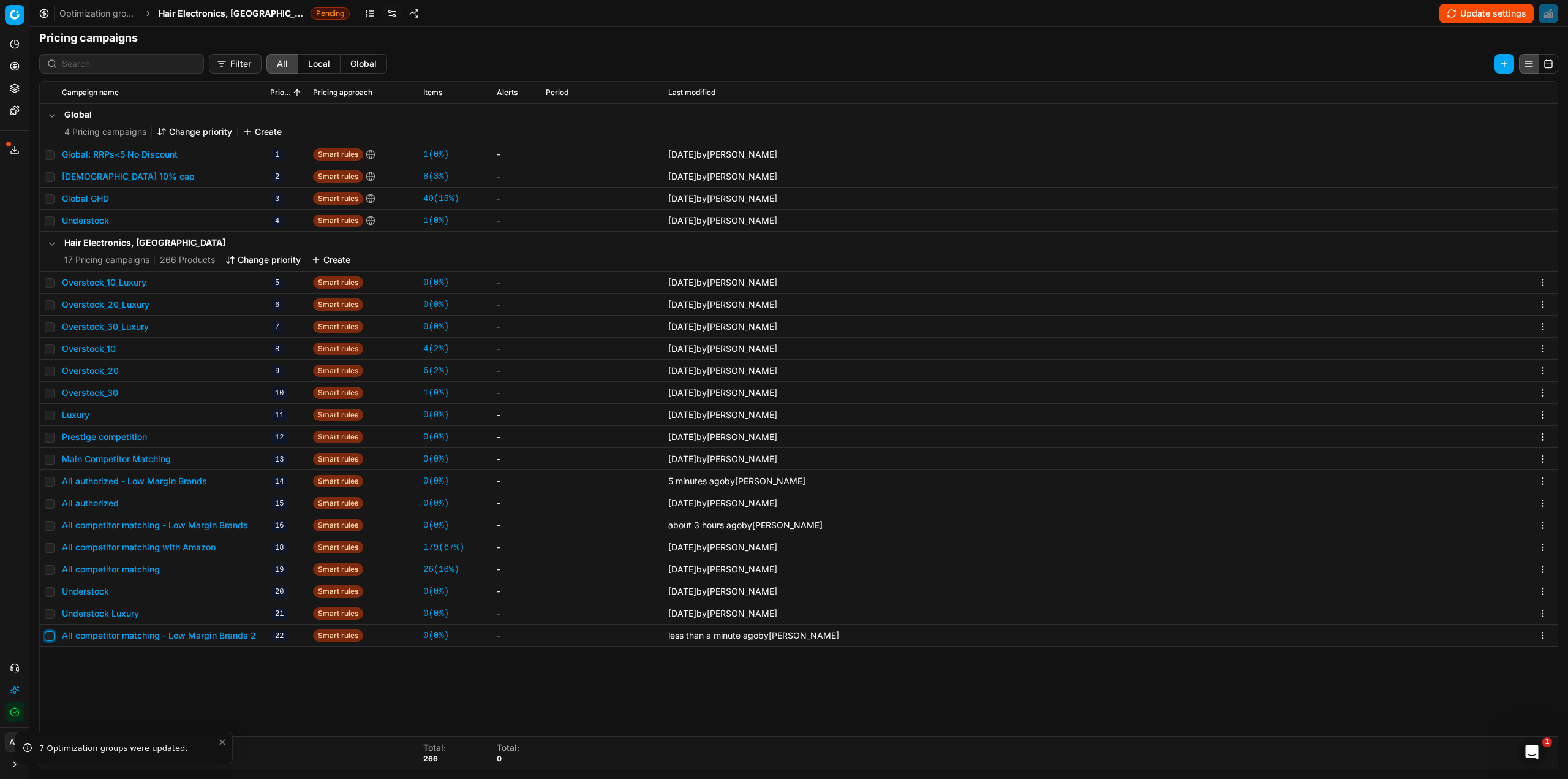
click at [54, 636] on input "checkbox" at bounding box center [49, 636] width 10 height 10
checkbox input "true"
click at [1462, 63] on button "Delete (1)" at bounding box center [1480, 64] width 68 height 20
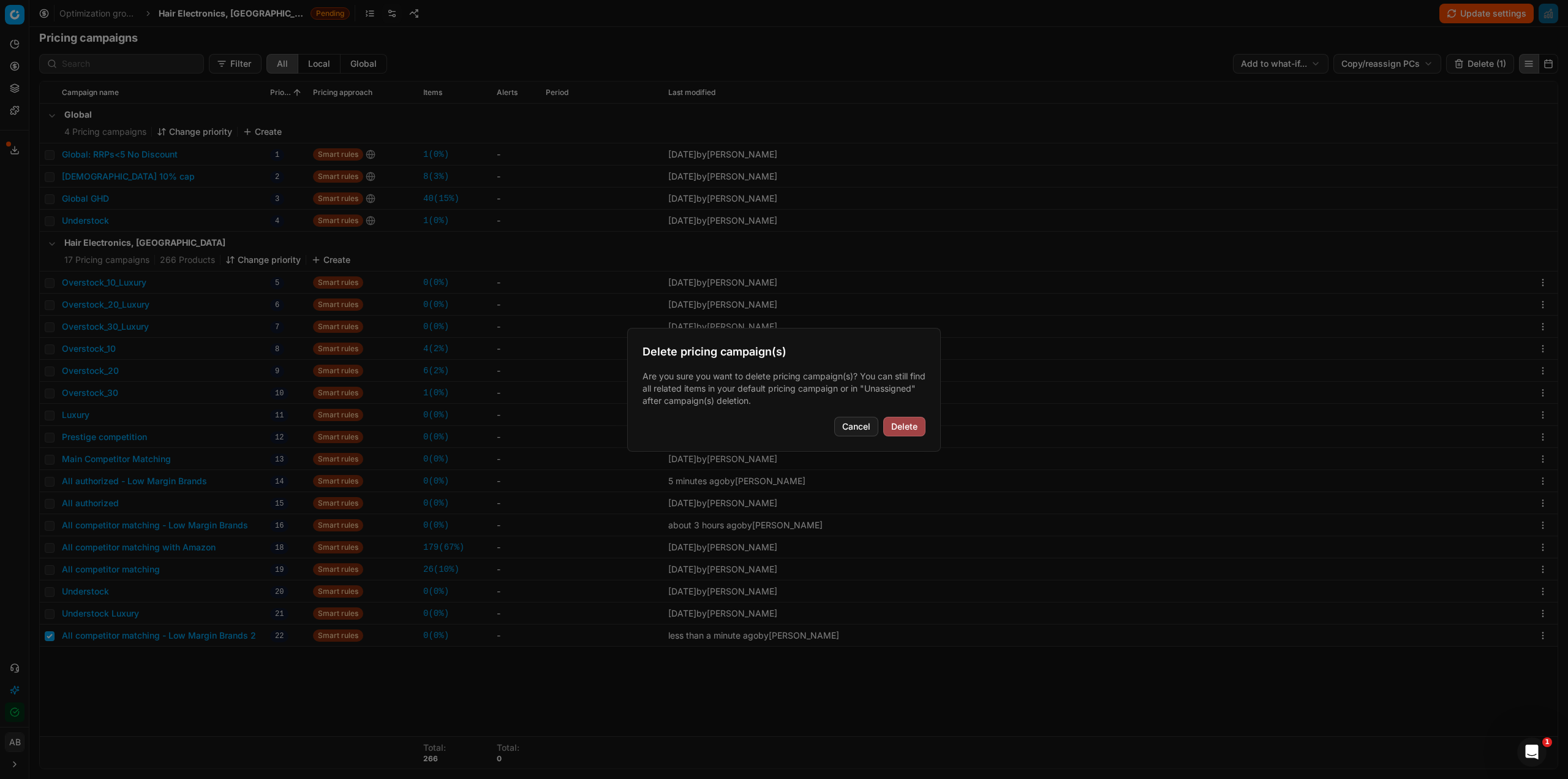
click at [890, 424] on button "Delete" at bounding box center [904, 426] width 42 height 20
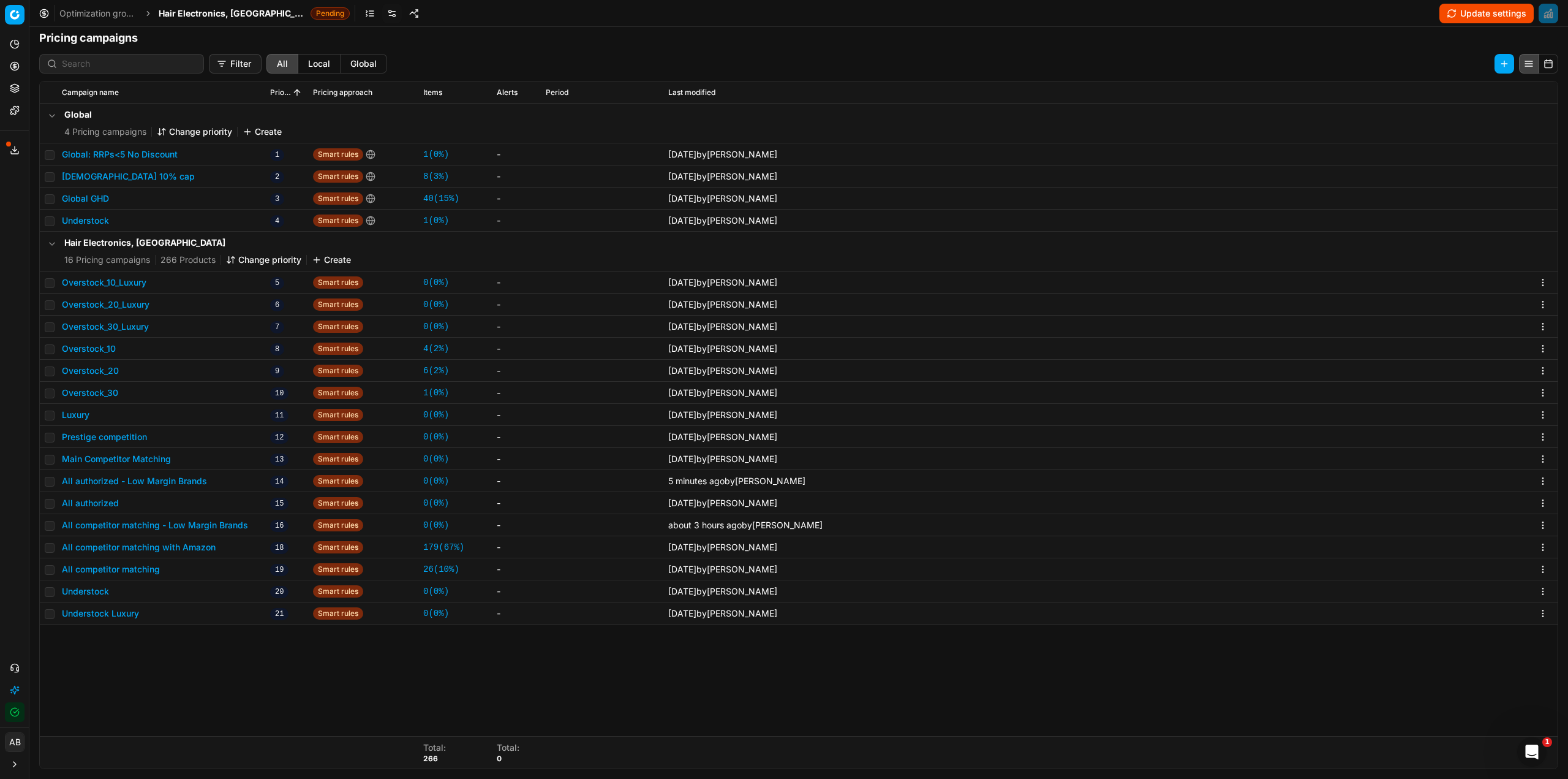
click at [183, 15] on span "Hair Electronics, [GEOGRAPHIC_DATA]" at bounding box center [232, 13] width 147 height 13
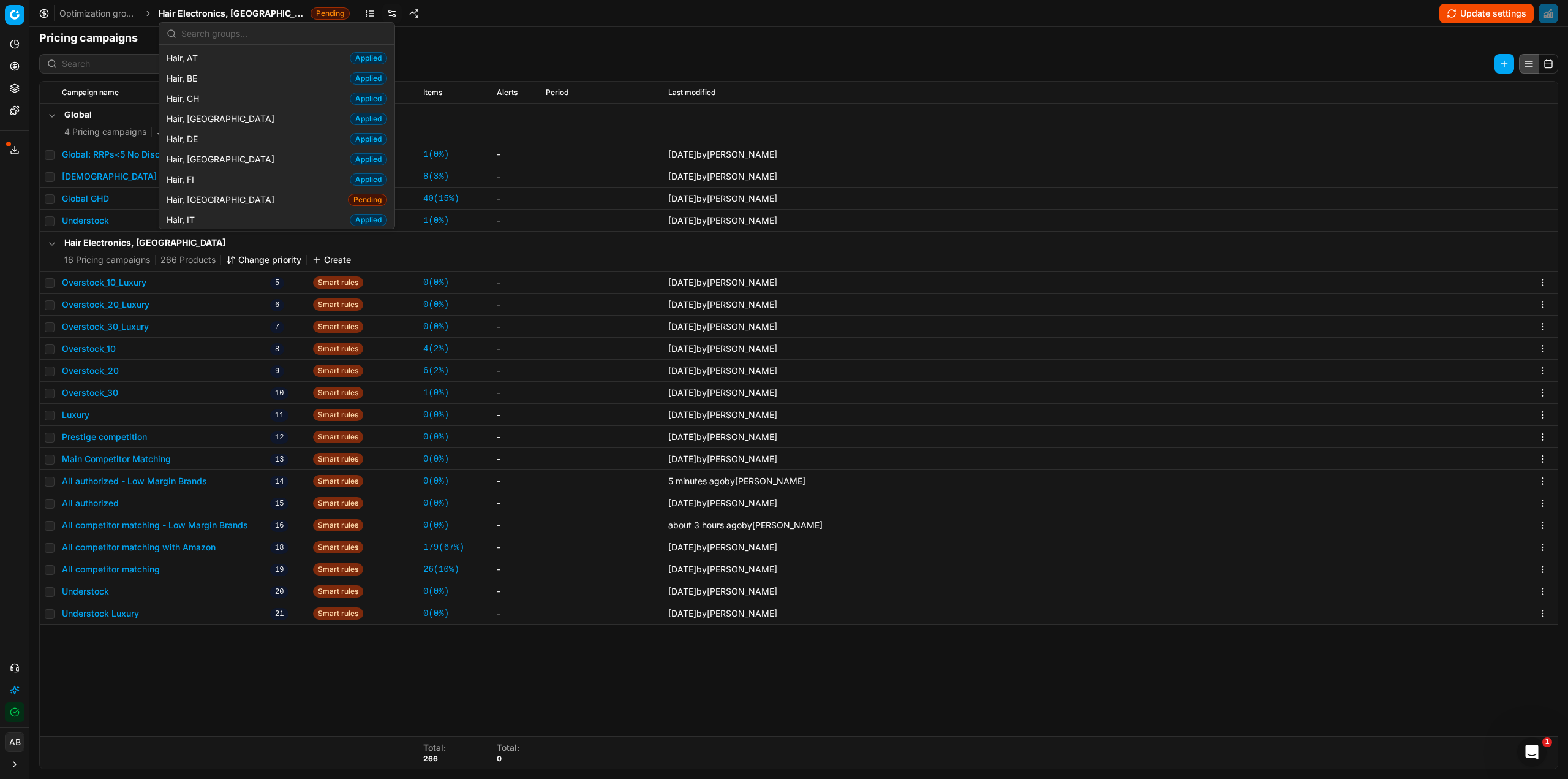
scroll to position [245, 0]
click at [207, 193] on div "Hair, FR Pending" at bounding box center [277, 196] width 230 height 20
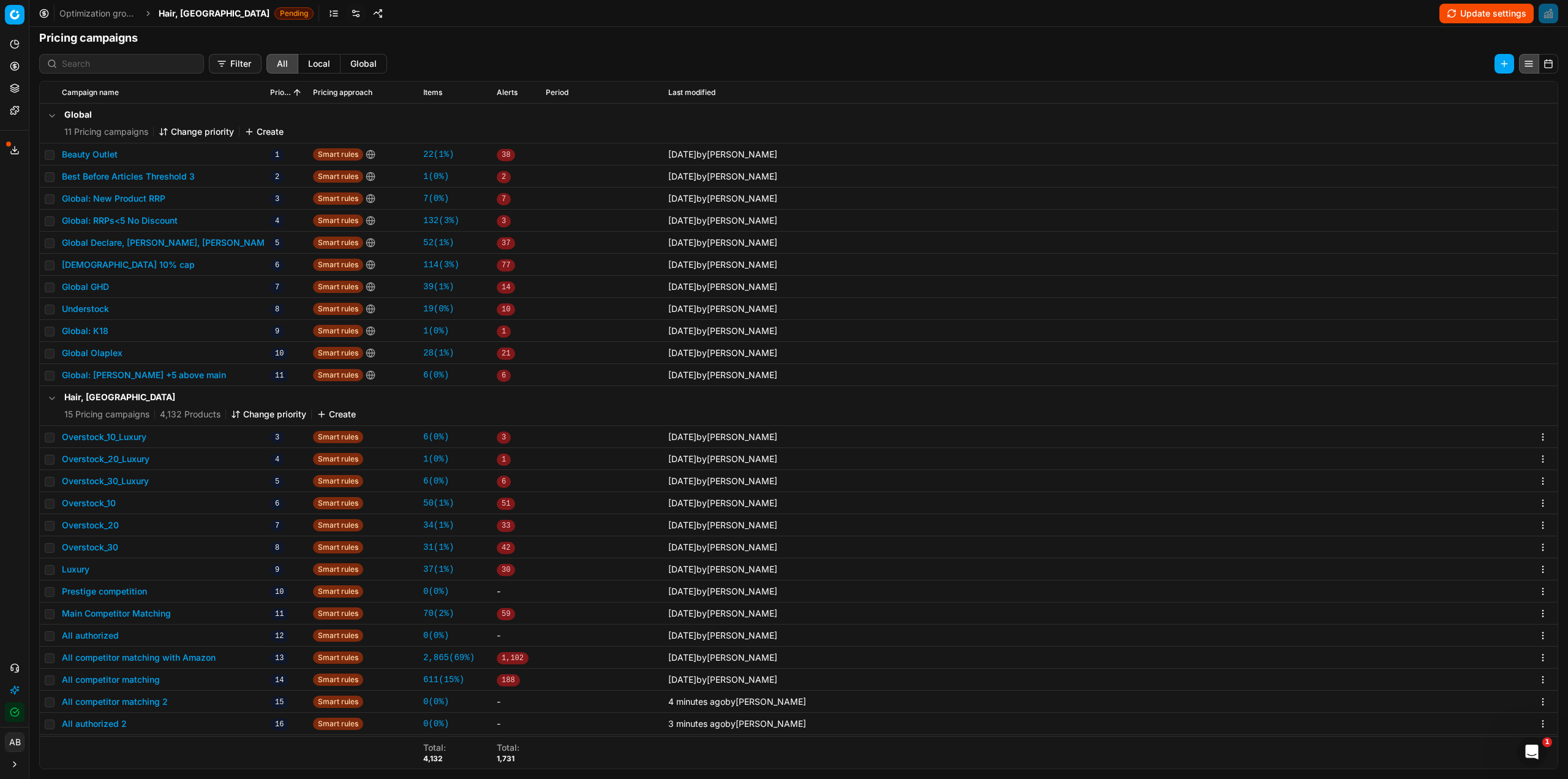
scroll to position [21, 0]
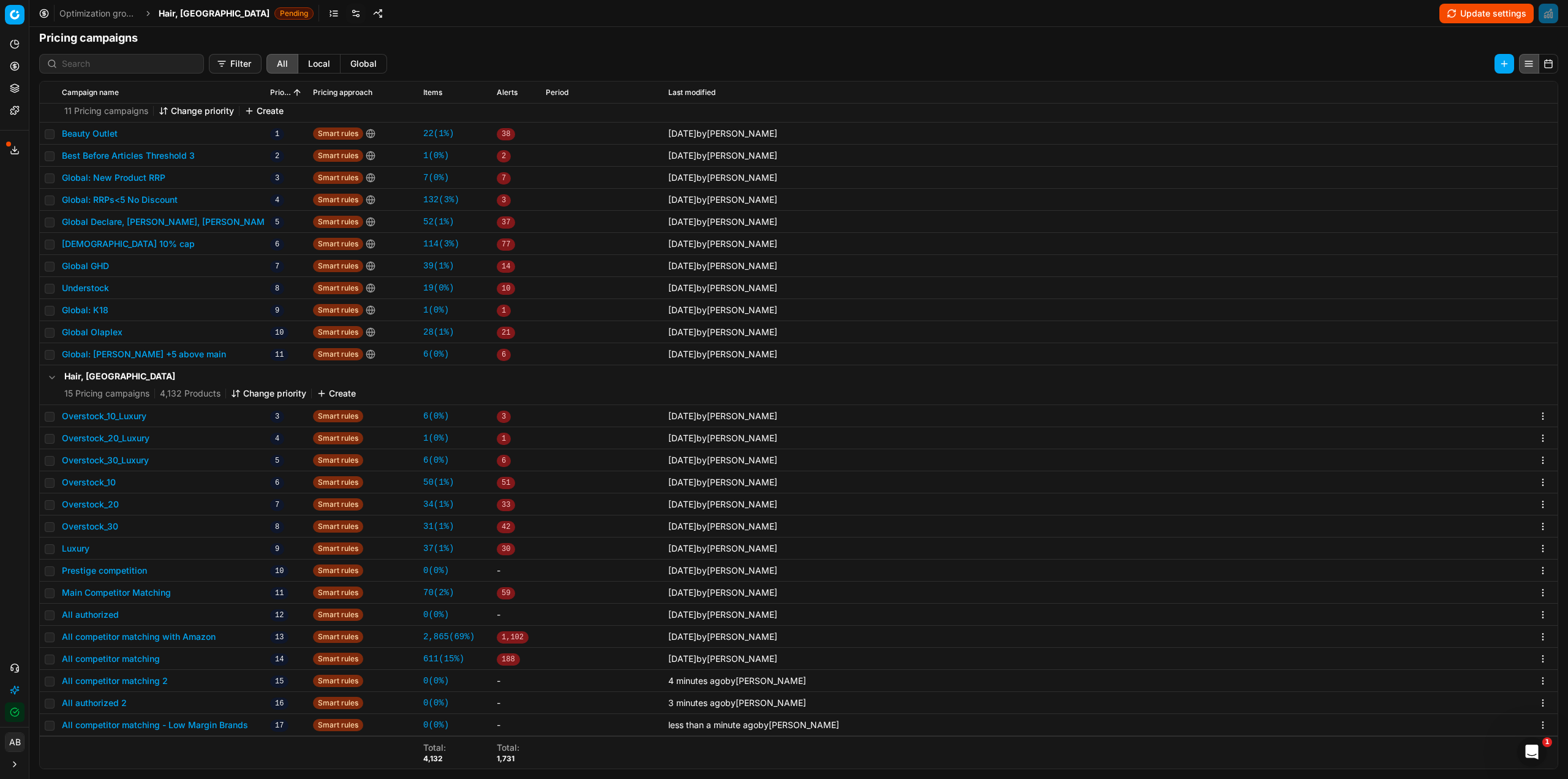
click at [148, 728] on button "All competitor matching - Low Margin Brands" at bounding box center [155, 725] width 186 height 13
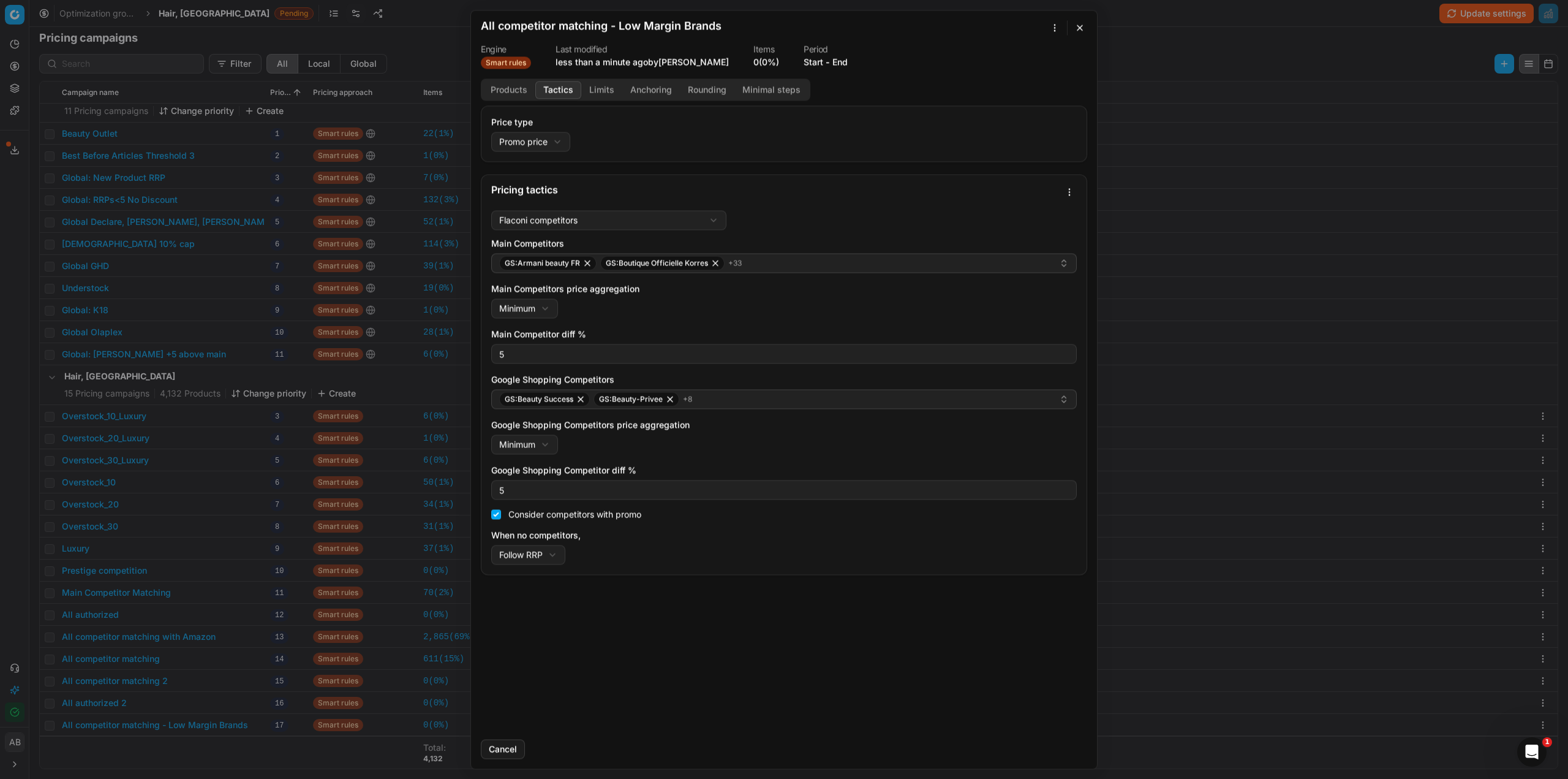
click at [554, 96] on button "Tactics" at bounding box center [558, 90] width 46 height 18
click at [1074, 26] on button "button" at bounding box center [1080, 28] width 15 height 15
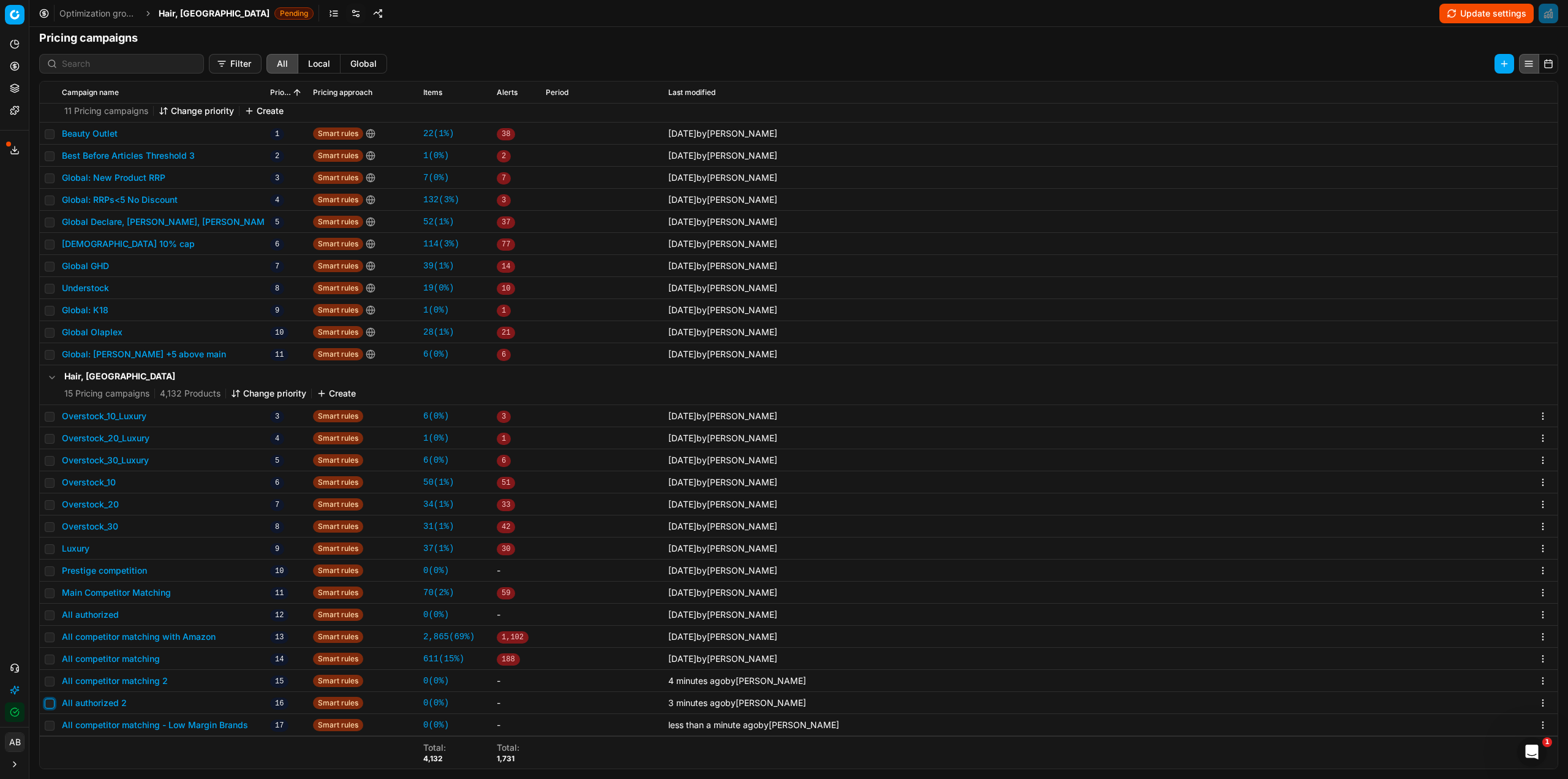
click at [49, 703] on input "checkbox" at bounding box center [49, 703] width 10 height 10
checkbox input "true"
click at [47, 680] on input "checkbox" at bounding box center [49, 681] width 10 height 10
click at [1472, 67] on button "Delete (2)" at bounding box center [1480, 64] width 70 height 20
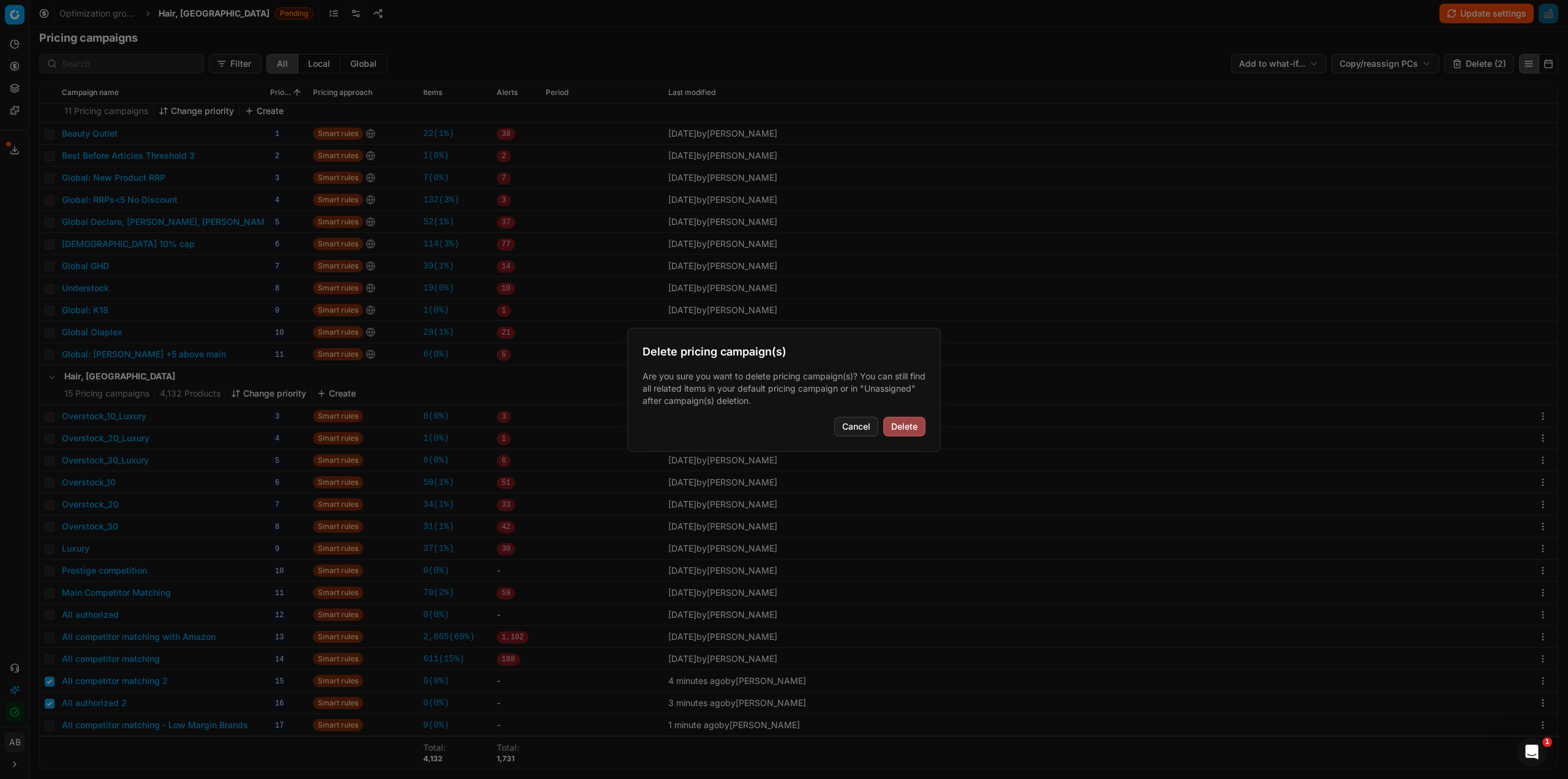
click at [895, 424] on button "Delete" at bounding box center [904, 426] width 42 height 20
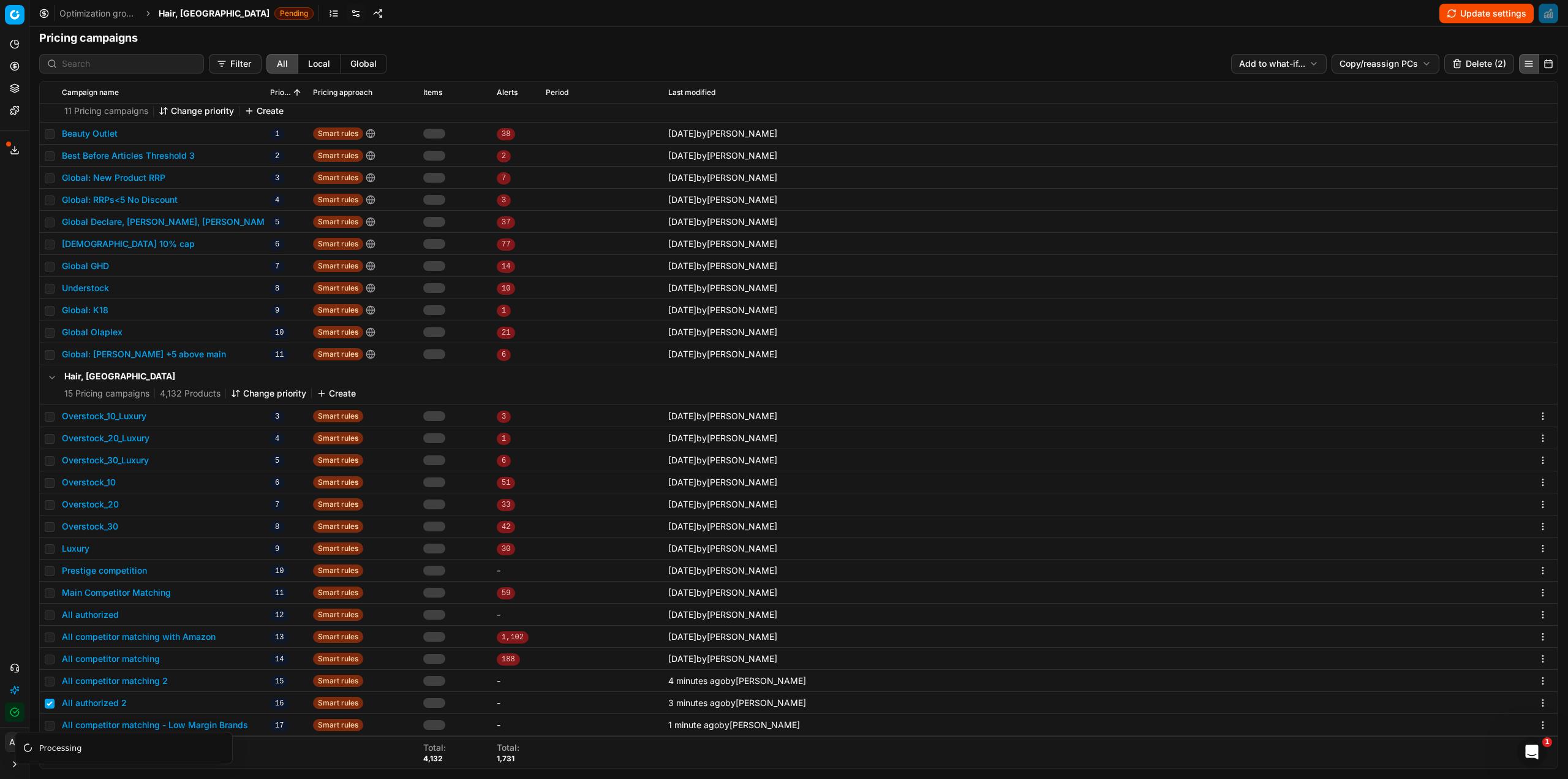
checkbox input "false"
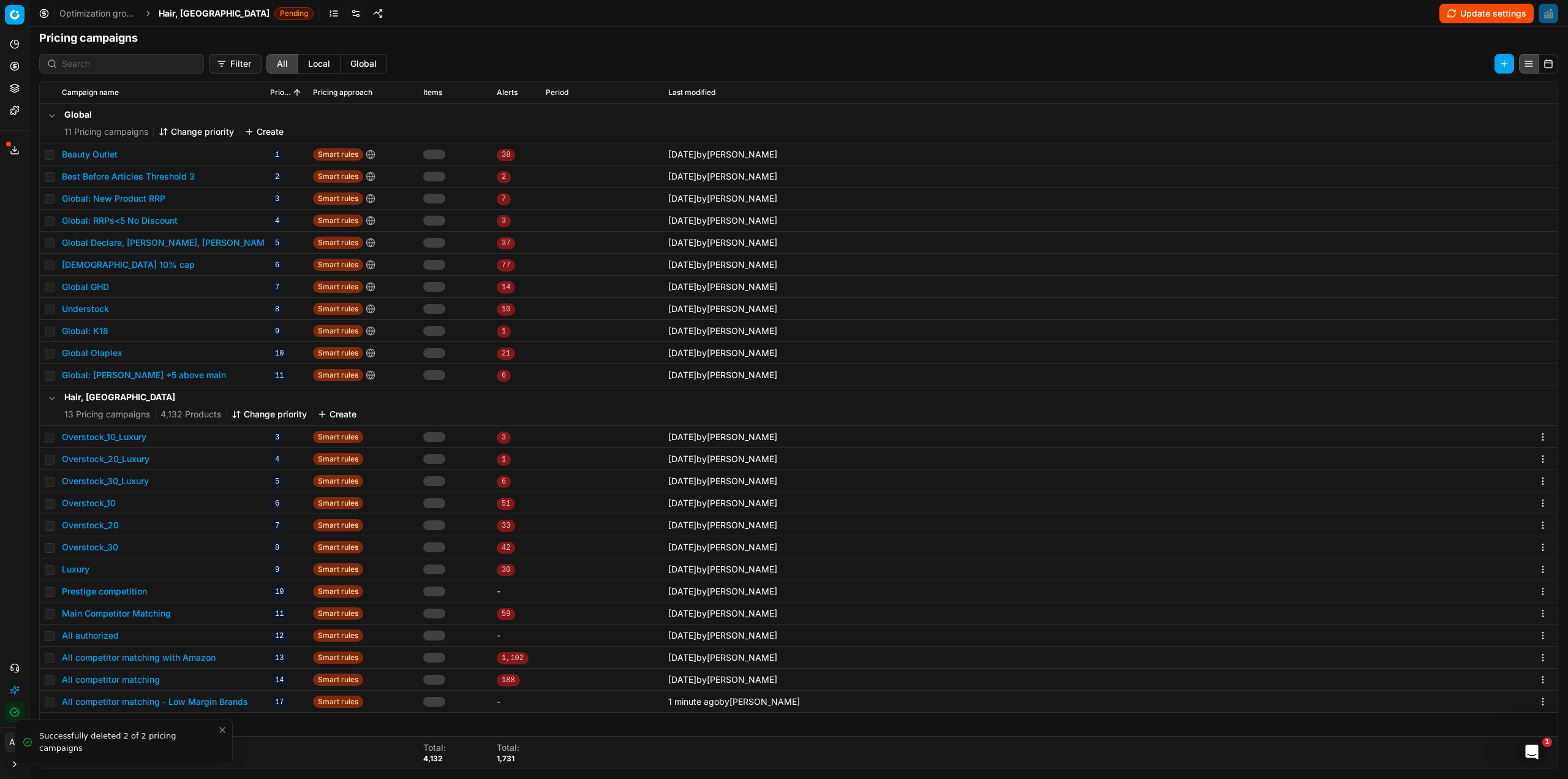
scroll to position [0, 0]
click at [178, 15] on span "Hair, [GEOGRAPHIC_DATA]" at bounding box center [214, 13] width 111 height 13
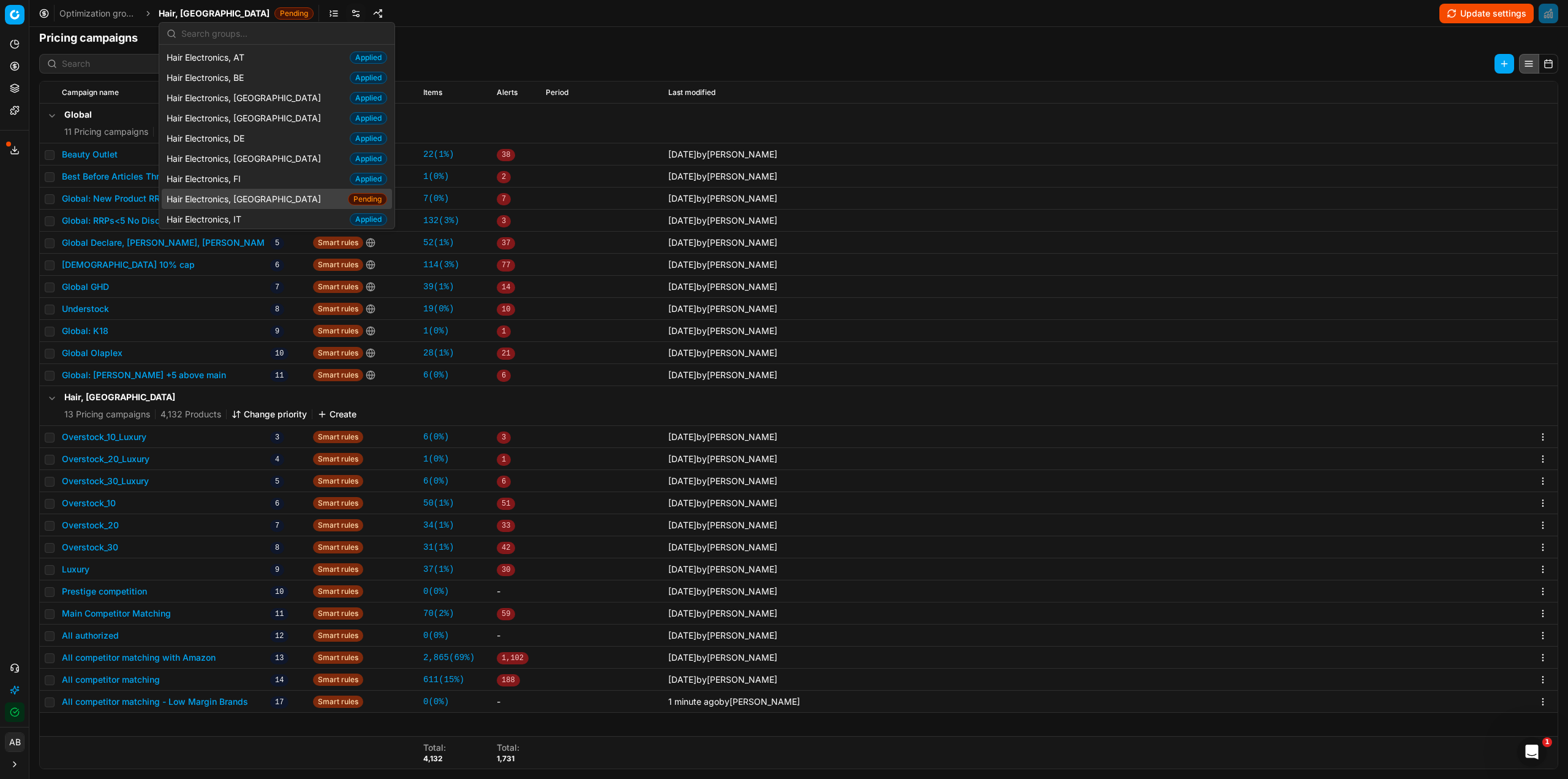
click at [234, 197] on span "Hair Electronics, [GEOGRAPHIC_DATA]" at bounding box center [245, 199] width 159 height 13
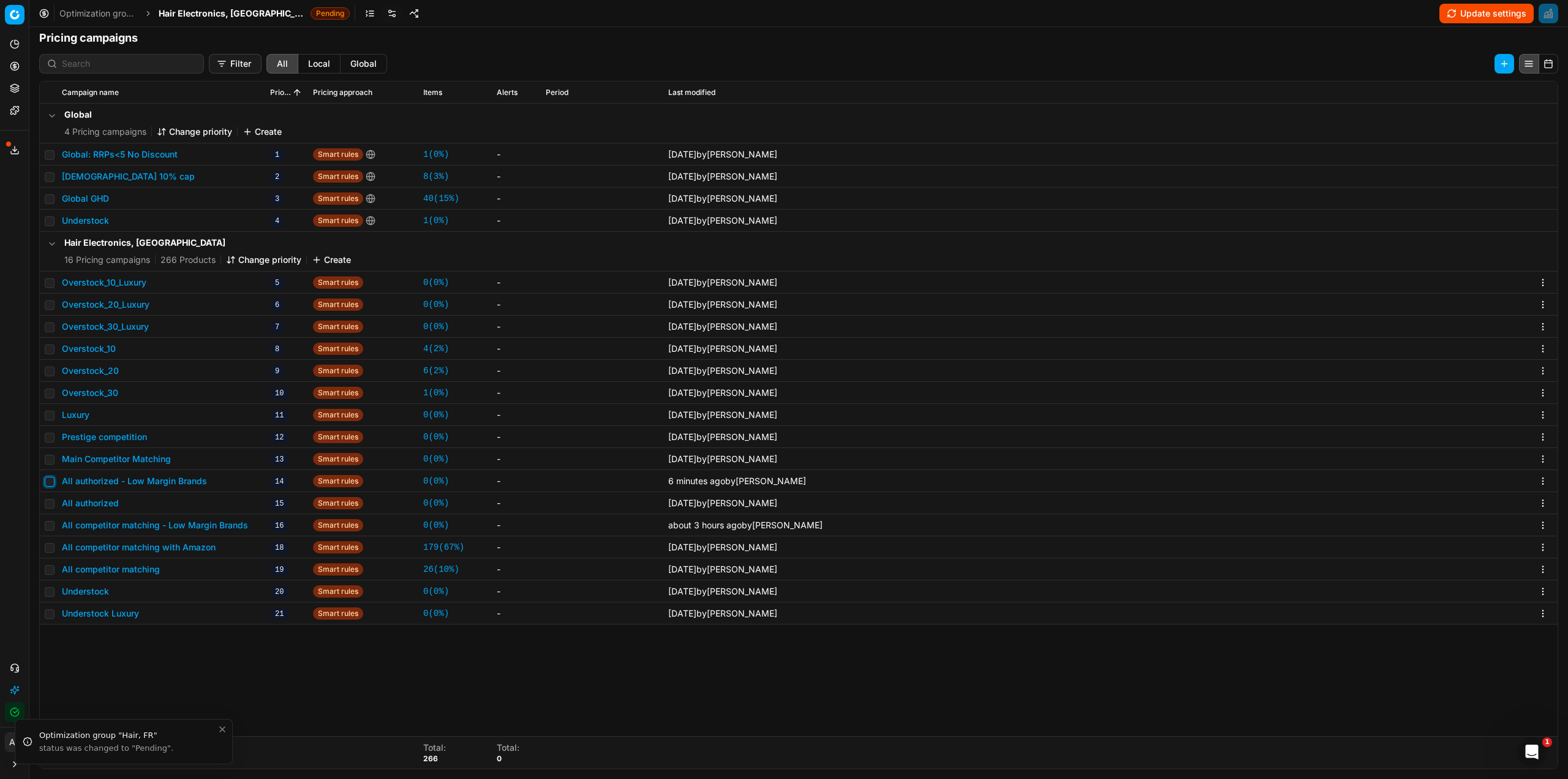
click at [47, 482] on input "checkbox" at bounding box center [49, 481] width 10 height 10
checkbox input "true"
click at [1375, 67] on html "Pricing platform Analytics Pricing Product portfolio Templates Export service 2…" at bounding box center [784, 390] width 1568 height 779
click at [1364, 88] on div "Copy PC..." at bounding box center [1379, 89] width 131 height 20
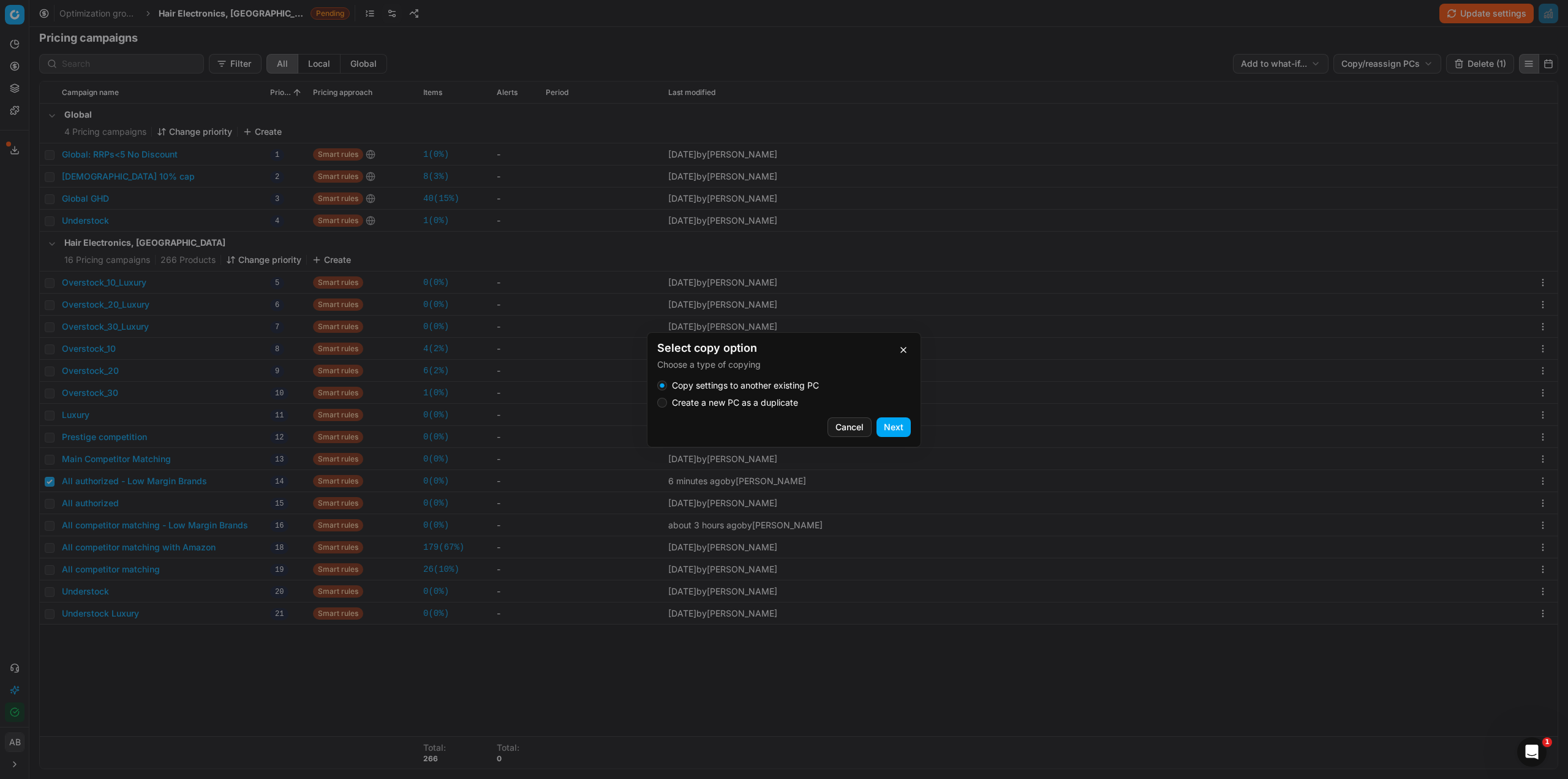
click at [729, 401] on label "Create a new PC as a duplicate" at bounding box center [735, 402] width 126 height 9
click at [667, 401] on button "Create a new PC as a duplicate" at bounding box center [662, 402] width 10 height 10
click at [883, 423] on button "Next" at bounding box center [894, 427] width 34 height 20
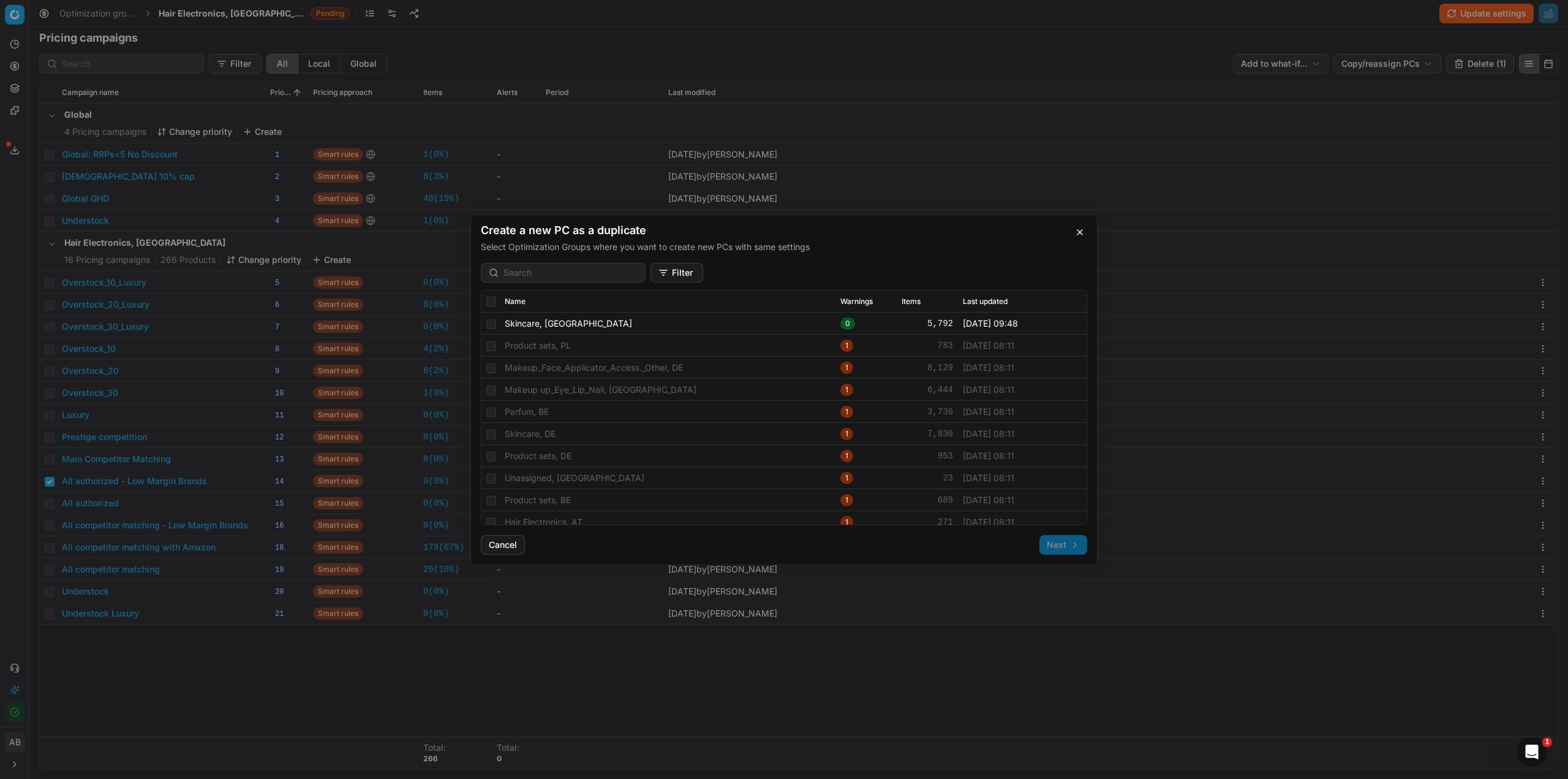
click at [668, 269] on button "Filter" at bounding box center [677, 273] width 53 height 20
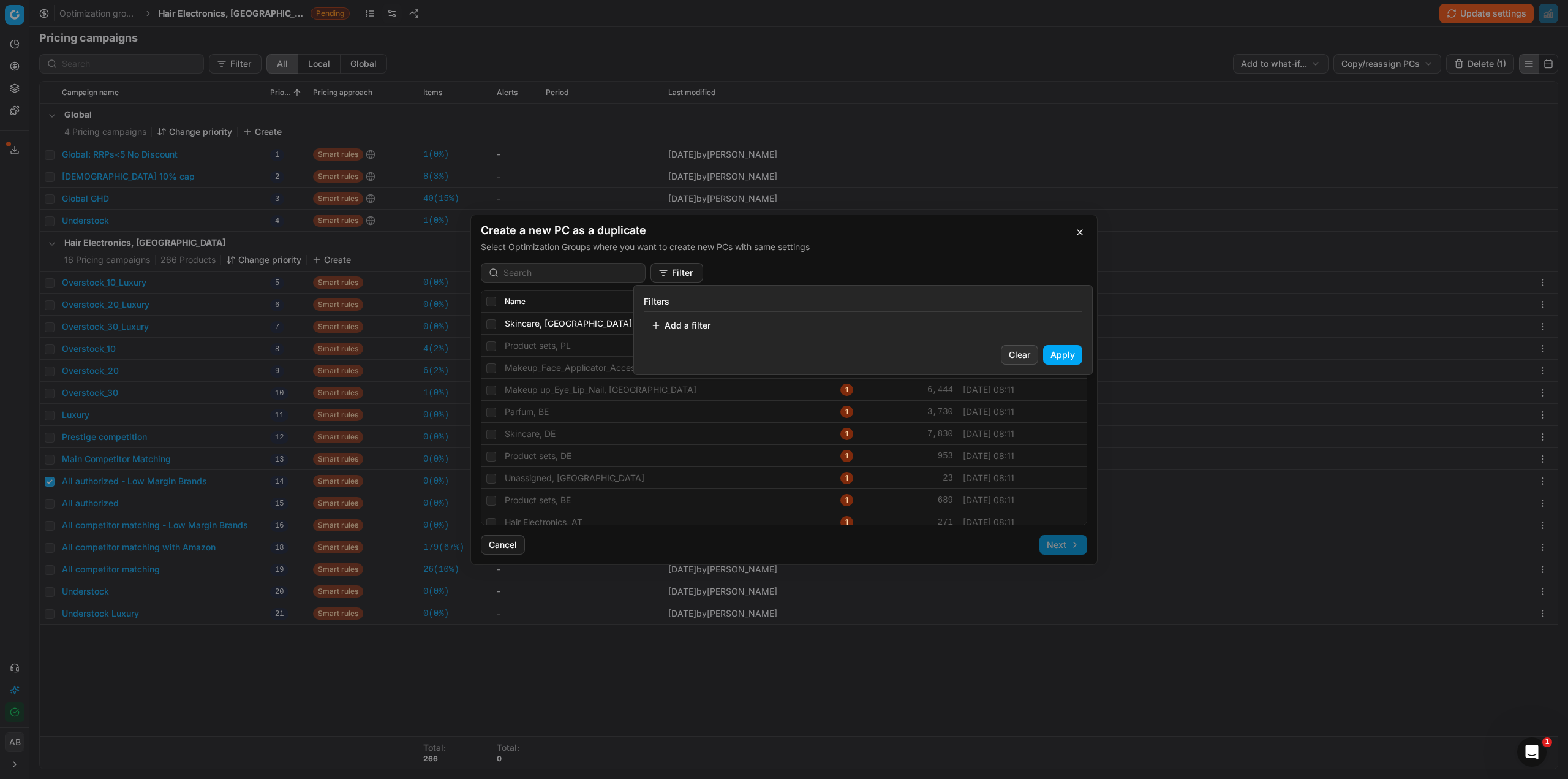
click at [691, 320] on button "Add a filter" at bounding box center [681, 325] width 74 height 20
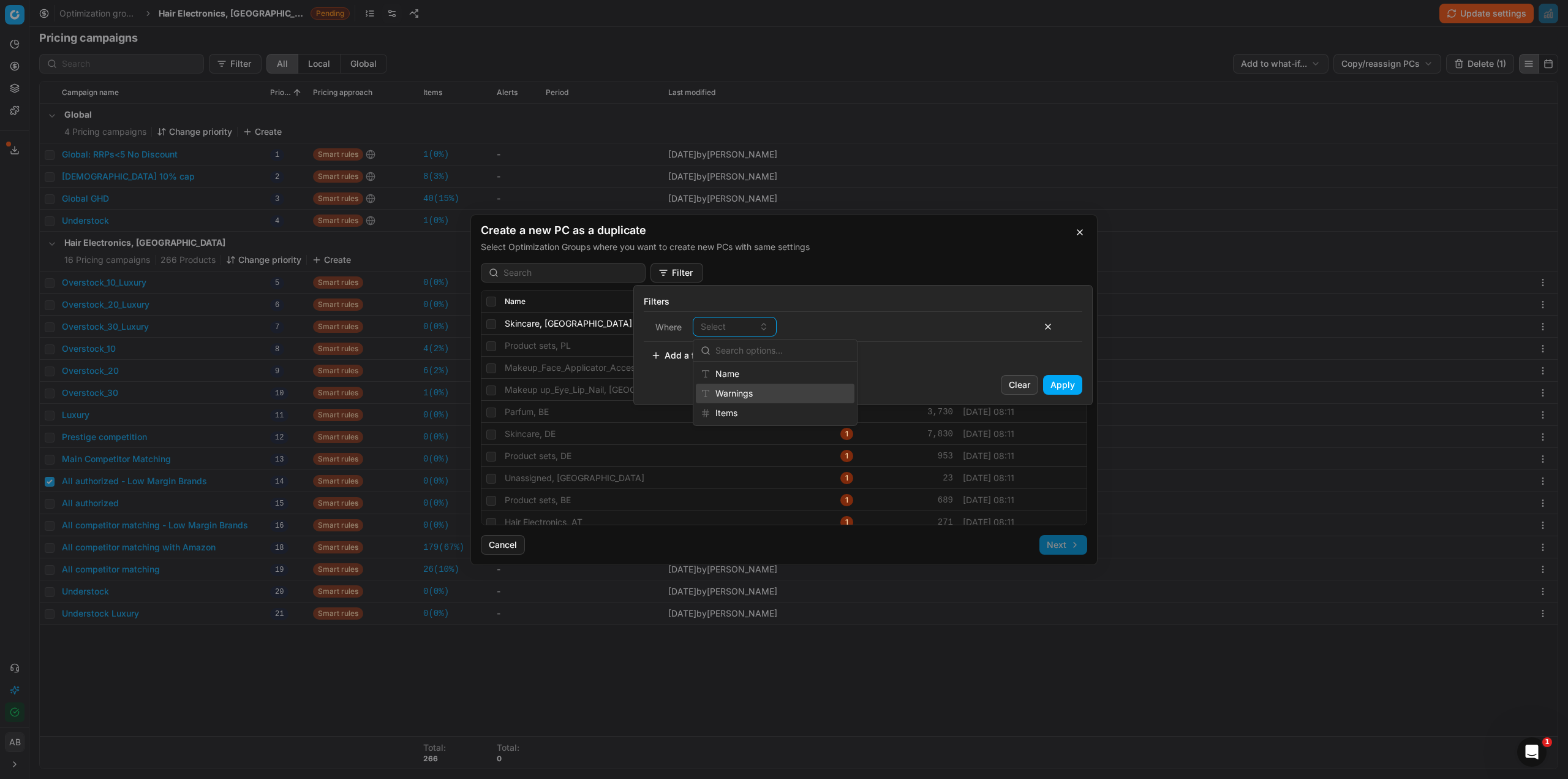
click at [744, 390] on div "Warnings" at bounding box center [775, 393] width 158 height 20
click at [814, 329] on span "contains" at bounding box center [804, 326] width 34 height 13
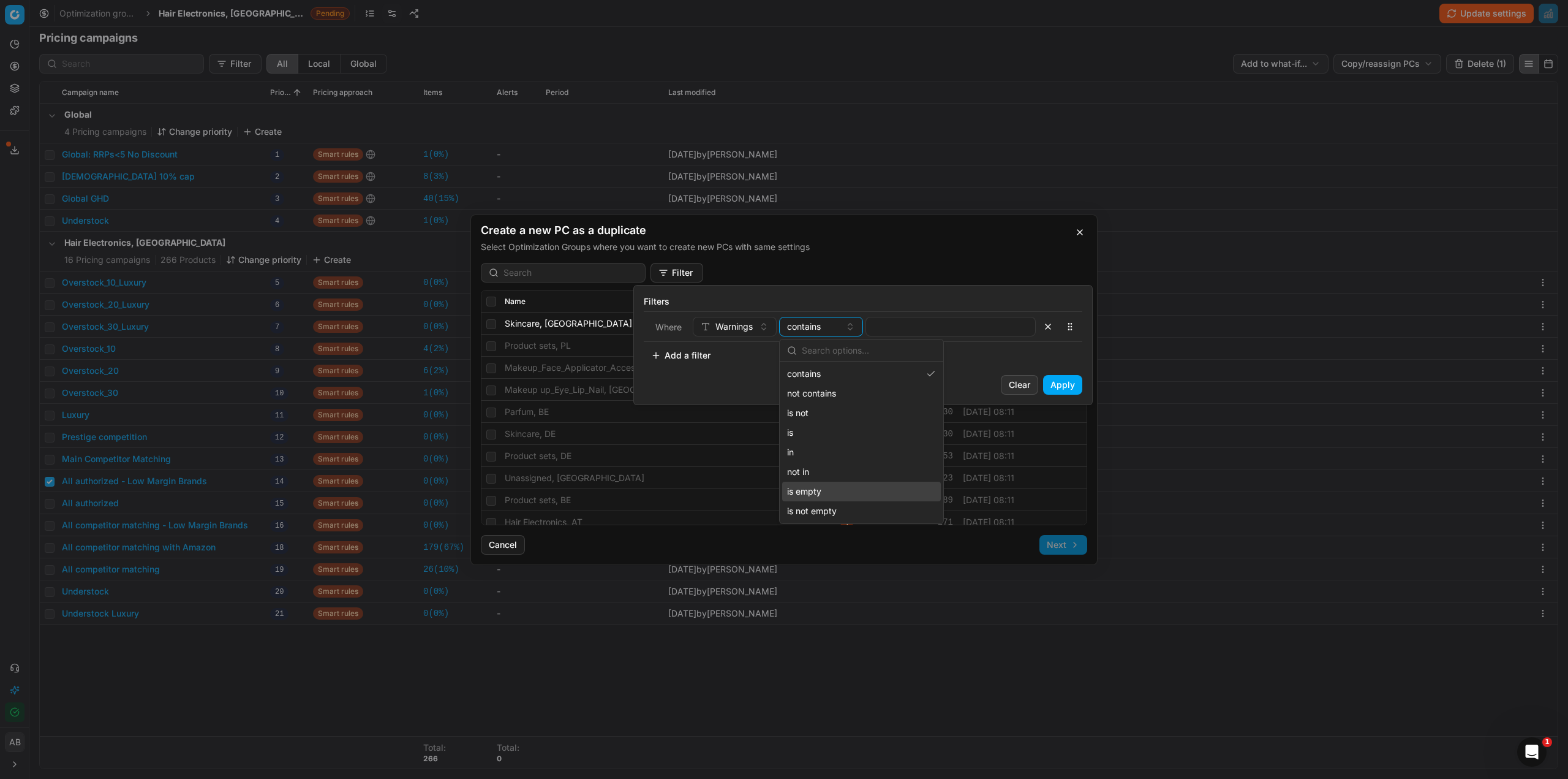
click at [804, 488] on div "is empty" at bounding box center [861, 492] width 158 height 20
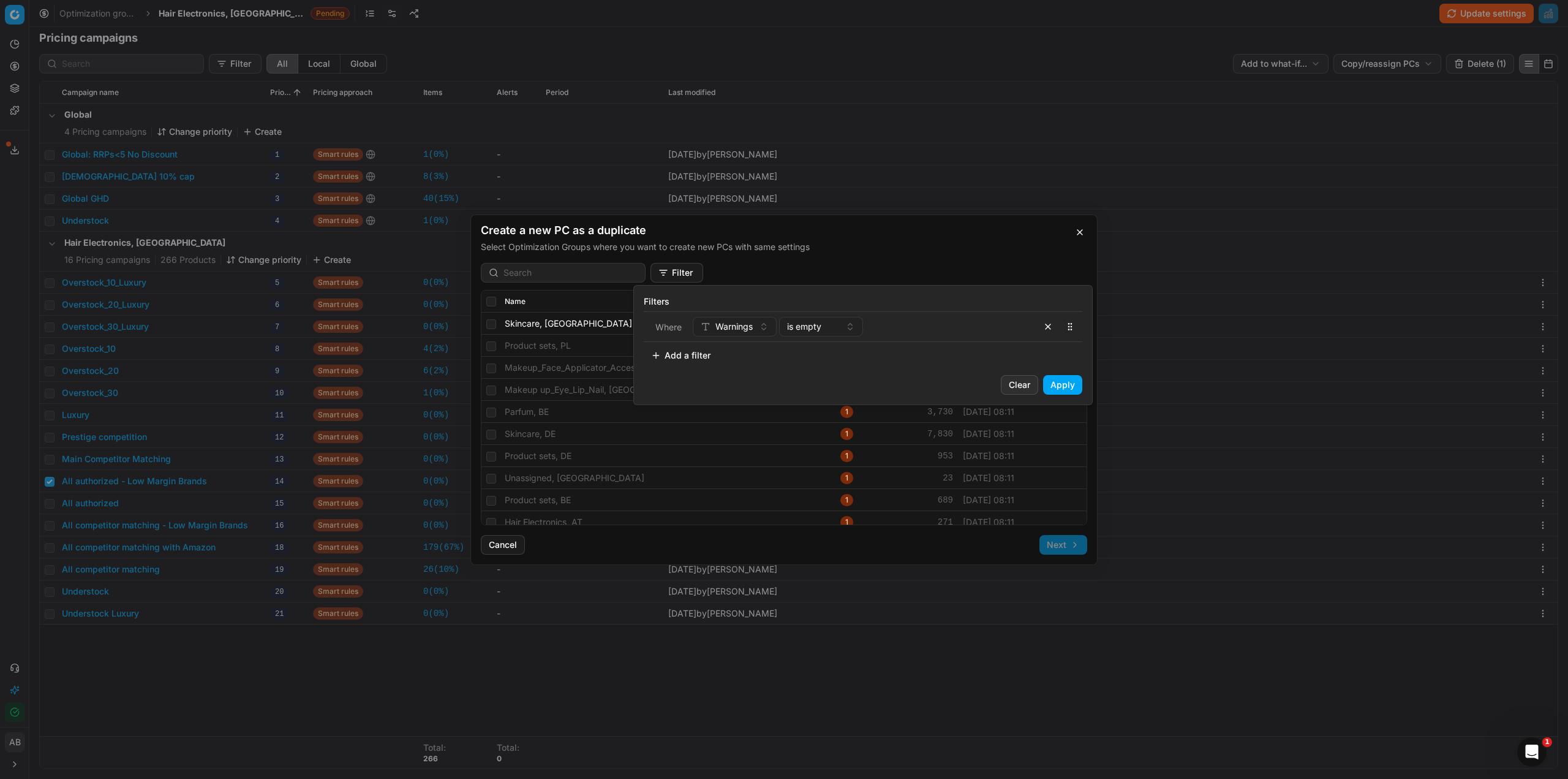
click at [1053, 390] on button "Apply" at bounding box center [1062, 385] width 39 height 20
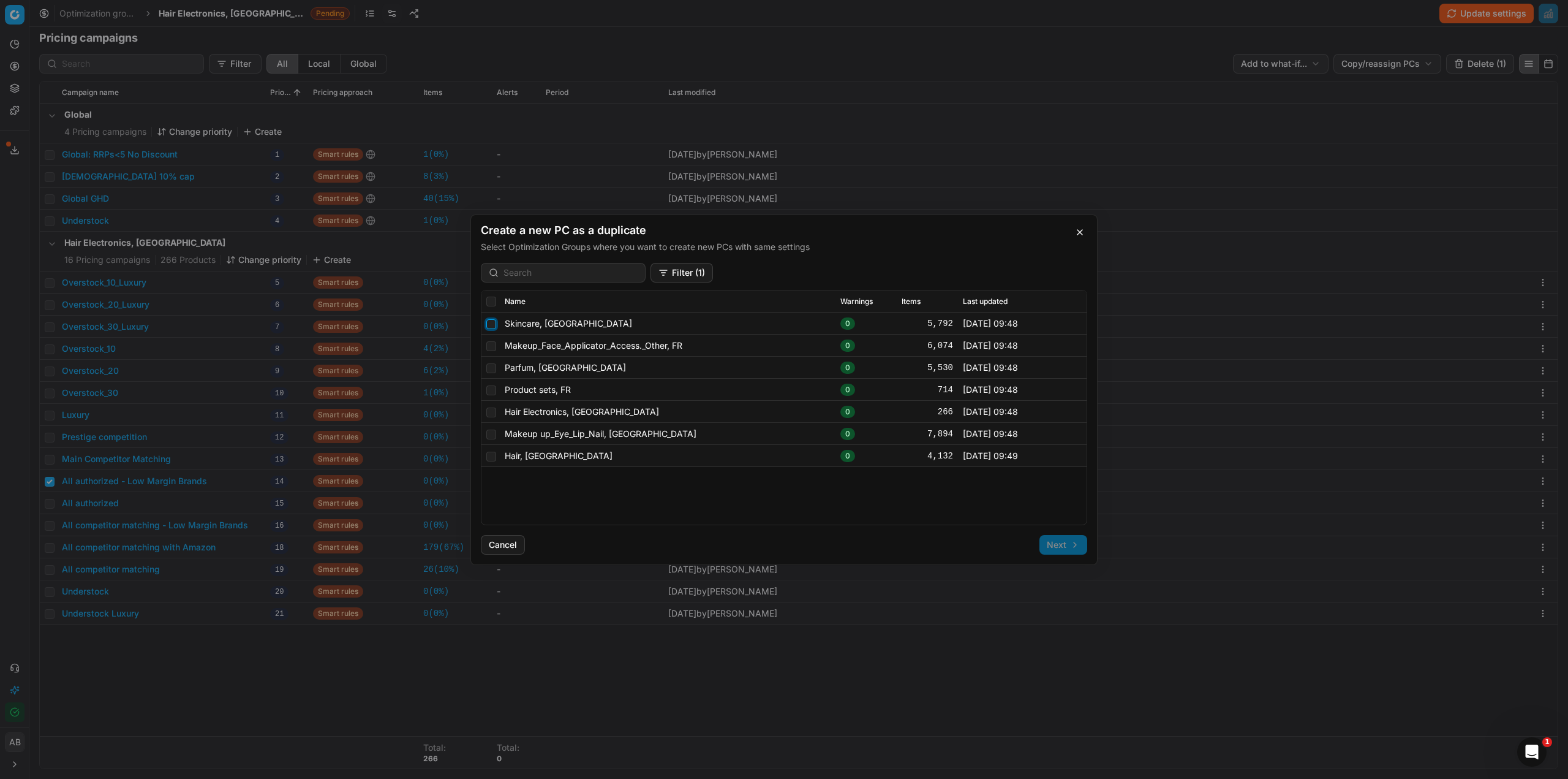
click at [495, 328] on input "checkbox" at bounding box center [491, 323] width 10 height 10
checkbox input "true"
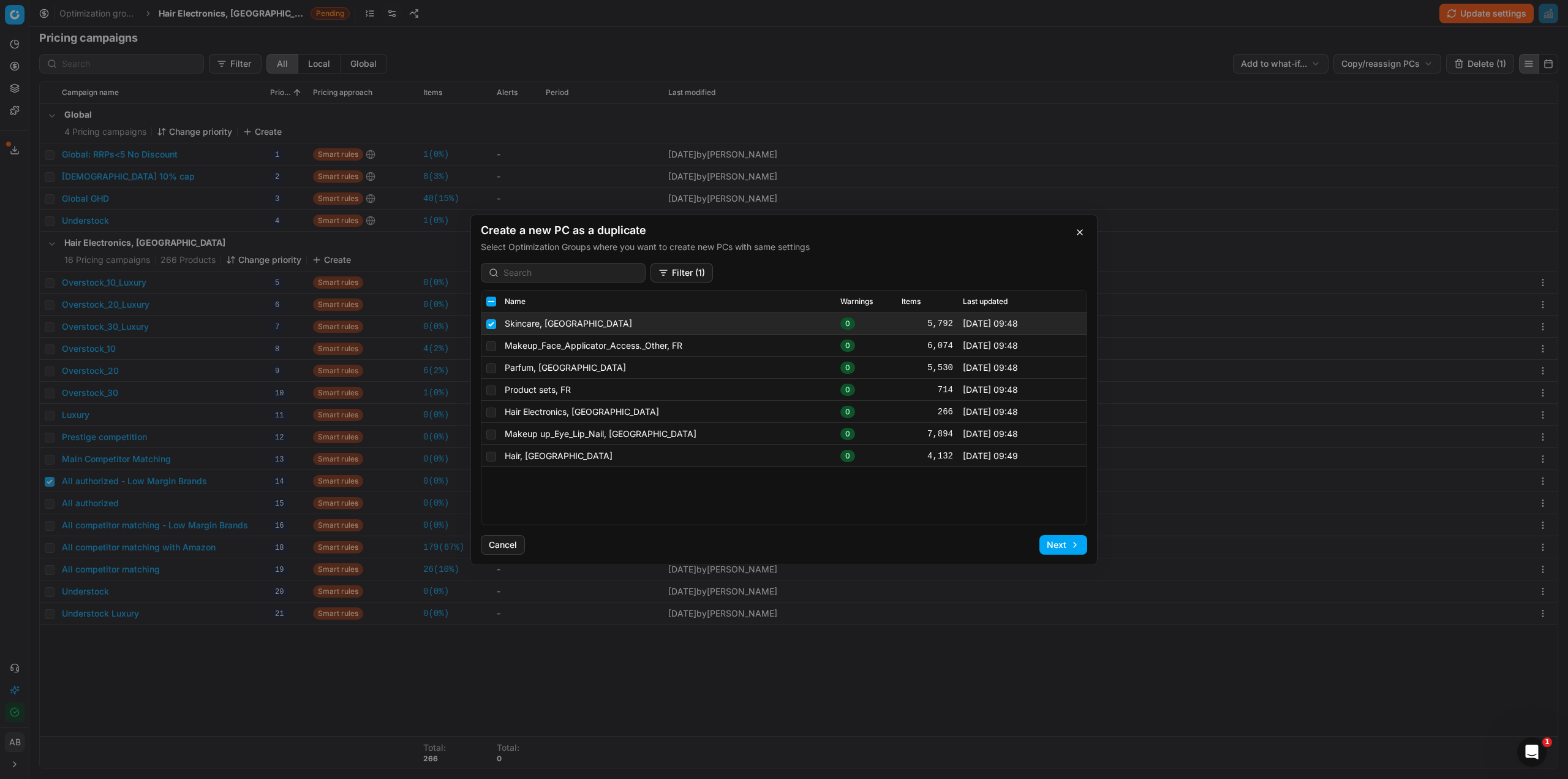
click at [498, 351] on td at bounding box center [491, 345] width 18 height 22
click at [494, 347] on input "checkbox" at bounding box center [491, 345] width 10 height 10
checkbox input "true"
click at [492, 368] on input "checkbox" at bounding box center [491, 367] width 10 height 10
checkbox input "true"
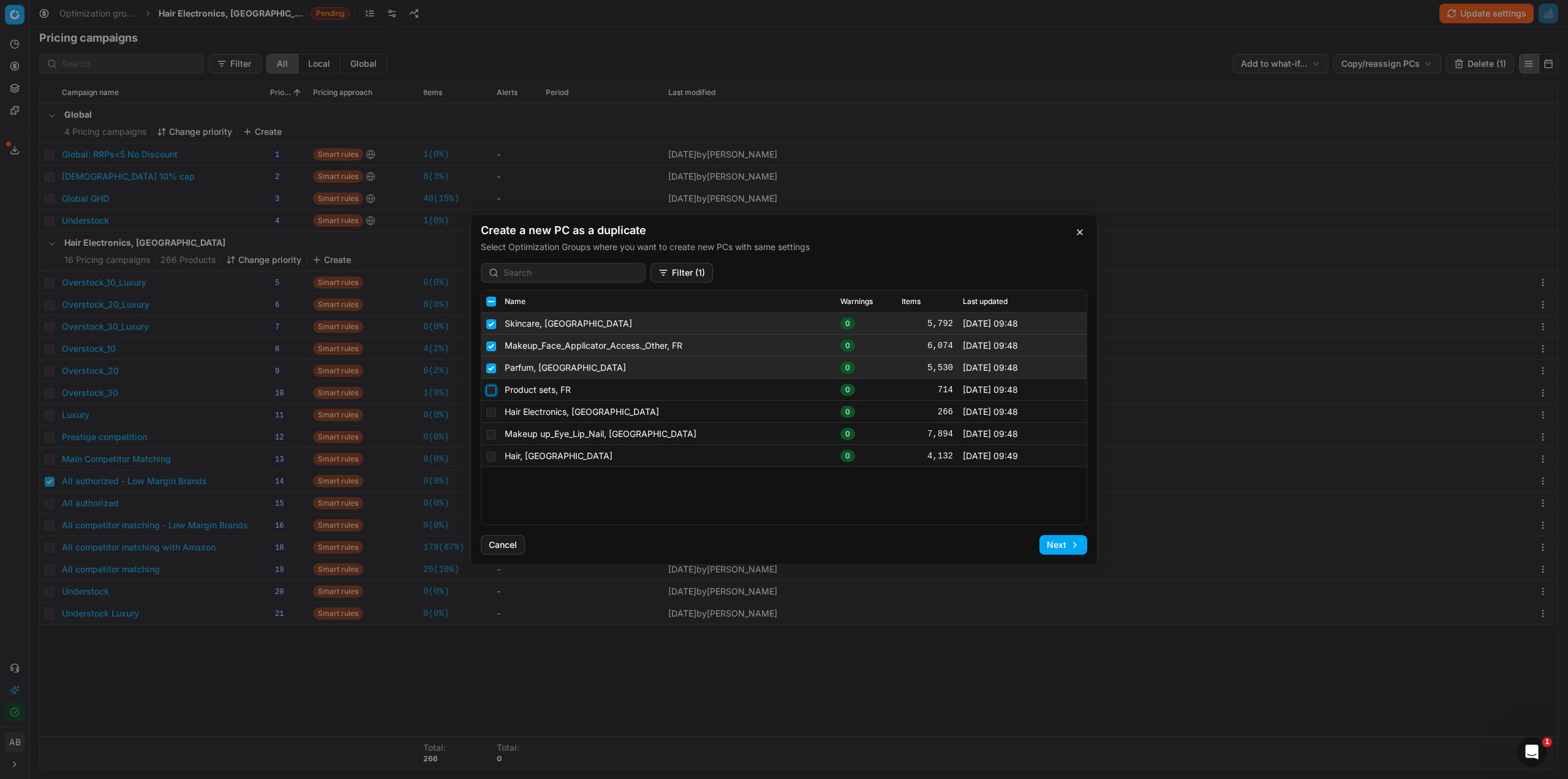
click at [494, 394] on input "checkbox" at bounding box center [491, 390] width 10 height 10
checkbox input "true"
click at [488, 437] on input "checkbox" at bounding box center [491, 434] width 10 height 10
checkbox input "true"
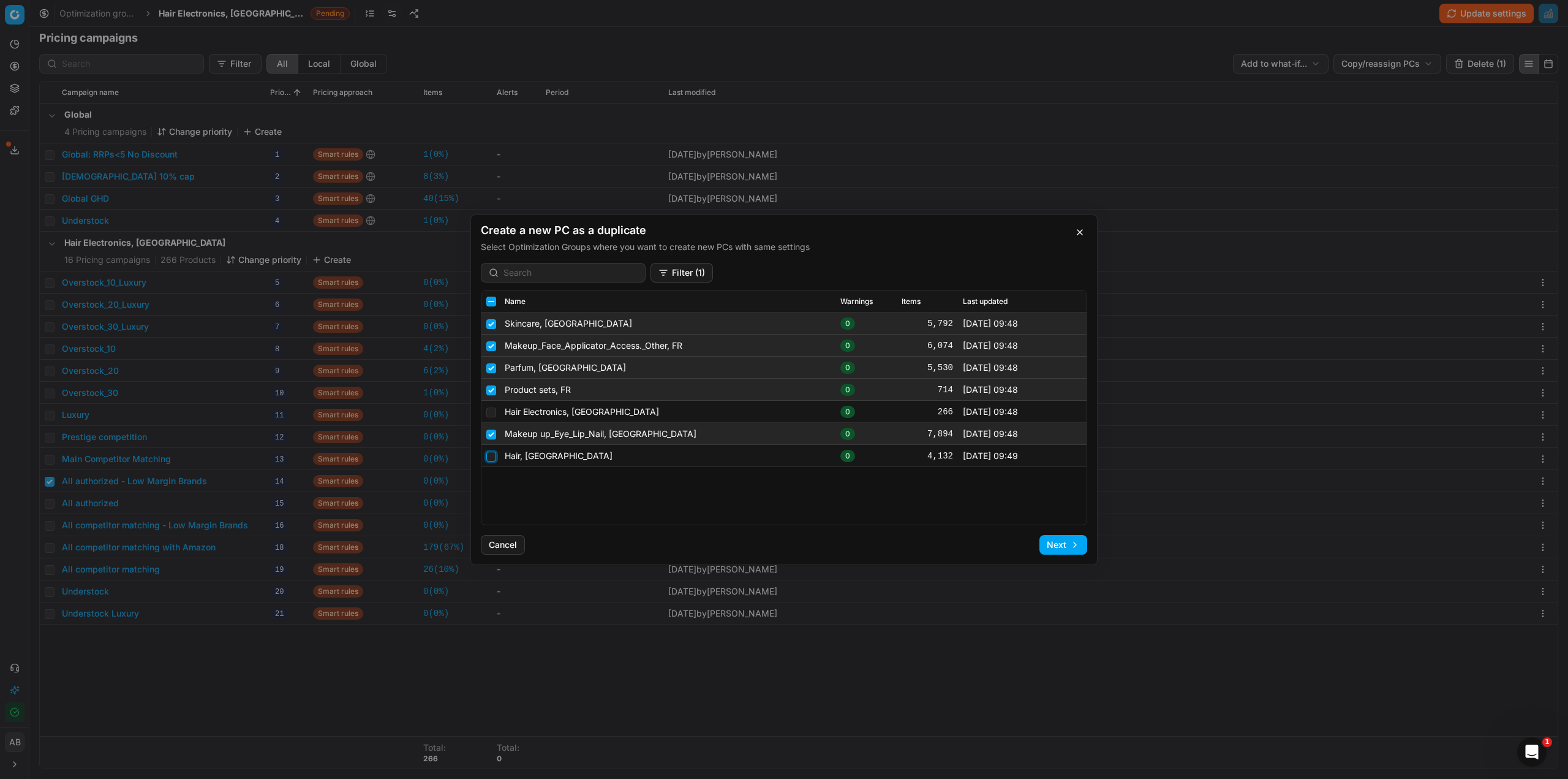
click at [488, 458] on input "checkbox" at bounding box center [491, 456] width 10 height 10
checkbox input "true"
click at [1057, 550] on button "Next" at bounding box center [1063, 545] width 48 height 20
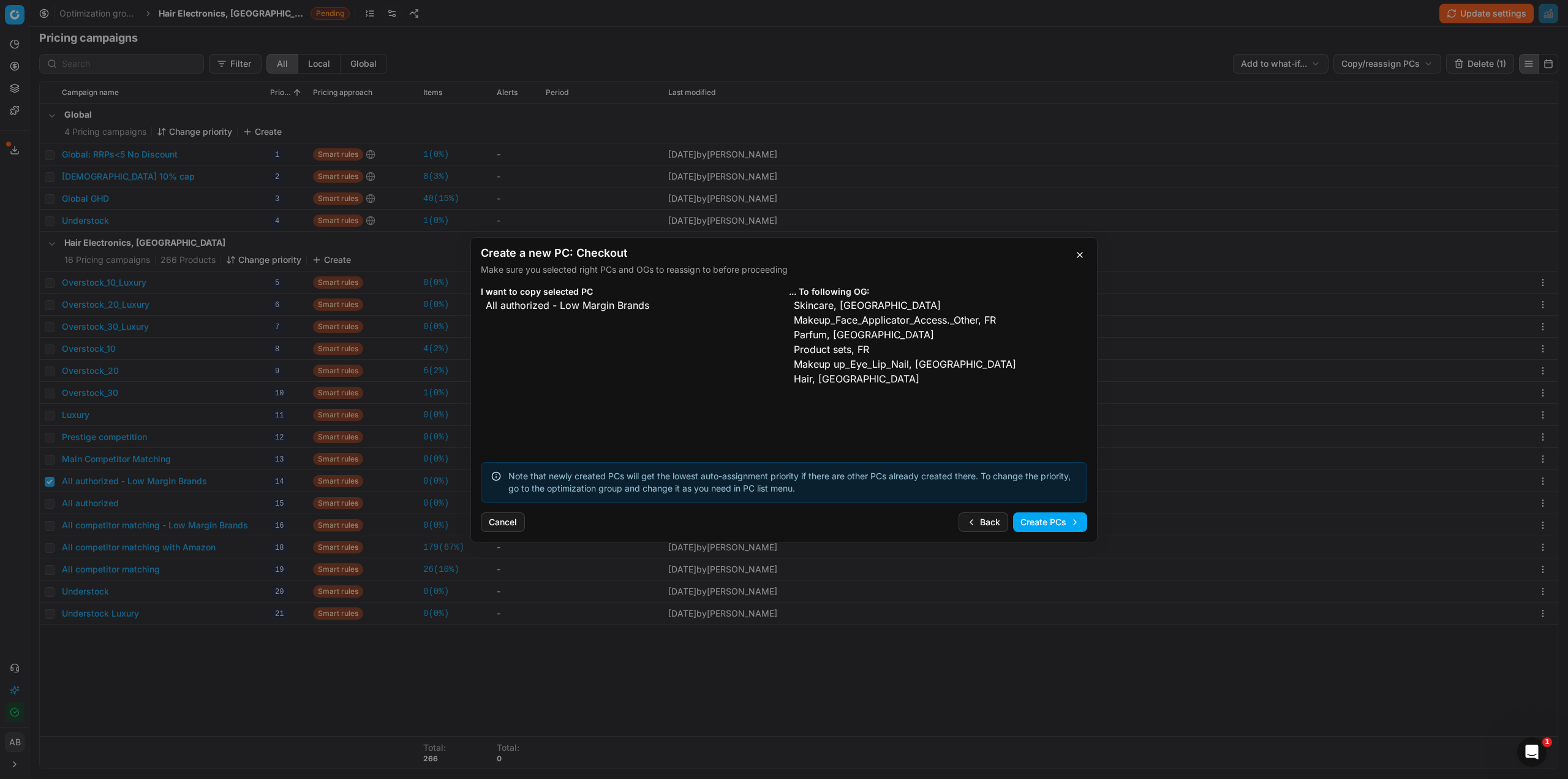
click at [1038, 525] on button "Create PCs" at bounding box center [1050, 522] width 74 height 20
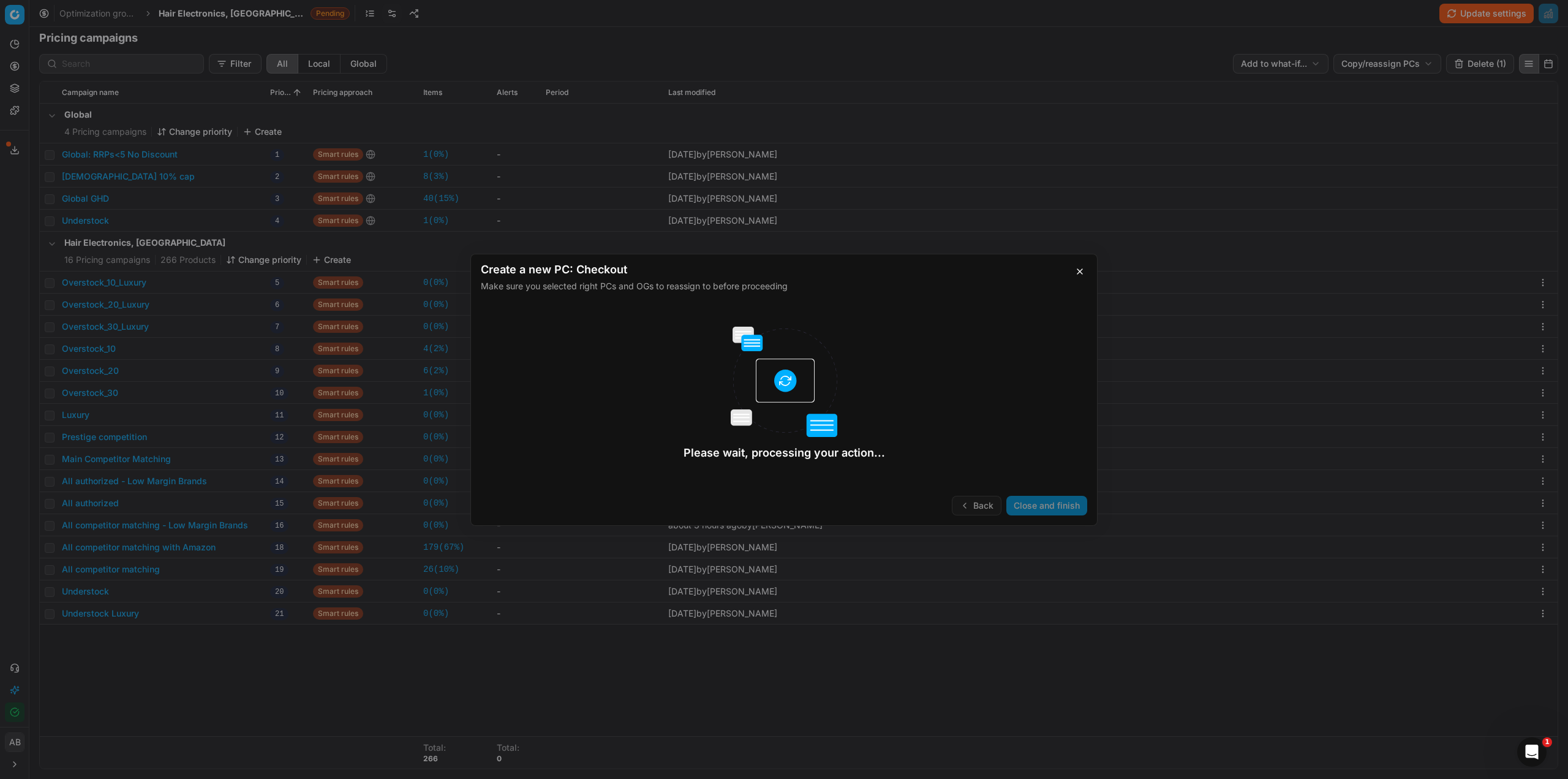
checkbox input "false"
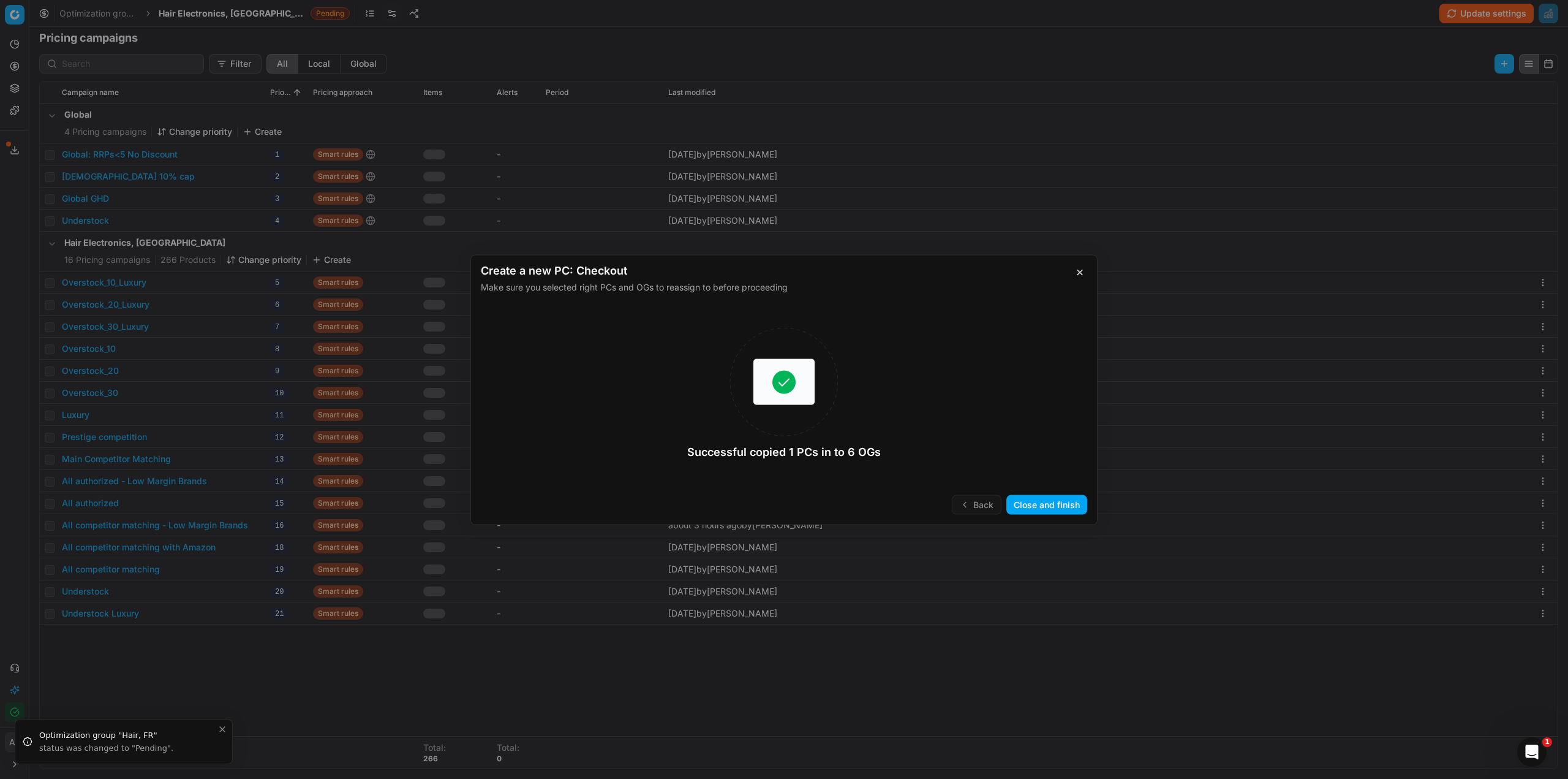
click at [1033, 508] on button "Close and finish" at bounding box center [1047, 504] width 81 height 20
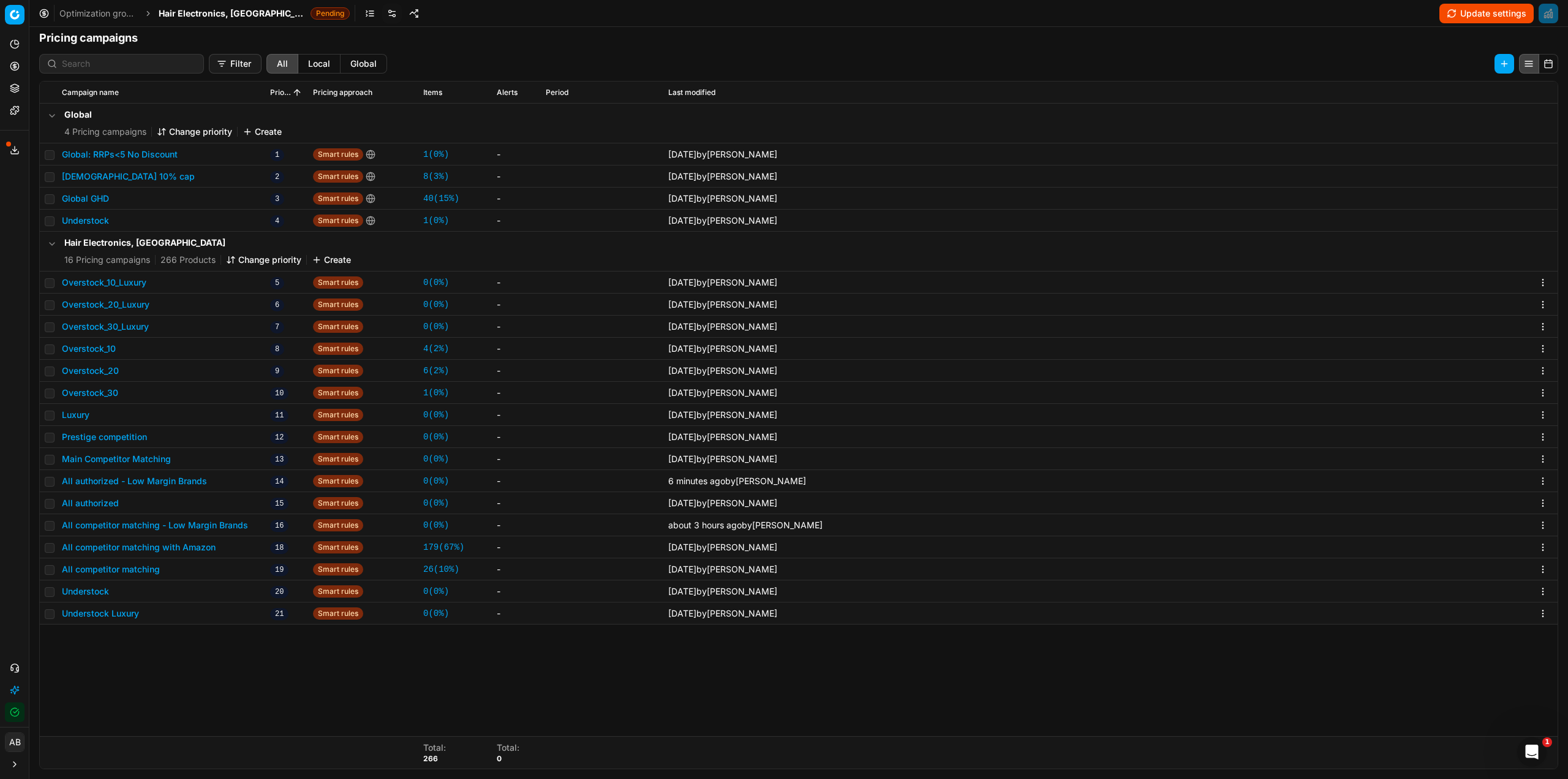
click at [201, 19] on span "Hair Electronics, [GEOGRAPHIC_DATA]" at bounding box center [232, 13] width 147 height 13
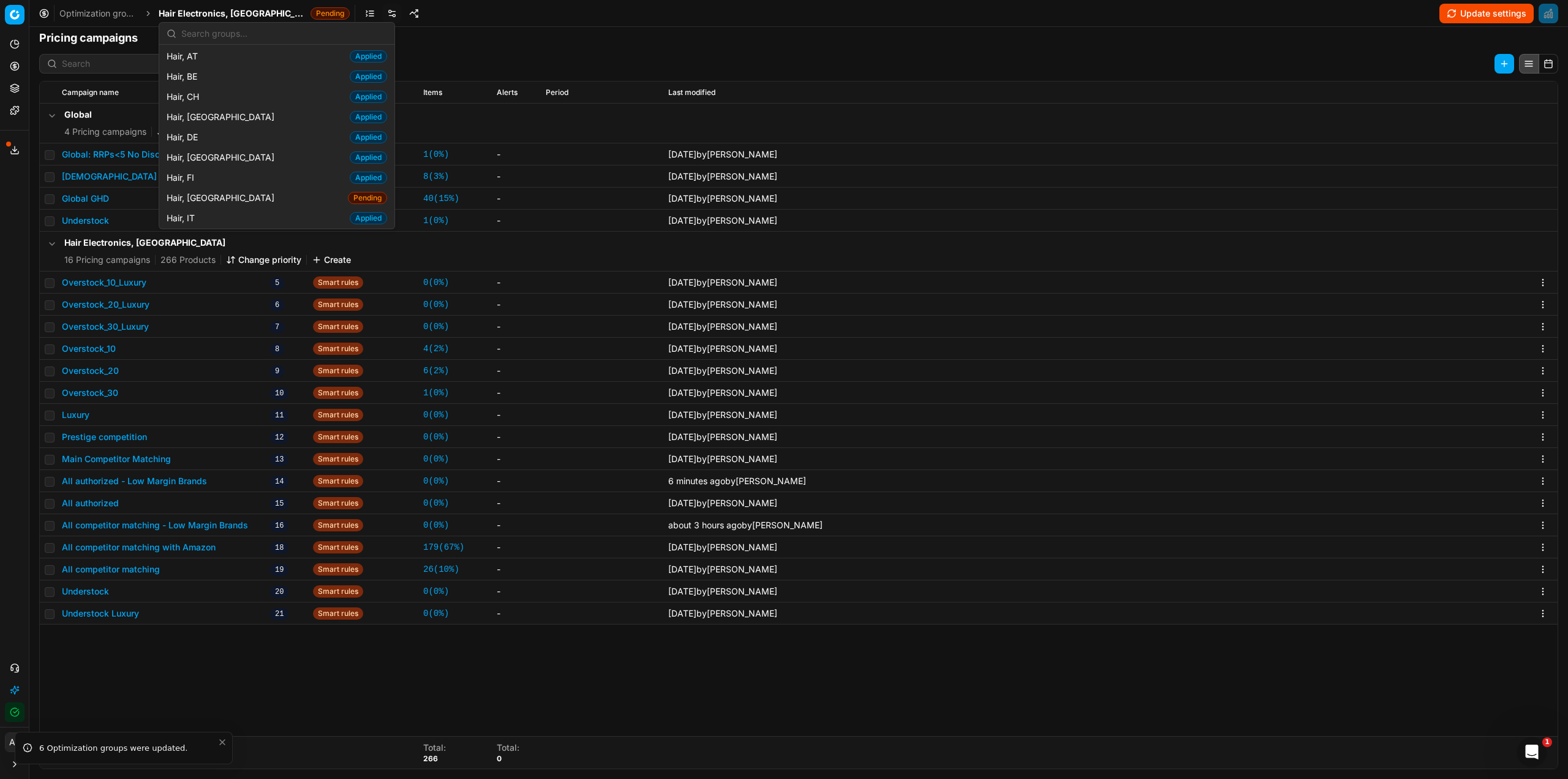
scroll to position [245, 0]
click at [201, 203] on div "Hair, FR Pending" at bounding box center [277, 196] width 230 height 20
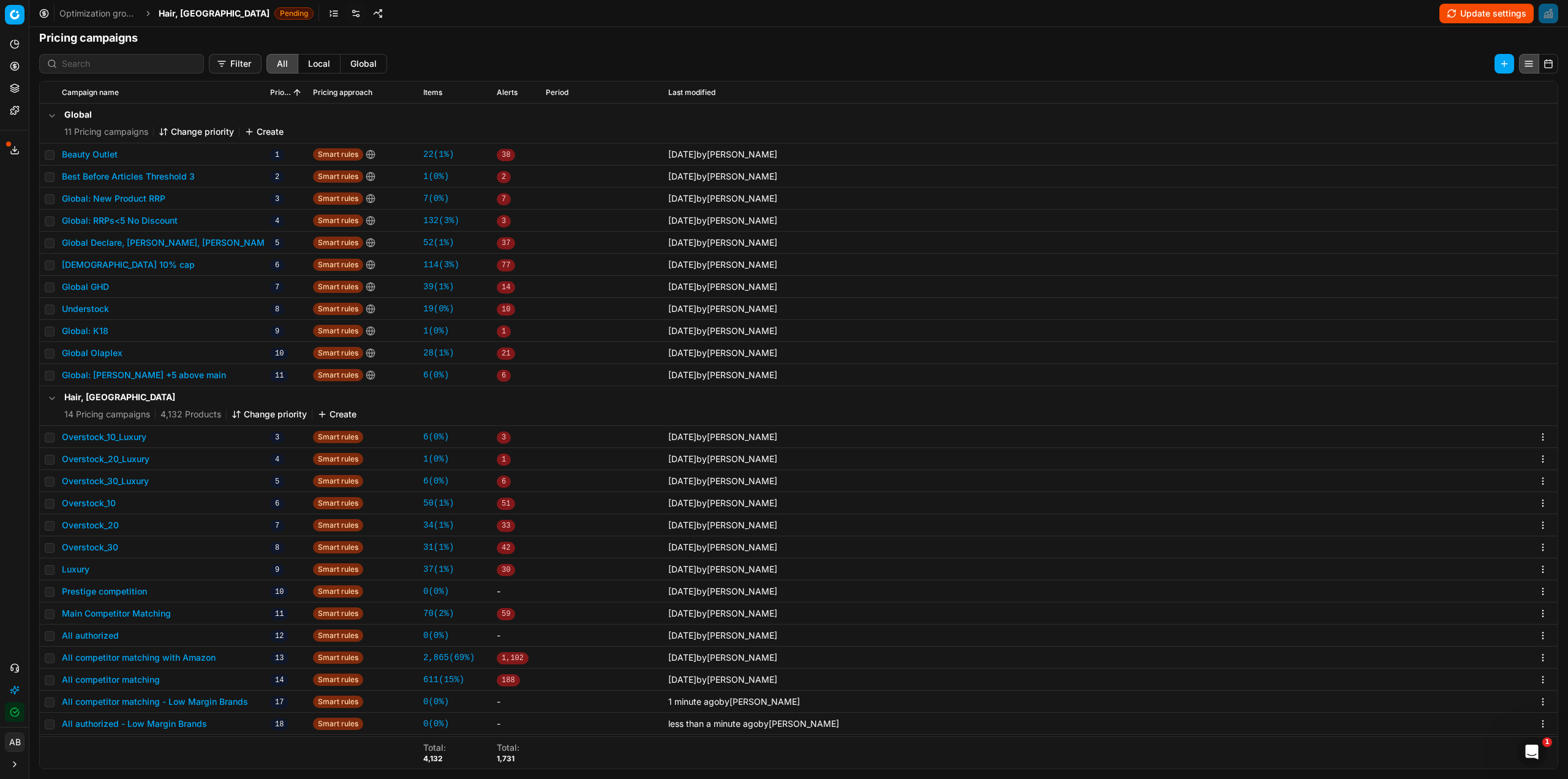
click at [247, 414] on button "Change priority" at bounding box center [269, 414] width 75 height 13
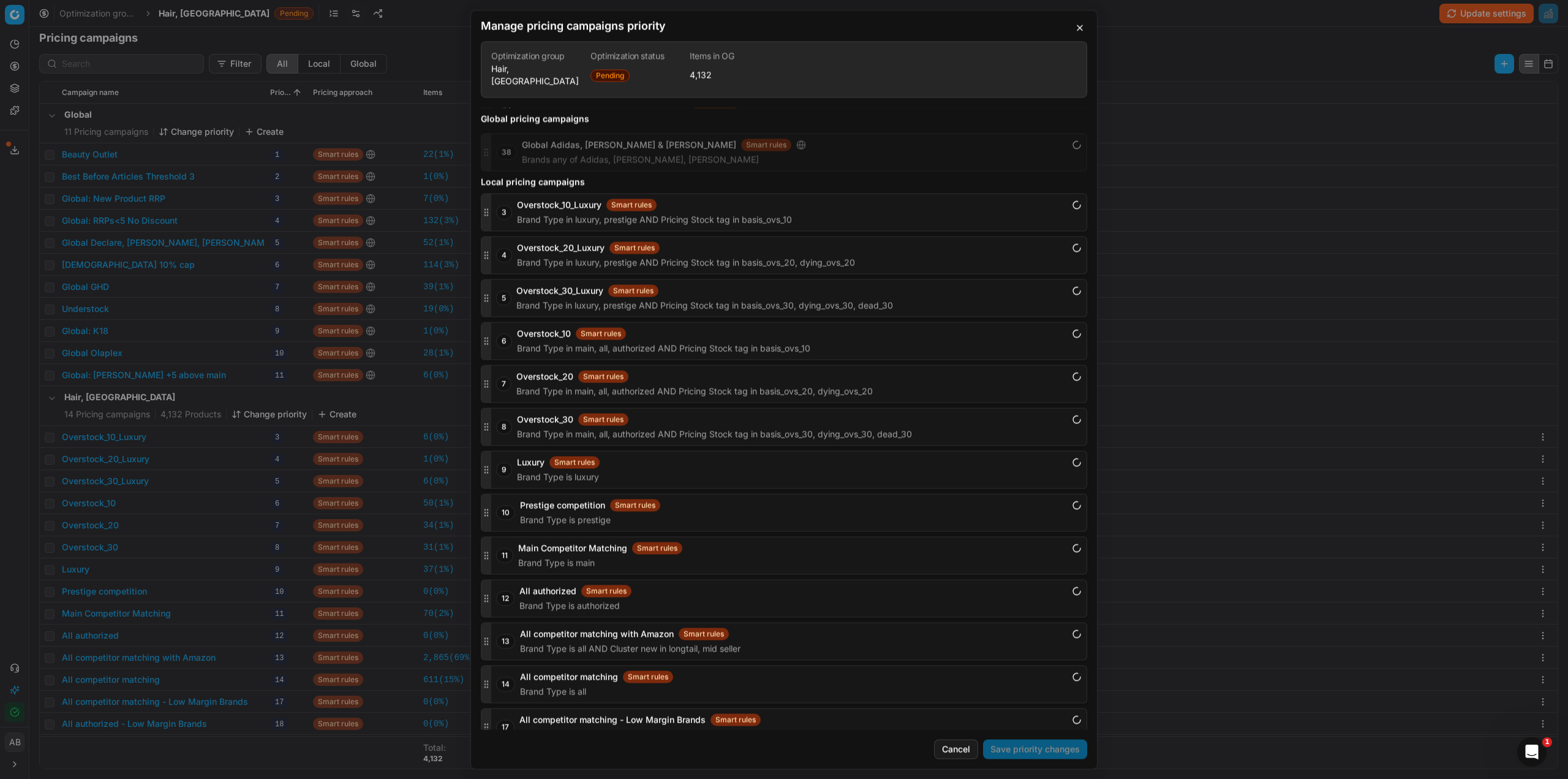
scroll to position [1460, 0]
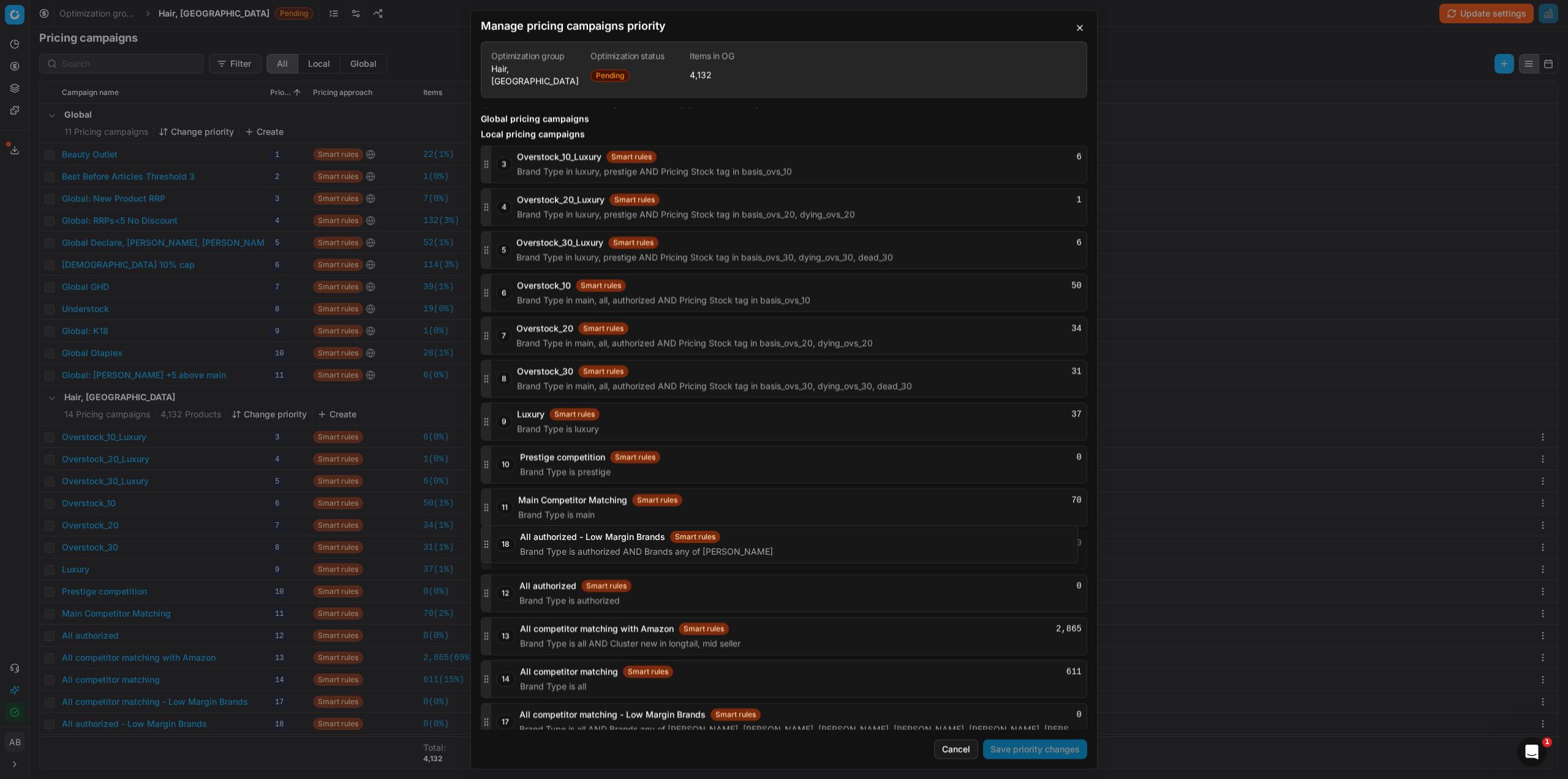
drag, startPoint x: 484, startPoint y: 713, endPoint x: 484, endPoint y: 547, distance: 166.0
click at [484, 547] on div at bounding box center [486, 551] width 10 height 37
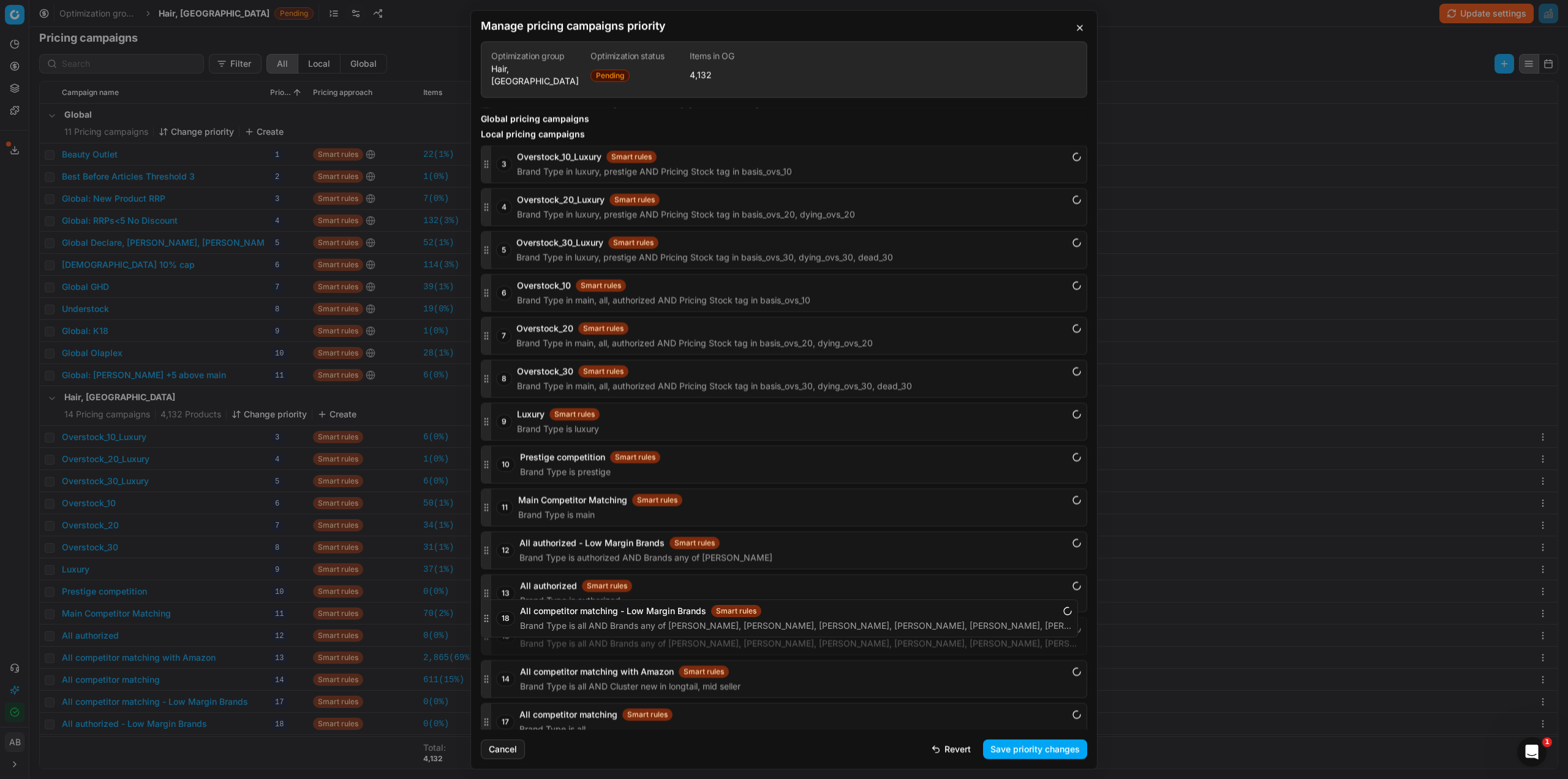
drag, startPoint x: 490, startPoint y: 710, endPoint x: 494, endPoint y: 619, distance: 91.1
click at [494, 619] on div "18 All competitor matching - Low Margin Brands Smart rules Brand Type is all AN…" at bounding box center [784, 636] width 606 height 38
click at [1036, 754] on button "Save priority changes" at bounding box center [1035, 749] width 104 height 20
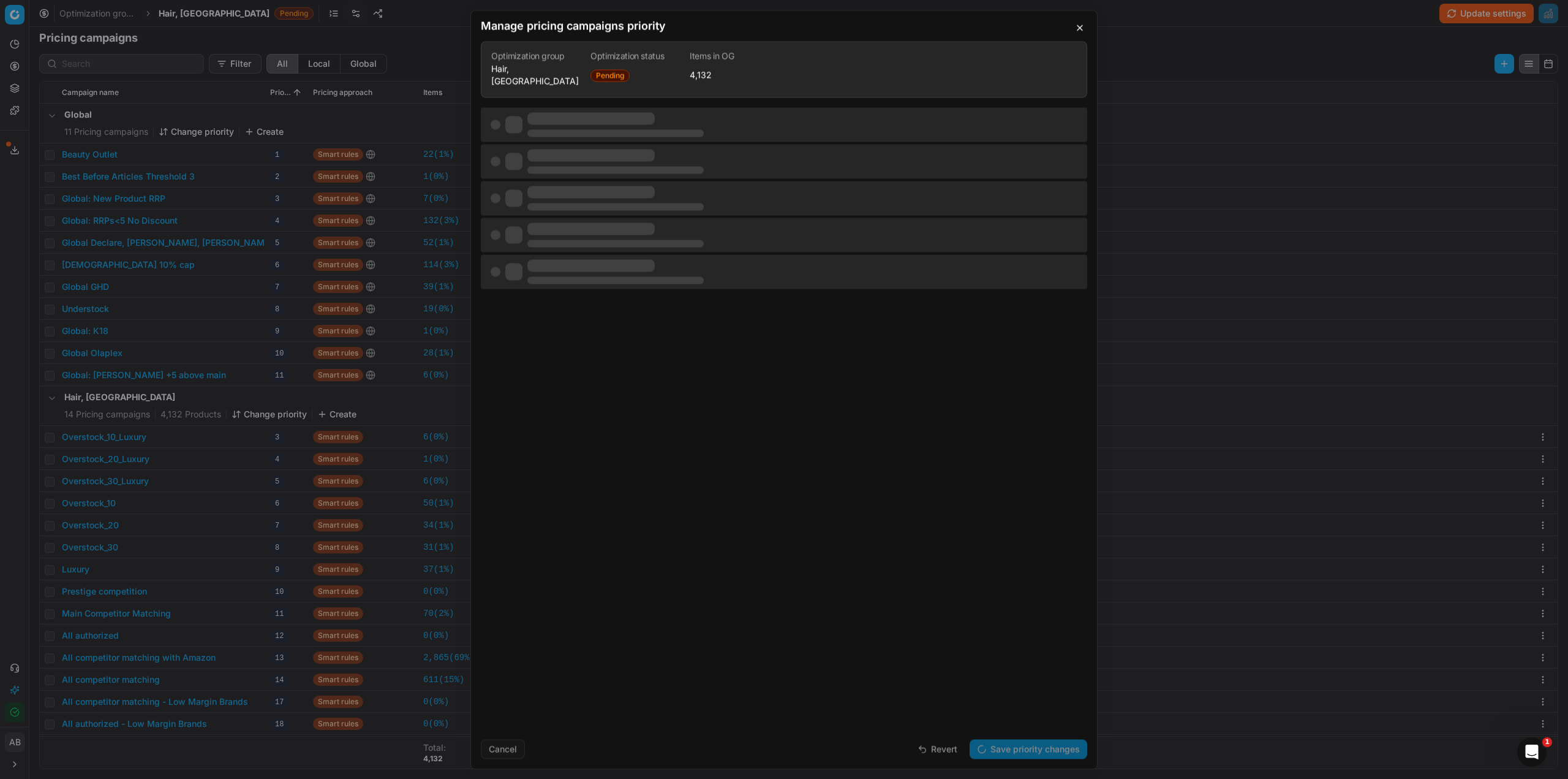
scroll to position [0, 0]
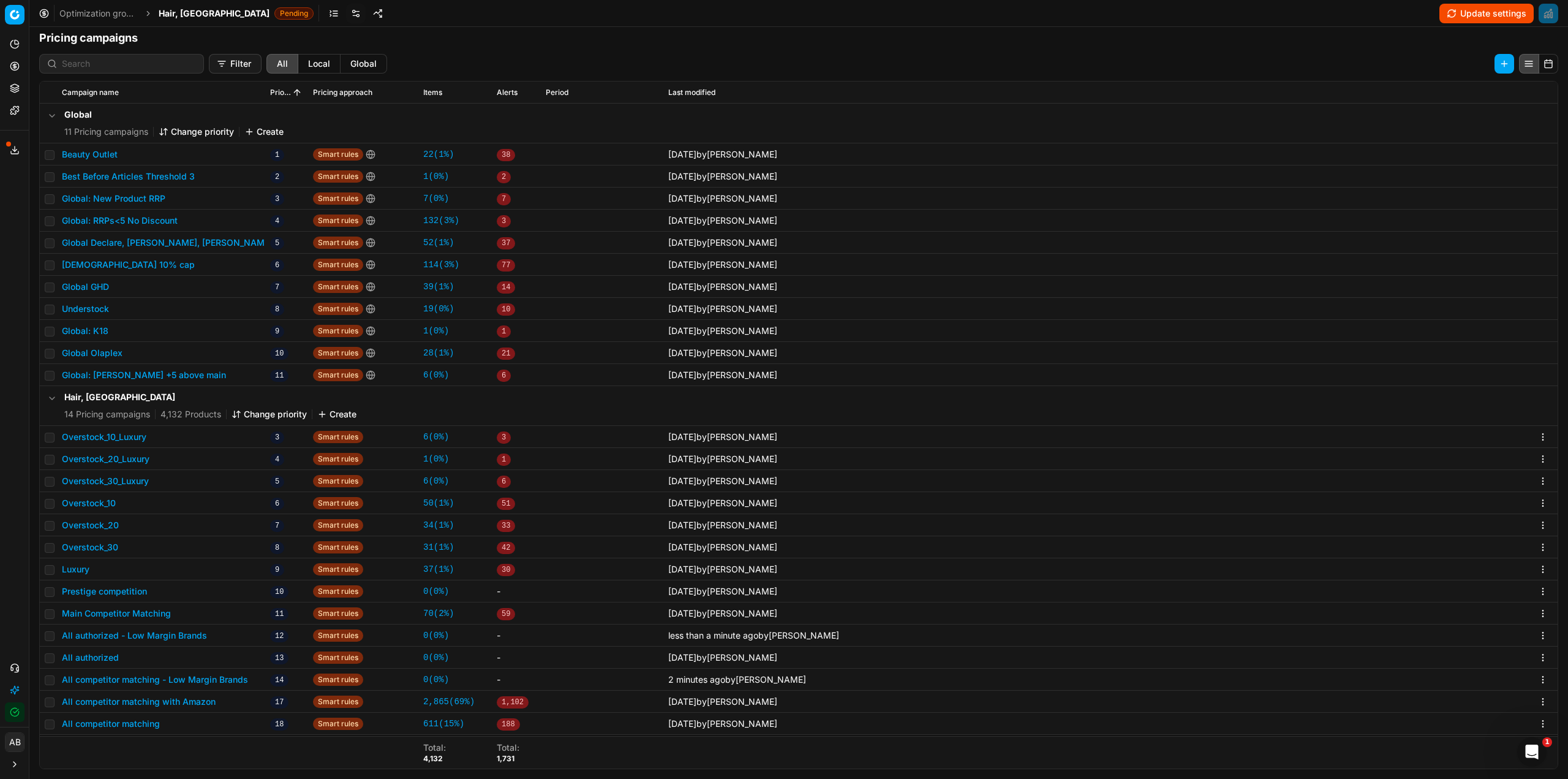
drag, startPoint x: 1464, startPoint y: 10, endPoint x: 1447, endPoint y: 13, distance: 17.3
click at [1464, 10] on button "Update settings" at bounding box center [1486, 14] width 94 height 20
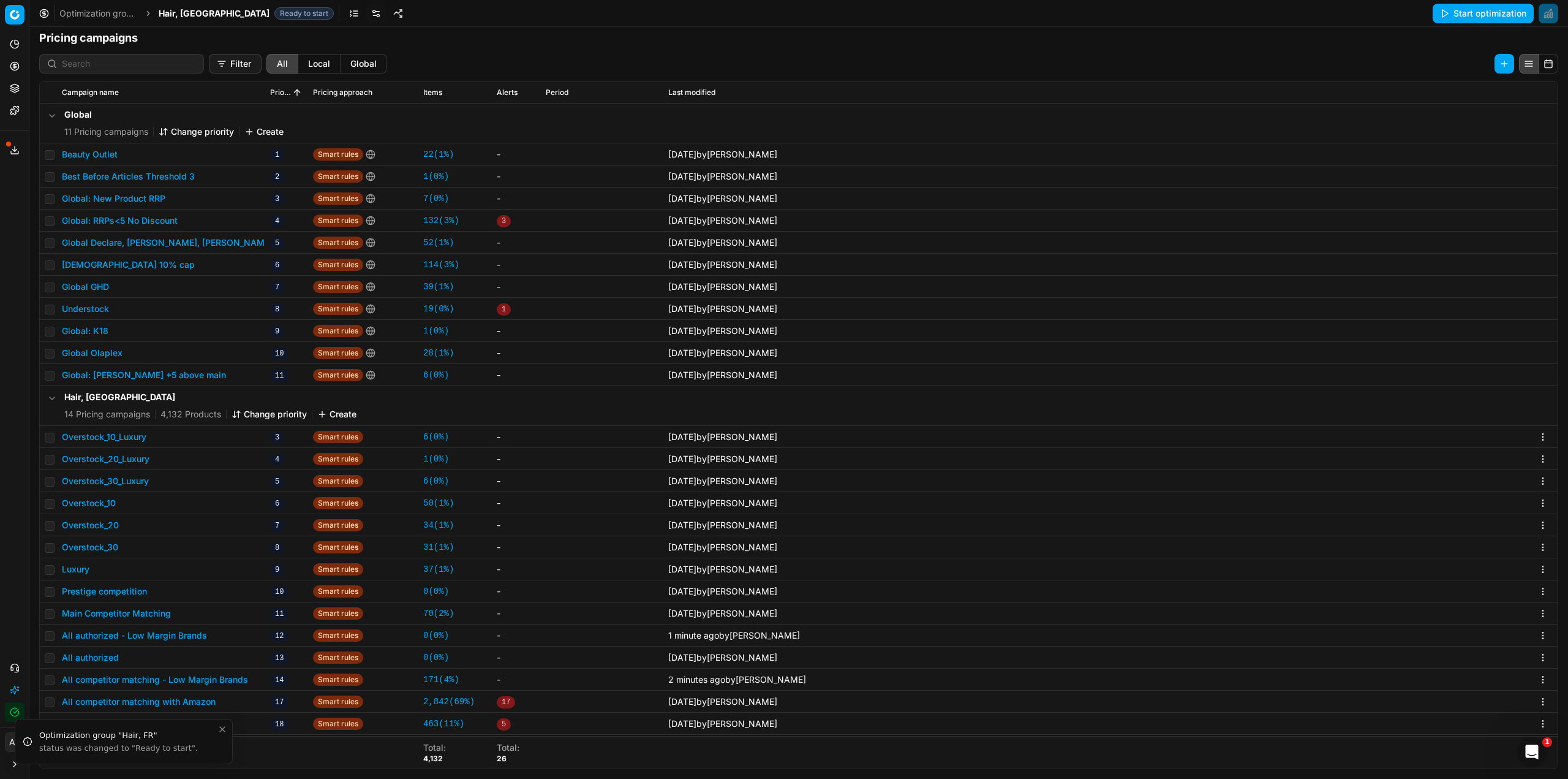
click at [221, 731] on icon "Close toast" at bounding box center [222, 729] width 5 height 5
click at [430, 681] on link "171 ( 4% )" at bounding box center [441, 679] width 36 height 13
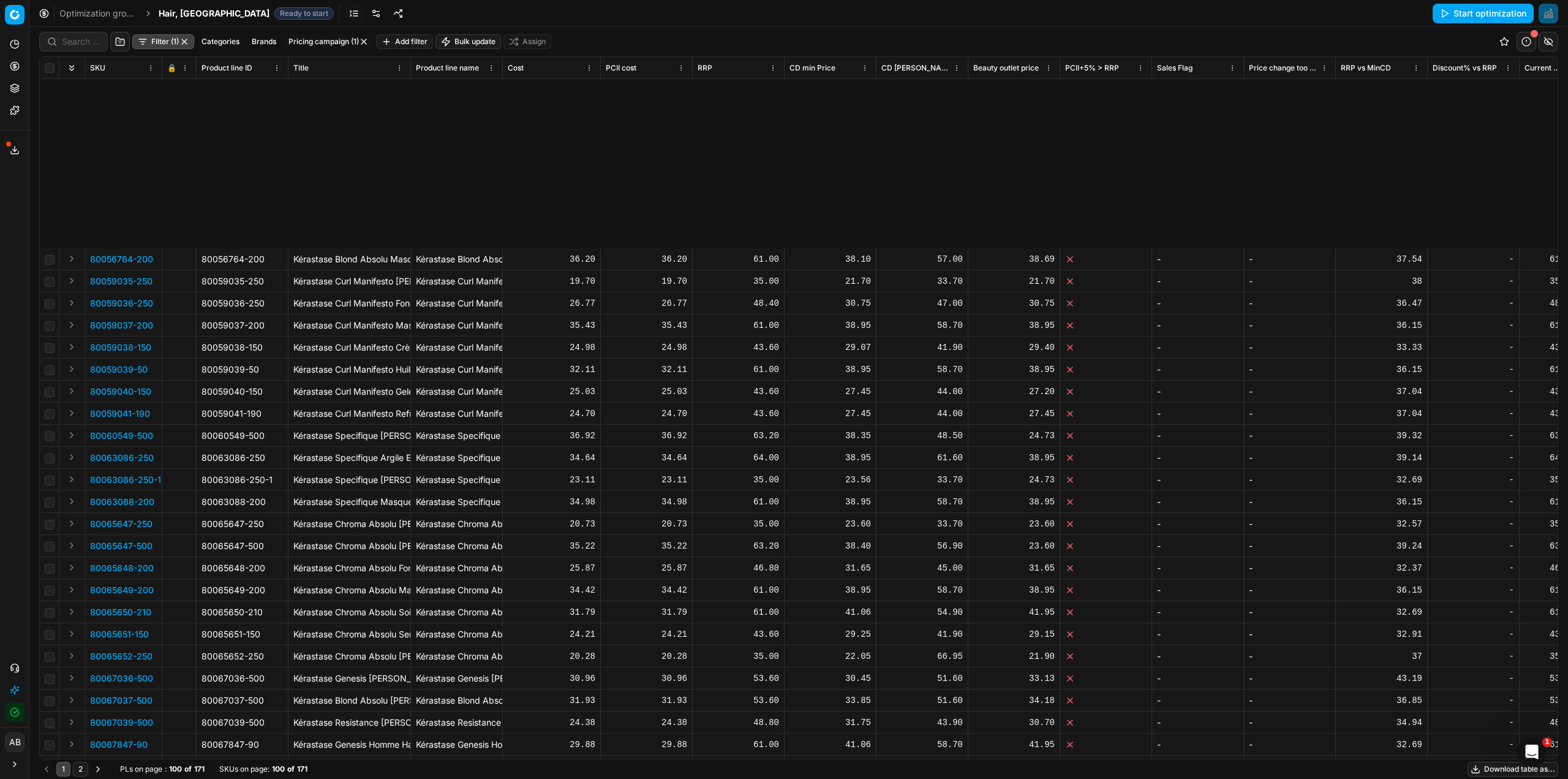
scroll to position [1536, 0]
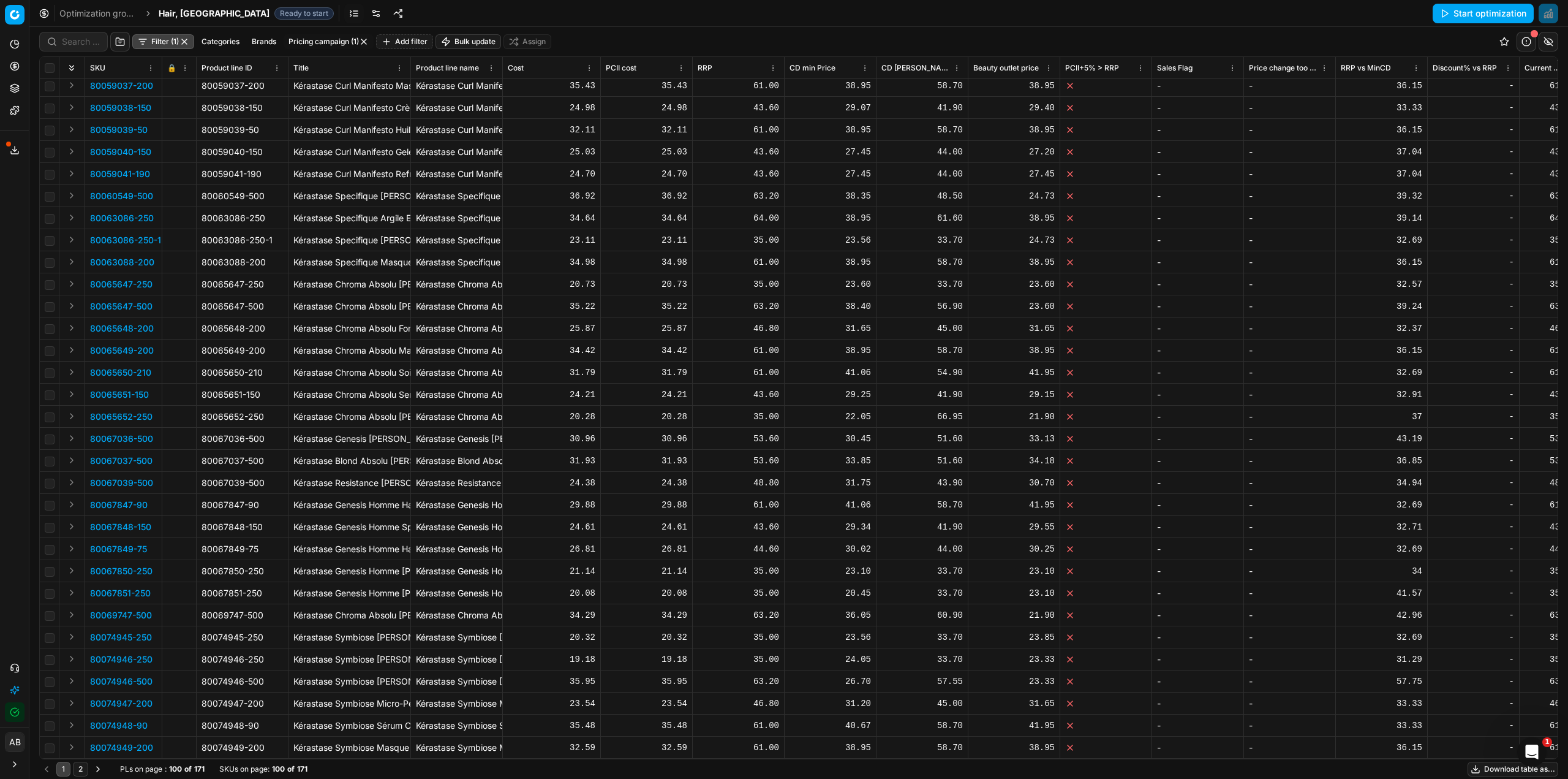
click at [82, 771] on button "2" at bounding box center [80, 769] width 15 height 15
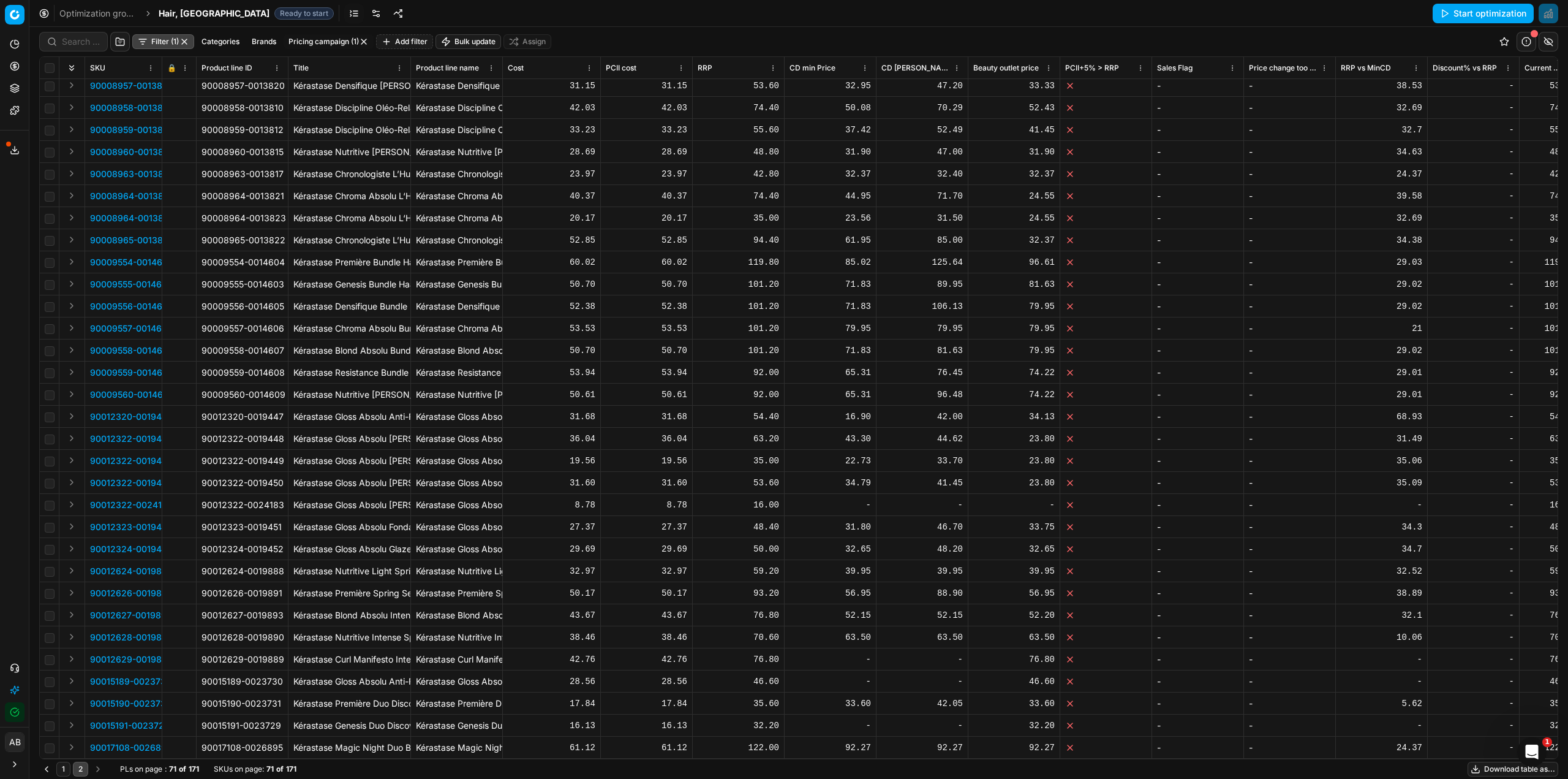
scroll to position [896, 0]
click at [170, 17] on span "Hair, [GEOGRAPHIC_DATA]" at bounding box center [214, 13] width 111 height 13
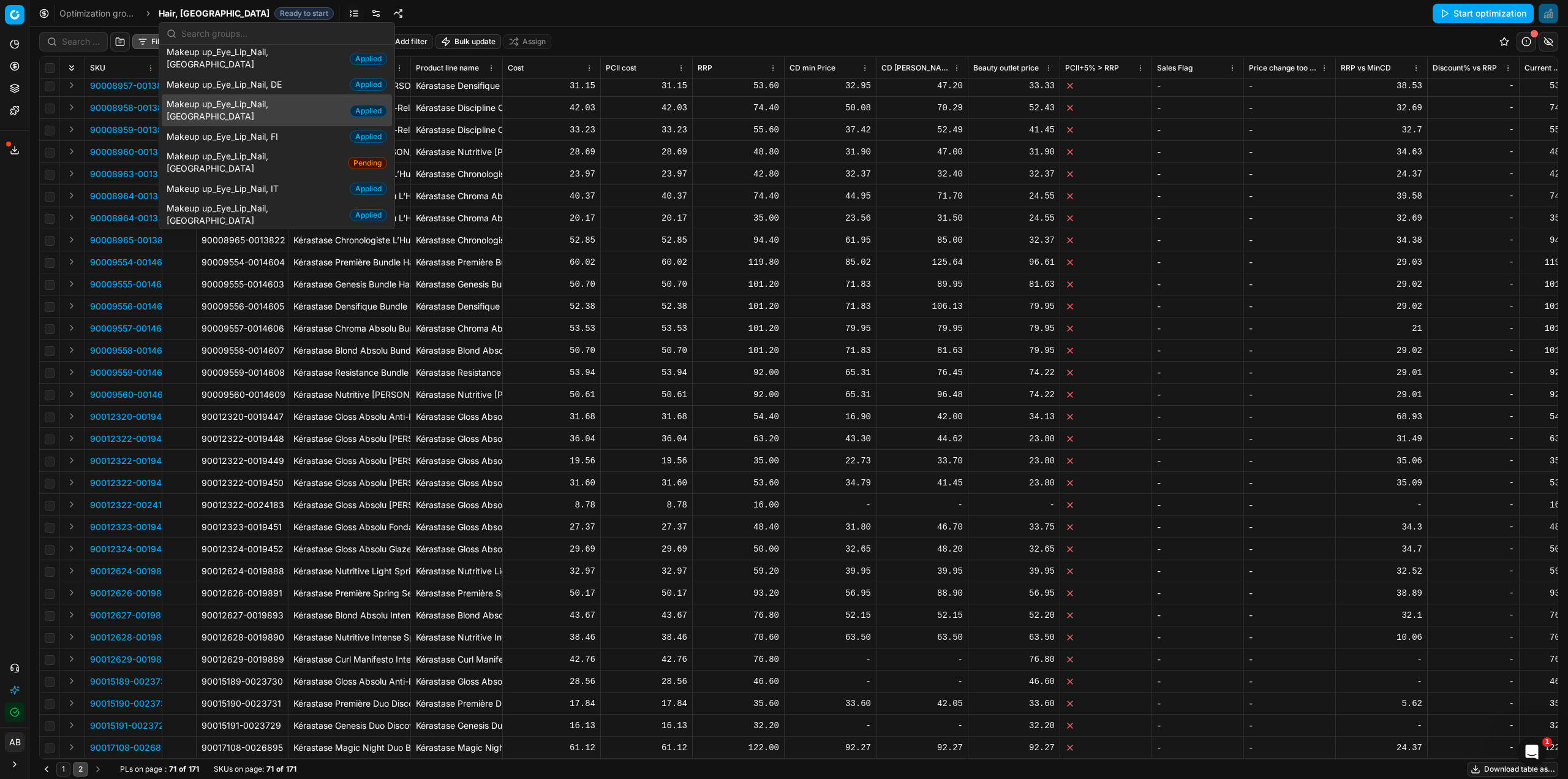
scroll to position [551, 0]
click at [253, 149] on span "Makeup up_Eye_Lip_Nail, [GEOGRAPHIC_DATA]" at bounding box center [254, 161] width 176 height 24
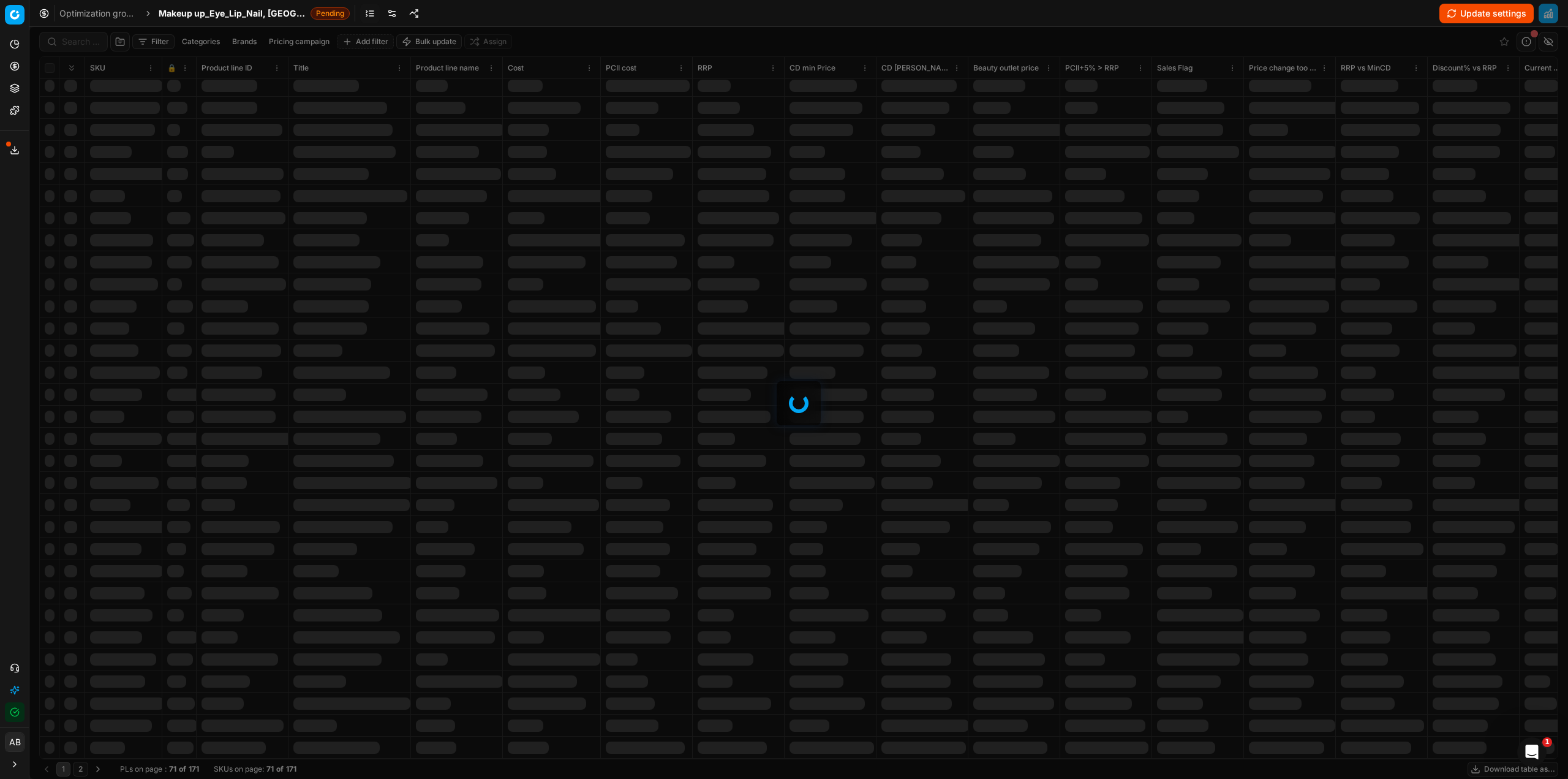
click at [382, 9] on link at bounding box center [392, 14] width 20 height 20
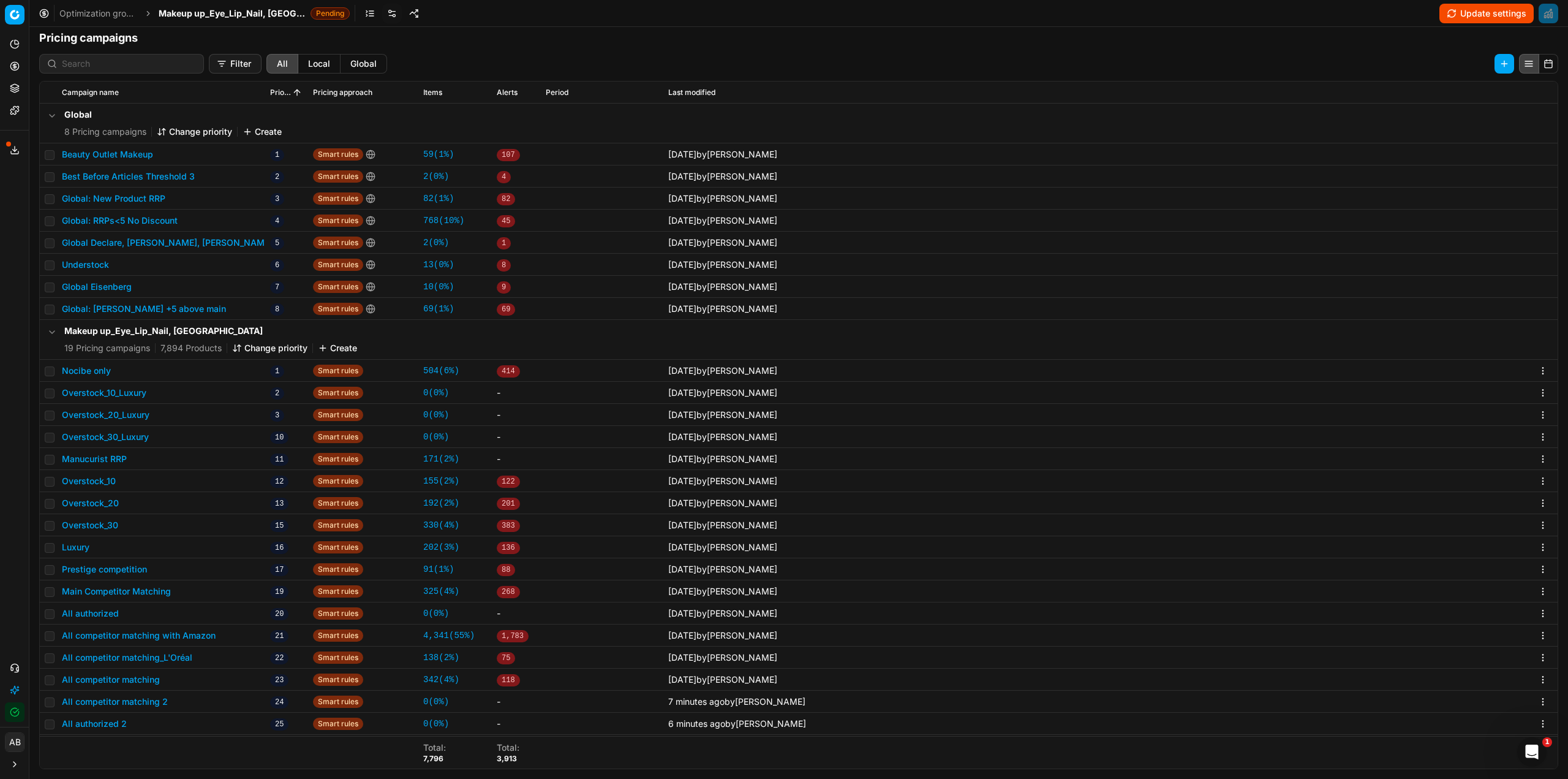
scroll to position [43, 0]
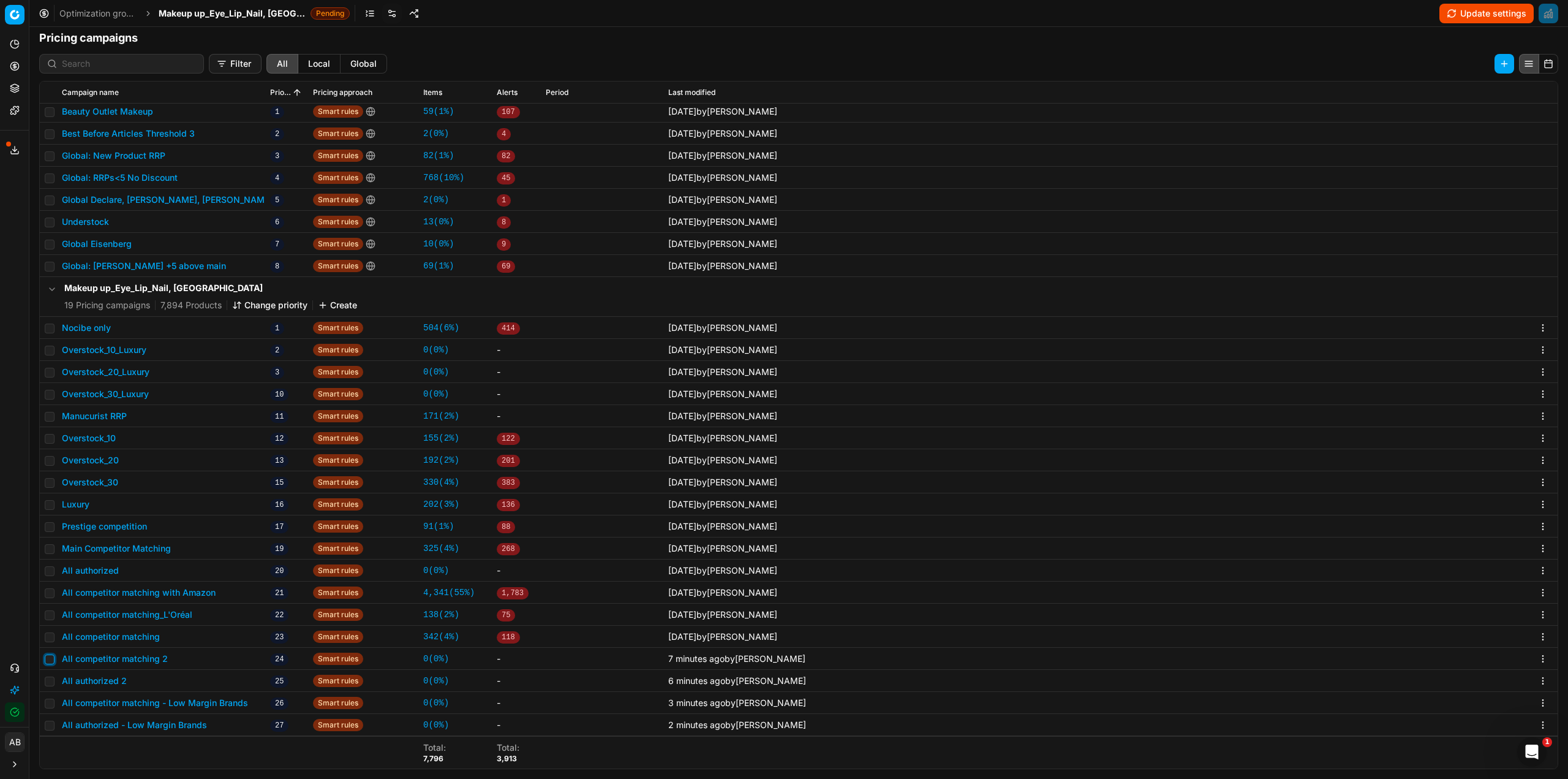
click at [48, 658] on input "checkbox" at bounding box center [49, 659] width 10 height 10
checkbox input "true"
click at [49, 682] on input "checkbox" at bounding box center [49, 681] width 10 height 10
checkbox input "true"
click at [1473, 61] on button "Delete (2)" at bounding box center [1480, 64] width 70 height 20
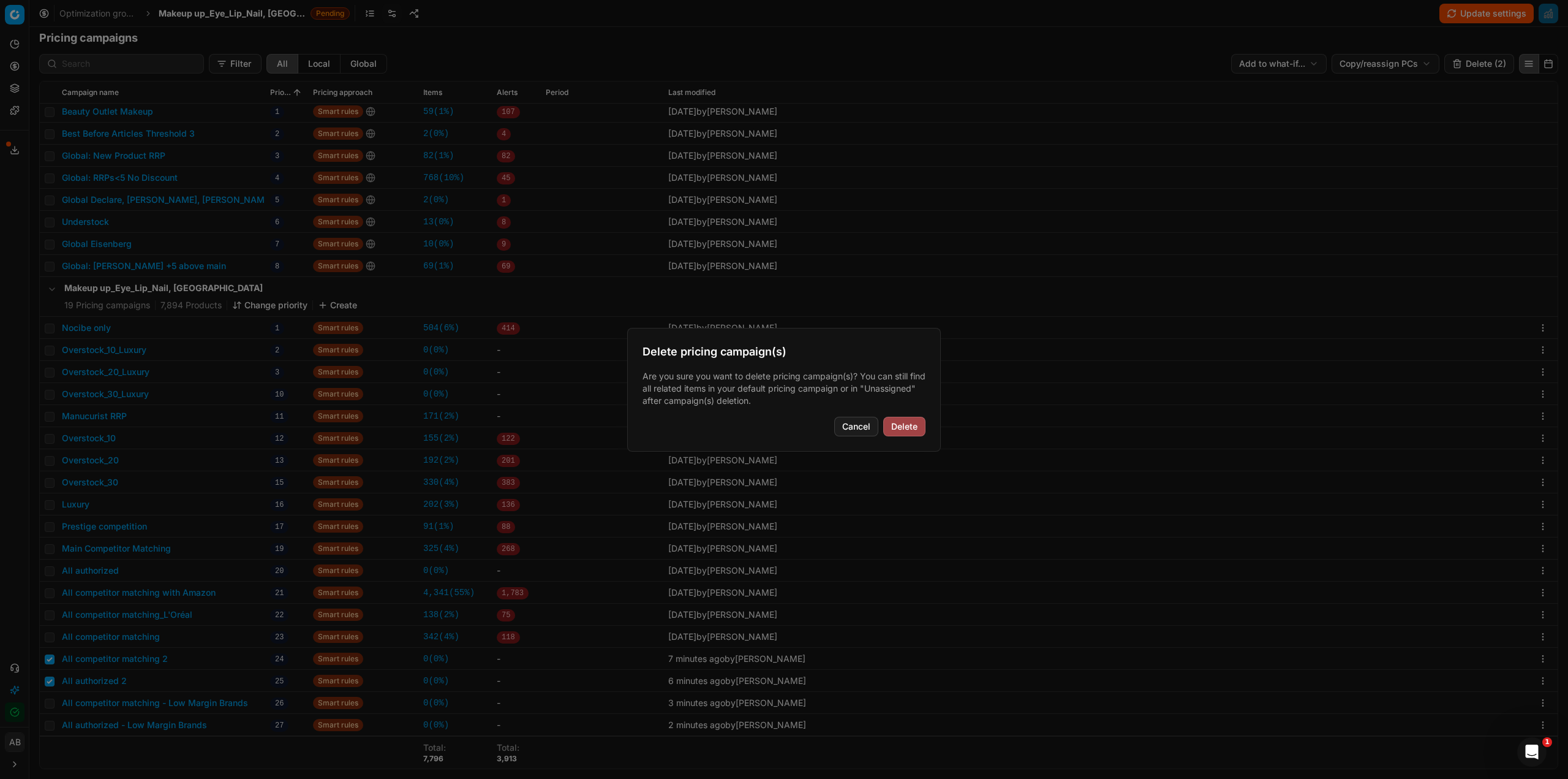
click at [900, 432] on button "Delete" at bounding box center [904, 426] width 42 height 20
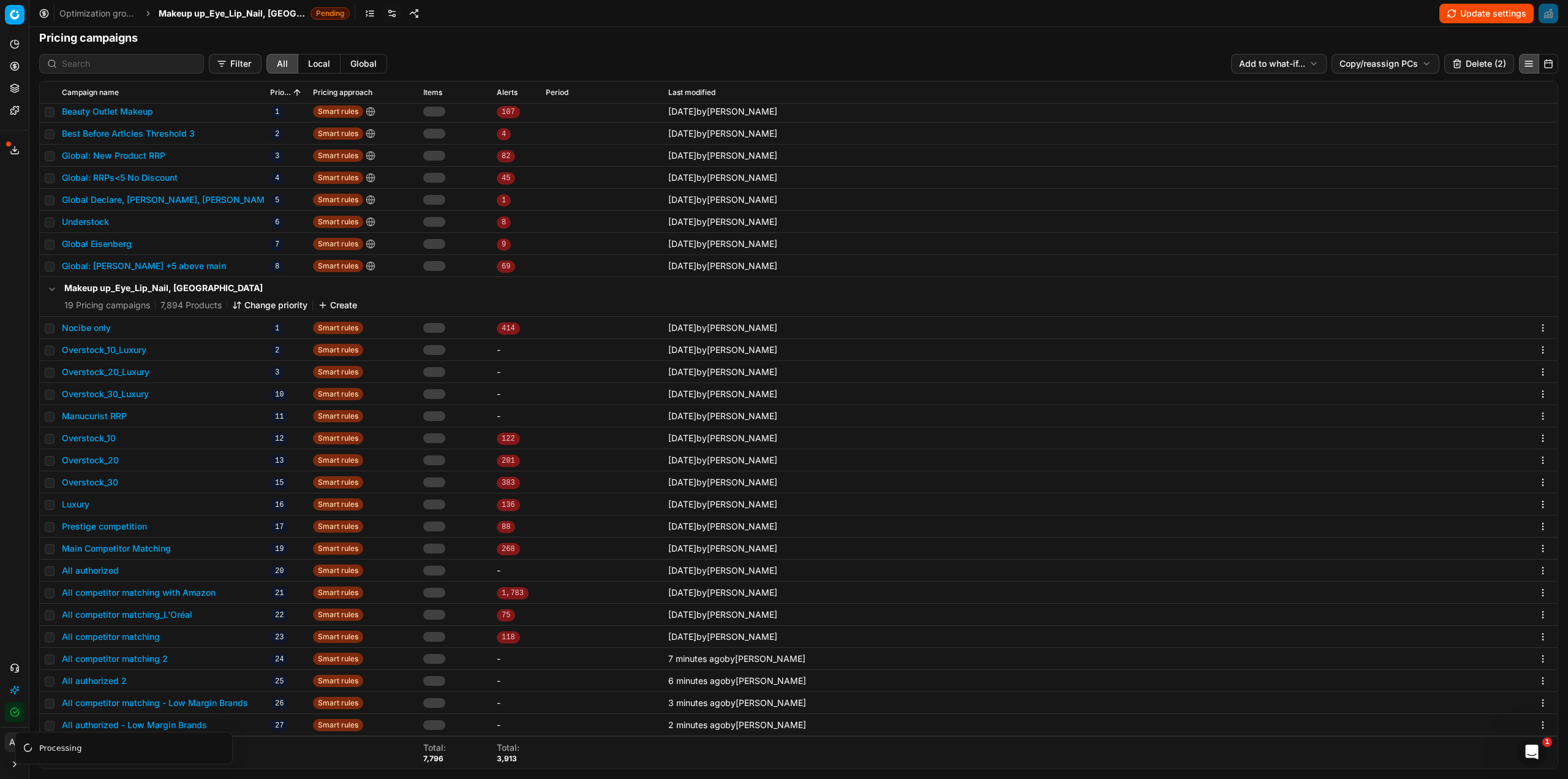
checkbox input "false"
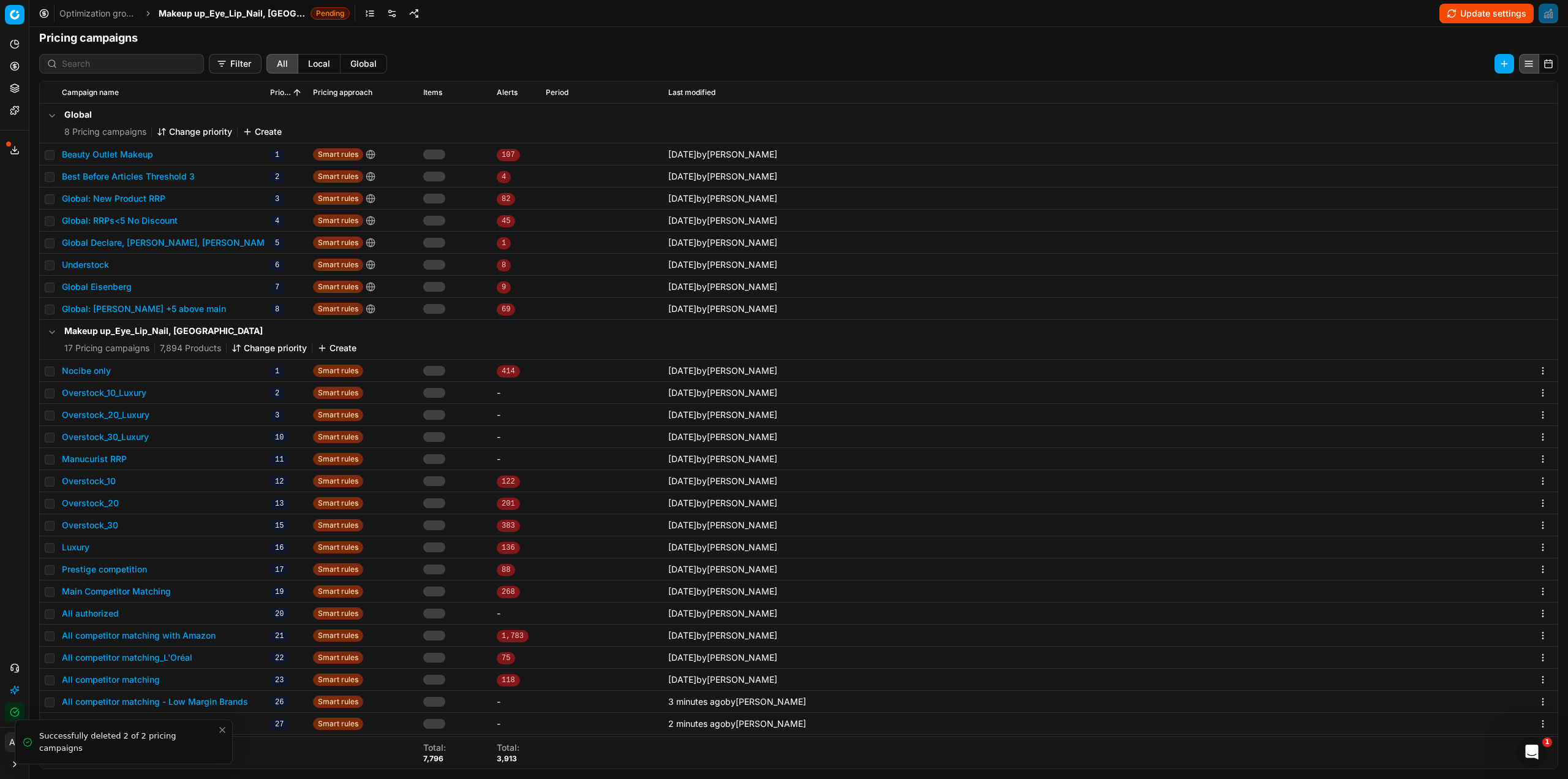
scroll to position [0, 0]
click at [278, 353] on button "Change priority" at bounding box center [269, 348] width 75 height 13
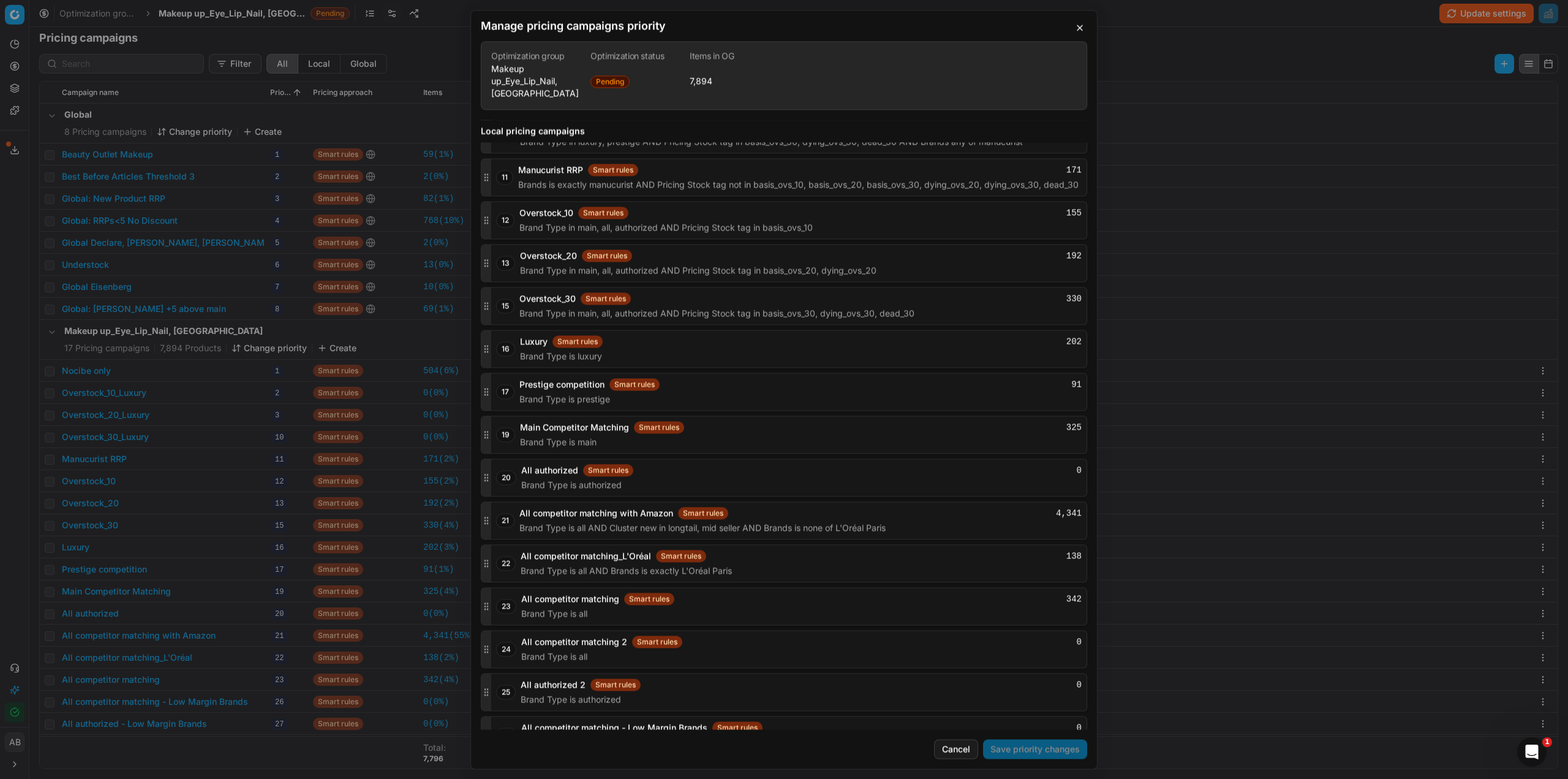
scroll to position [1686, 0]
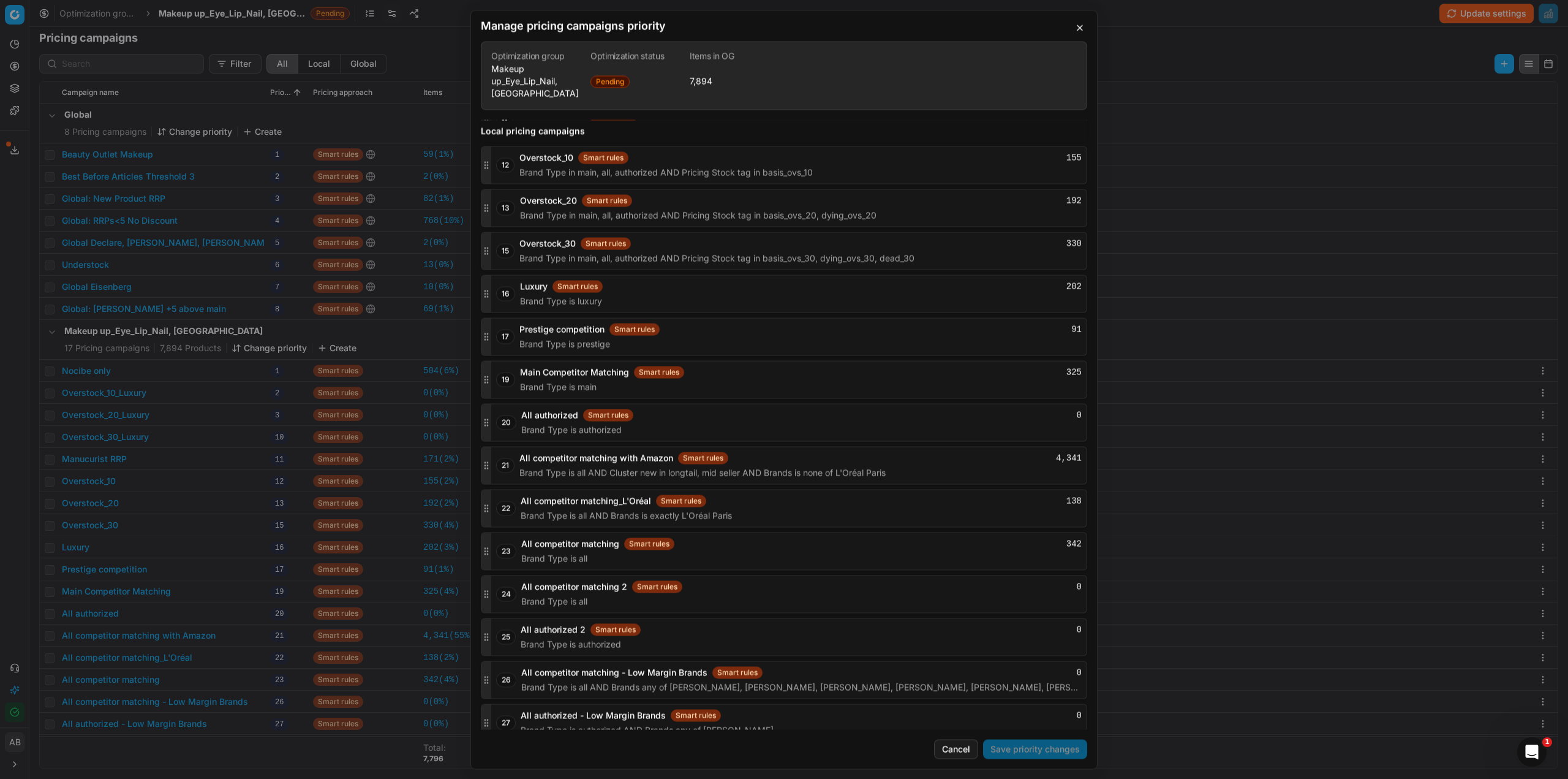
click at [1080, 28] on button "button" at bounding box center [1080, 28] width 15 height 15
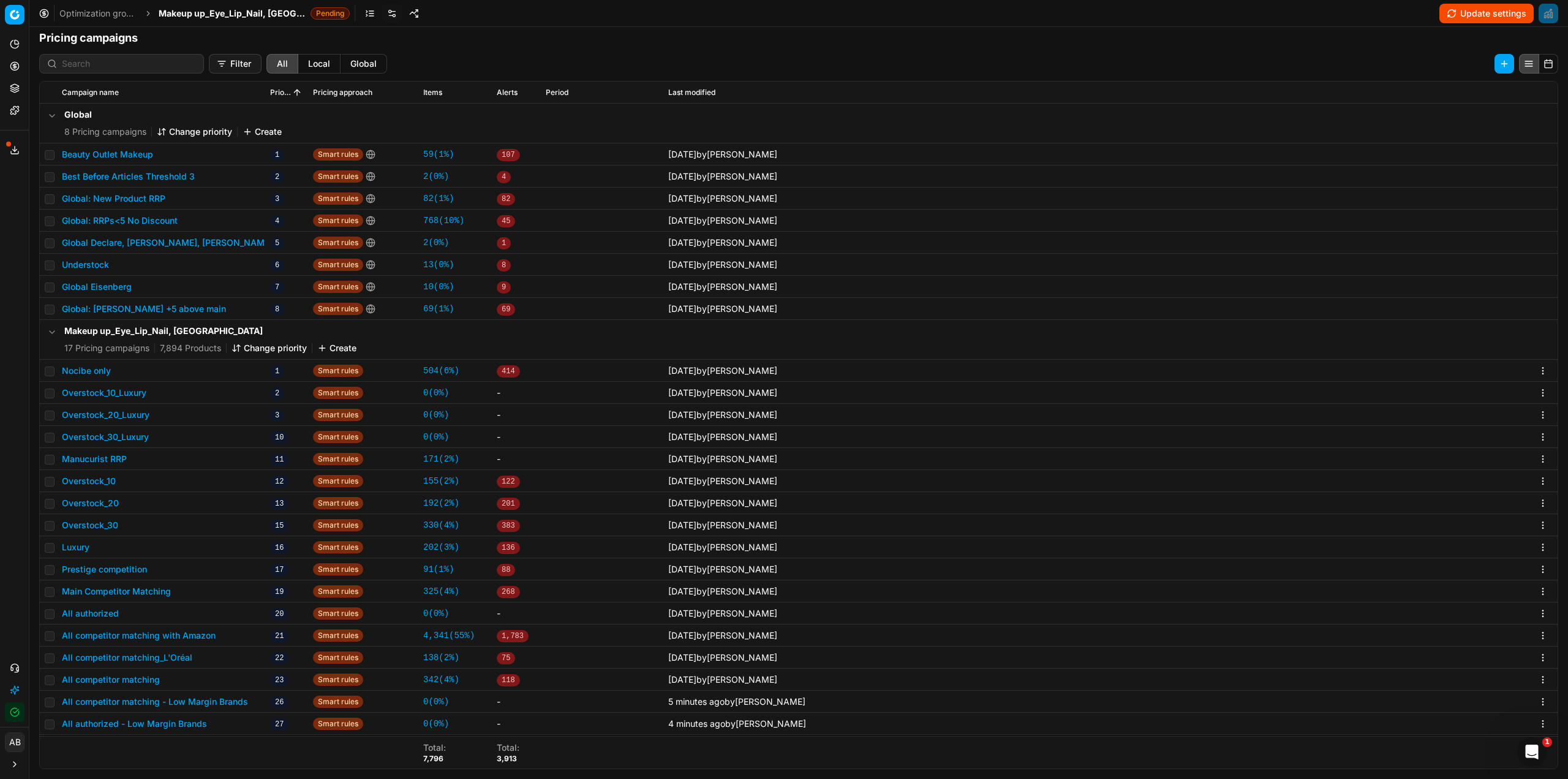
click at [243, 349] on button "Change priority" at bounding box center [269, 348] width 75 height 13
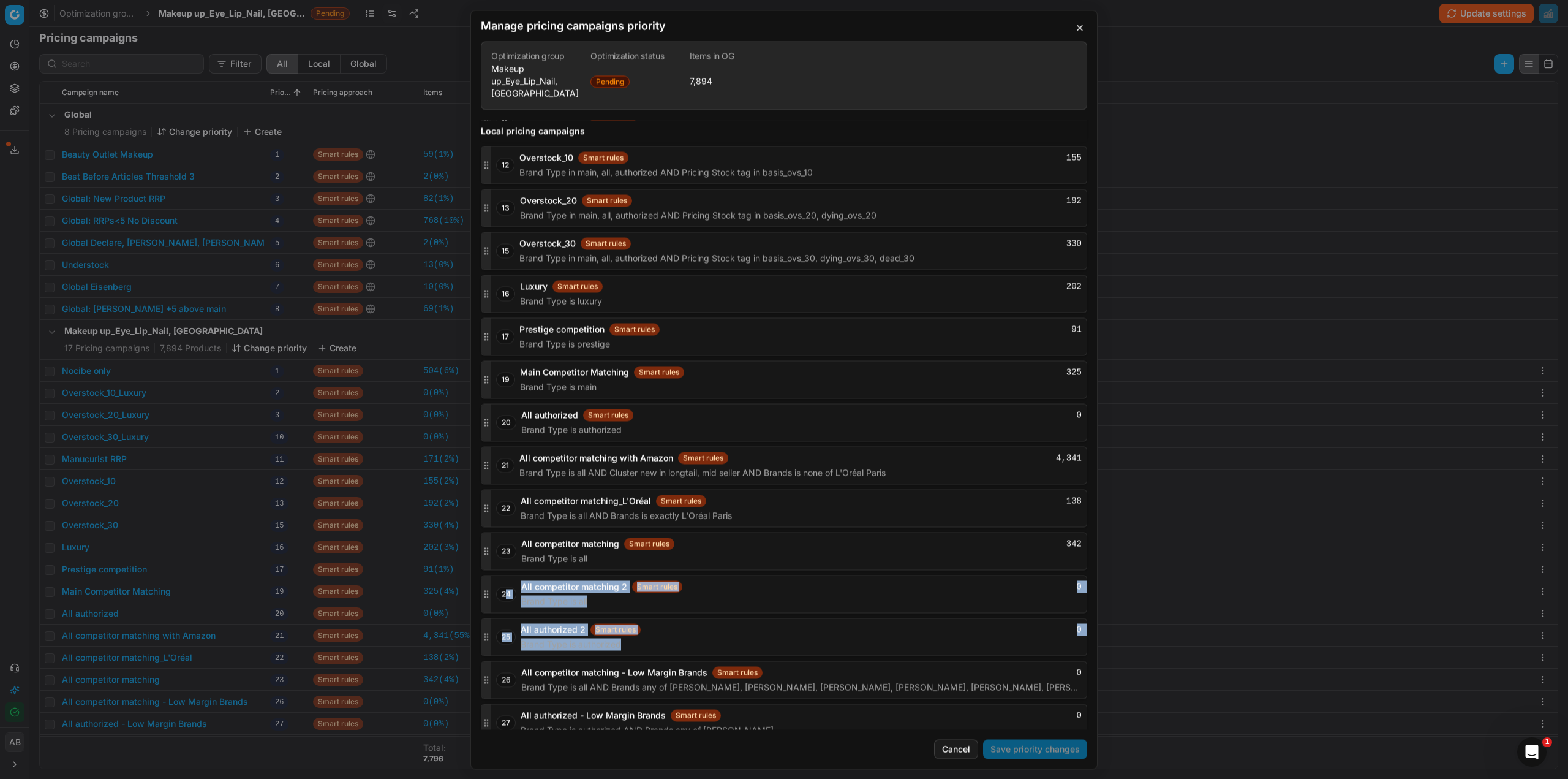
drag, startPoint x: 488, startPoint y: 673, endPoint x: 507, endPoint y: 585, distance: 90.0
click at [507, 585] on div "1 Nocibe only Smart rules 504 Brands any of CLINIQUE, [PERSON_NAME], Aveda, Bum…" at bounding box center [784, 336] width 606 height 810
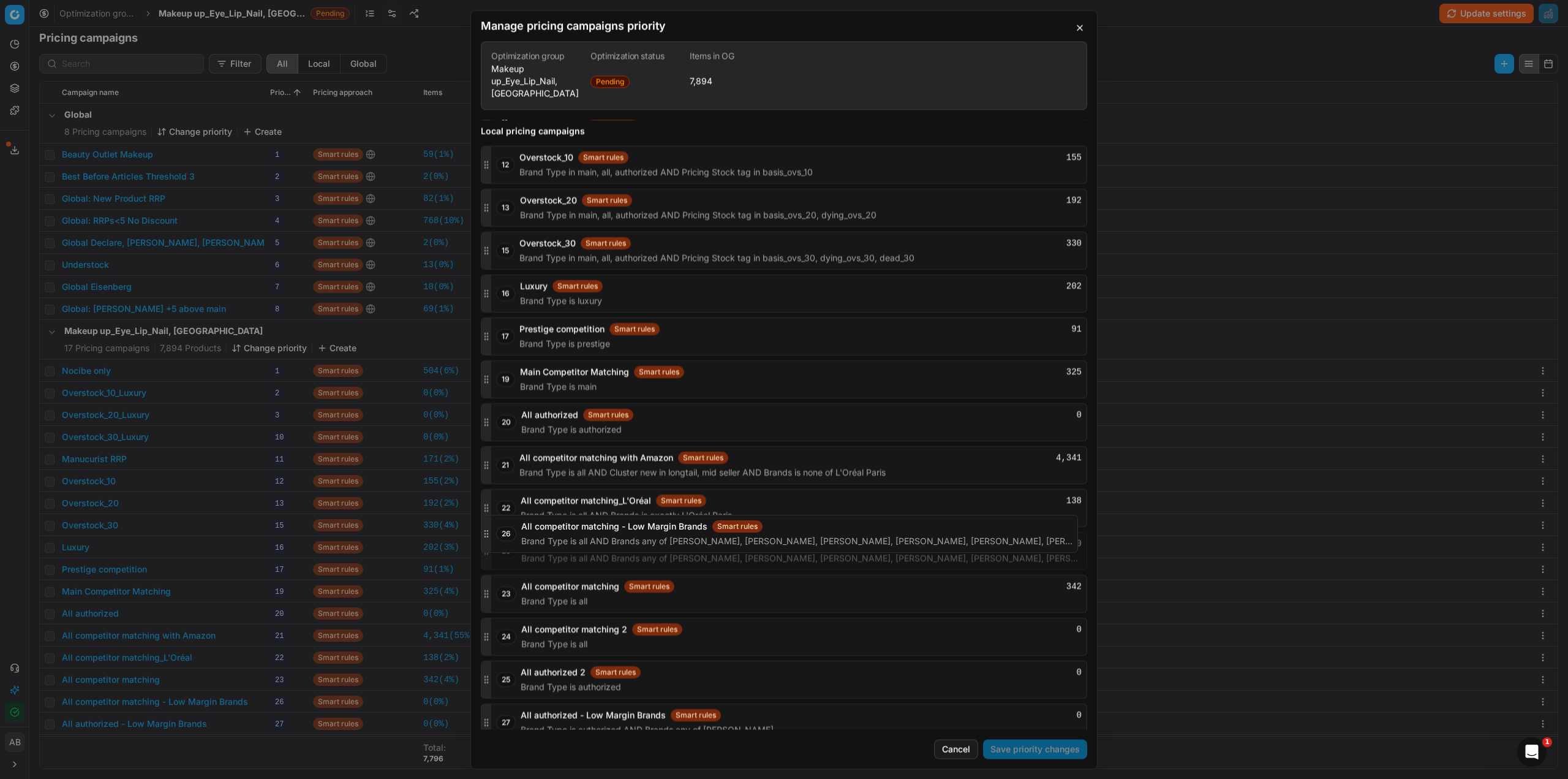
drag, startPoint x: 483, startPoint y: 665, endPoint x: 531, endPoint y: 531, distance: 142.3
click at [531, 532] on div "26 All competitor matching - Low Margin Brands Smart rules 0 Brand Type is all …" at bounding box center [784, 551] width 606 height 38
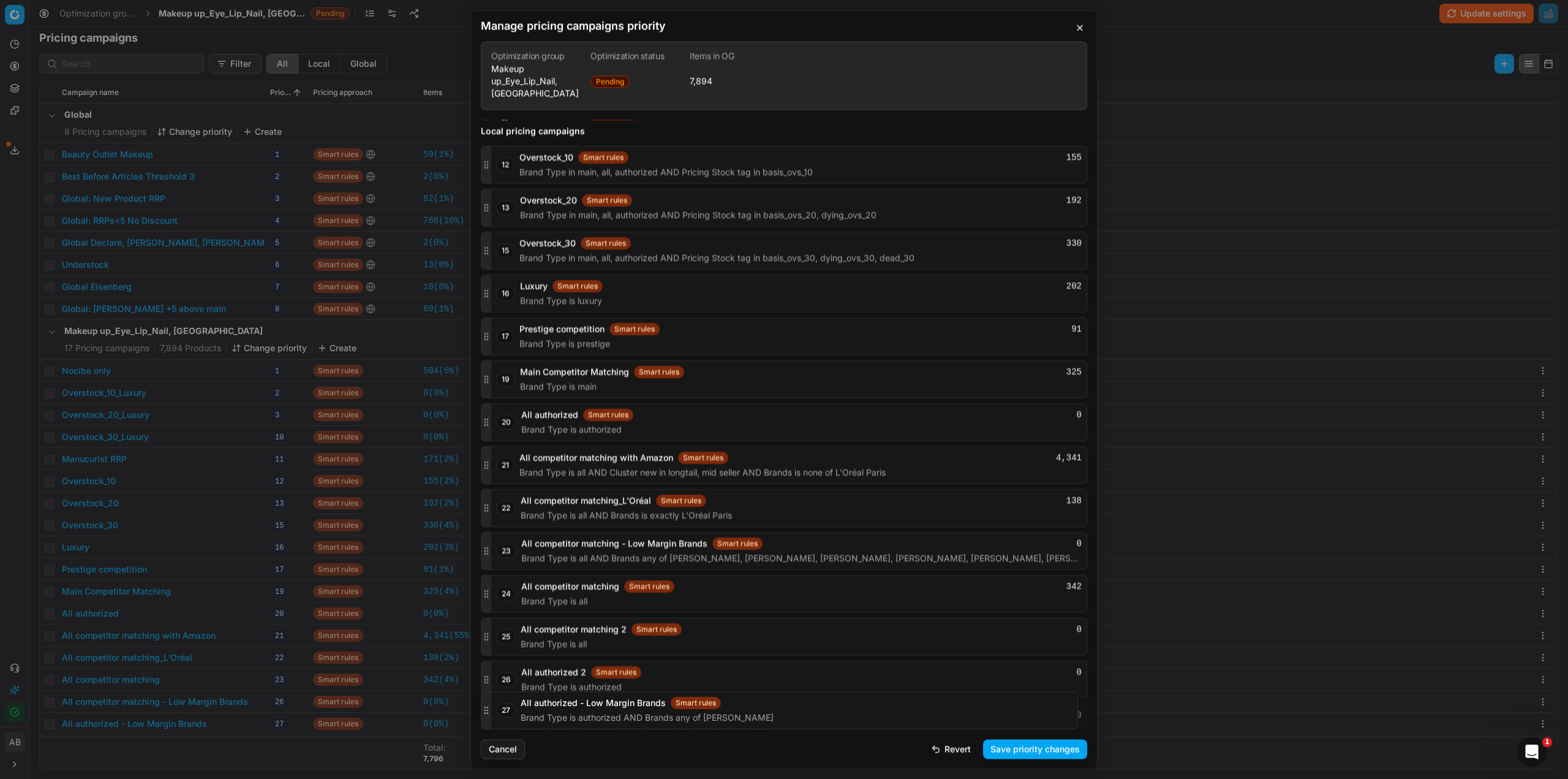
click at [490, 718] on icon "button" at bounding box center [486, 722] width 10 height 10
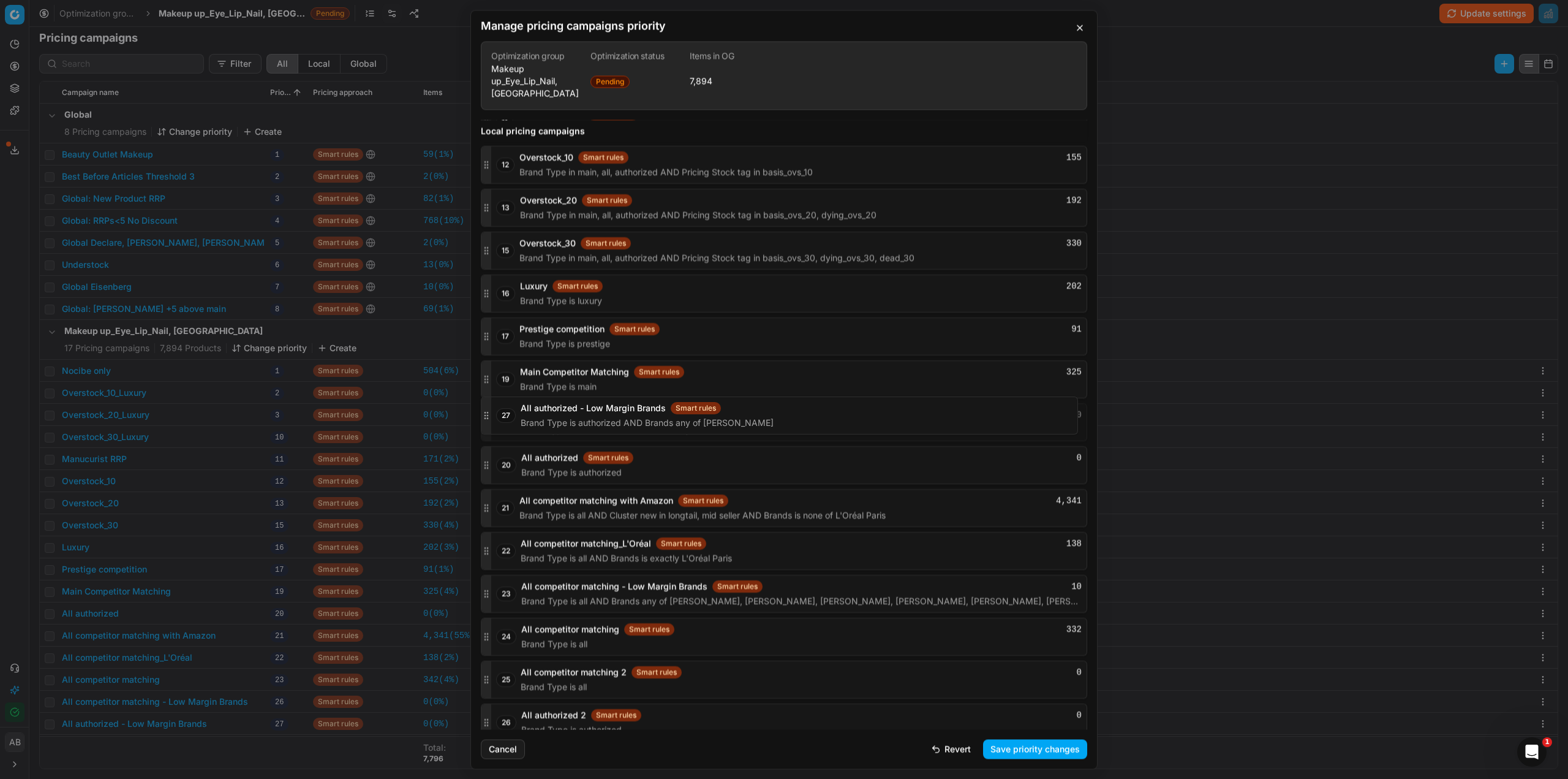
drag, startPoint x: 486, startPoint y: 711, endPoint x: 490, endPoint y: 448, distance: 263.0
click at [492, 417] on div "27 All authorized - Low Margin Brands Smart rules 0 Brand Type is authorized AN…" at bounding box center [784, 423] width 606 height 38
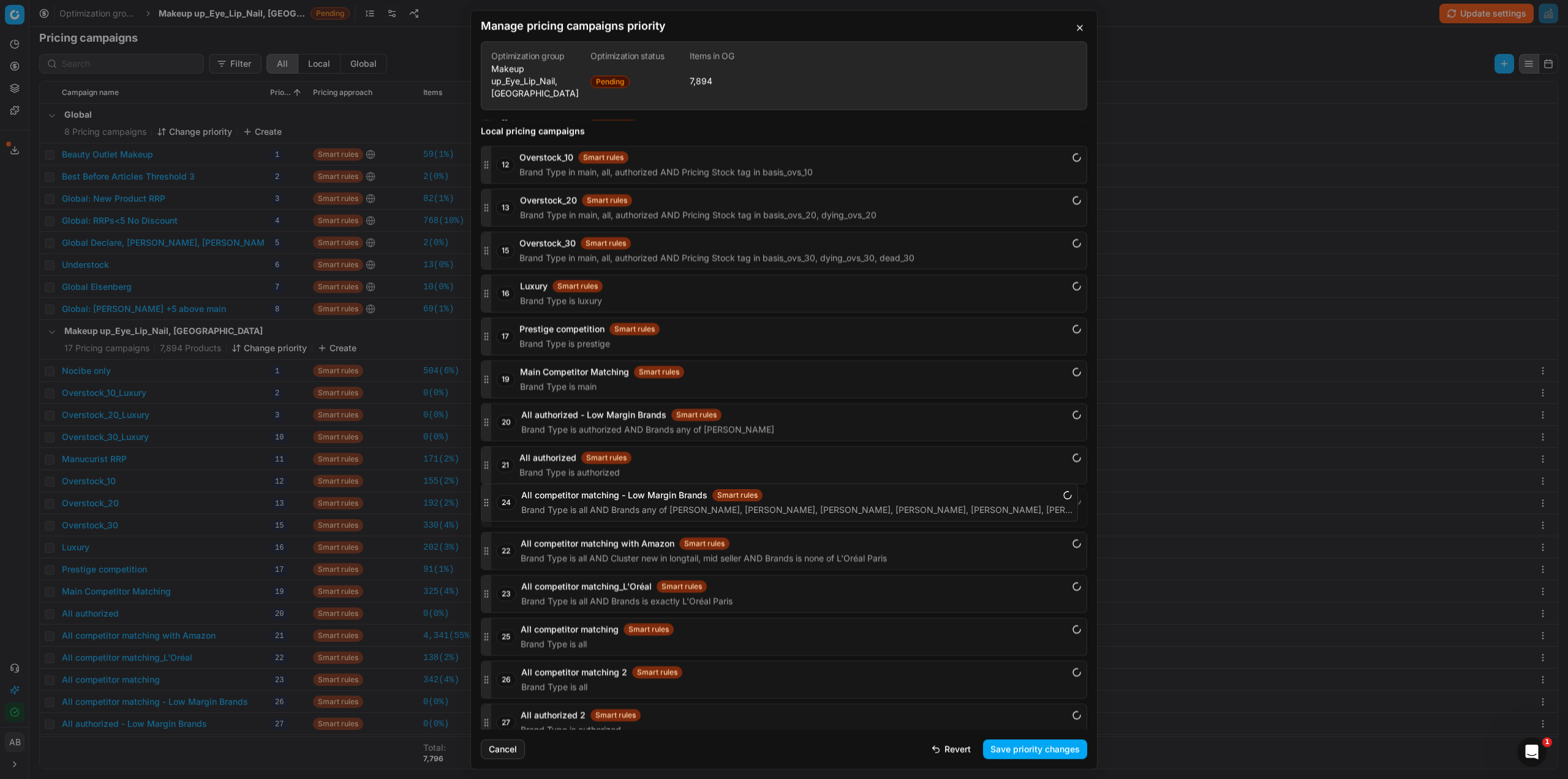
drag, startPoint x: 483, startPoint y: 579, endPoint x: 496, endPoint y: 500, distance: 80.1
click at [496, 500] on div "24 All competitor matching - Low Margin Brands Smart rules Brand Type is all AN…" at bounding box center [784, 508] width 606 height 38
click at [1020, 753] on button "Save priority changes" at bounding box center [1035, 749] width 104 height 20
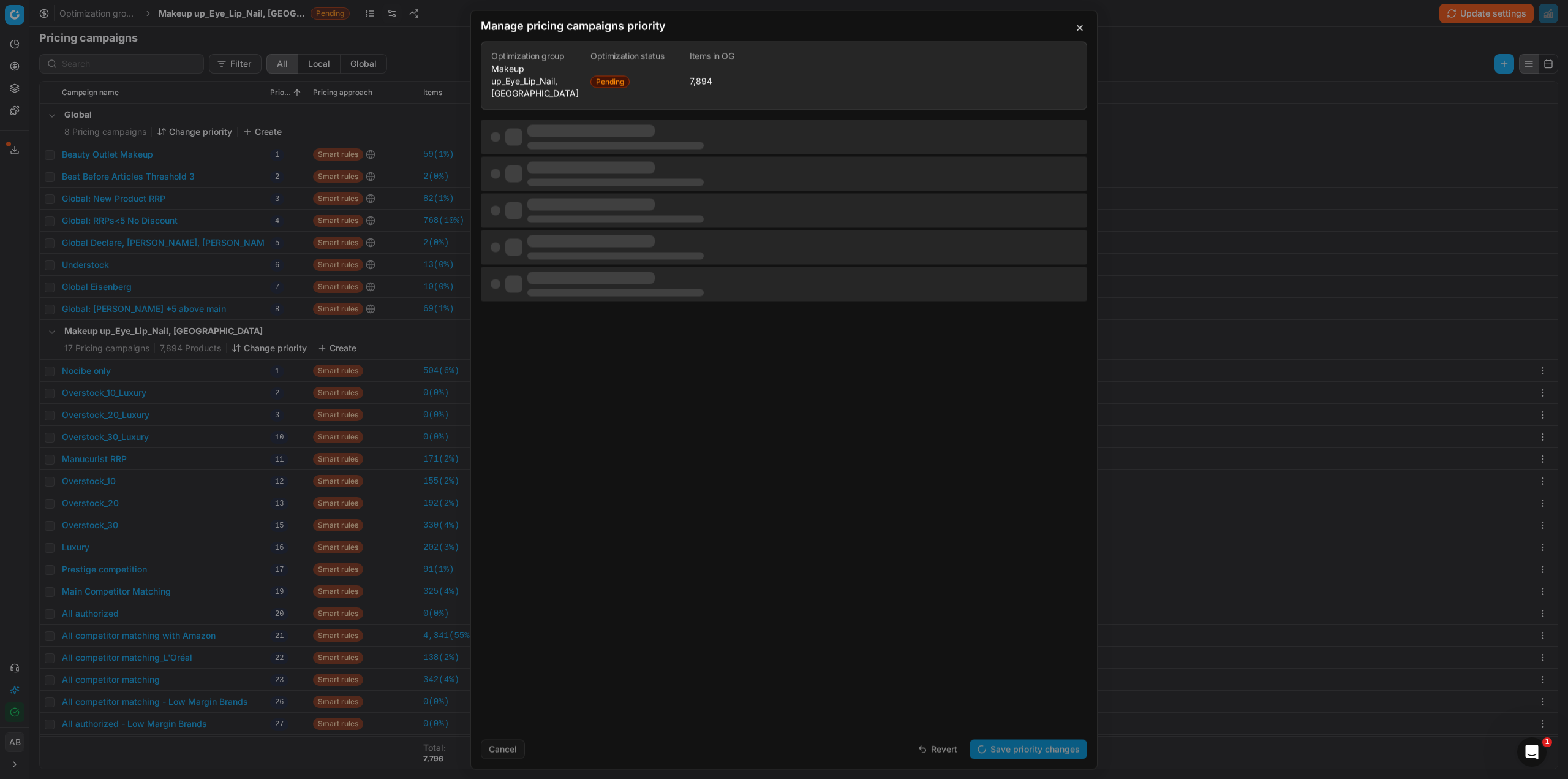
scroll to position [0, 0]
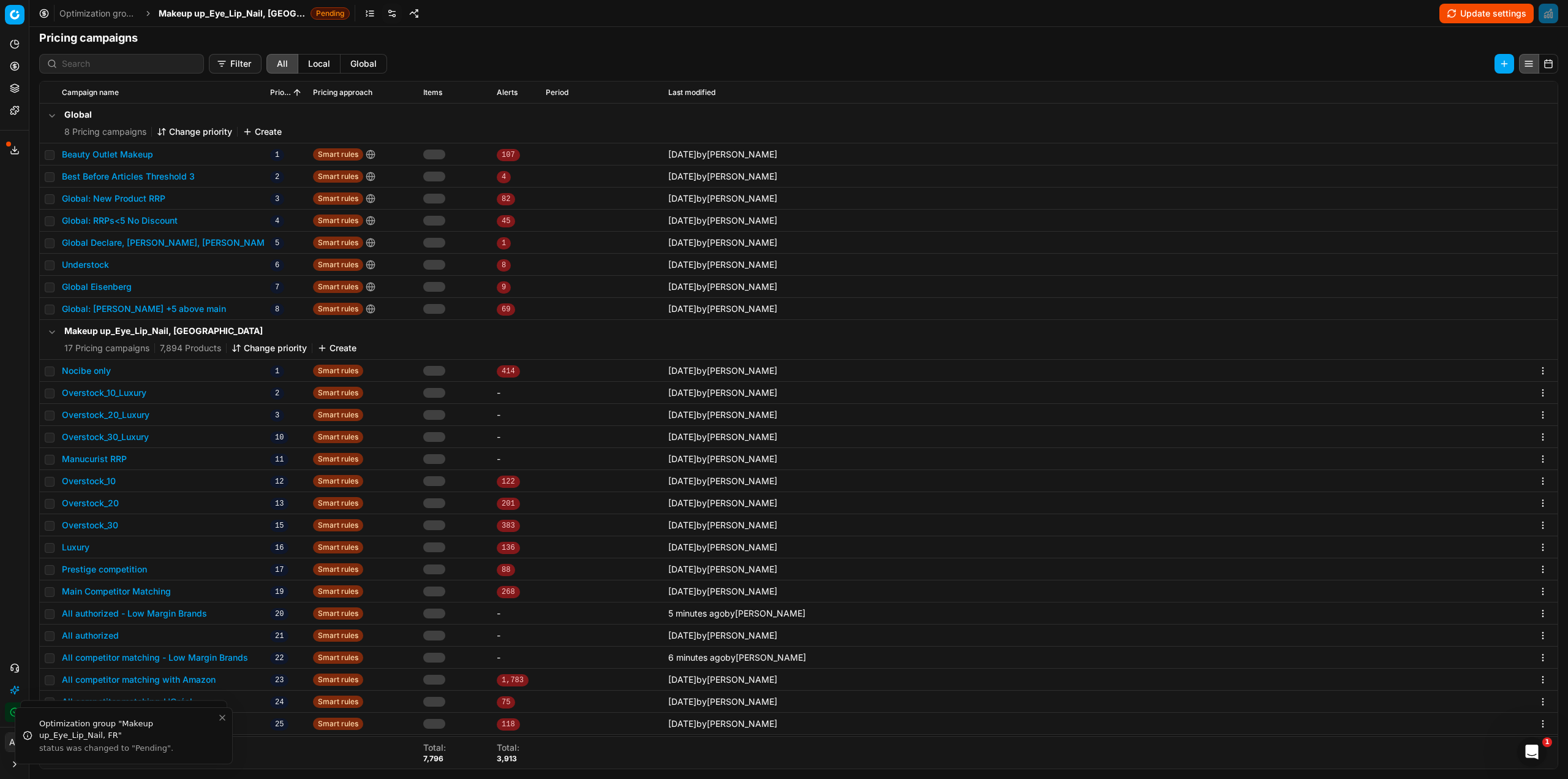
click at [1474, 5] on button "Update settings" at bounding box center [1486, 14] width 94 height 20
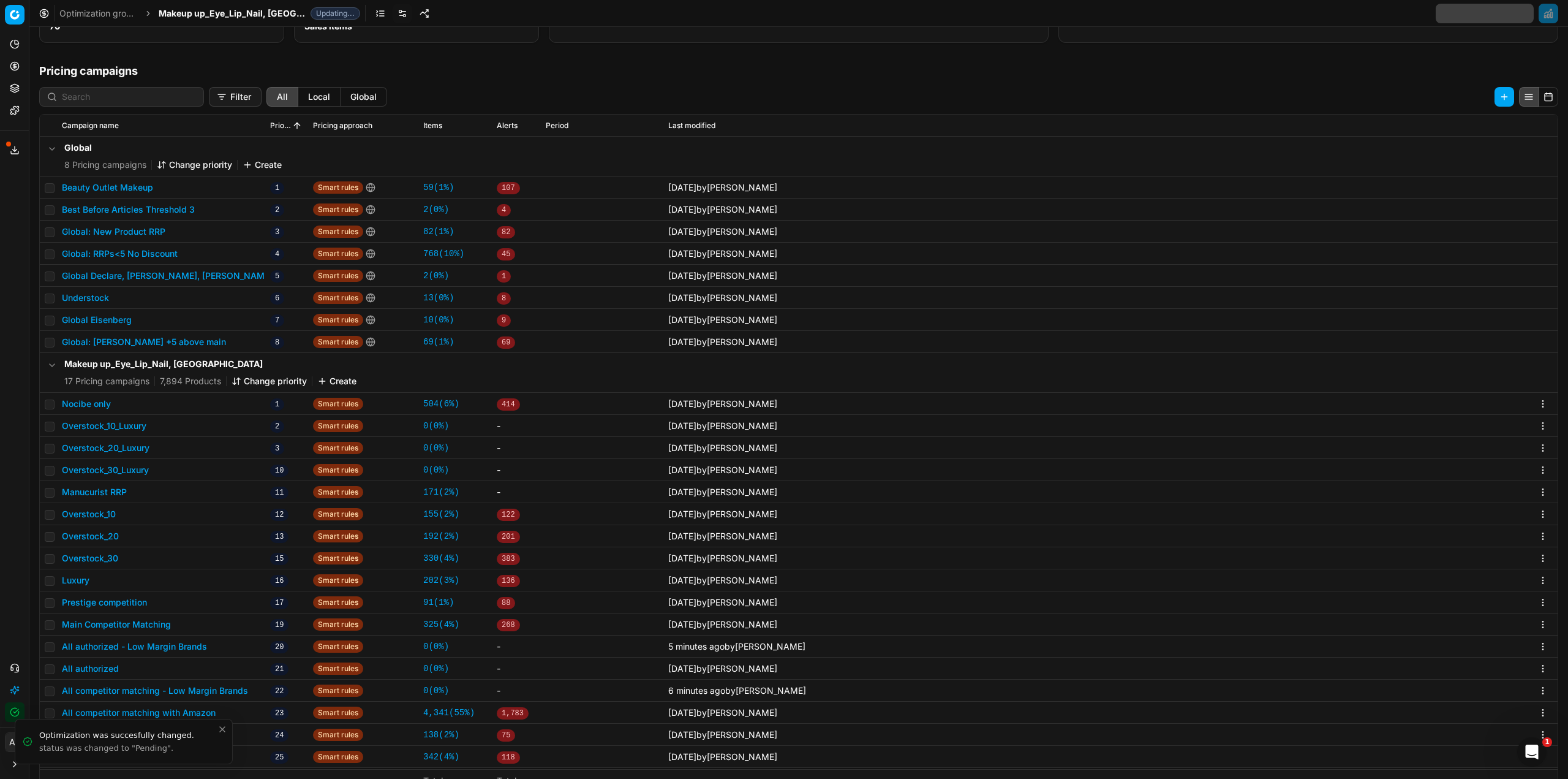
scroll to position [222, 0]
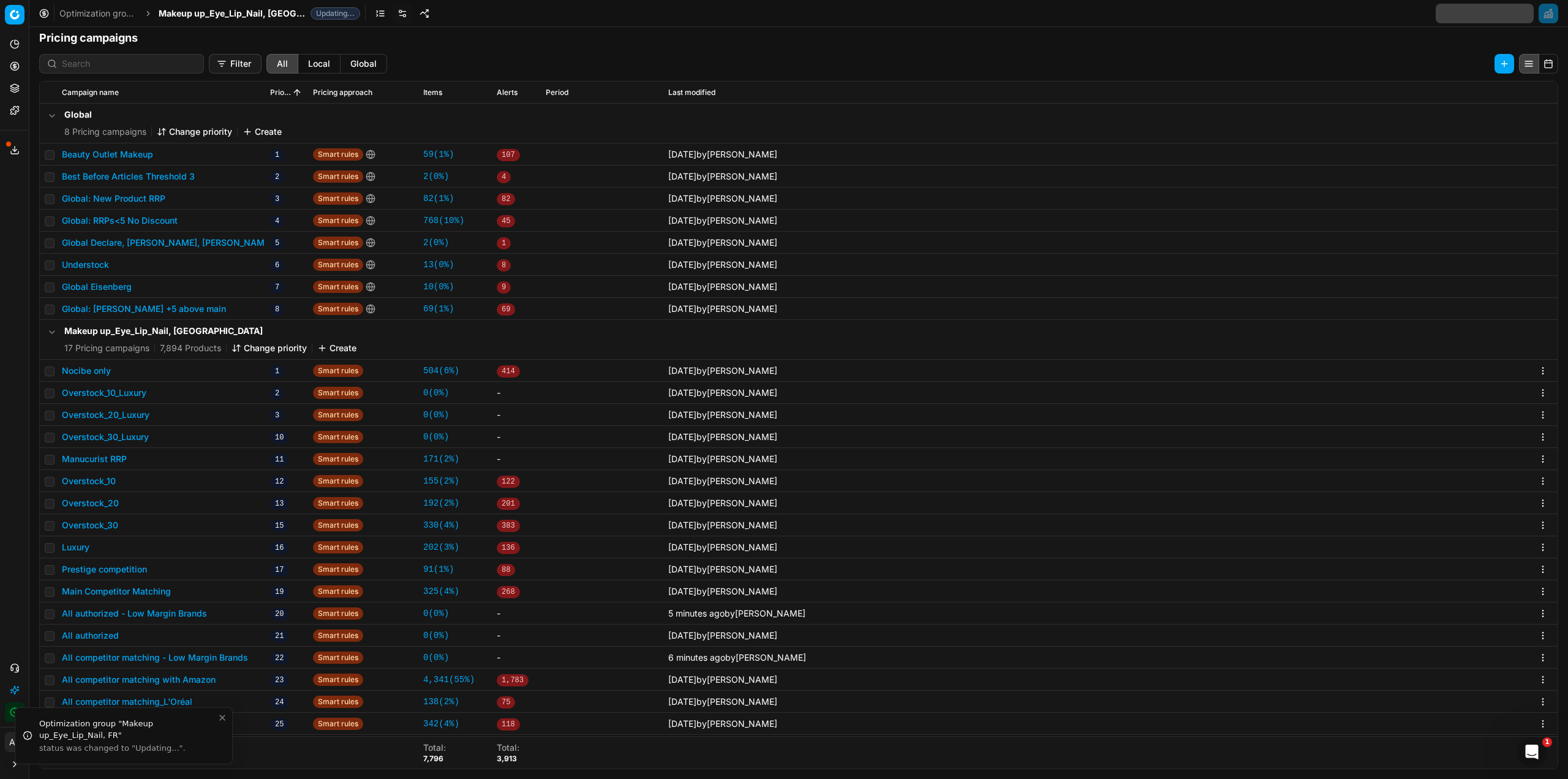
click at [218, 720] on icon "Close toast" at bounding box center [222, 718] width 10 height 10
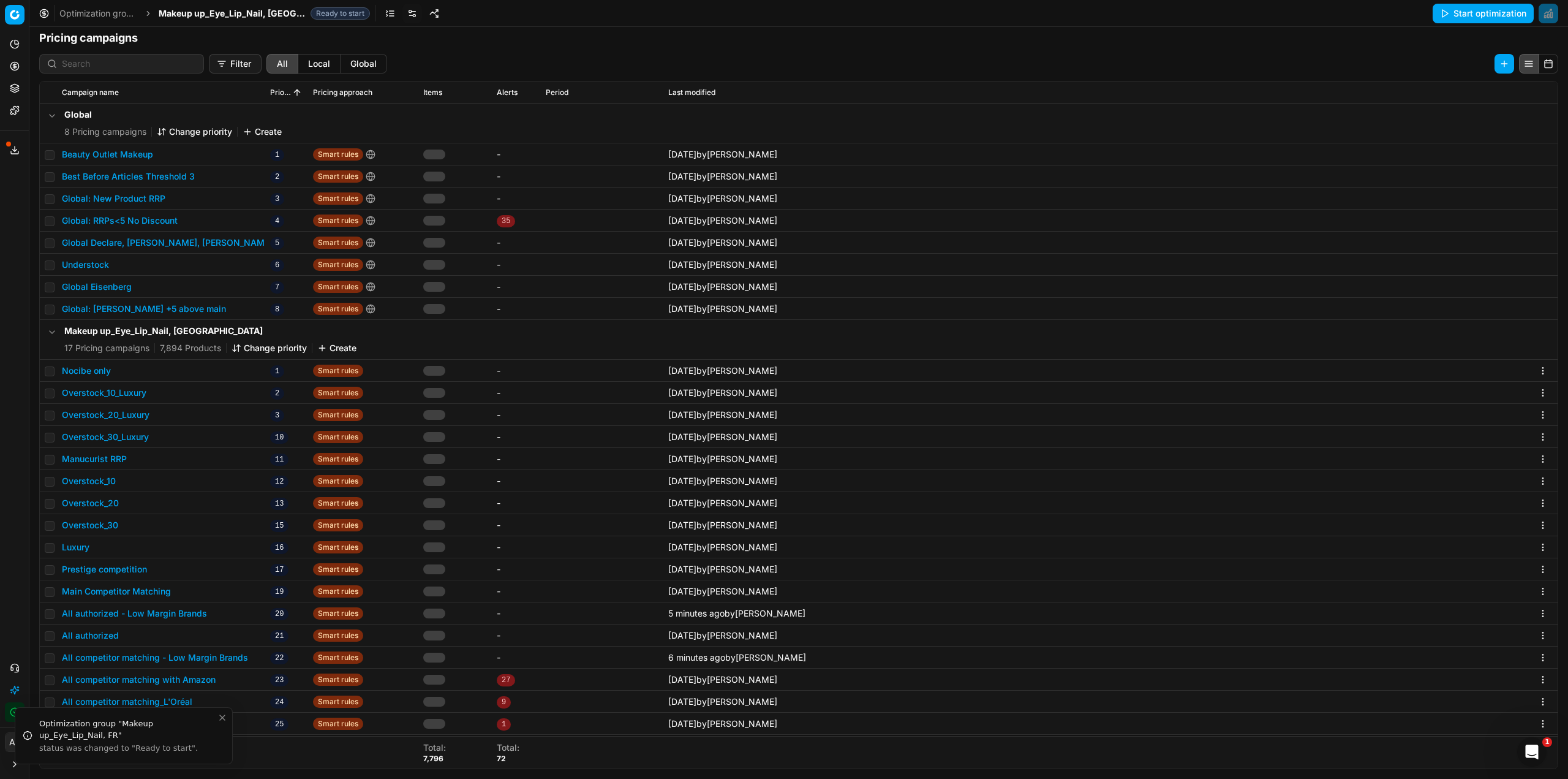
scroll to position [189, 0]
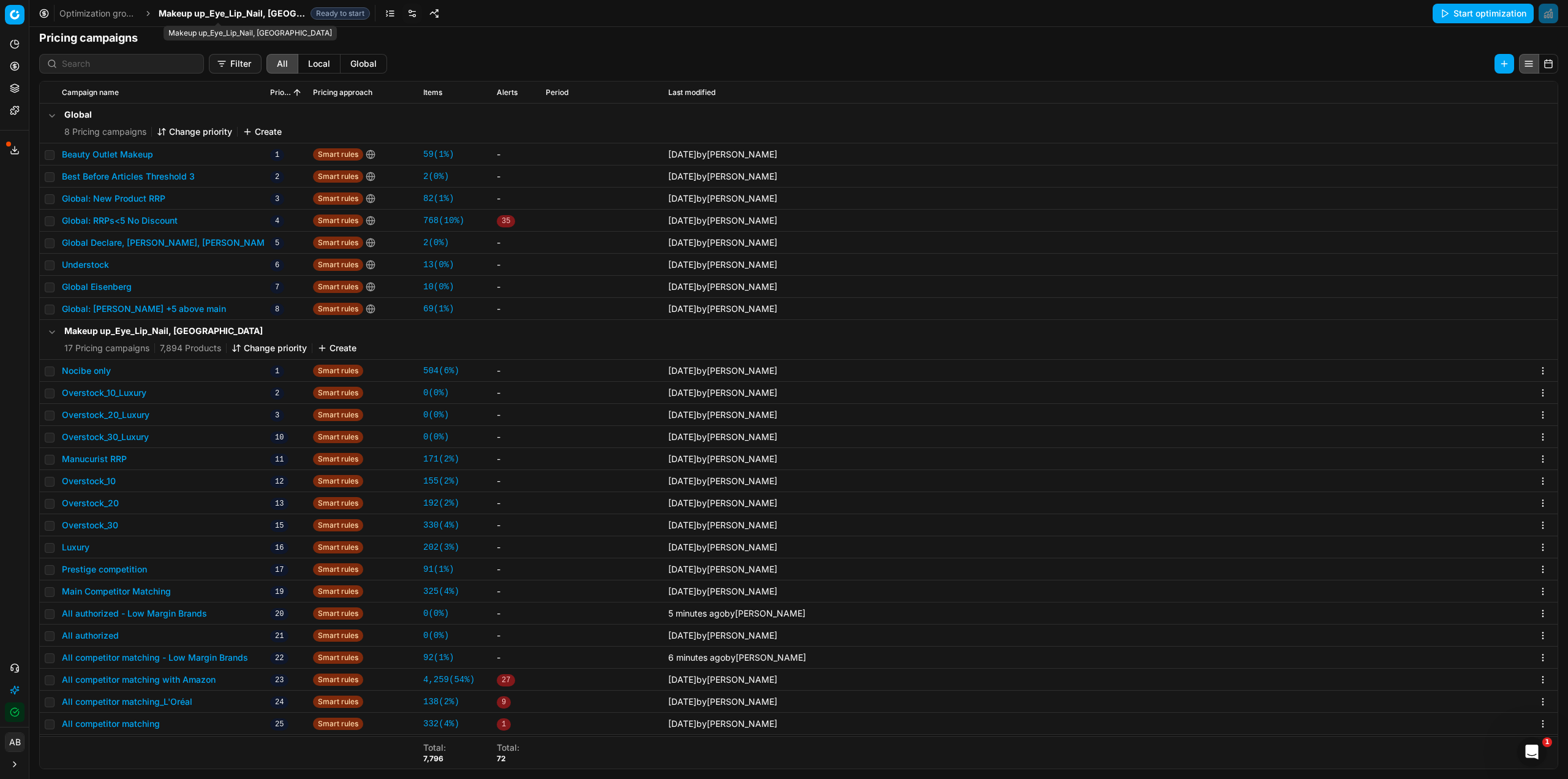
click at [234, 9] on span "Makeup up_Eye_Lip_Nail, [GEOGRAPHIC_DATA]" at bounding box center [232, 13] width 147 height 13
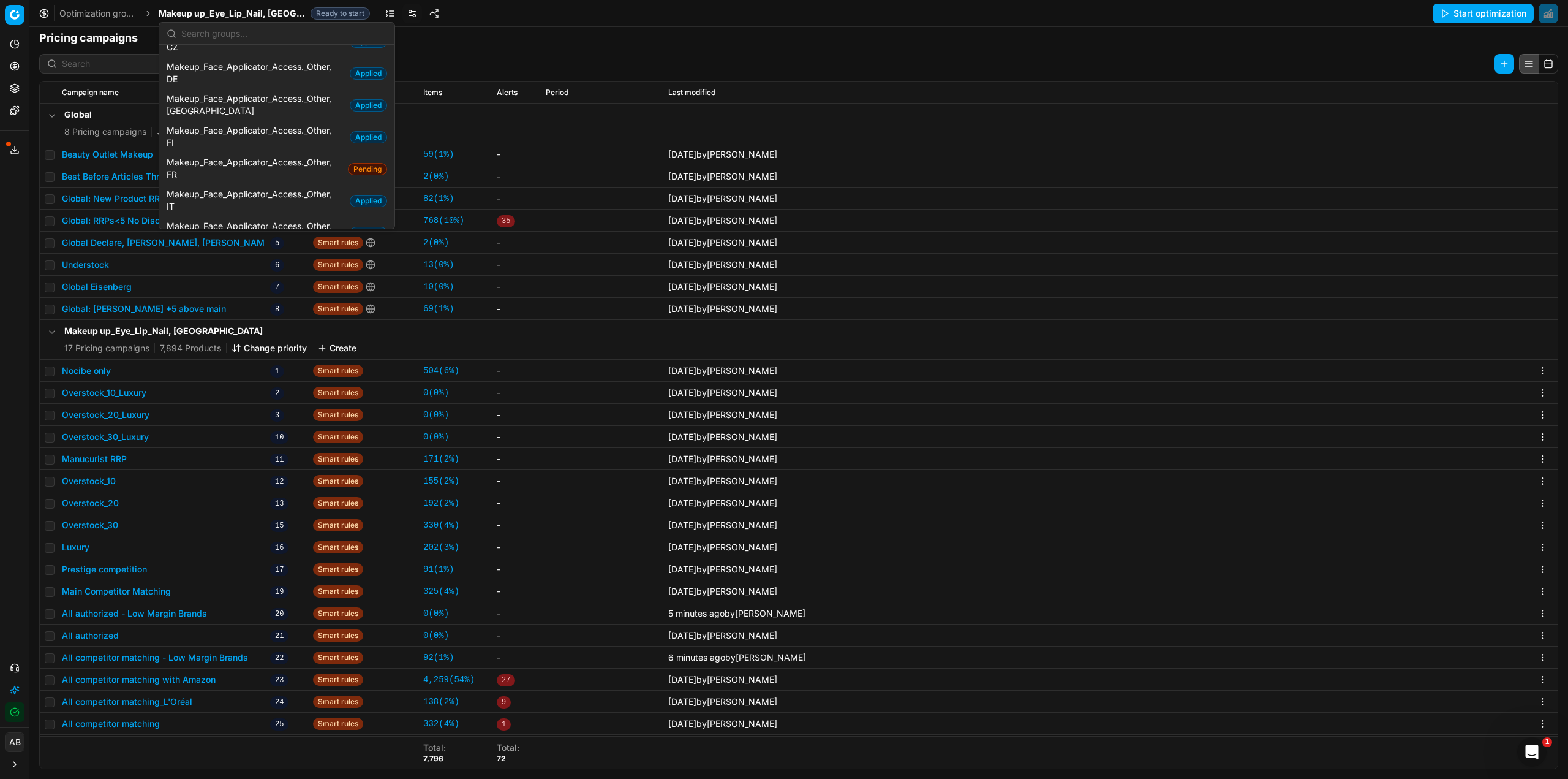
scroll to position [919, 0]
click at [264, 129] on span "Makeup_Face_Applicator_Access._Other, FR" at bounding box center [254, 141] width 176 height 24
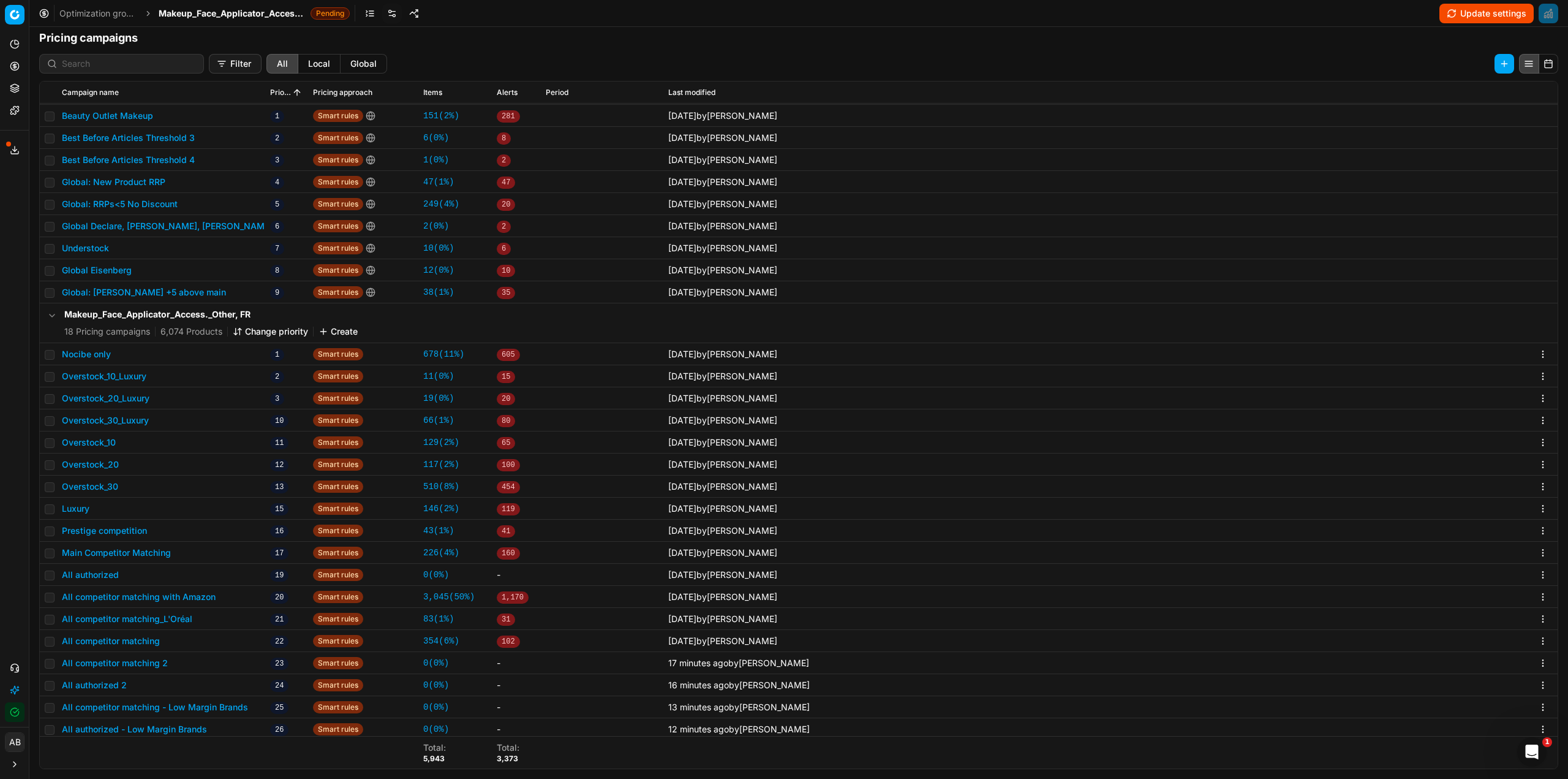
scroll to position [43, 0]
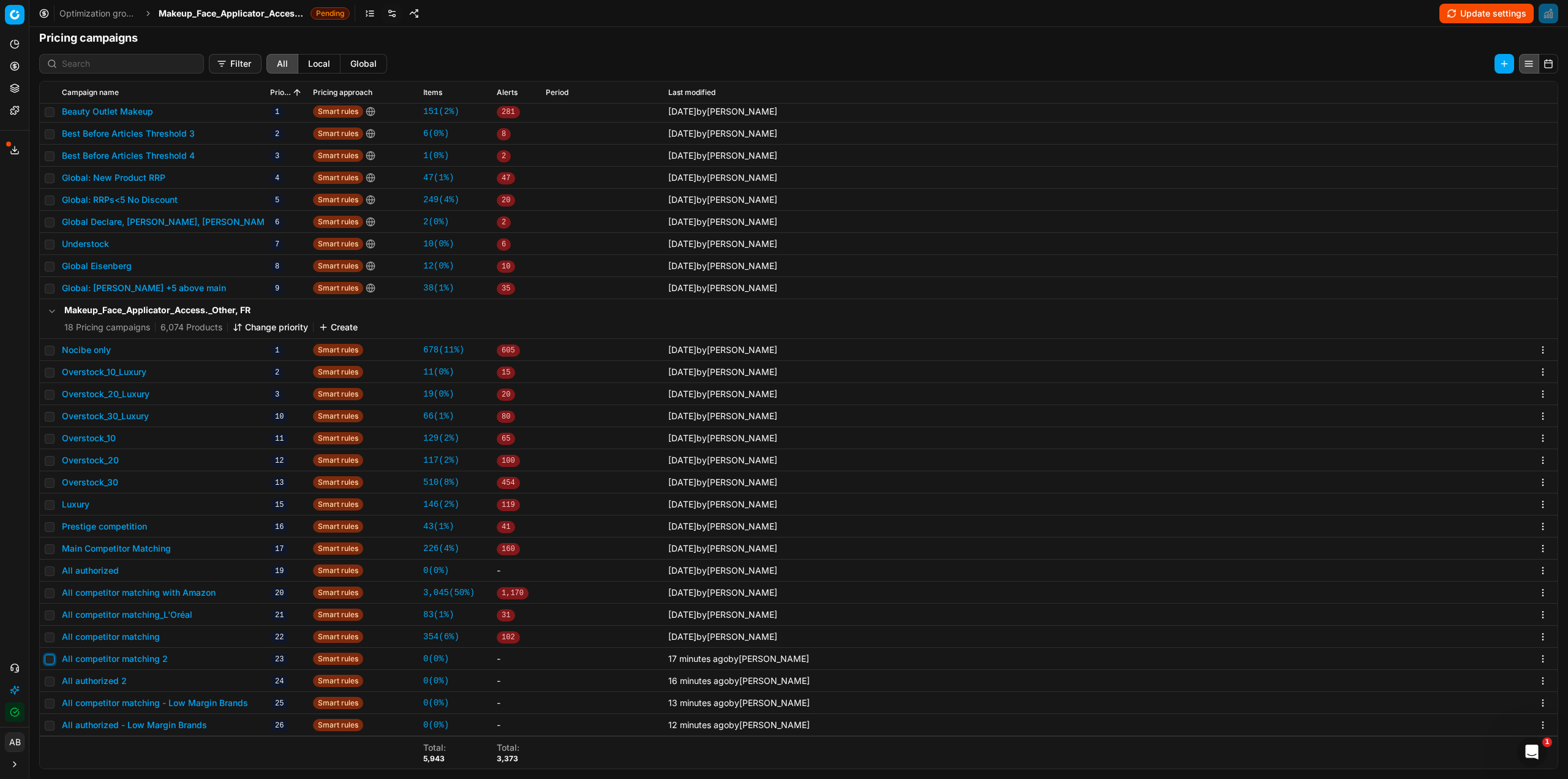
drag, startPoint x: 47, startPoint y: 661, endPoint x: 47, endPoint y: 675, distance: 14.0
click at [47, 661] on input "checkbox" at bounding box center [49, 659] width 10 height 10
checkbox input "true"
click at [47, 681] on input "checkbox" at bounding box center [49, 681] width 10 height 10
checkbox input "true"
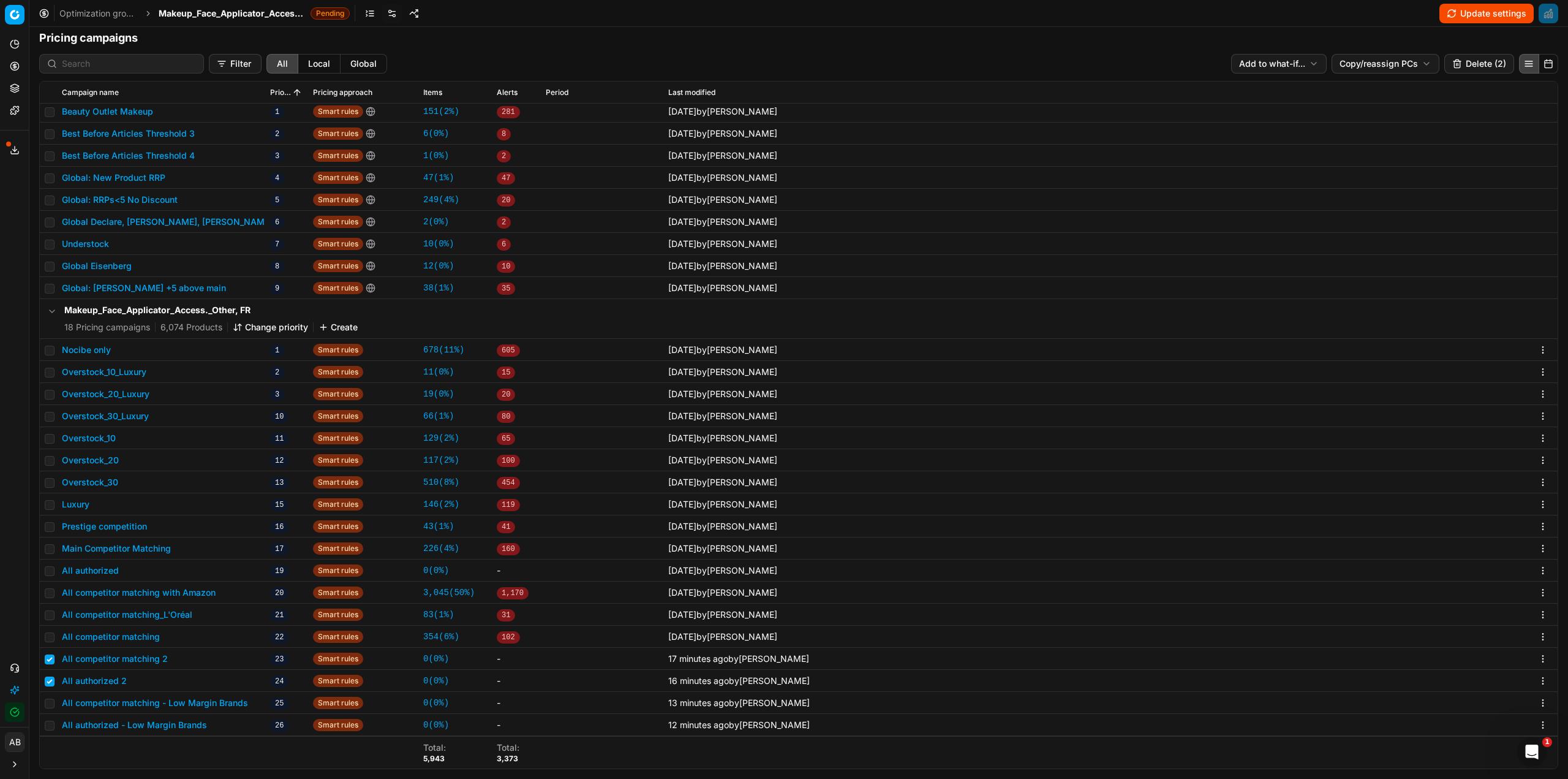
click at [1453, 63] on button "Delete (2)" at bounding box center [1480, 64] width 70 height 20
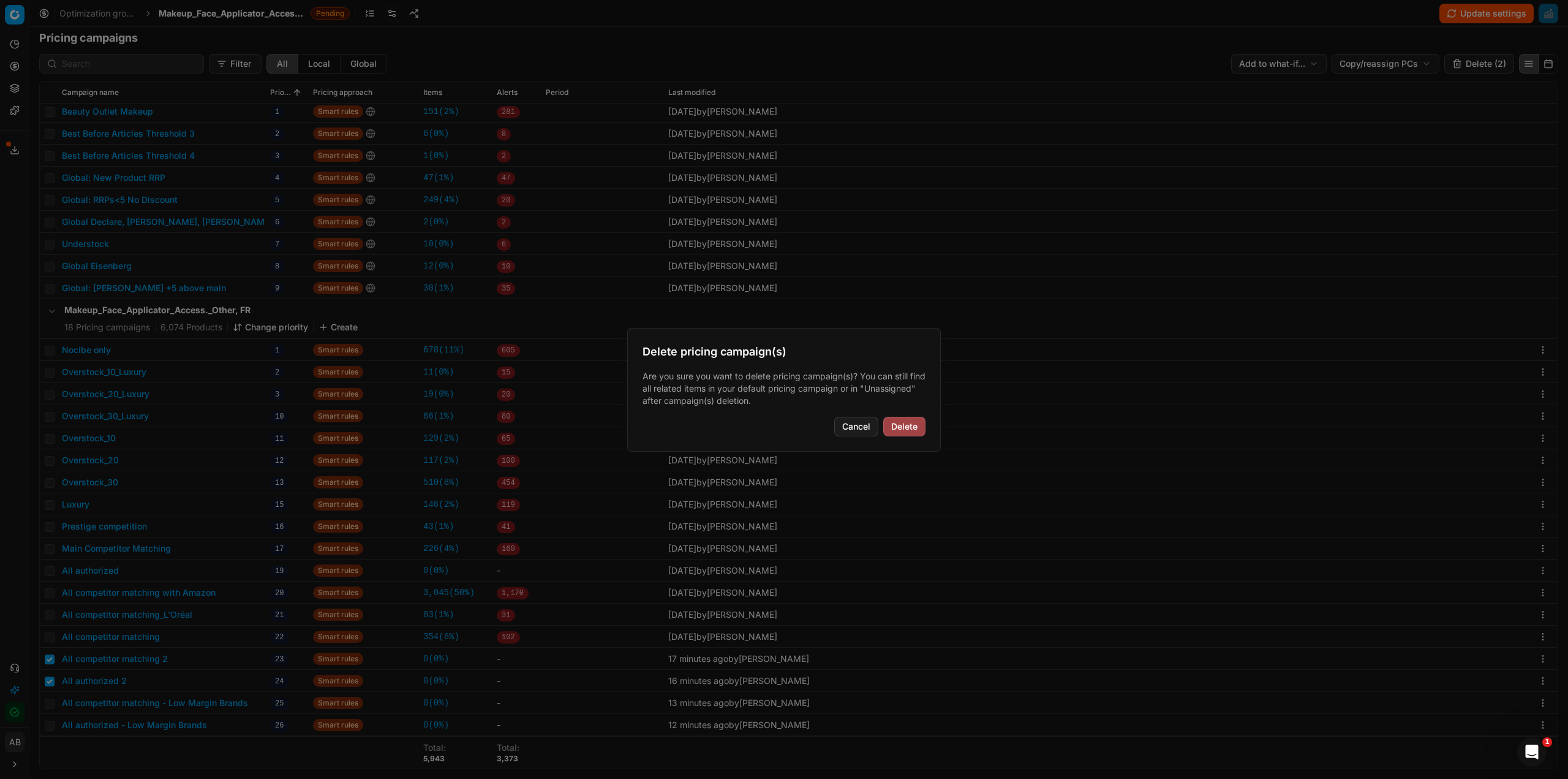
click at [904, 427] on button "Delete" at bounding box center [904, 426] width 42 height 20
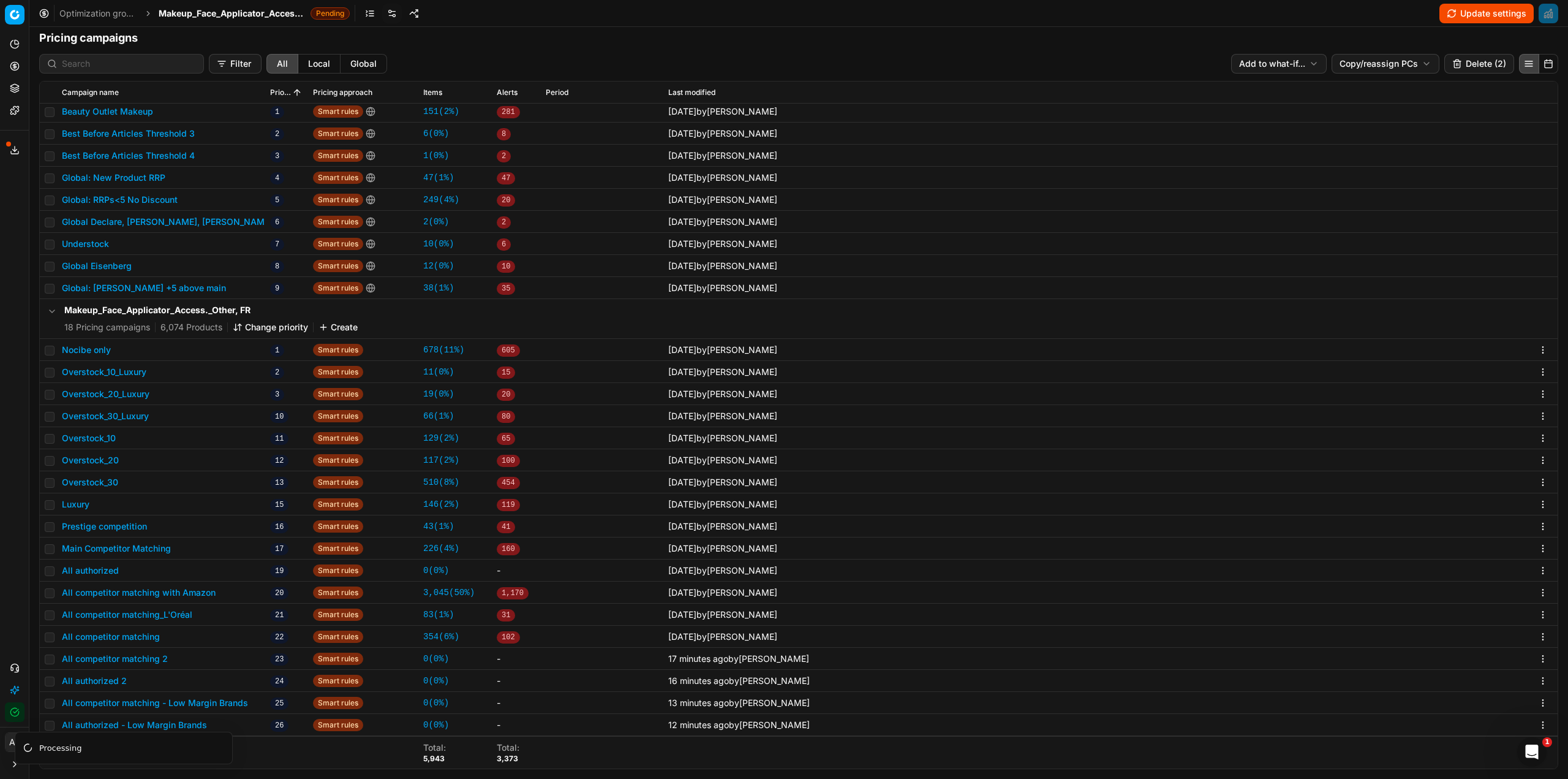
checkbox input "false"
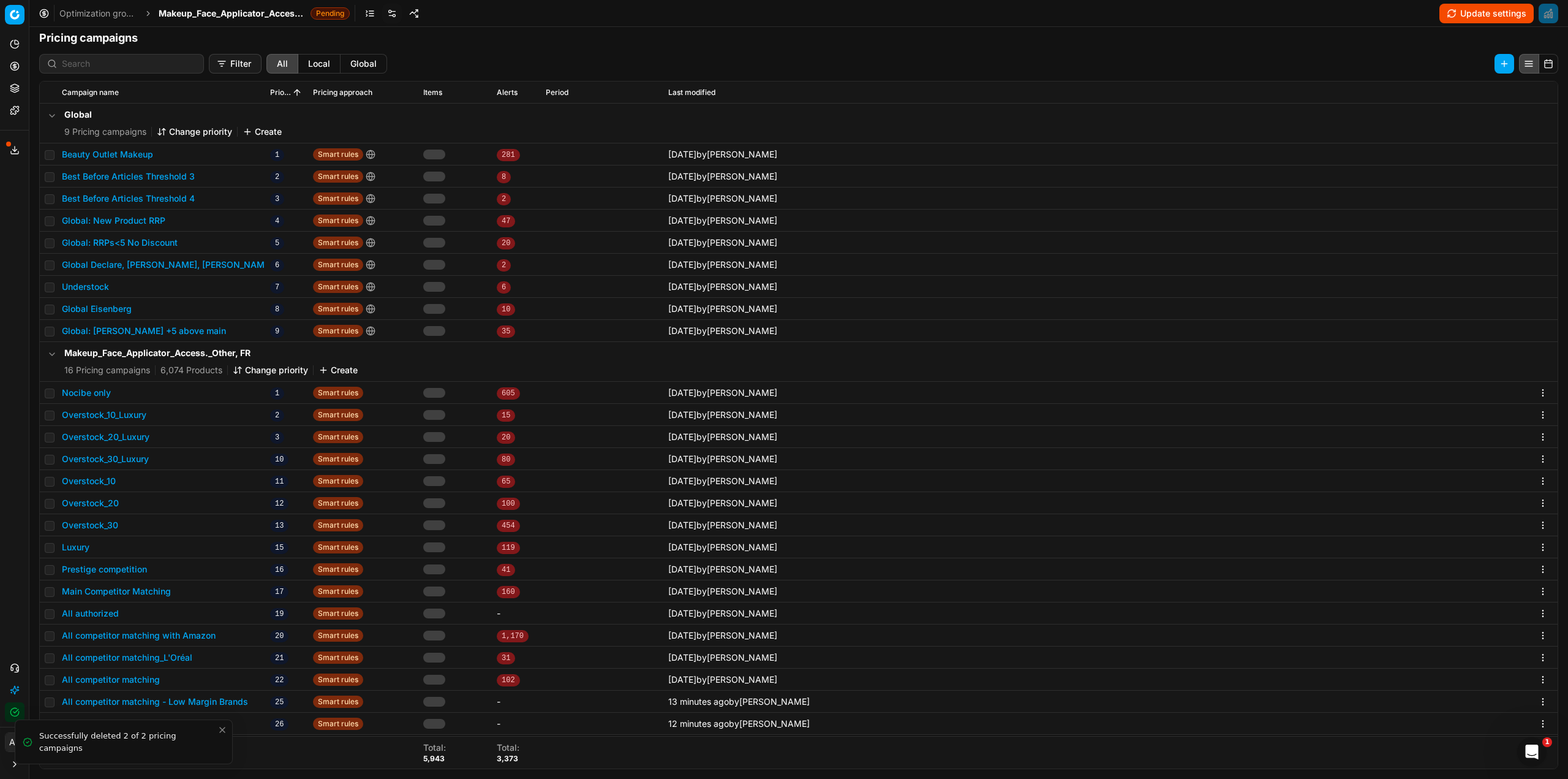
scroll to position [0, 0]
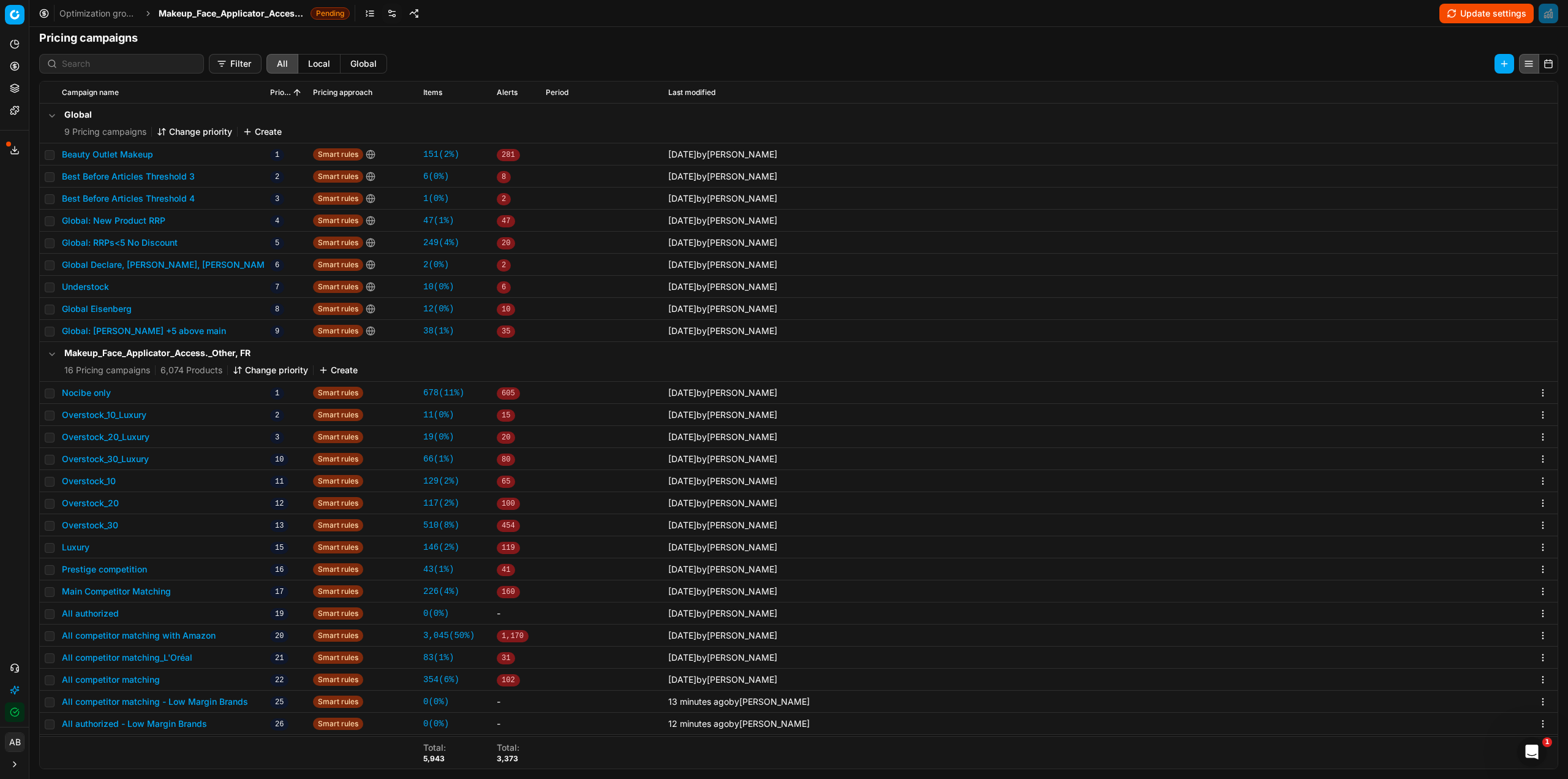
click at [246, 366] on button "Change priority" at bounding box center [271, 370] width 75 height 13
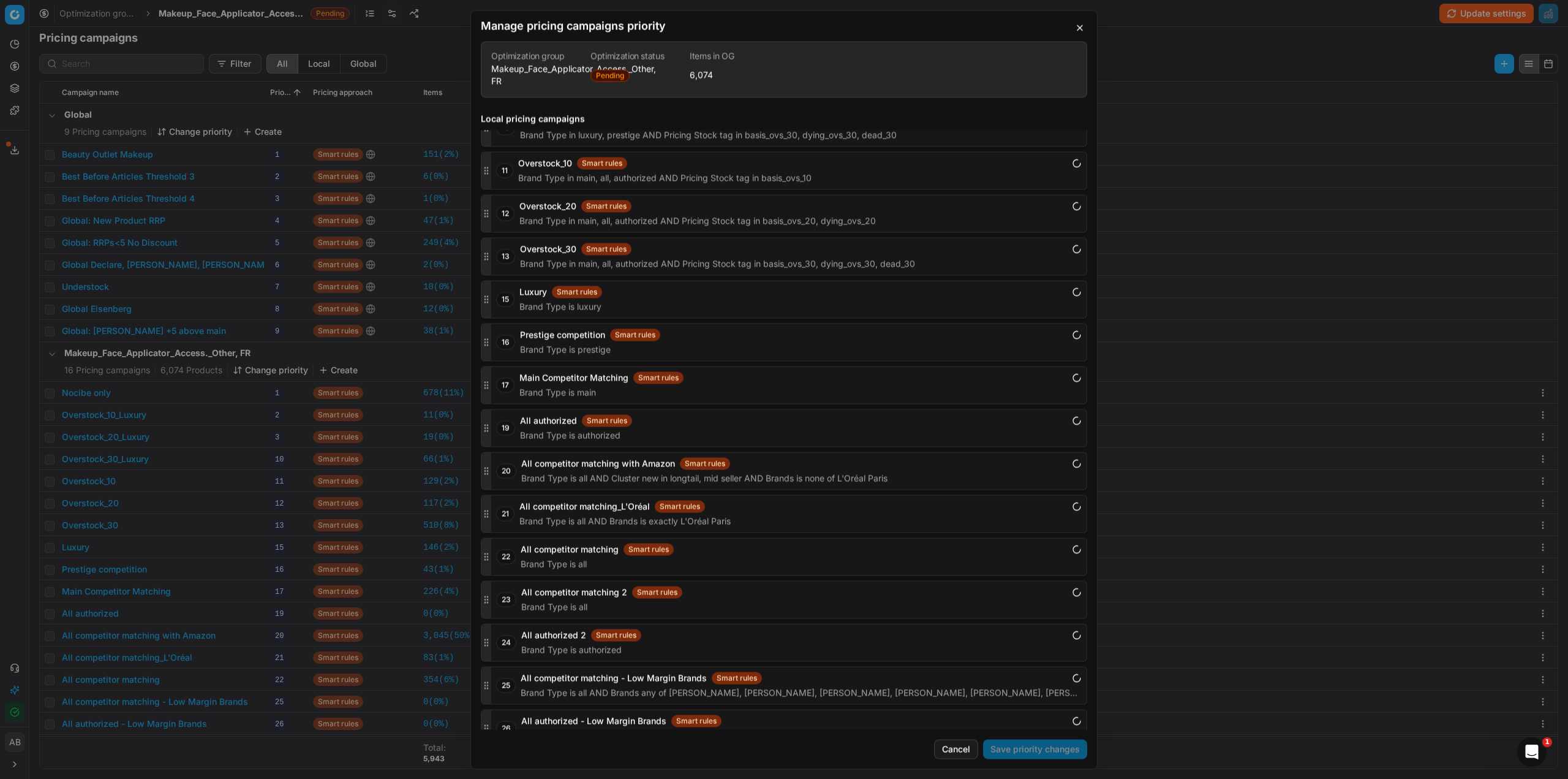
scroll to position [1643, 0]
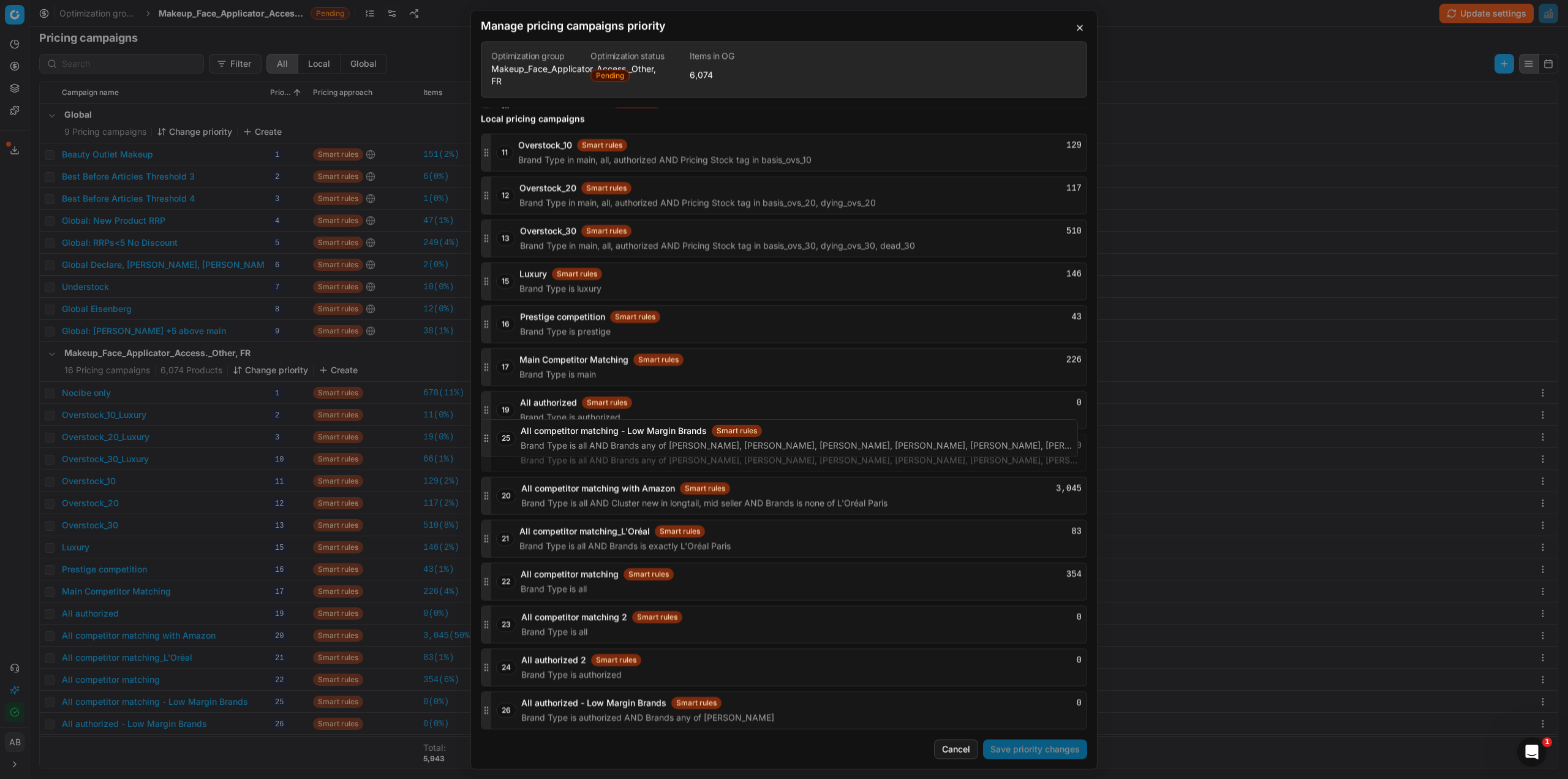
drag, startPoint x: 487, startPoint y: 667, endPoint x: 499, endPoint y: 438, distance: 229.3
click at [499, 438] on div "25 All competitor matching - Low Margin Brands Smart rules 0 Brand Type is all …" at bounding box center [784, 453] width 606 height 38
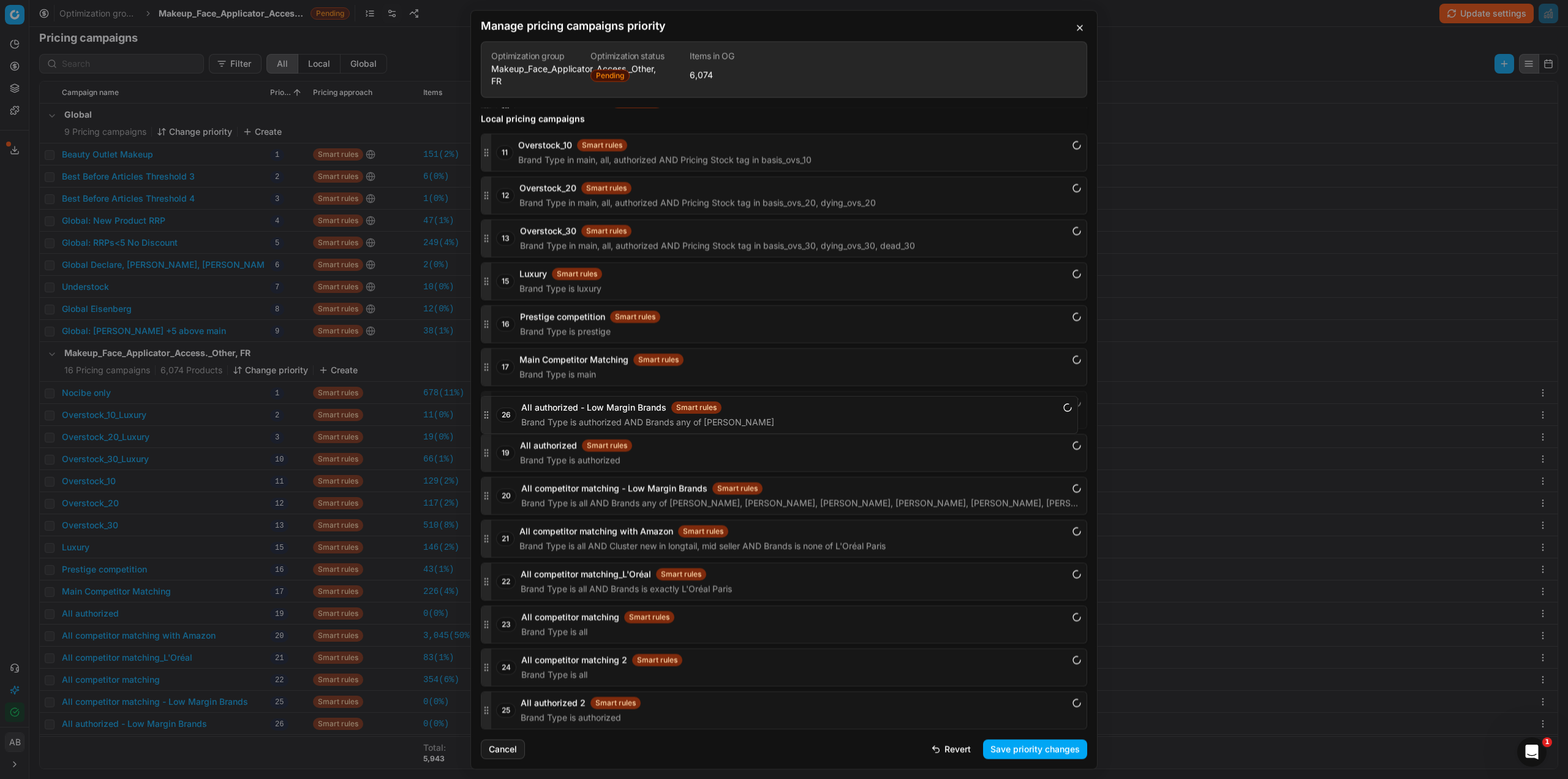
drag, startPoint x: 483, startPoint y: 713, endPoint x: 477, endPoint y: 417, distance: 296.1
click at [477, 417] on div "Global pricing campaigns 1 Global: Gisada CH Smart rules Brands is exactly Gisa…" at bounding box center [784, 418] width 626 height 622
click at [1021, 747] on button "Save priority changes" at bounding box center [1035, 749] width 104 height 20
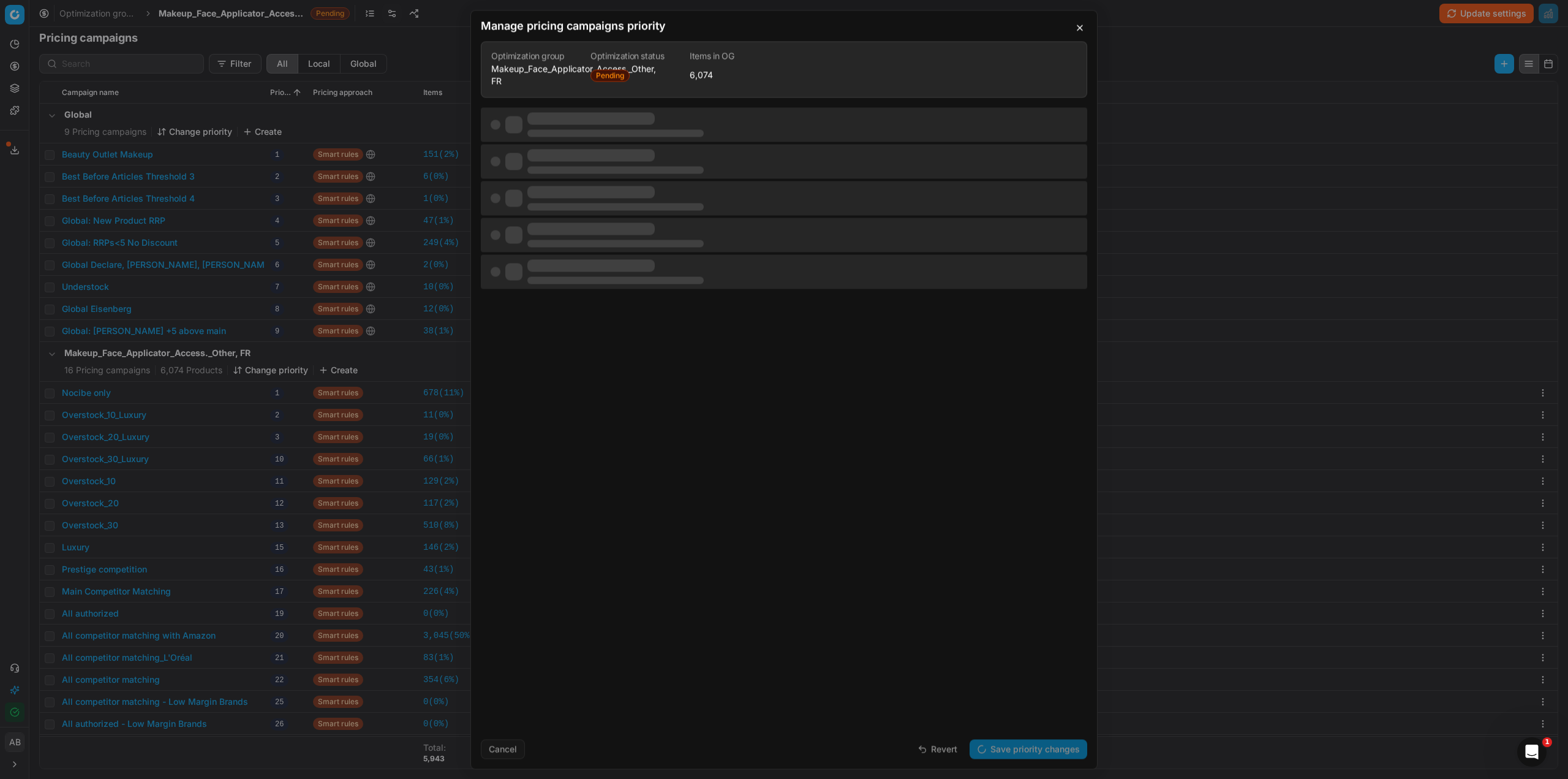
scroll to position [0, 0]
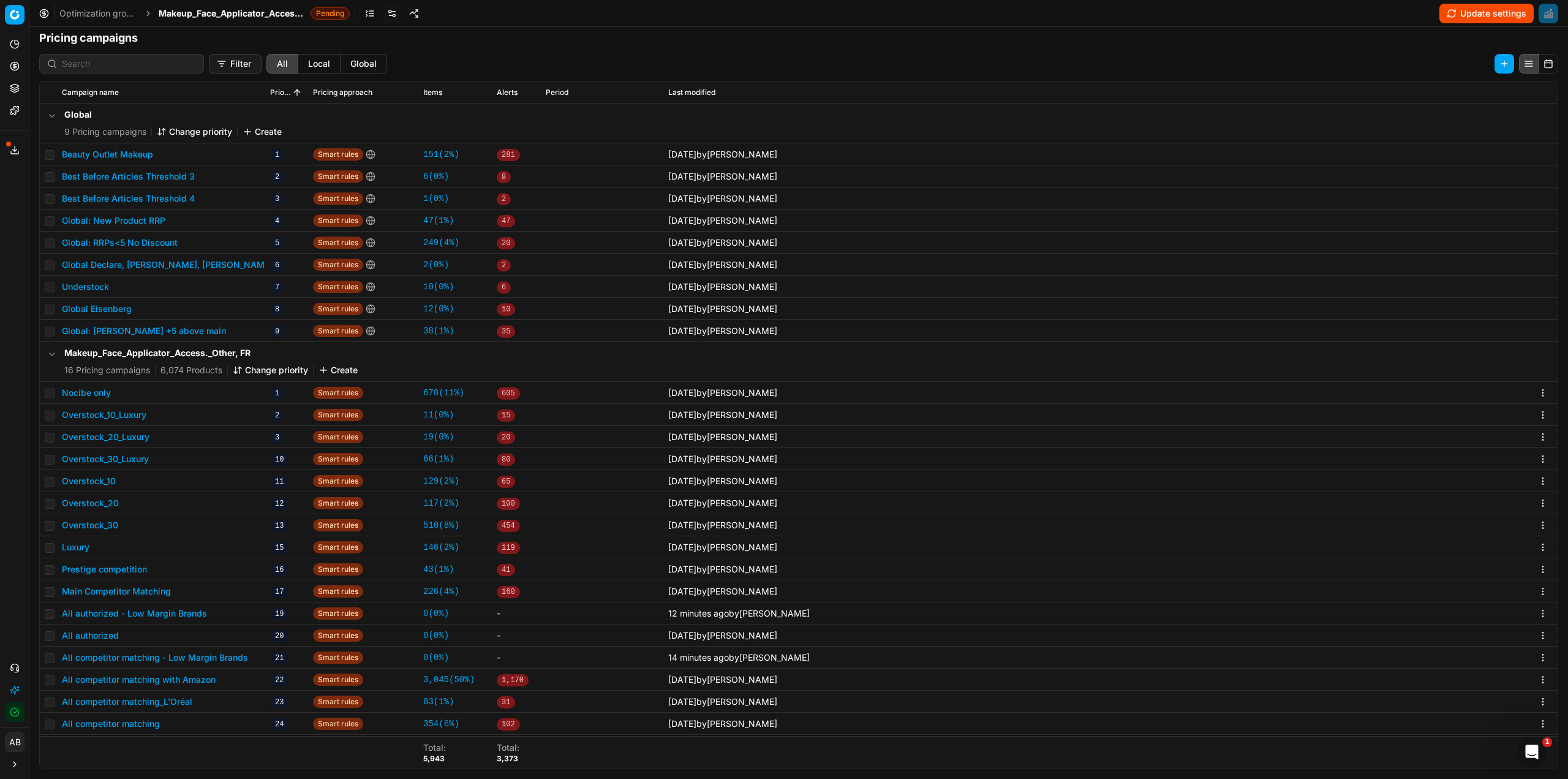
drag, startPoint x: 1465, startPoint y: 11, endPoint x: 1452, endPoint y: 29, distance: 22.2
click at [1465, 12] on button "Update settings" at bounding box center [1486, 14] width 94 height 20
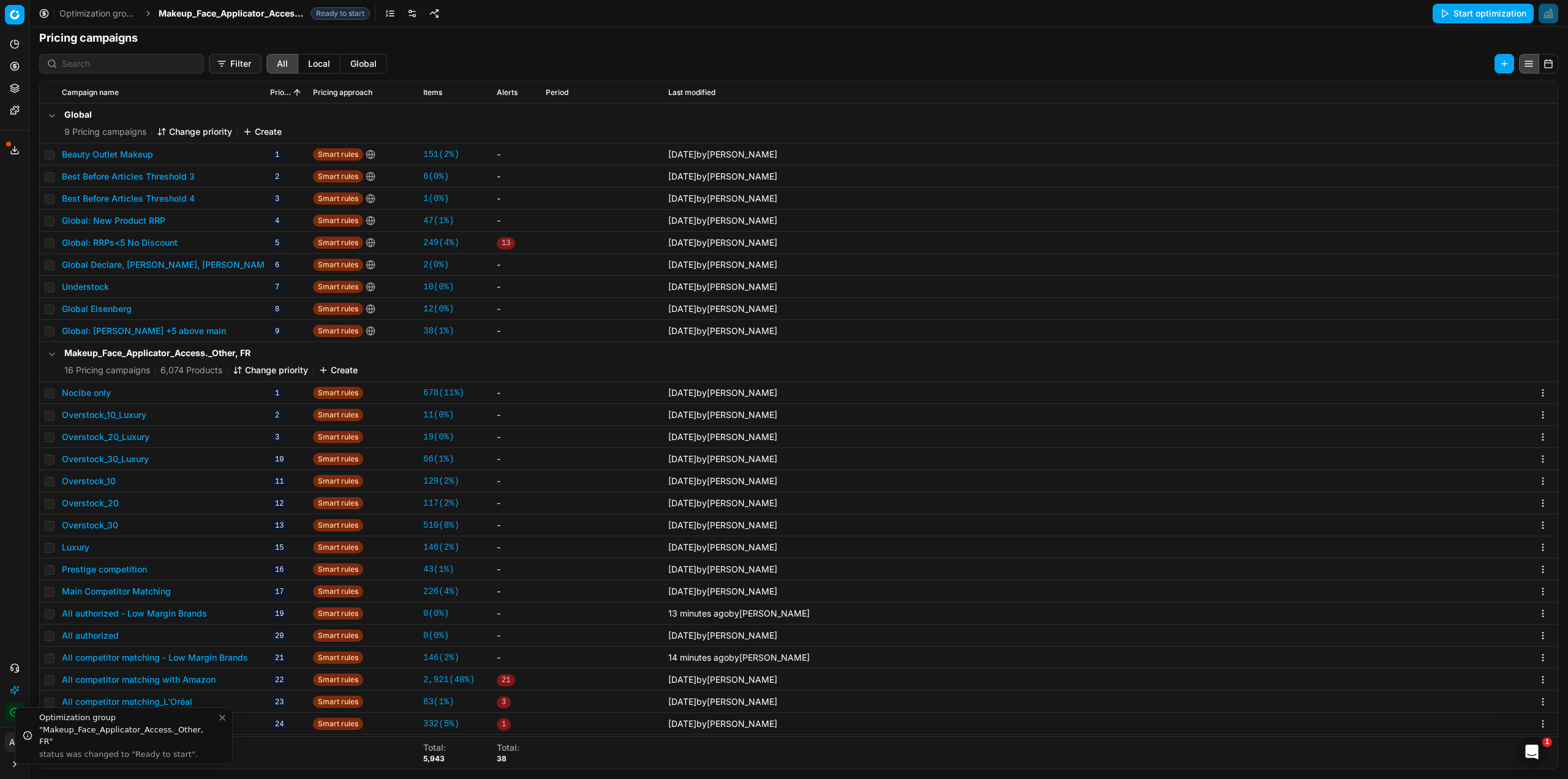
click at [222, 720] on icon "Close toast" at bounding box center [222, 718] width 10 height 10
click at [232, 6] on div "Optimization groups Makeup_Face_Applicator_Access._Other, FR Ready to start Sta…" at bounding box center [799, 13] width 1539 height 27
click at [232, 13] on span "Makeup_Face_Applicator_Access._Other, FR" at bounding box center [232, 13] width 147 height 13
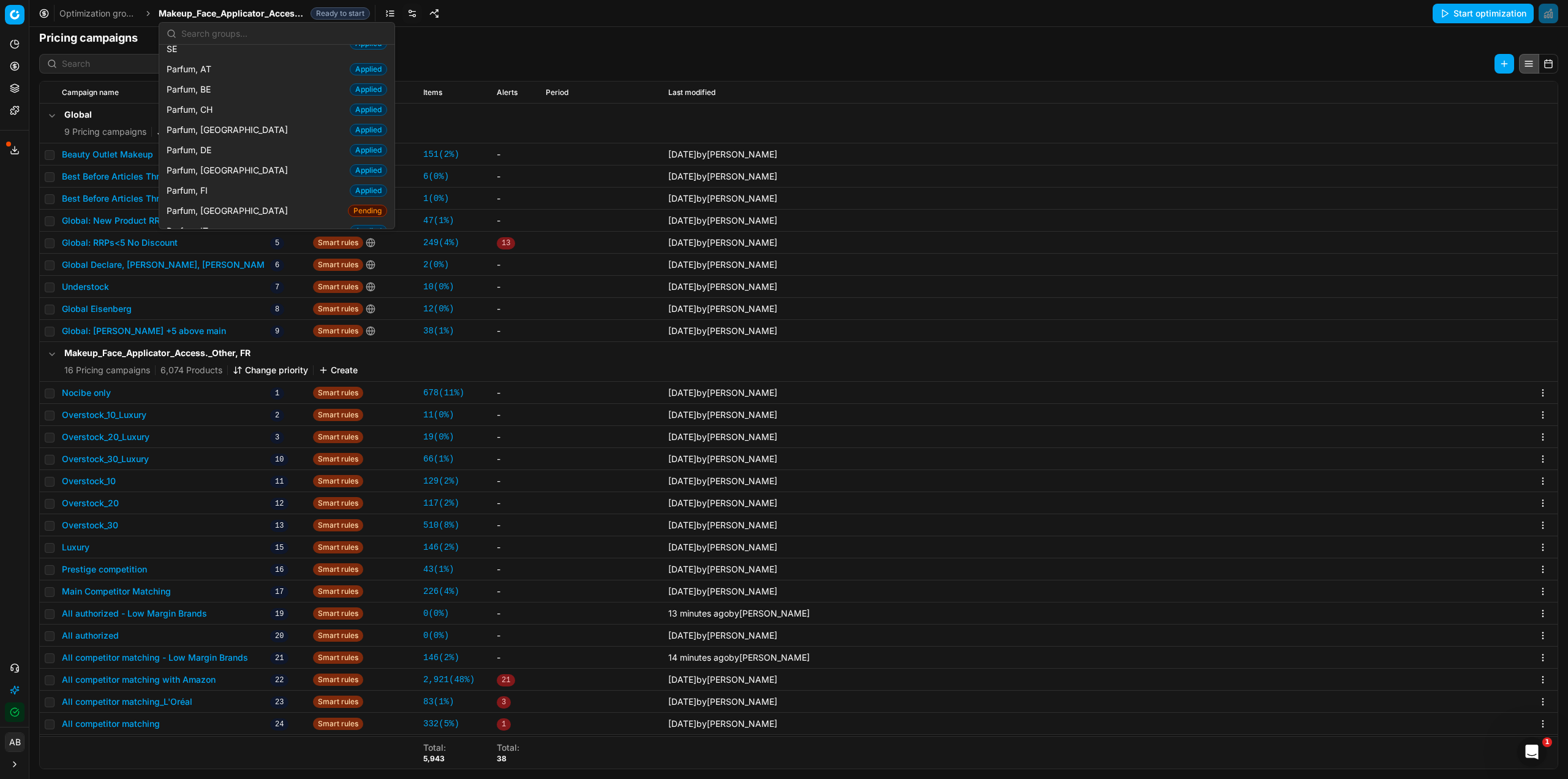
scroll to position [1165, 0]
click at [218, 182] on div "Parfum, FR Pending" at bounding box center [277, 191] width 230 height 20
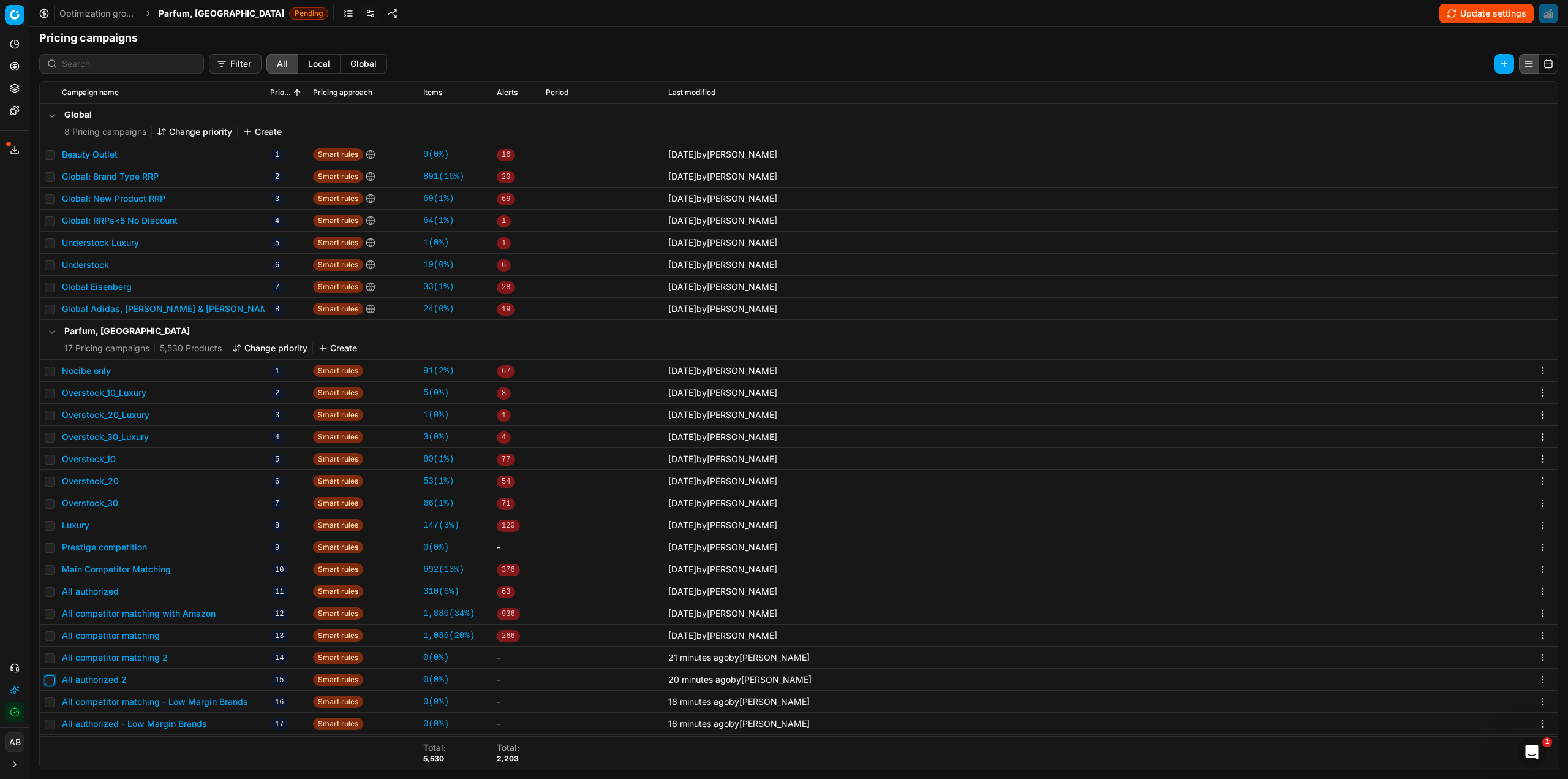
click at [47, 681] on input "checkbox" at bounding box center [49, 680] width 10 height 10
checkbox input "true"
click at [47, 658] on input "checkbox" at bounding box center [49, 658] width 10 height 10
click at [1484, 61] on button "Delete (2)" at bounding box center [1480, 64] width 70 height 20
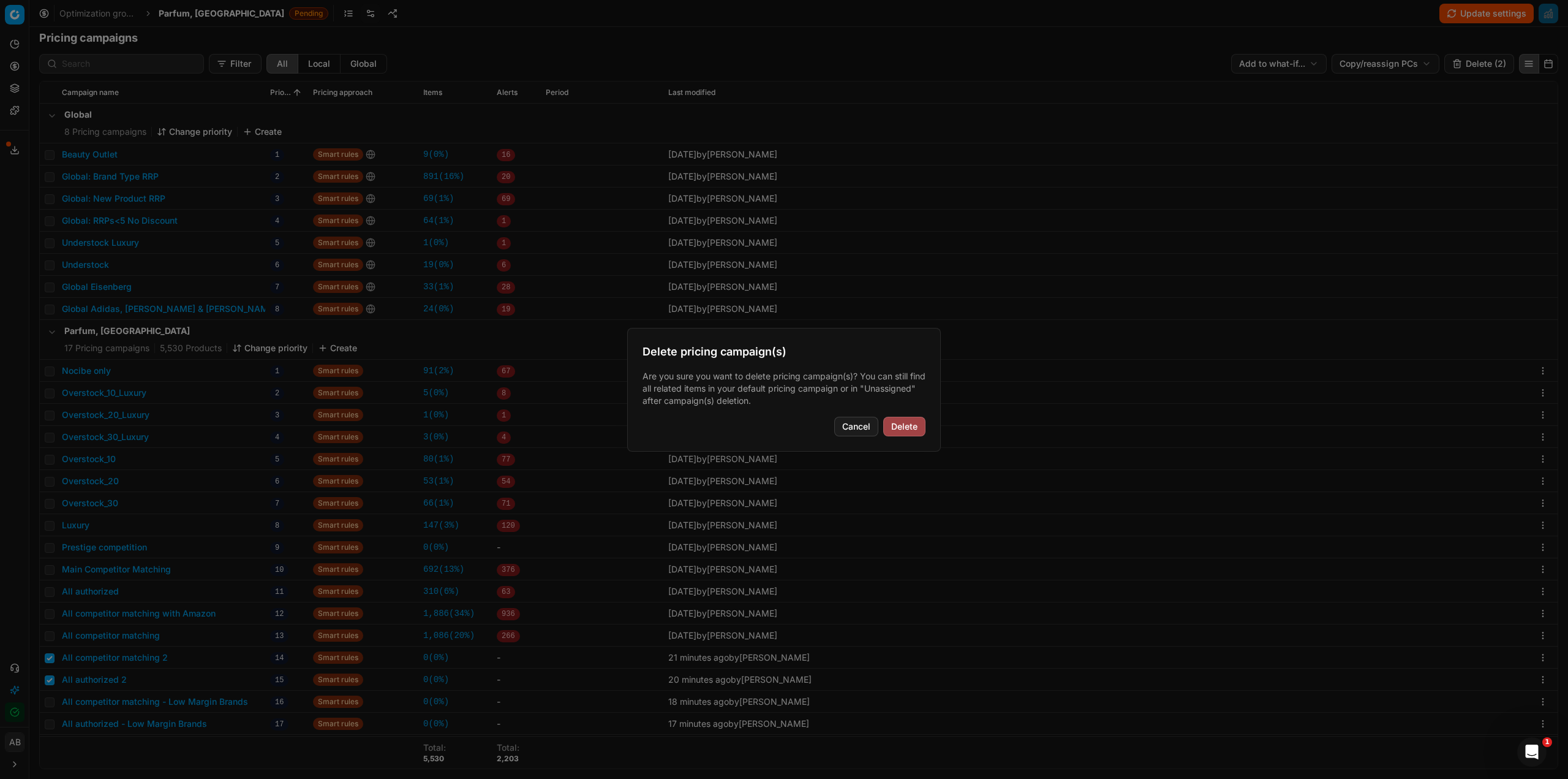
click at [898, 428] on button "Delete" at bounding box center [904, 426] width 42 height 20
checkbox input "false"
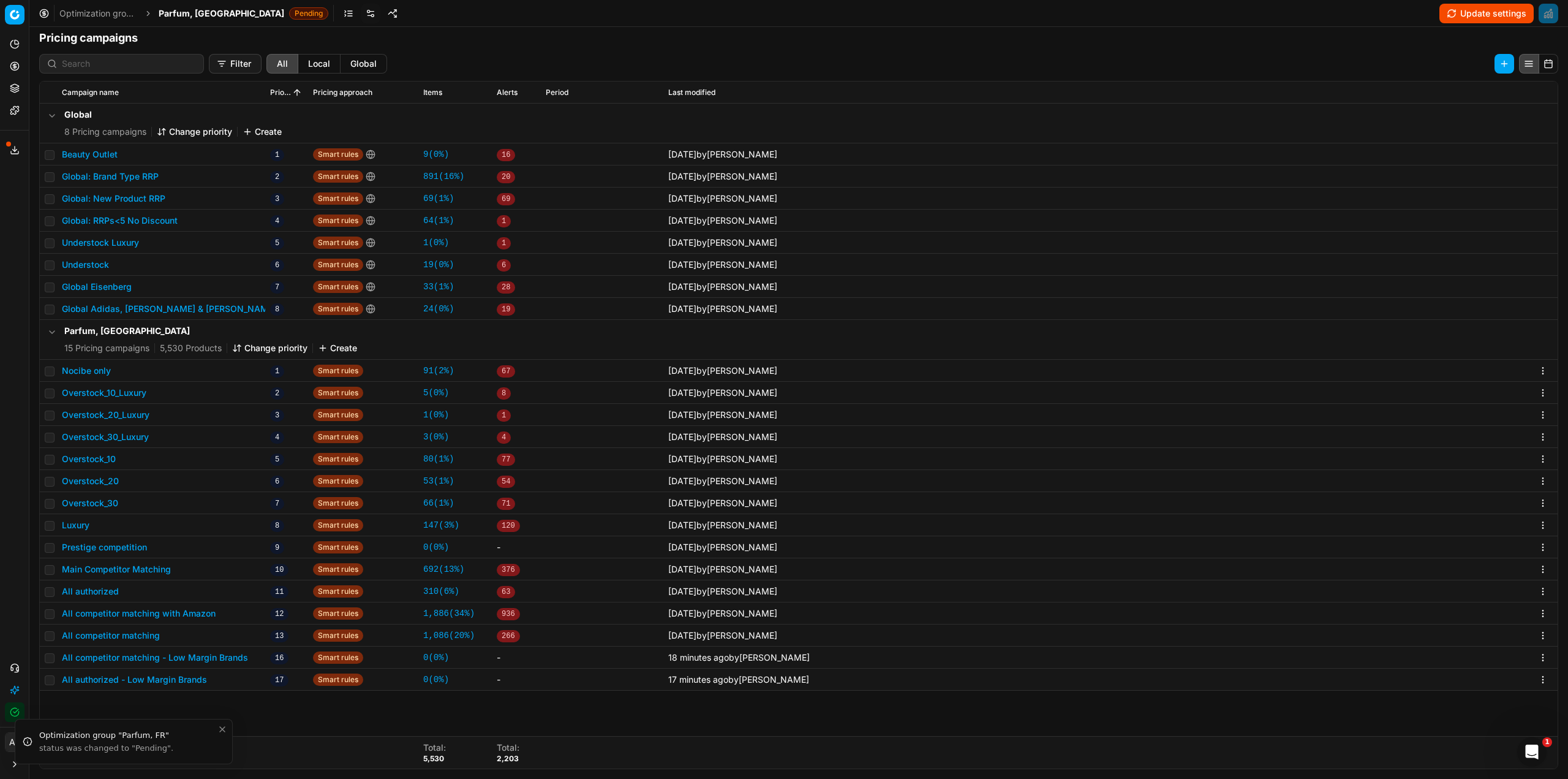
click at [266, 347] on button "Change priority" at bounding box center [270, 348] width 75 height 13
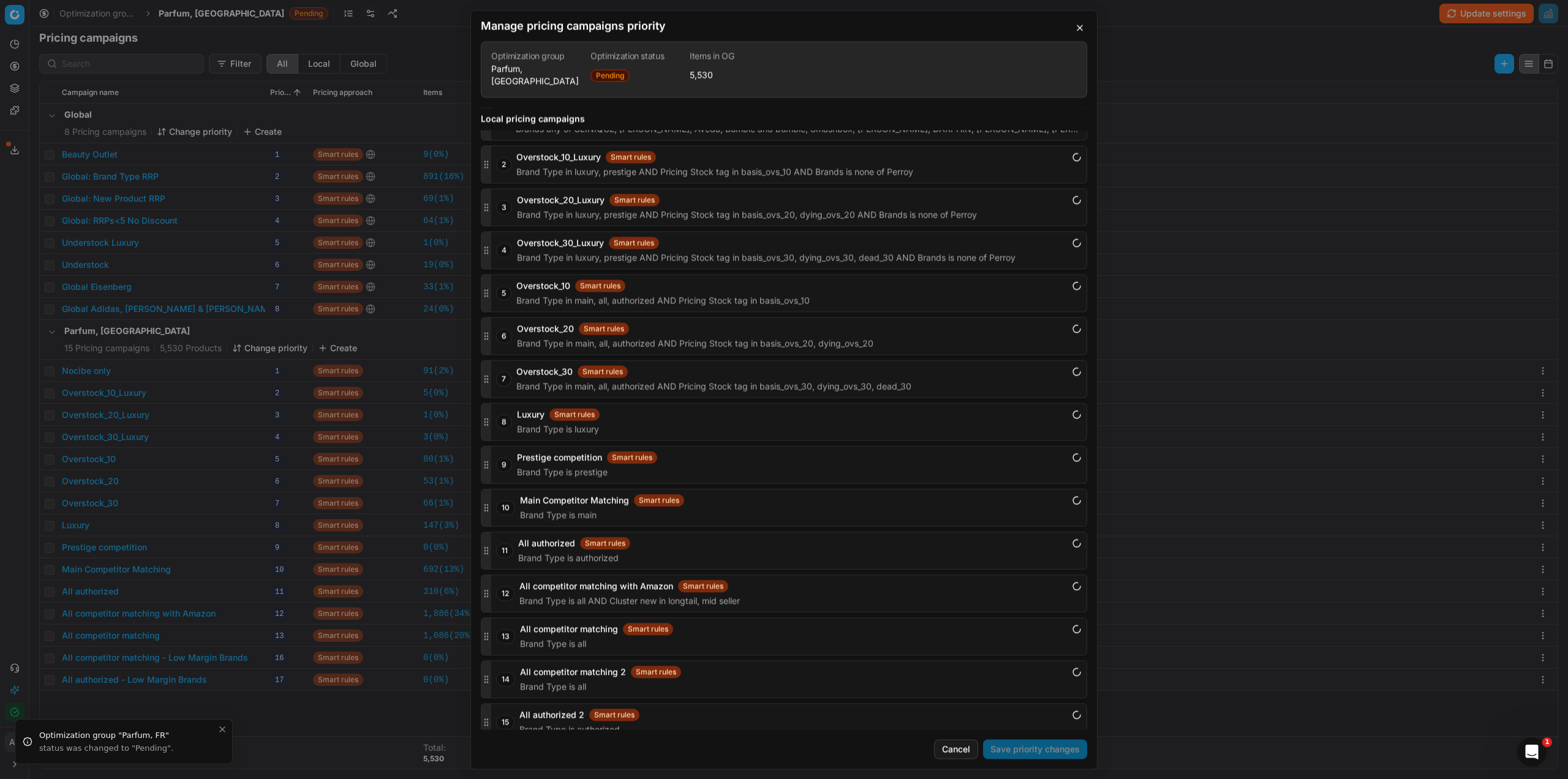
scroll to position [1588, 0]
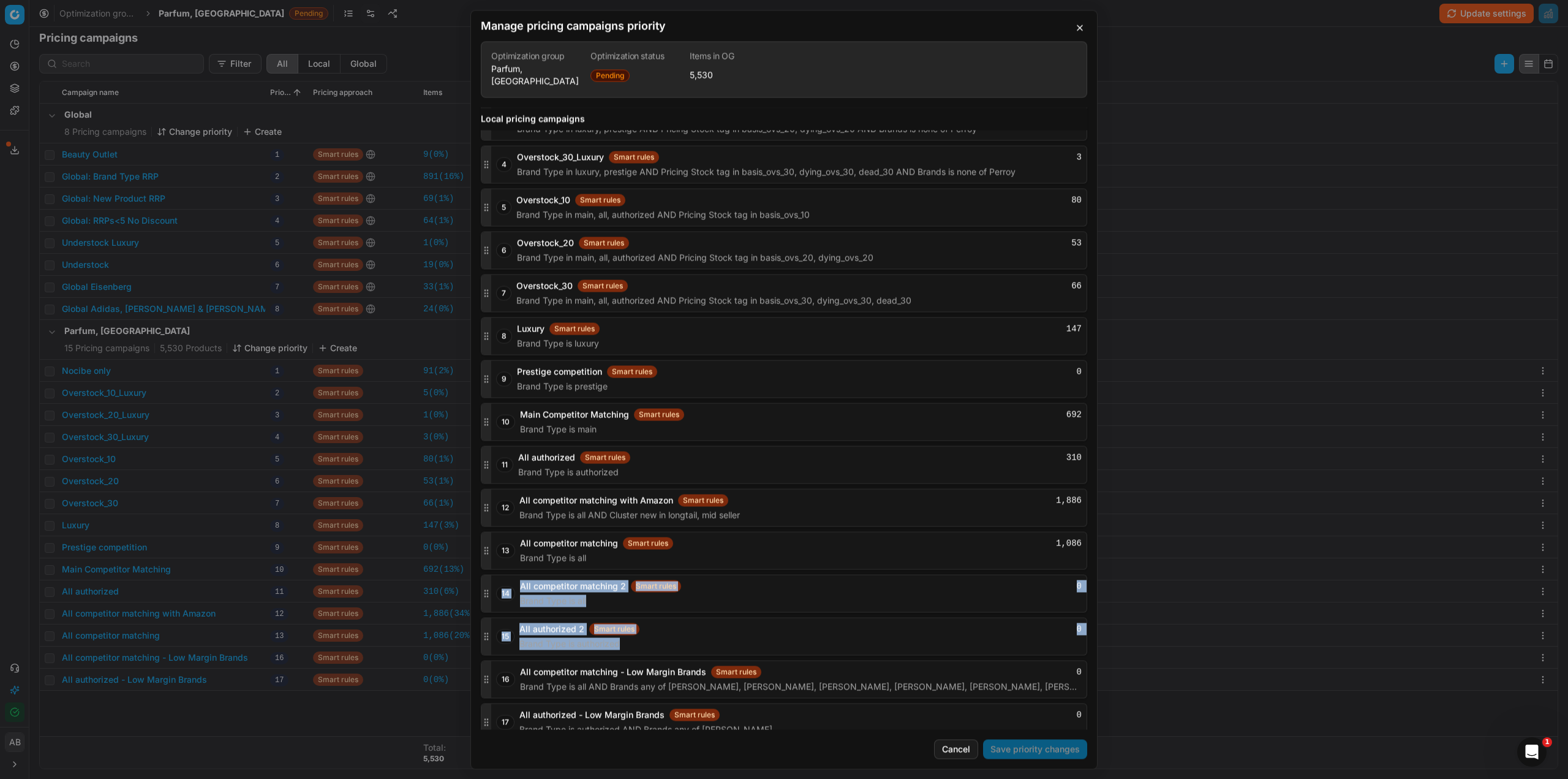
drag, startPoint x: 486, startPoint y: 674, endPoint x: 498, endPoint y: 603, distance: 72.0
click at [498, 595] on div "1 Nocibe only Smart rules 91 Brands any of CLINIQUE, [PERSON_NAME], Aveda, Bumb…" at bounding box center [784, 378] width 606 height 724
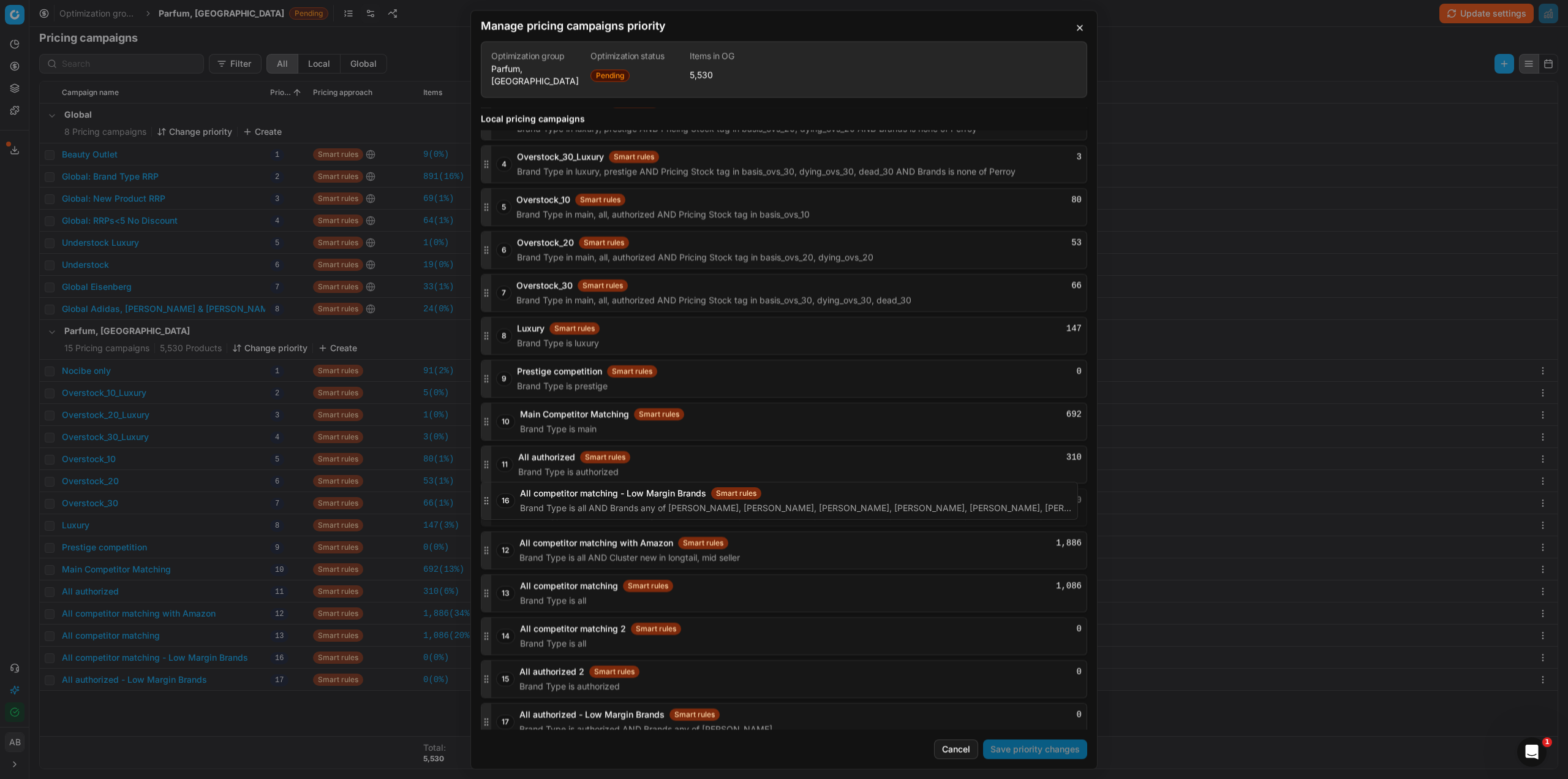
drag, startPoint x: 487, startPoint y: 670, endPoint x: 532, endPoint y: 503, distance: 173.0
click at [532, 503] on div "16 All competitor matching - Low Margin Brands Smart rules 0 Brand Type is all …" at bounding box center [784, 508] width 606 height 38
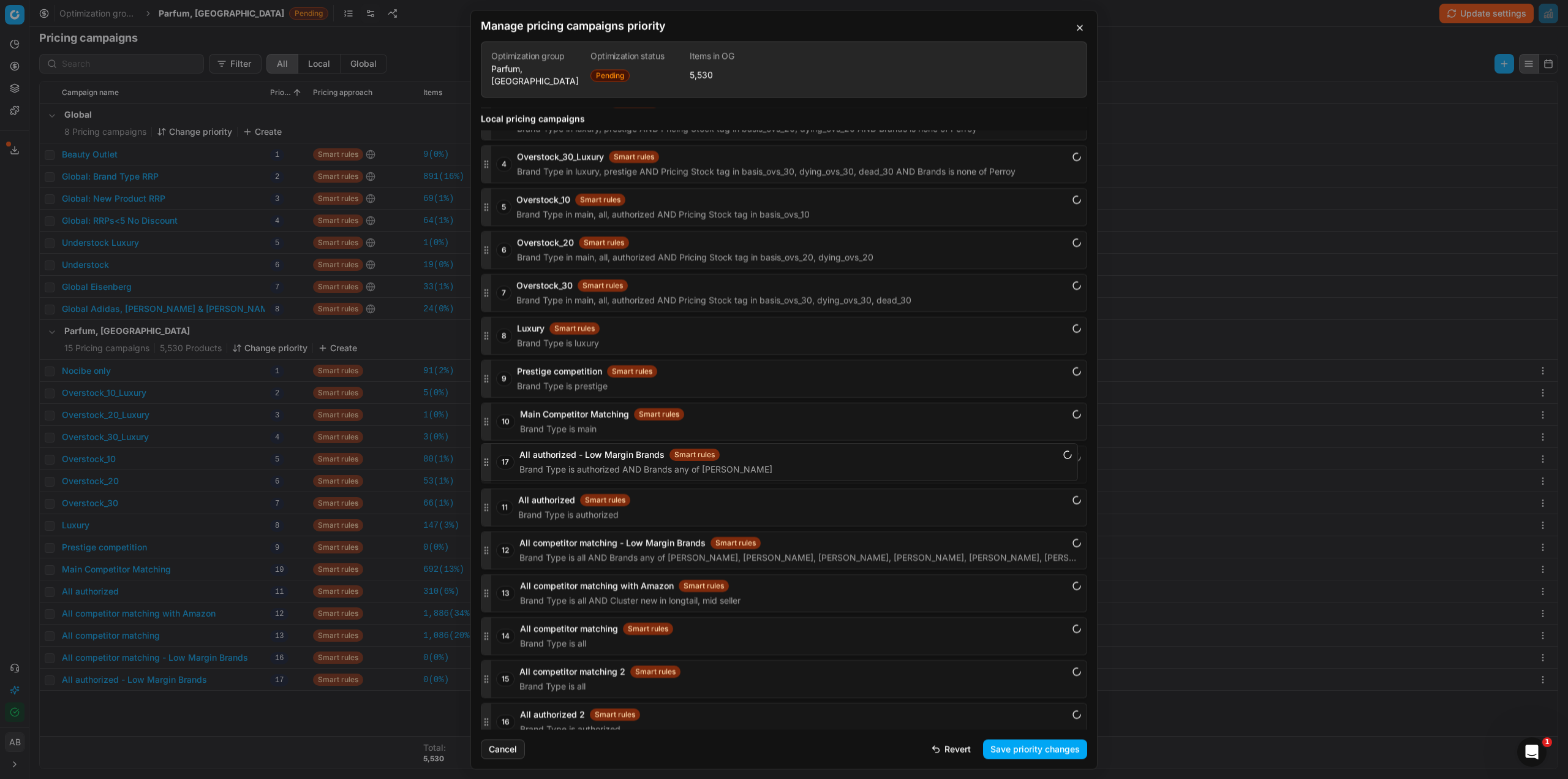
drag, startPoint x: 487, startPoint y: 708, endPoint x: 525, endPoint y: 460, distance: 250.9
click at [525, 460] on div "17 All authorized - Low Margin Brands Smart rules Brand Type is authorized AND …" at bounding box center [784, 465] width 606 height 38
click at [1026, 753] on button "Save priority changes" at bounding box center [1035, 749] width 104 height 20
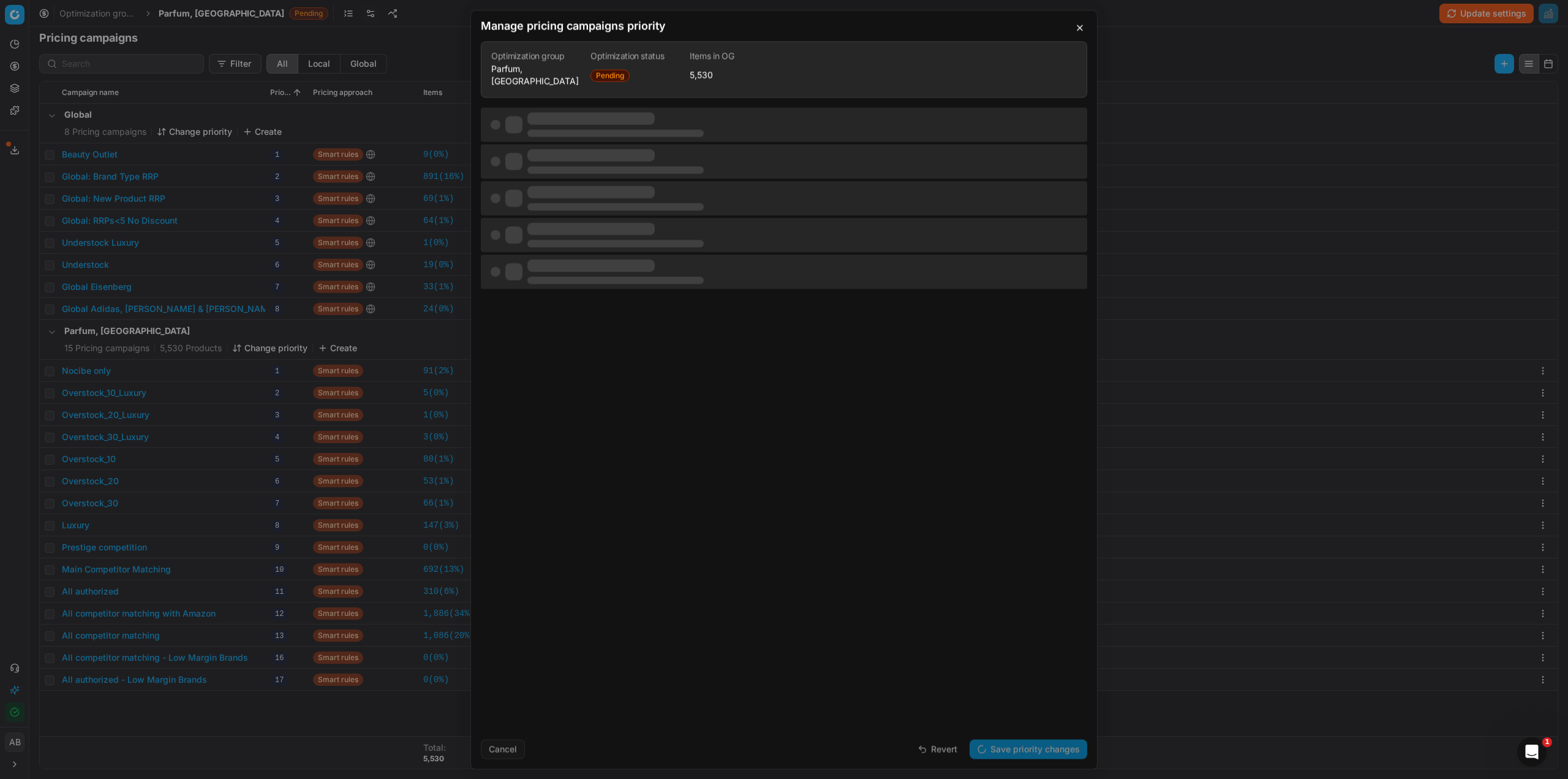
scroll to position [0, 0]
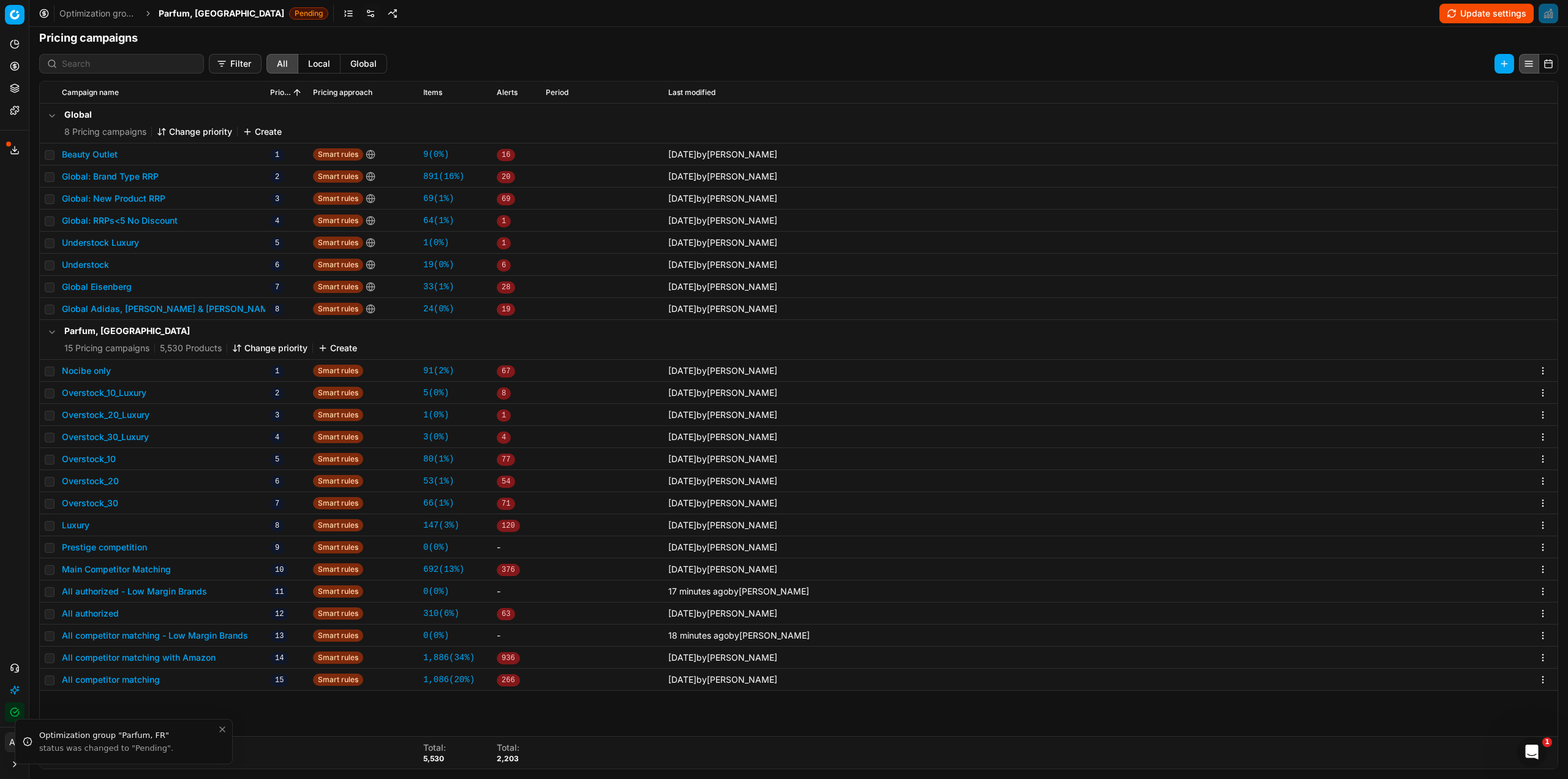
click at [1468, 13] on button "Update settings" at bounding box center [1486, 14] width 94 height 20
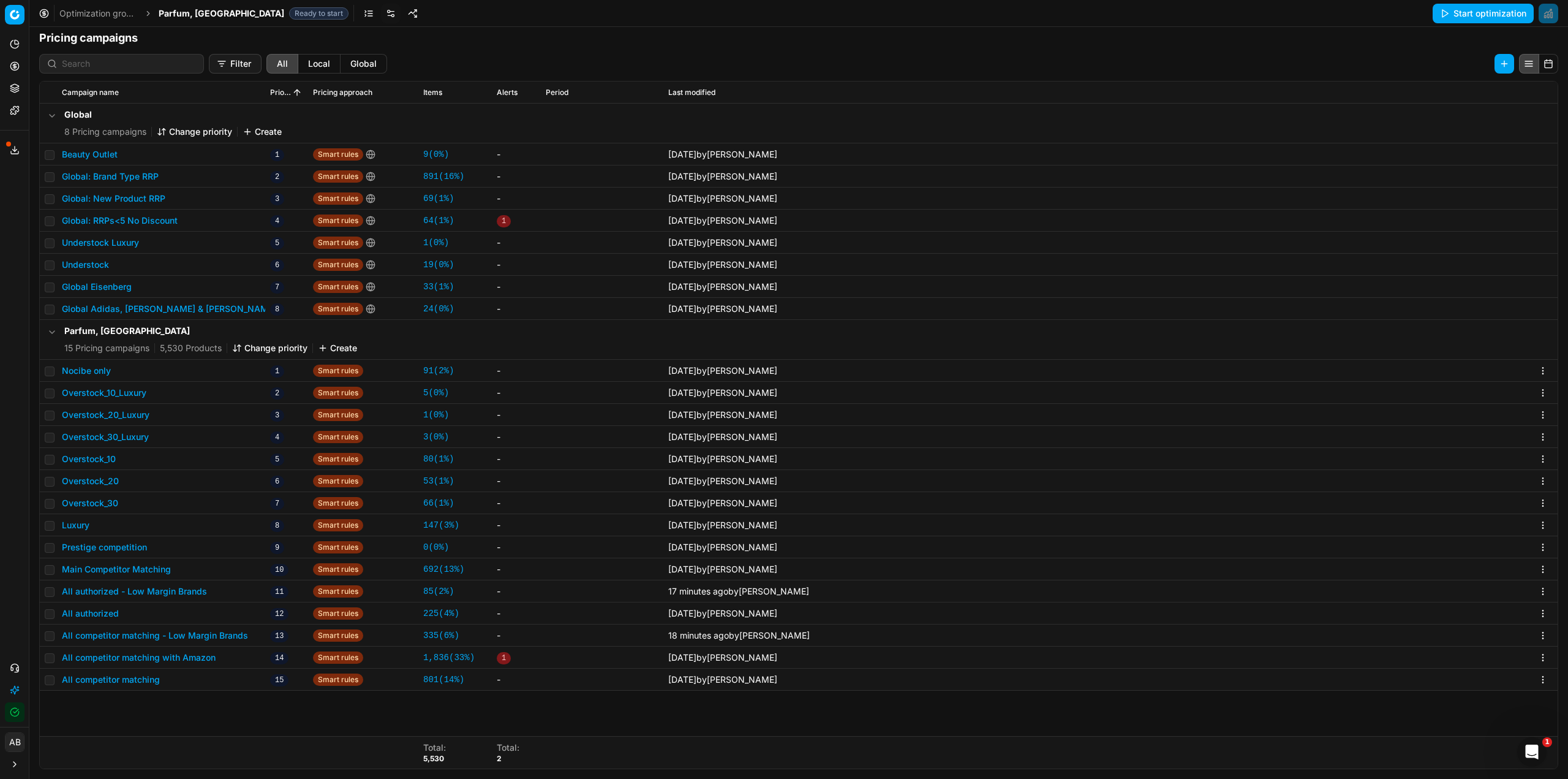
click at [199, 4] on div "Optimization groups Parfum, FR Ready to start Start optimization" at bounding box center [799, 13] width 1539 height 27
click at [193, 11] on span "Parfum, [GEOGRAPHIC_DATA]" at bounding box center [221, 13] width 125 height 13
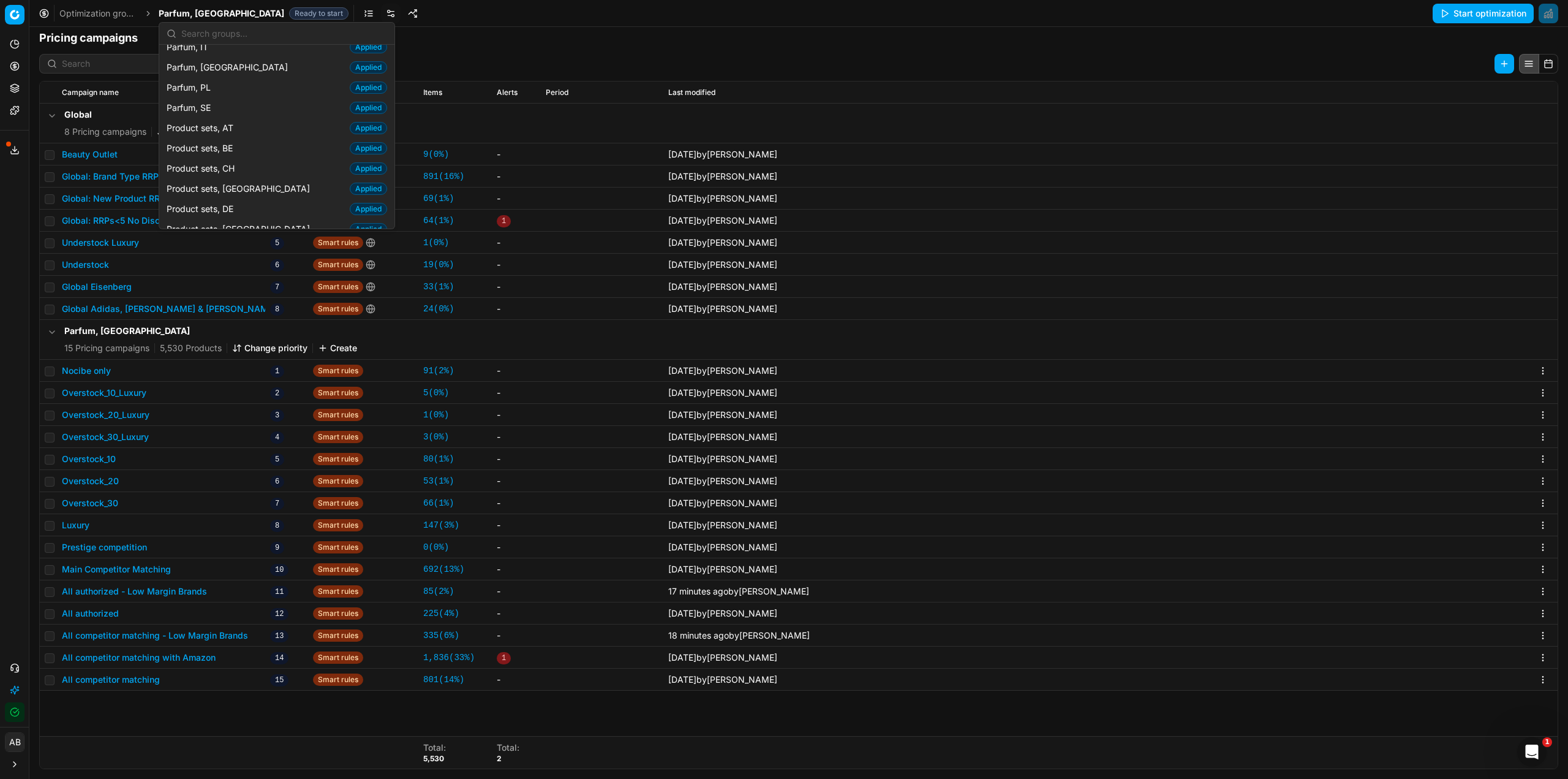
scroll to position [1348, 0]
click at [216, 244] on span "Product sets, FR" at bounding box center [202, 250] width 71 height 13
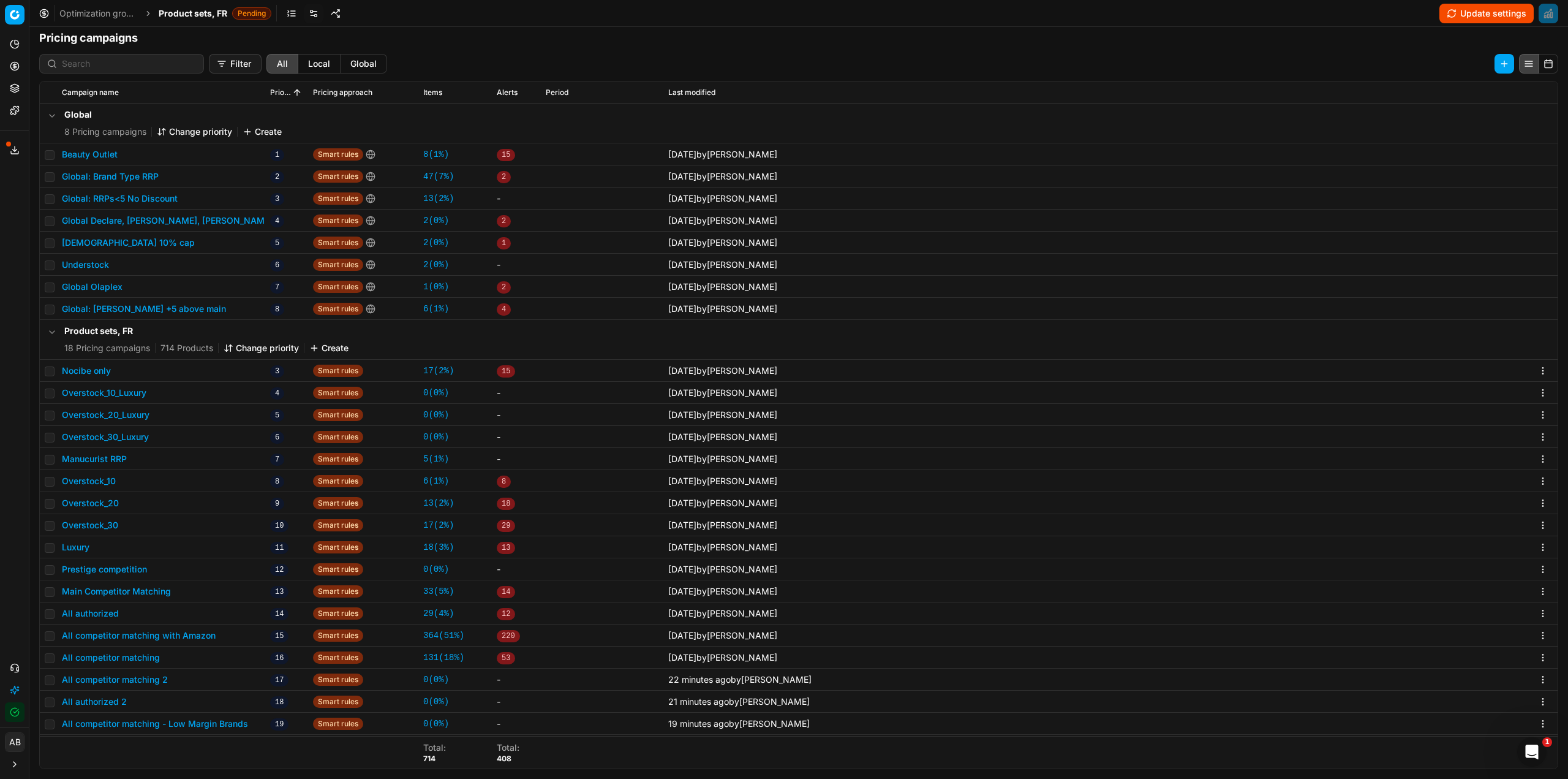
scroll to position [21, 0]
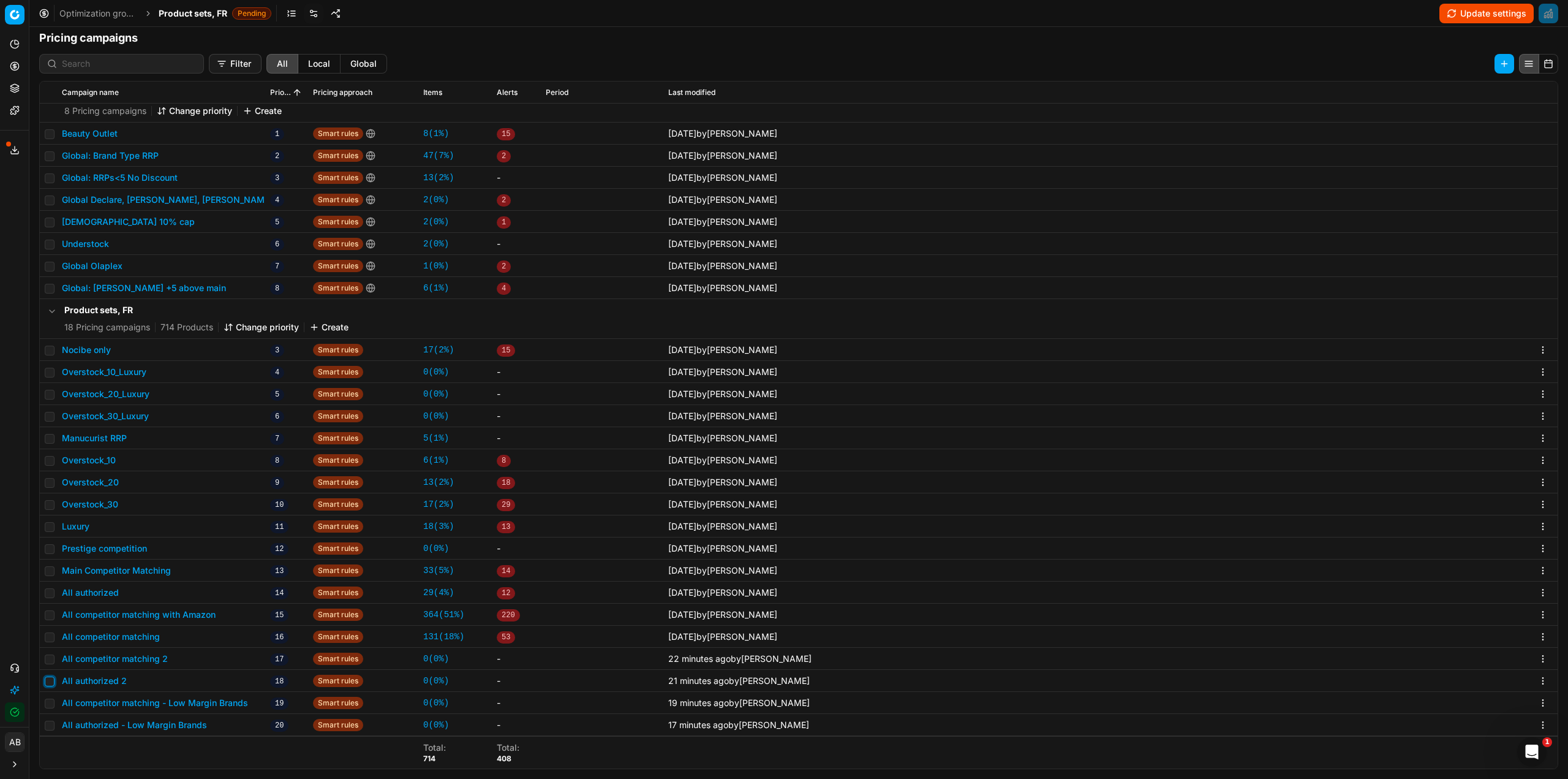
click at [47, 682] on input "checkbox" at bounding box center [49, 681] width 10 height 10
checkbox input "true"
click at [51, 660] on input "checkbox" at bounding box center [49, 659] width 10 height 10
click at [1454, 63] on button "Delete (2)" at bounding box center [1480, 64] width 70 height 20
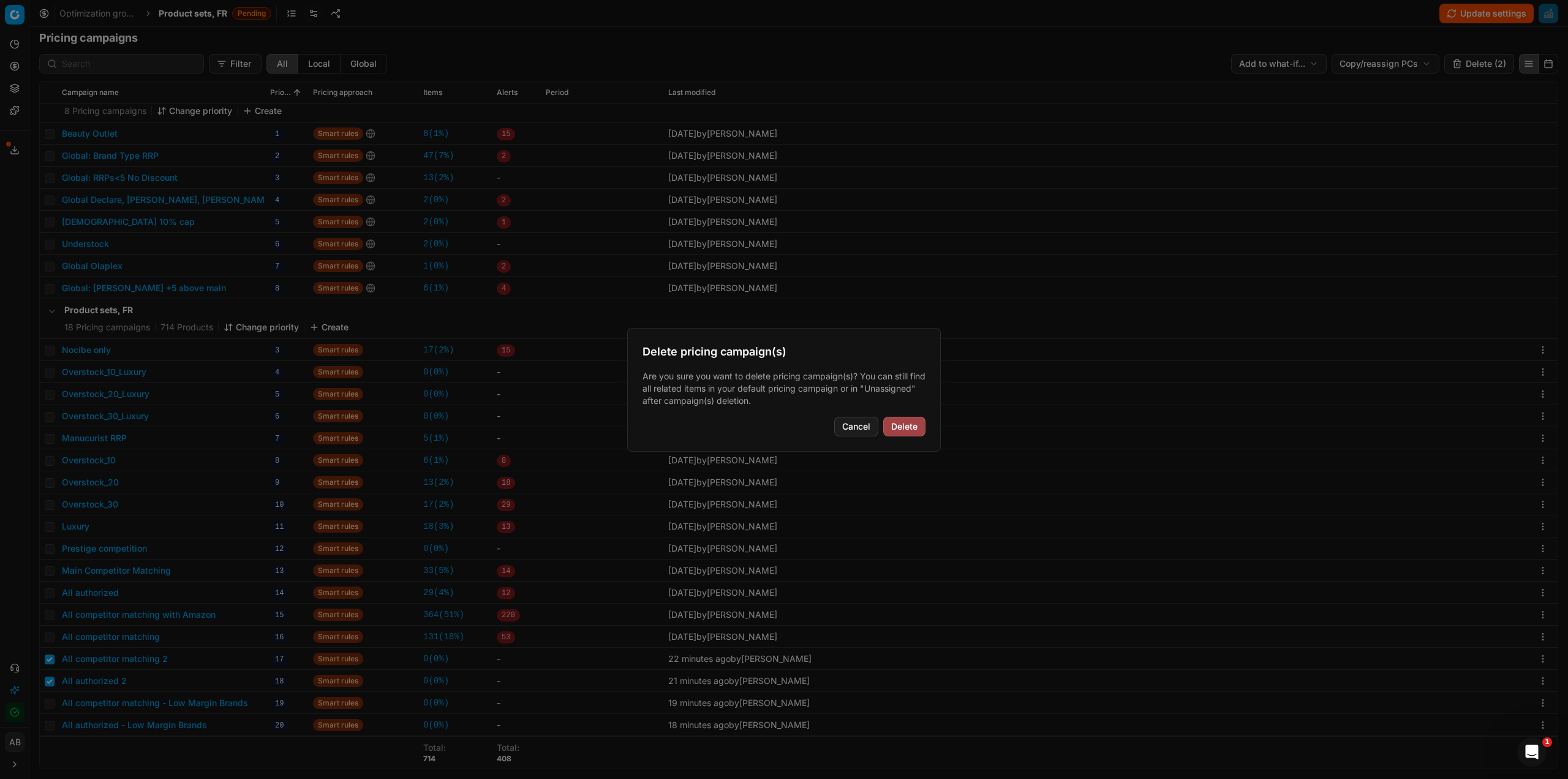
click at [907, 426] on button "Delete" at bounding box center [904, 426] width 42 height 20
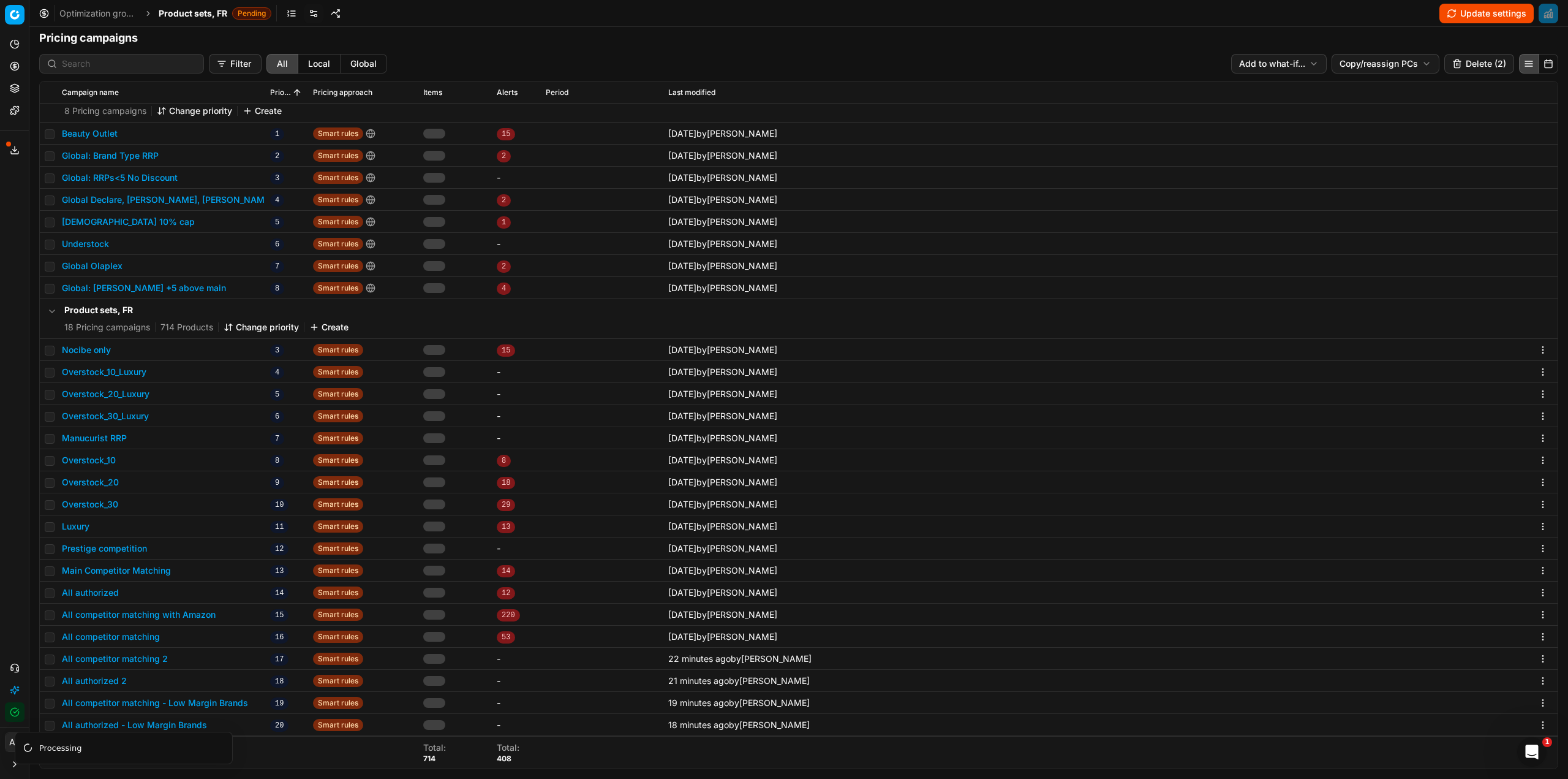
checkbox input "false"
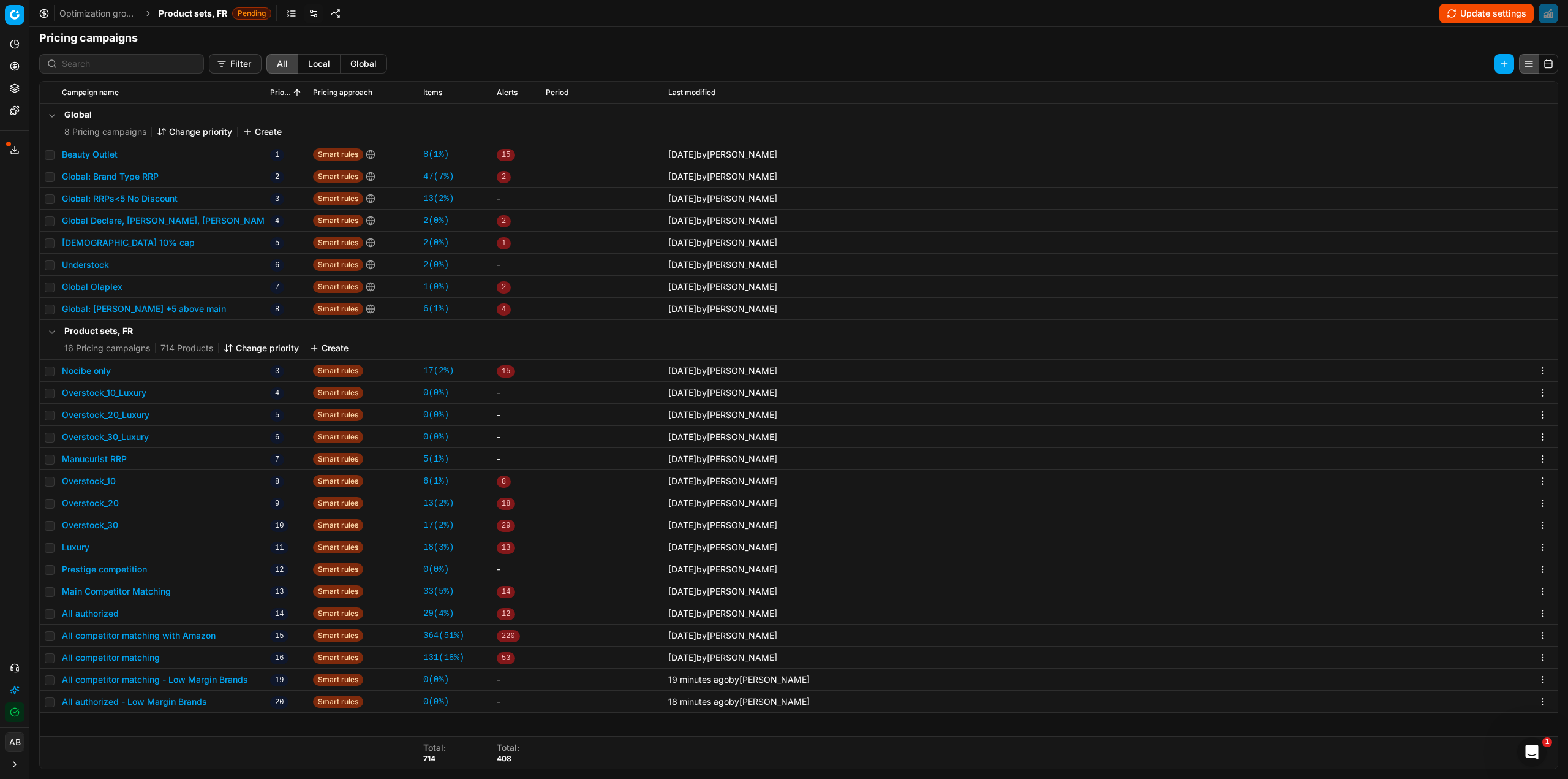
click at [251, 347] on button "Change priority" at bounding box center [261, 348] width 75 height 13
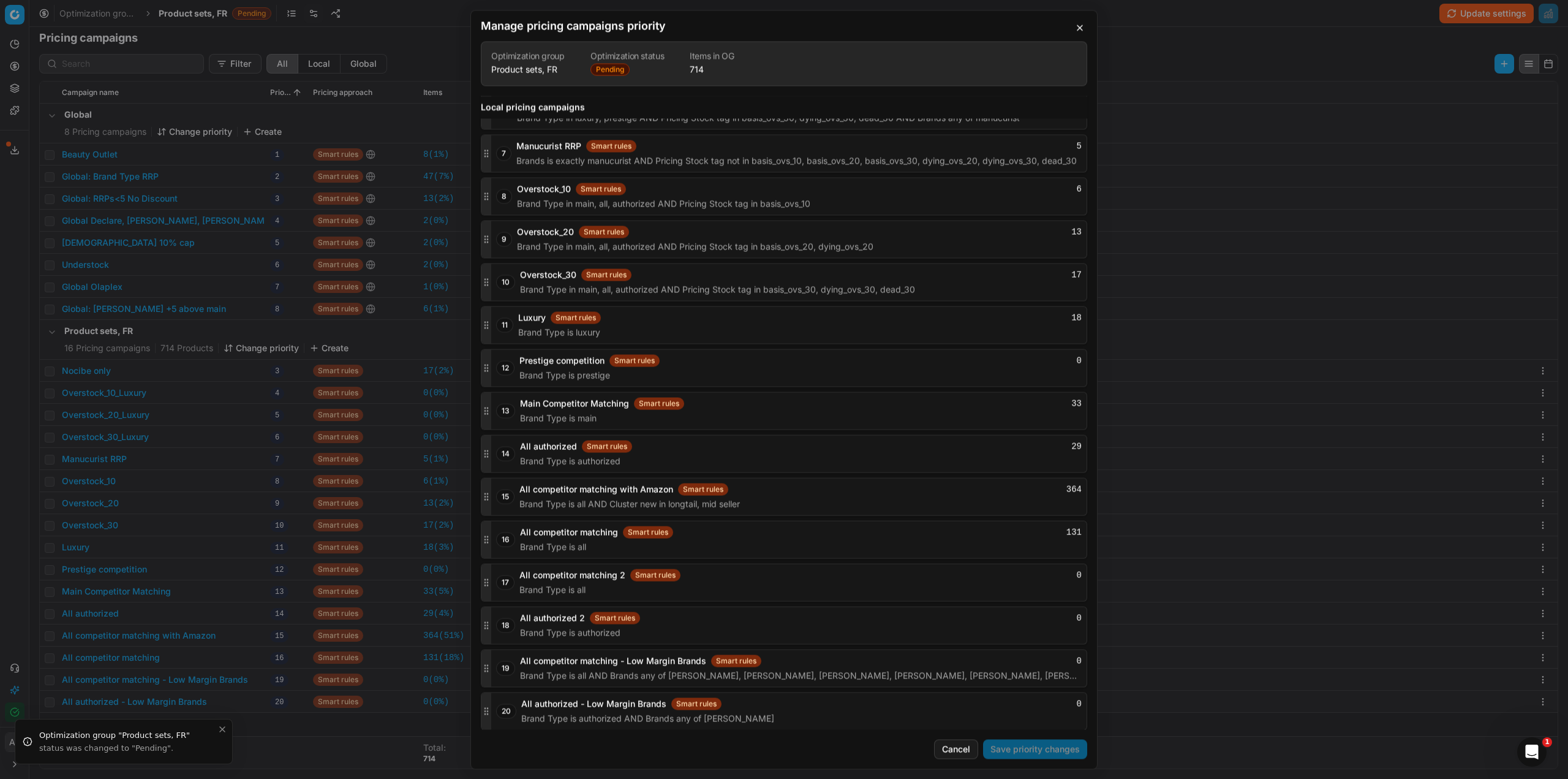
scroll to position [1631, 0]
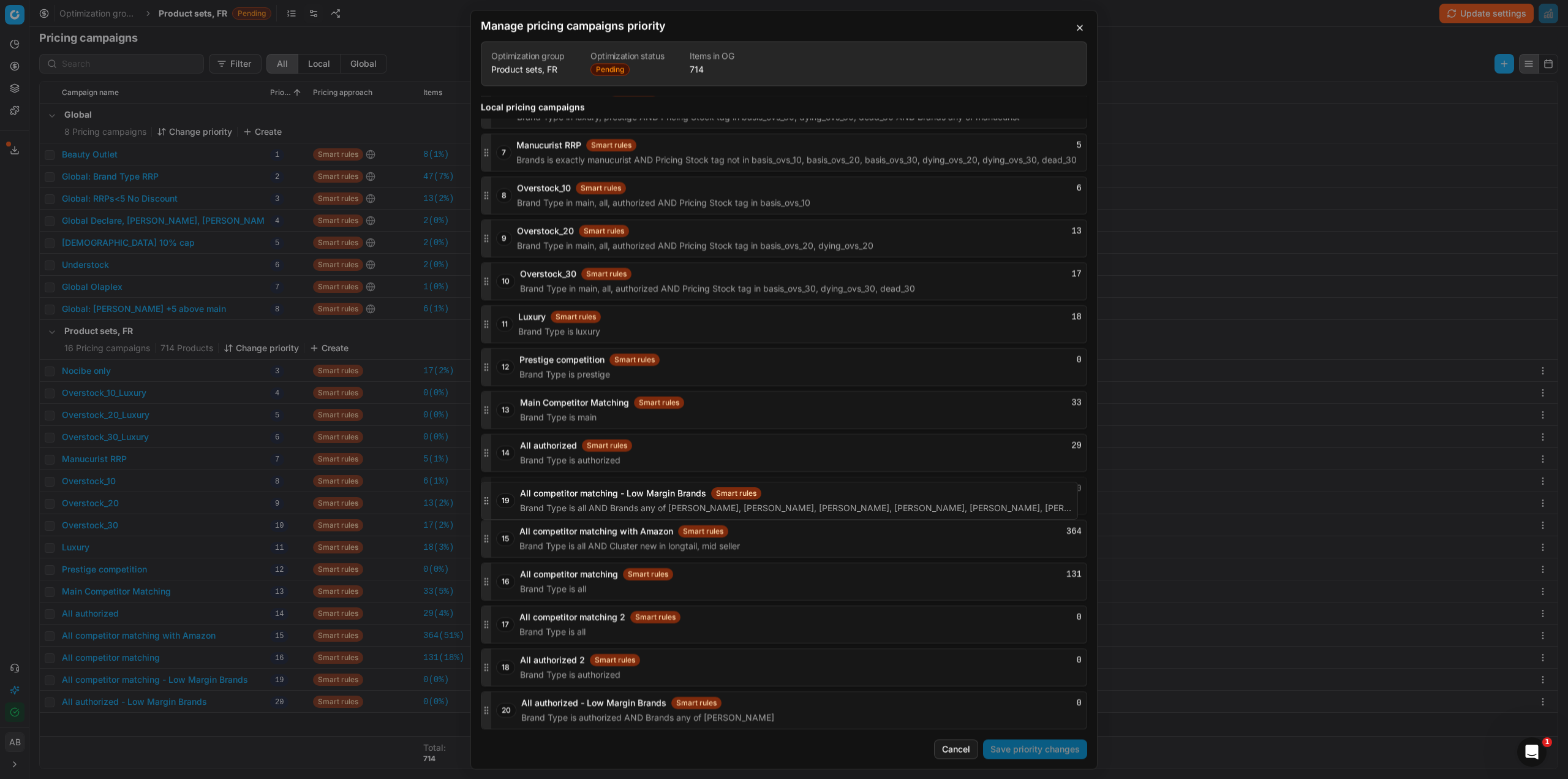
drag, startPoint x: 486, startPoint y: 669, endPoint x: 496, endPoint y: 502, distance: 167.3
click at [496, 502] on div "19 All competitor matching - Low Margin Brands Smart rules 0 Brand Type is all …" at bounding box center [784, 496] width 606 height 38
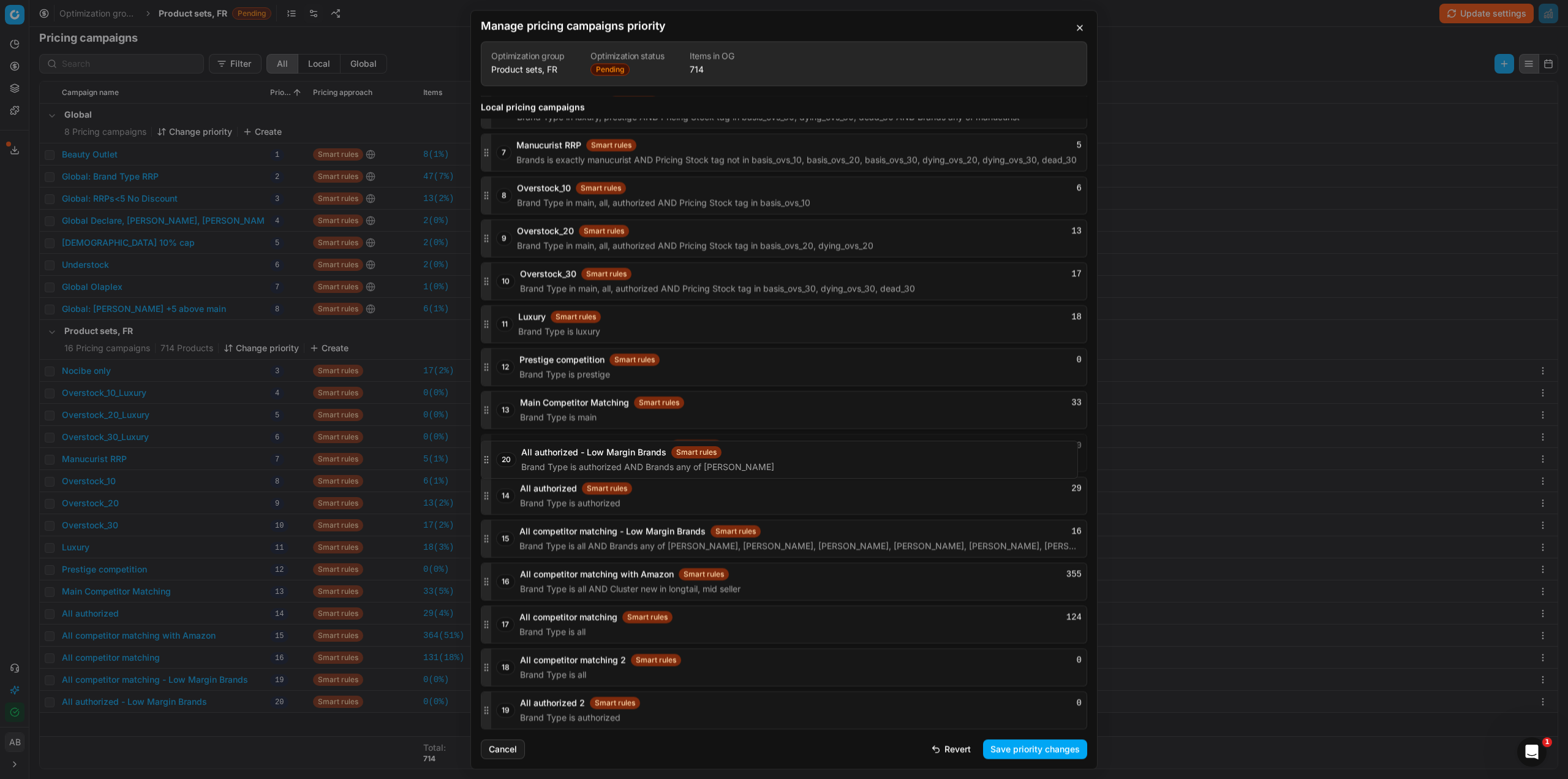
drag, startPoint x: 483, startPoint y: 707, endPoint x: 489, endPoint y: 457, distance: 250.1
click at [489, 457] on icon "button" at bounding box center [486, 453] width 10 height 10
click at [1027, 741] on button "Save priority changes" at bounding box center [1035, 749] width 104 height 20
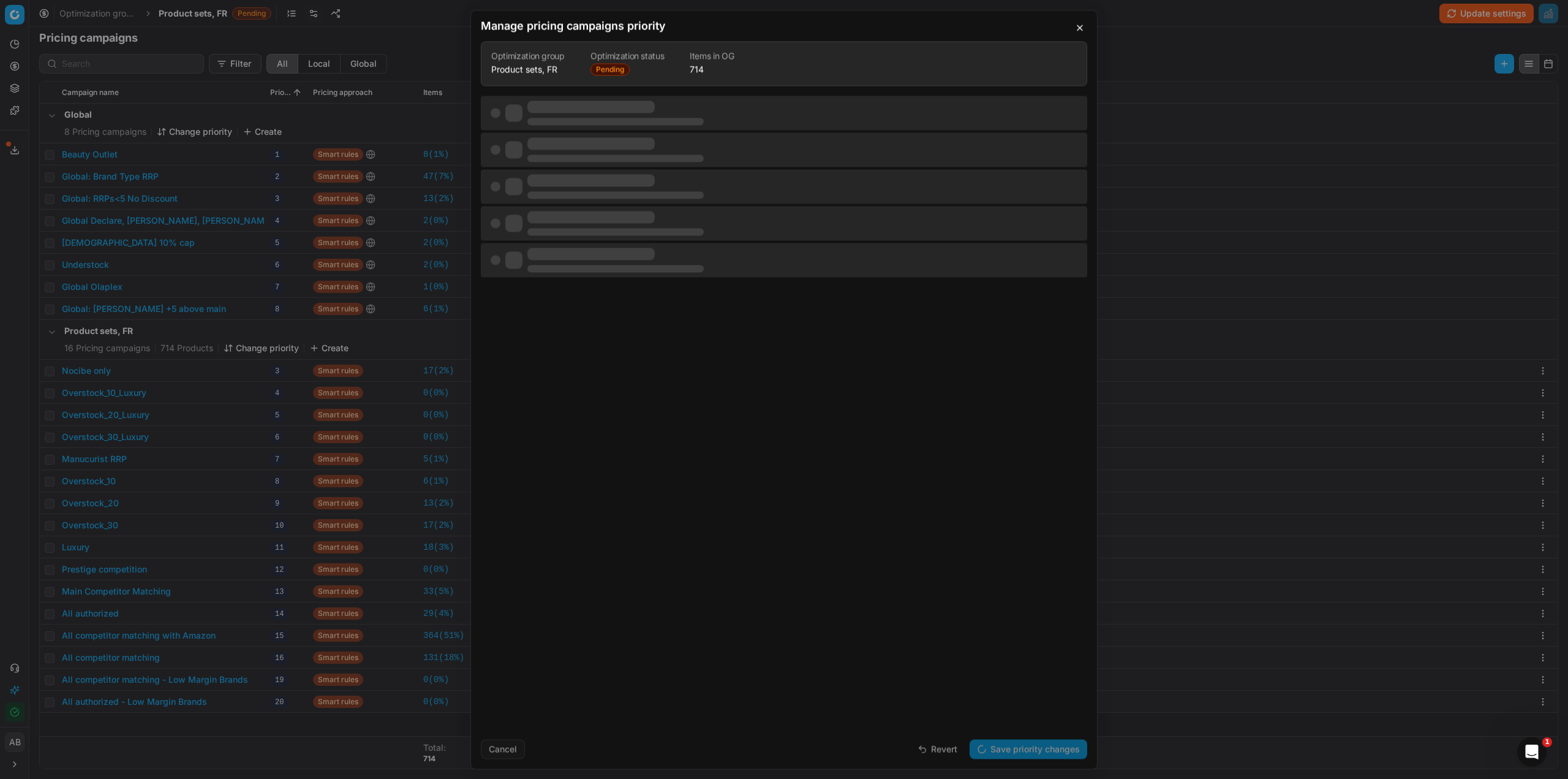
scroll to position [0, 0]
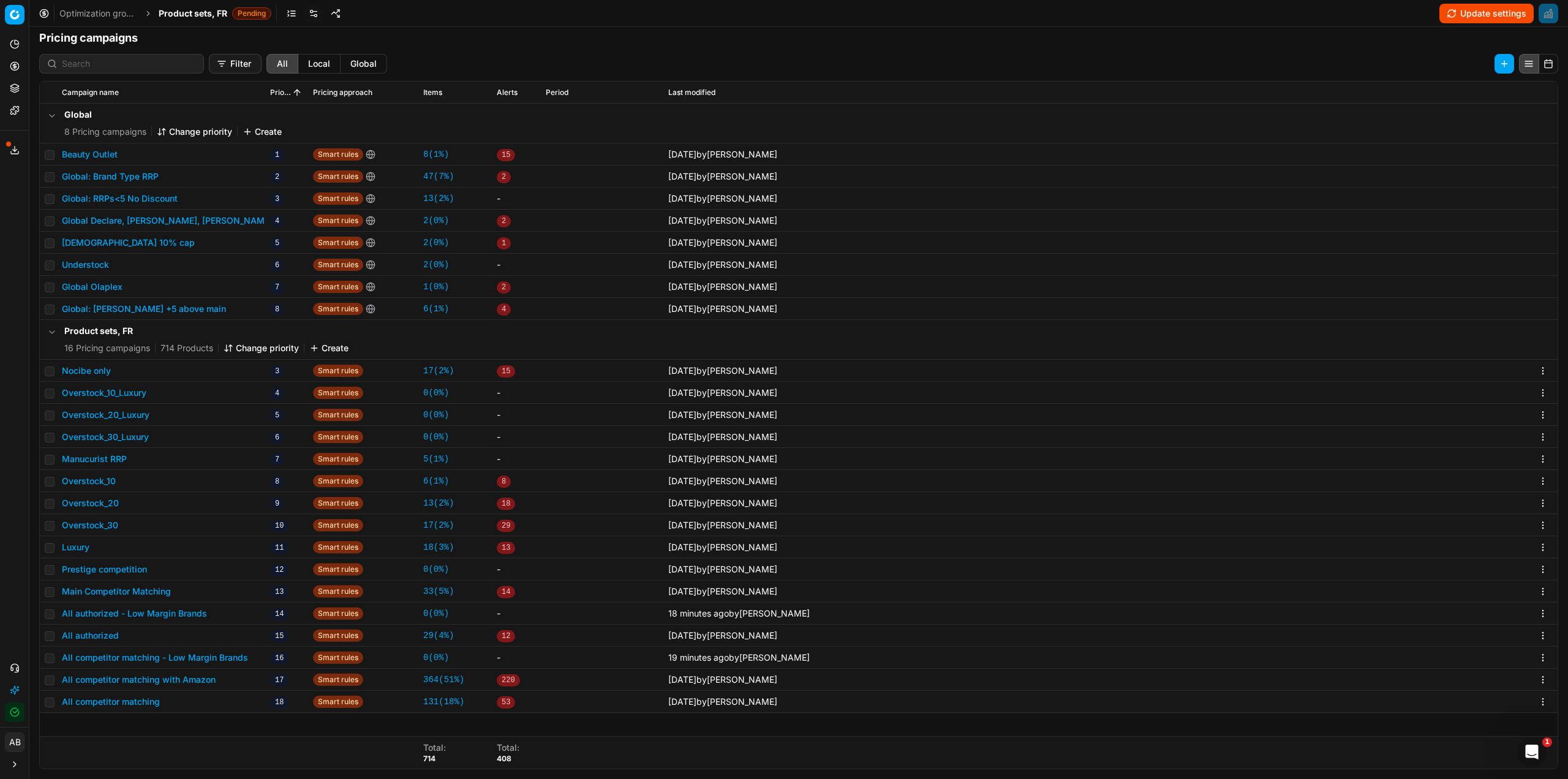
click at [1491, 16] on button "Update settings" at bounding box center [1486, 14] width 94 height 20
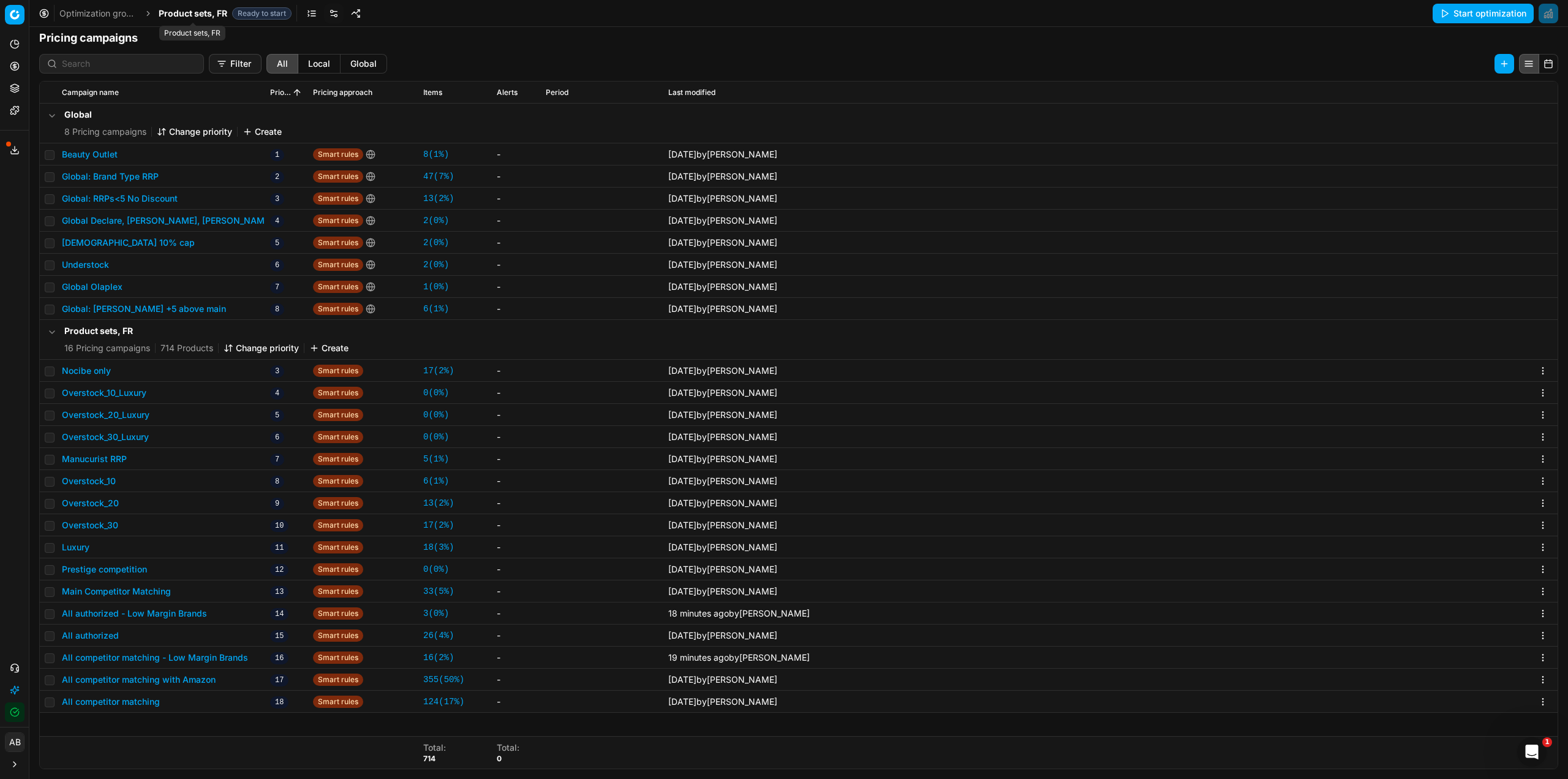
click at [209, 18] on span "Product sets, FR" at bounding box center [193, 13] width 69 height 13
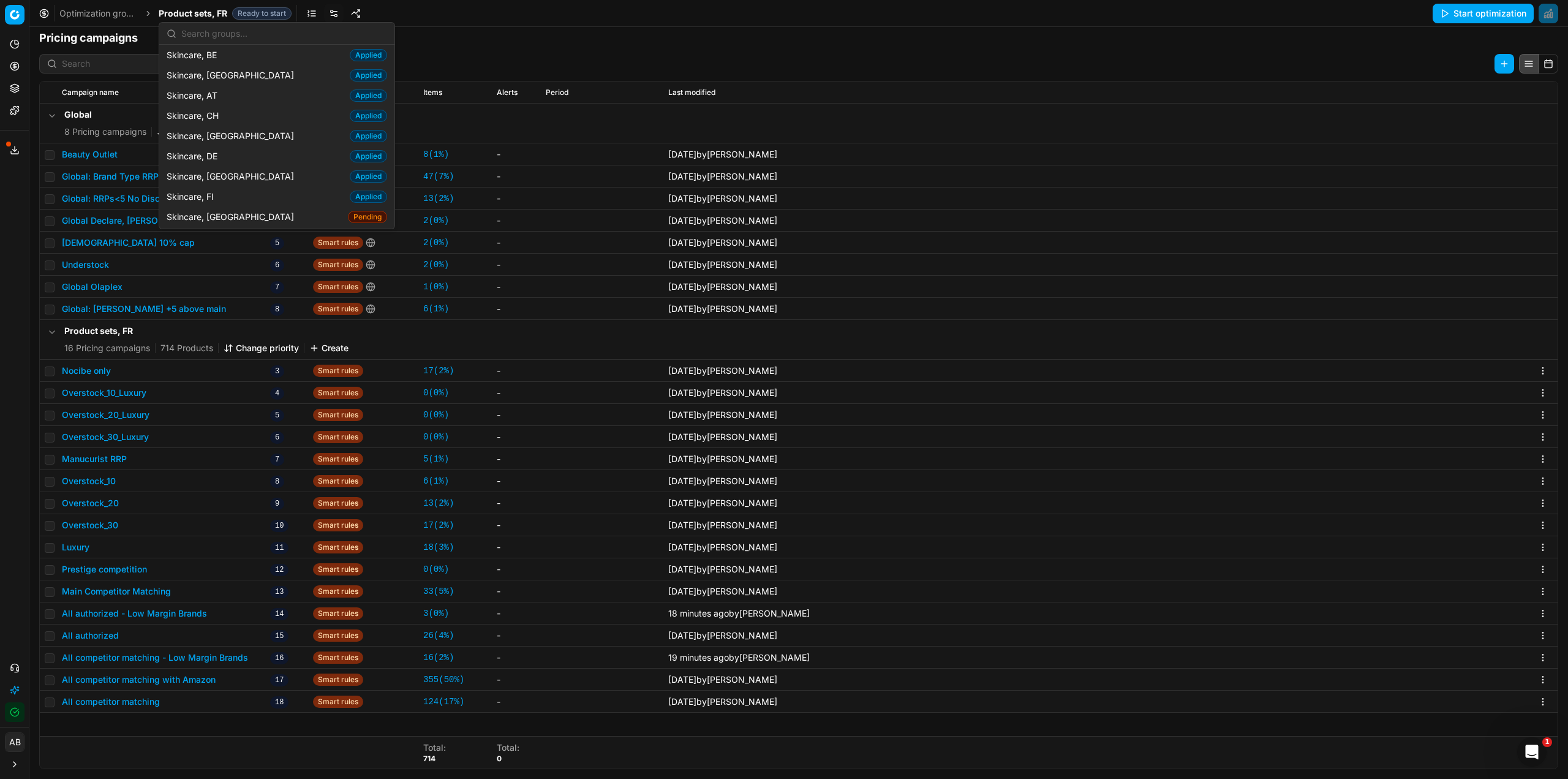
scroll to position [1654, 0]
click at [271, 197] on div "Skincare, FR Pending" at bounding box center [277, 207] width 230 height 20
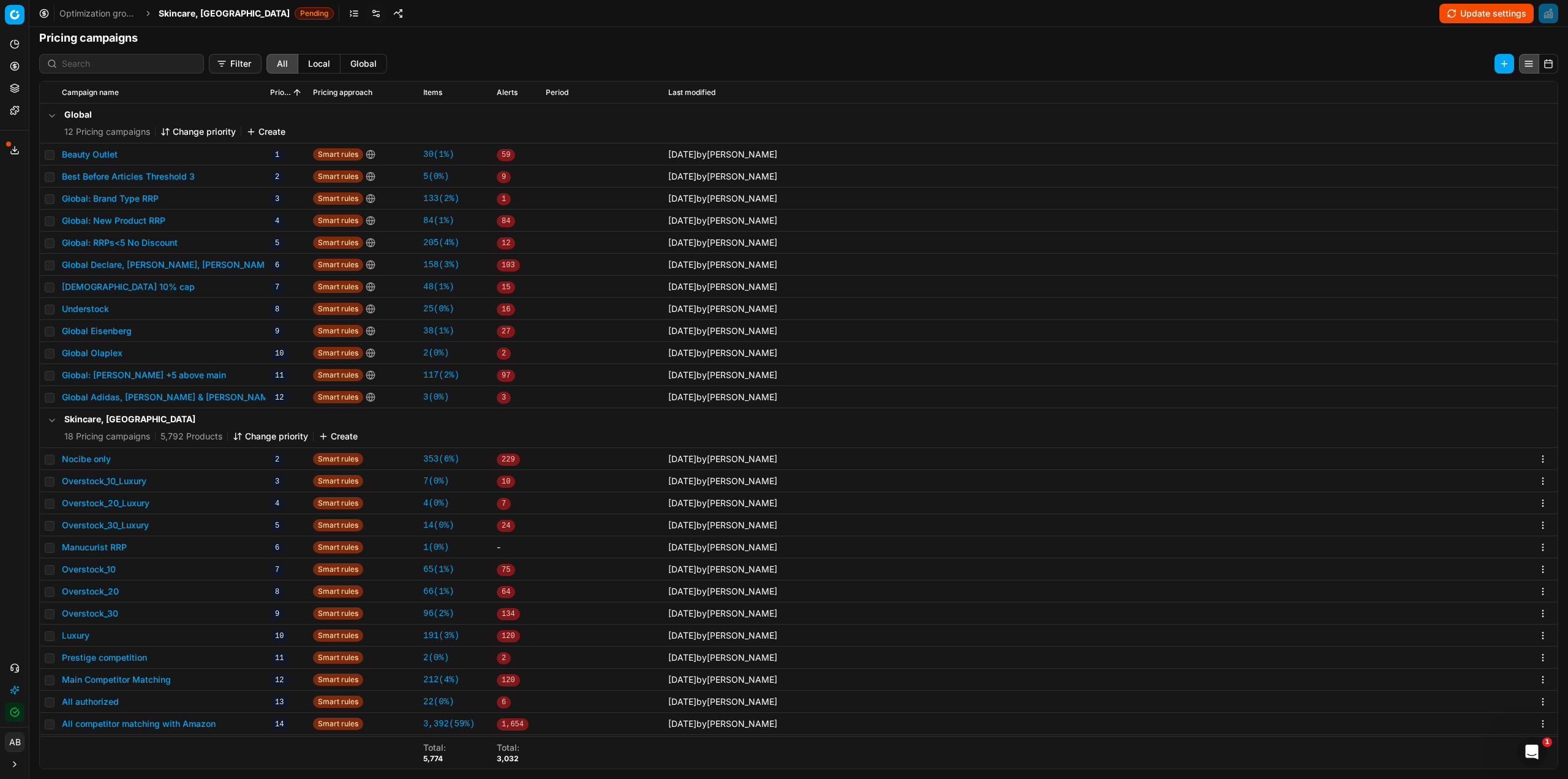
scroll to position [109, 0]
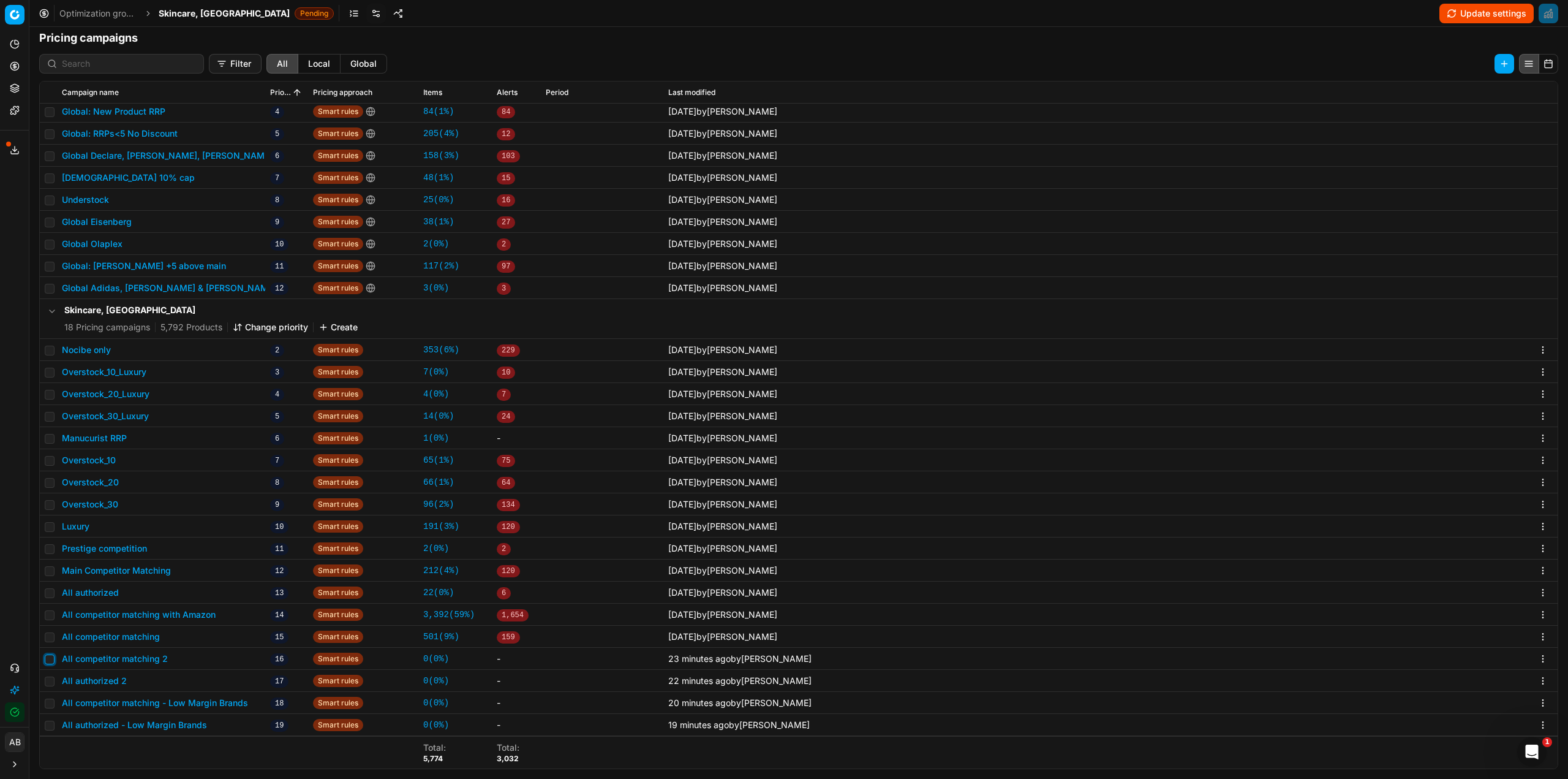
click at [47, 660] on input "checkbox" at bounding box center [49, 659] width 10 height 10
checkbox input "true"
click at [50, 683] on input "checkbox" at bounding box center [49, 681] width 10 height 10
checkbox input "true"
click at [1477, 63] on button "Delete (2)" at bounding box center [1480, 64] width 70 height 20
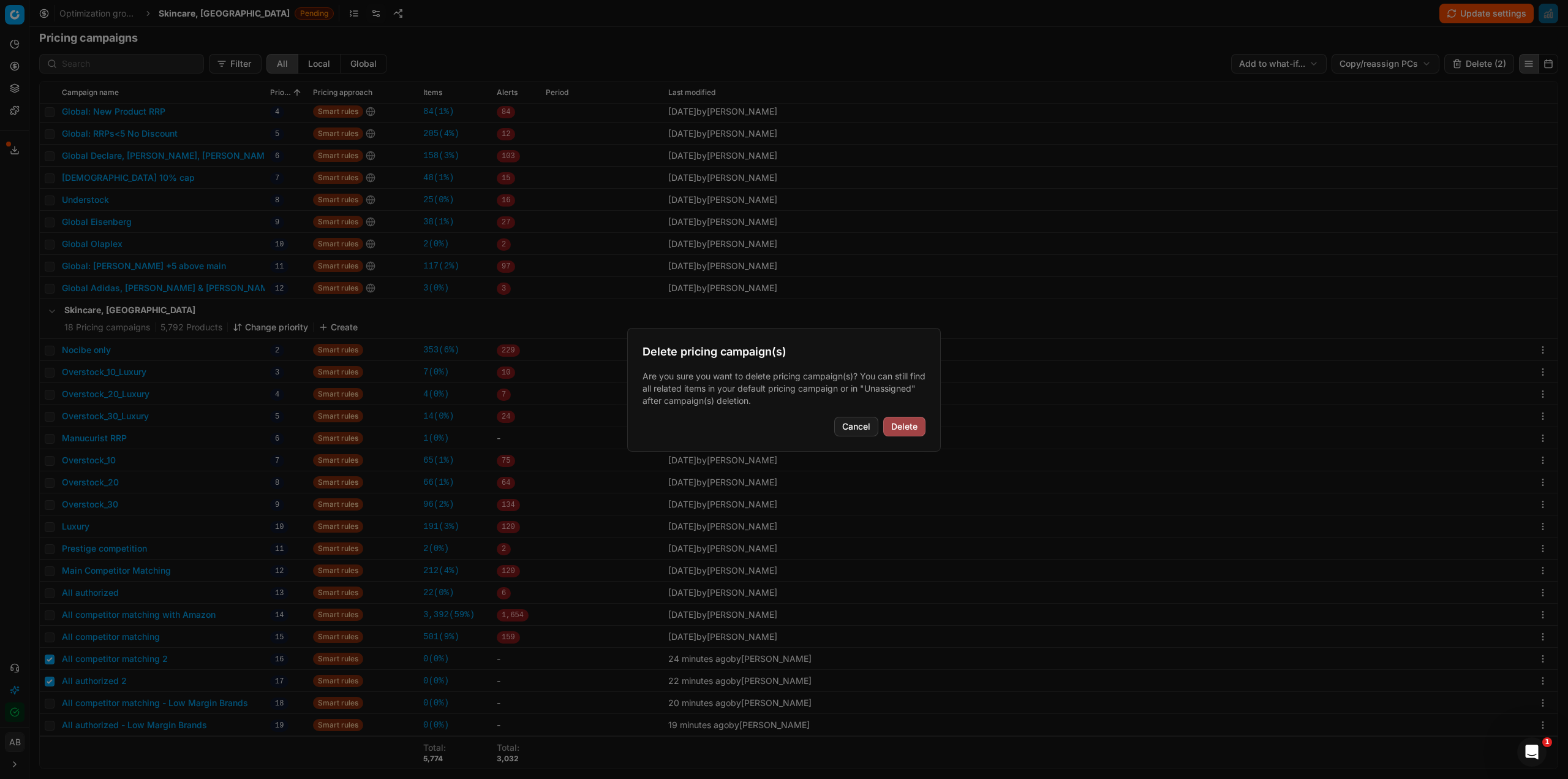
click at [909, 427] on button "Delete" at bounding box center [904, 426] width 42 height 20
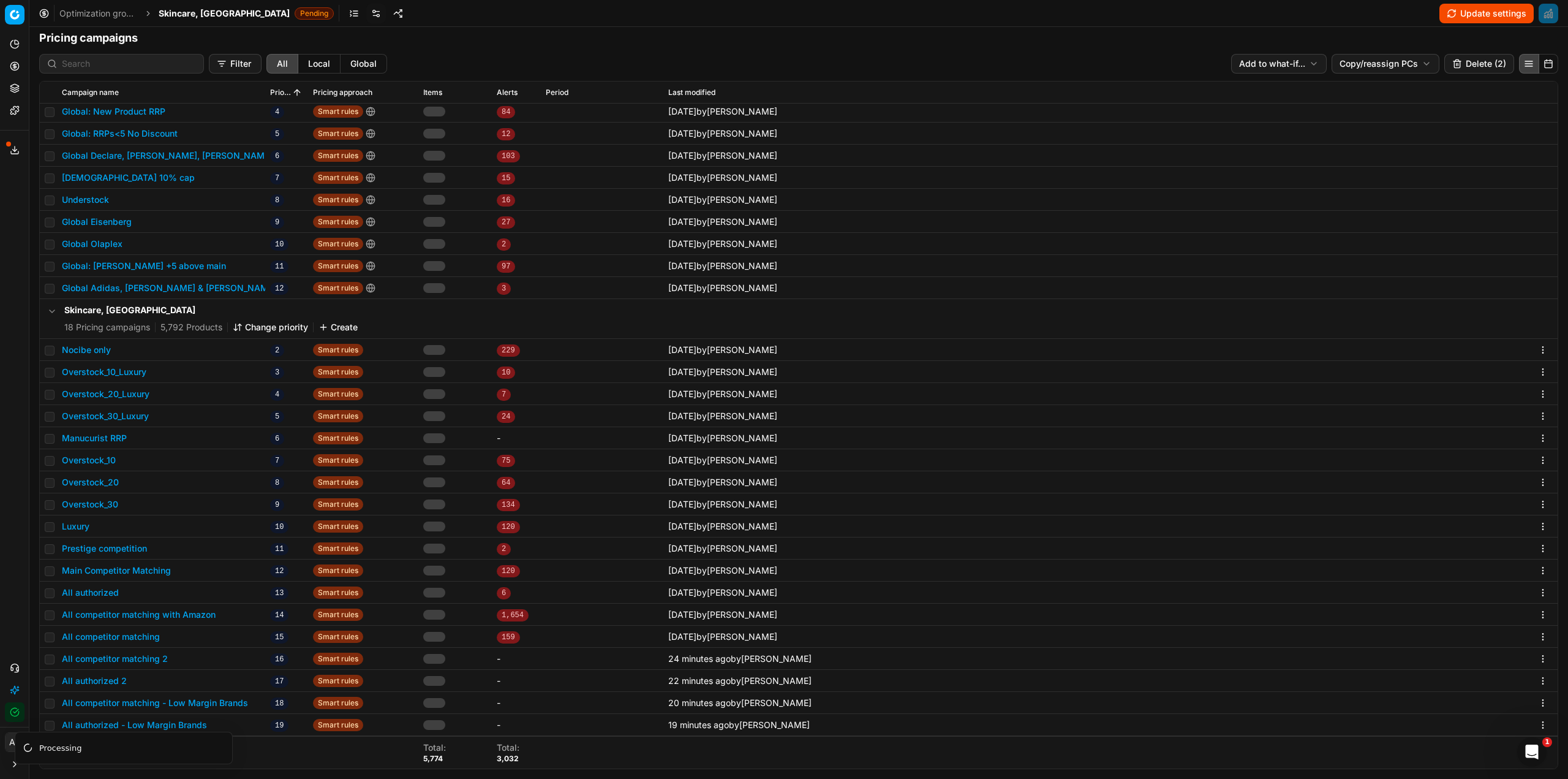
checkbox input "false"
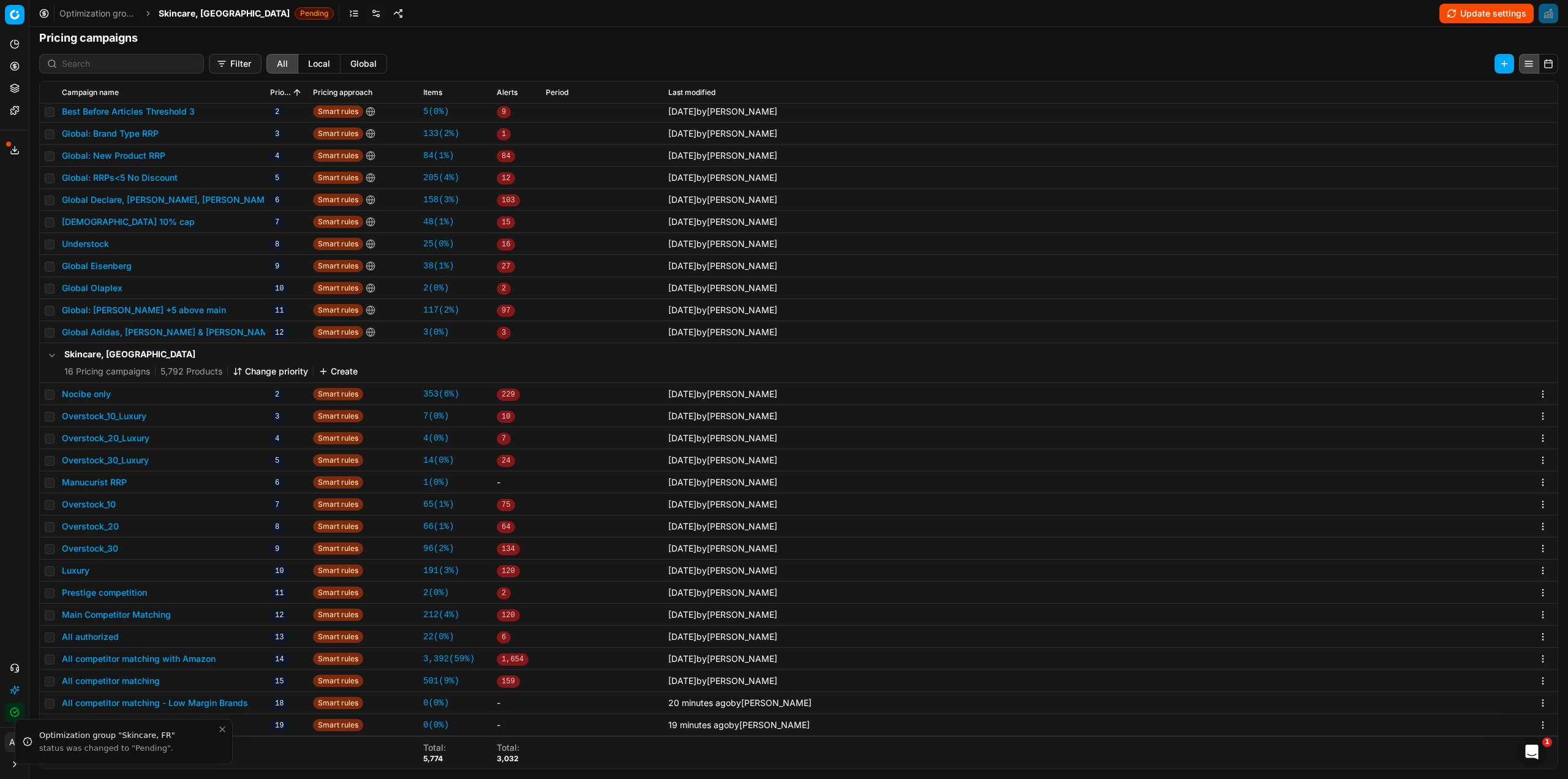
click at [280, 373] on button "Change priority" at bounding box center [271, 371] width 75 height 13
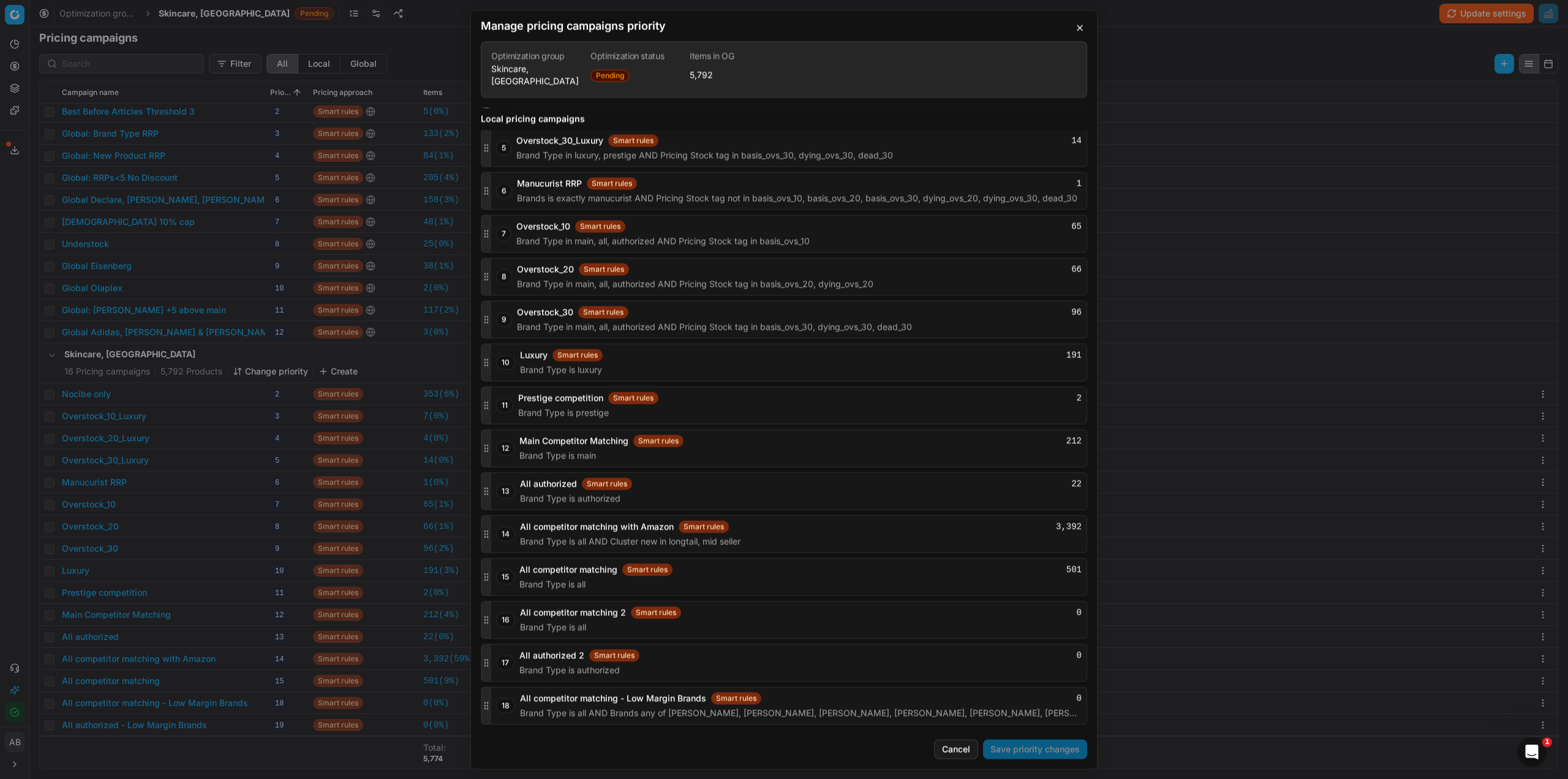
scroll to position [1631, 0]
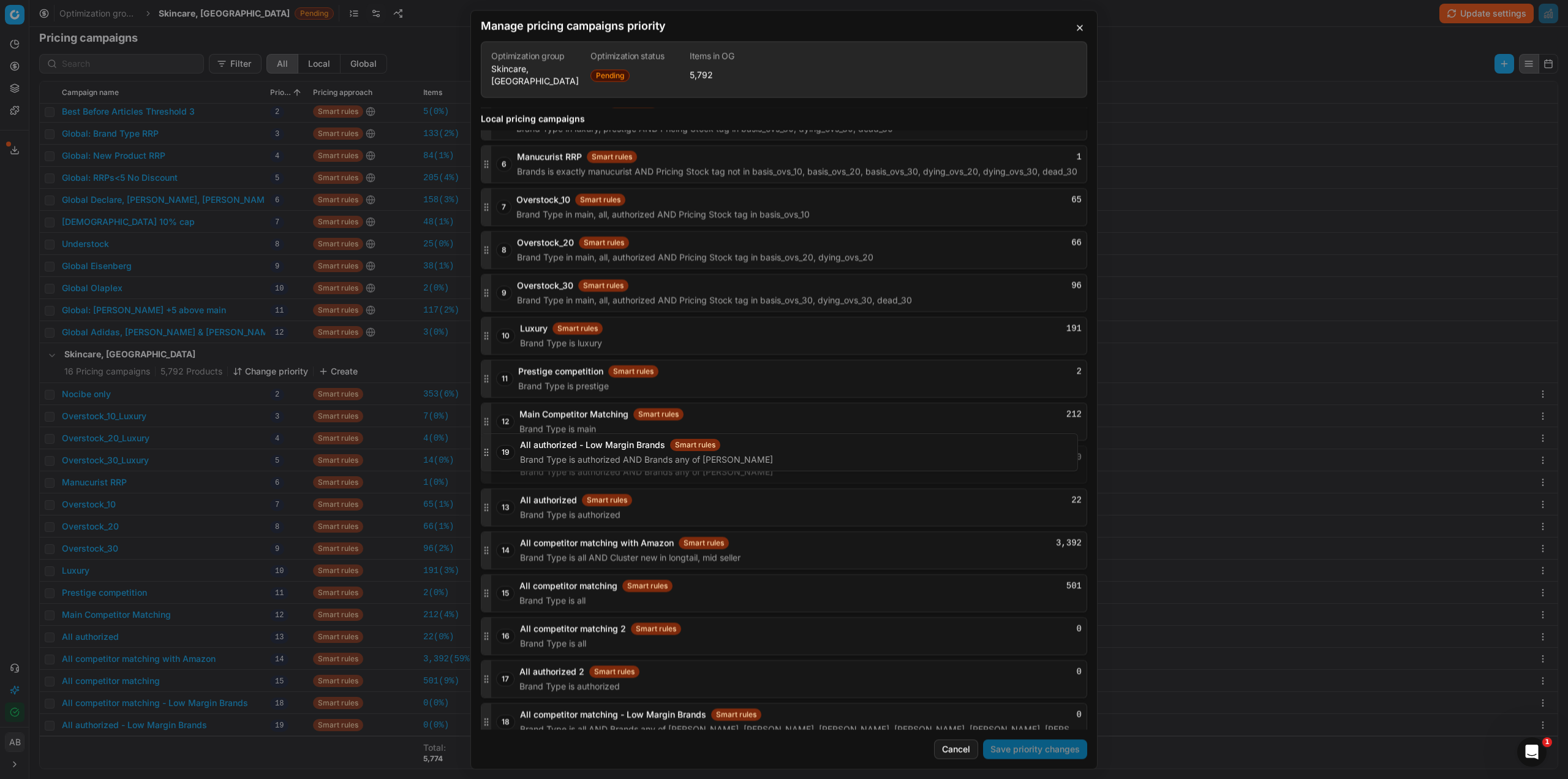
drag, startPoint x: 487, startPoint y: 707, endPoint x: 535, endPoint y: 449, distance: 262.4
click at [535, 449] on div "19 All authorized - Low Margin Brands Smart rules 0 Brand Type is authorized AN…" at bounding box center [784, 465] width 606 height 38
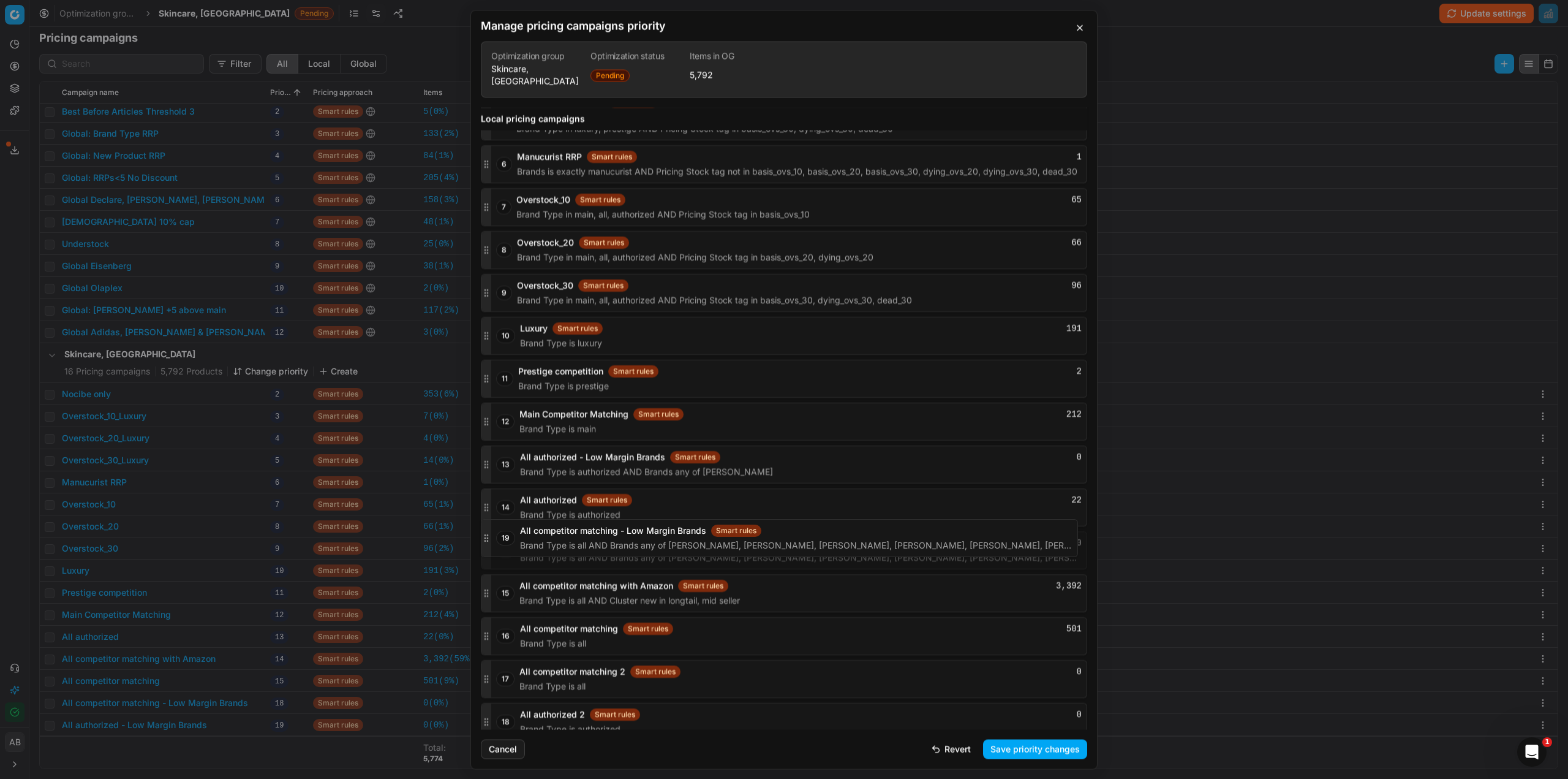
drag, startPoint x: 488, startPoint y: 712, endPoint x: 513, endPoint y: 540, distance: 173.8
click at [513, 540] on div "19 All competitor matching - Low Margin Brands Smart rules 0 Brand Type is all …" at bounding box center [784, 551] width 606 height 38
click at [1000, 744] on button "Save priority changes" at bounding box center [1035, 749] width 104 height 20
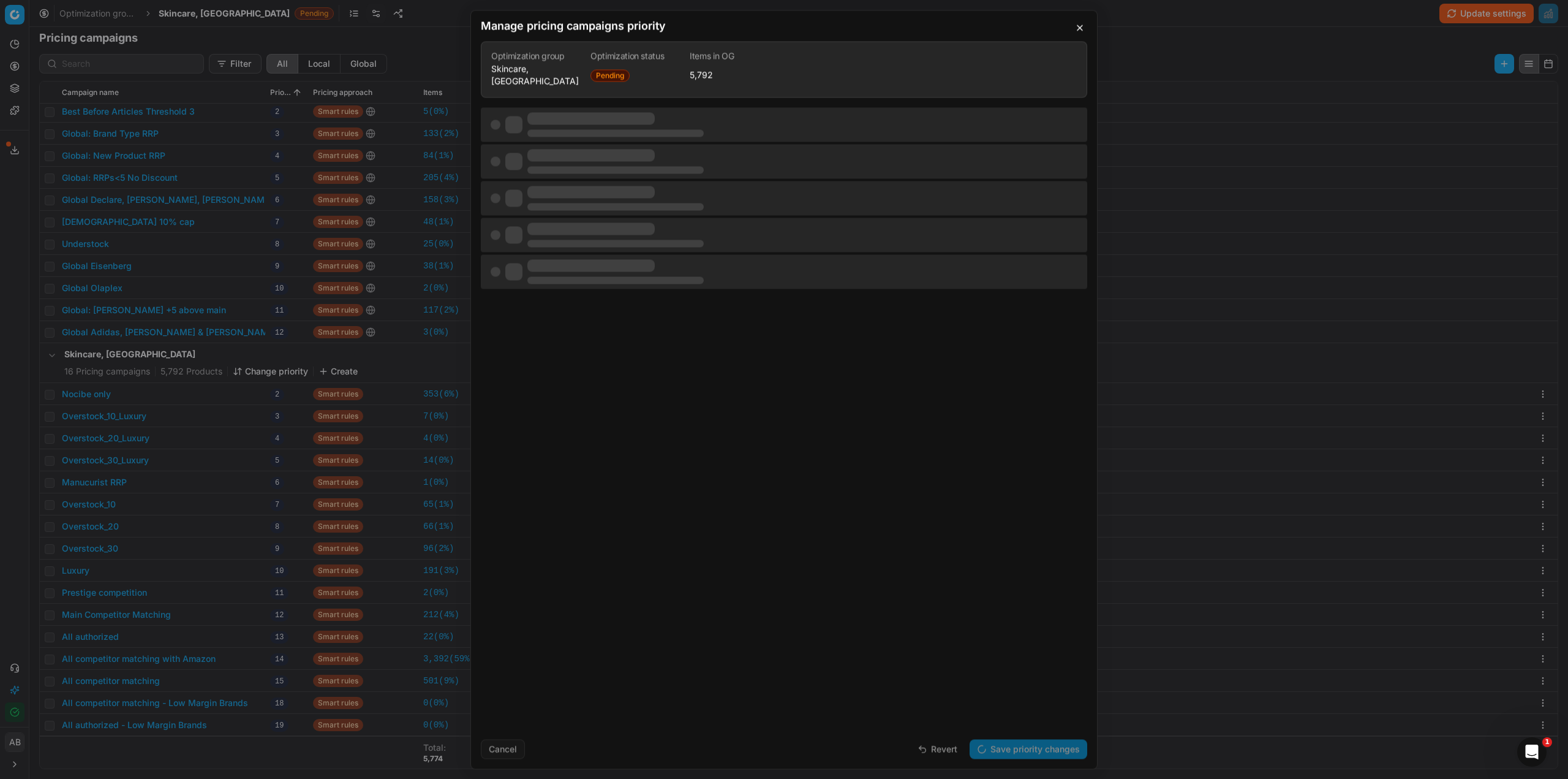
scroll to position [0, 0]
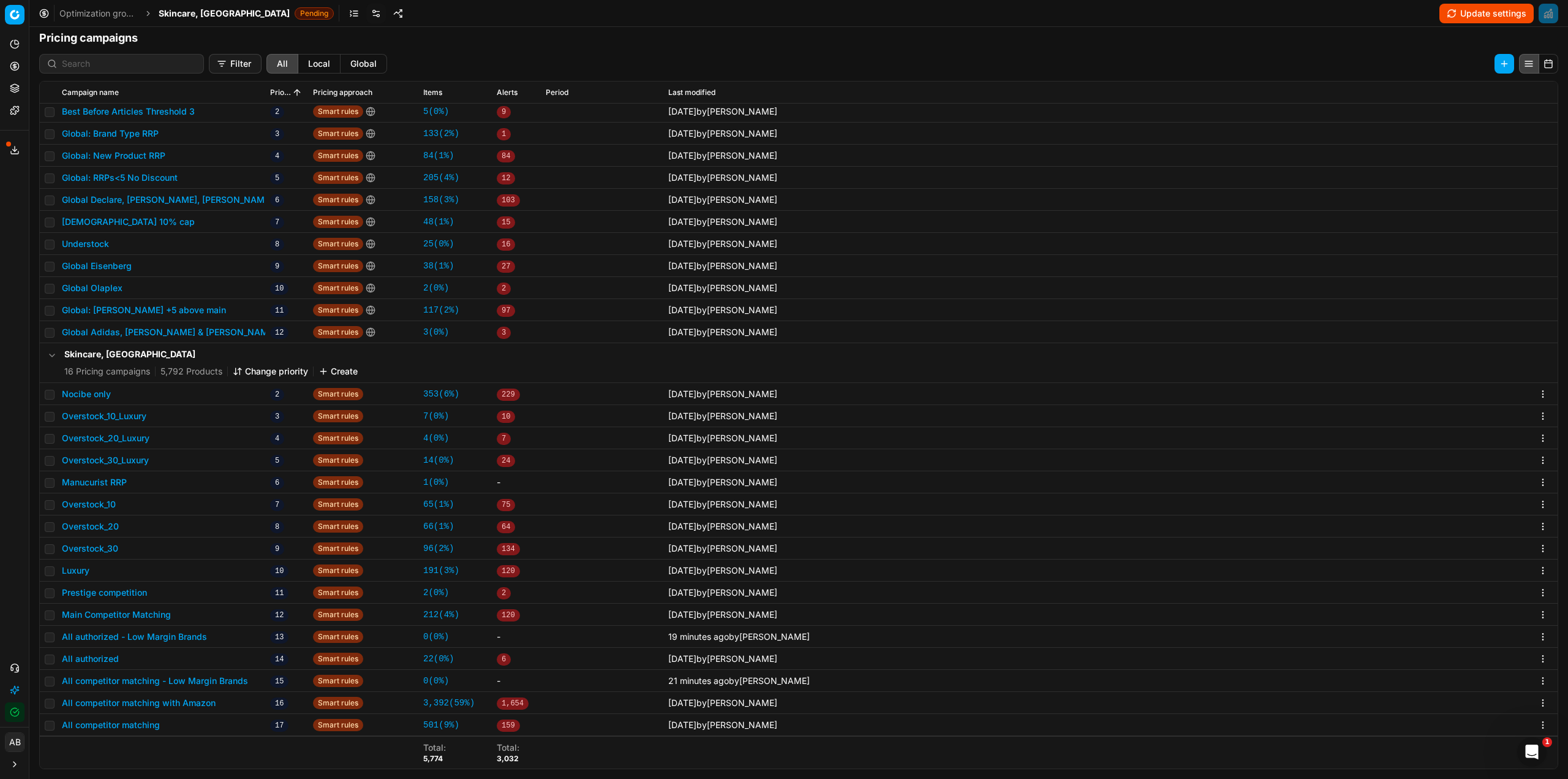
click at [1458, 9] on button "Update settings" at bounding box center [1486, 14] width 94 height 20
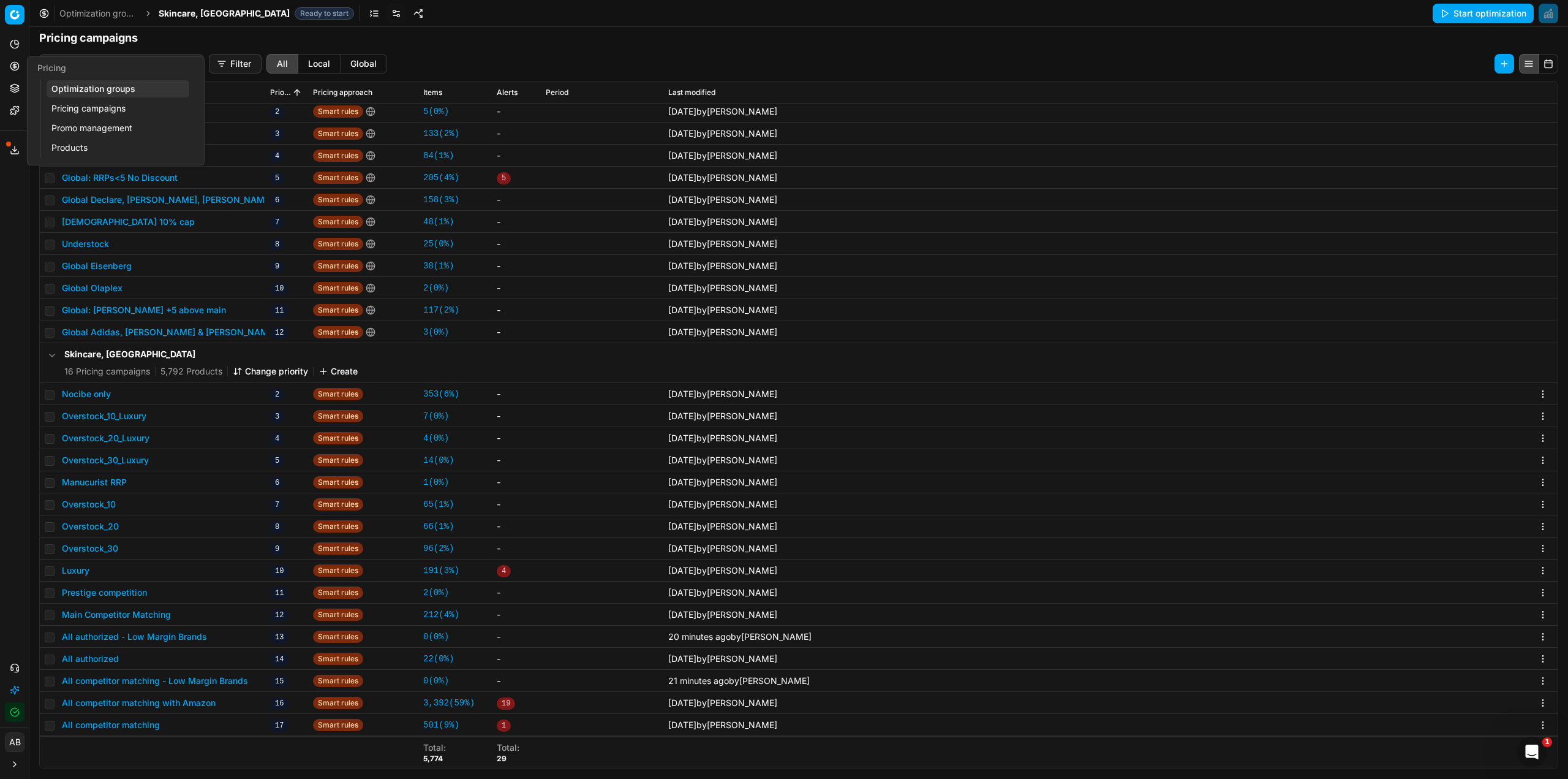
click at [72, 90] on link "Optimization groups" at bounding box center [118, 89] width 143 height 17
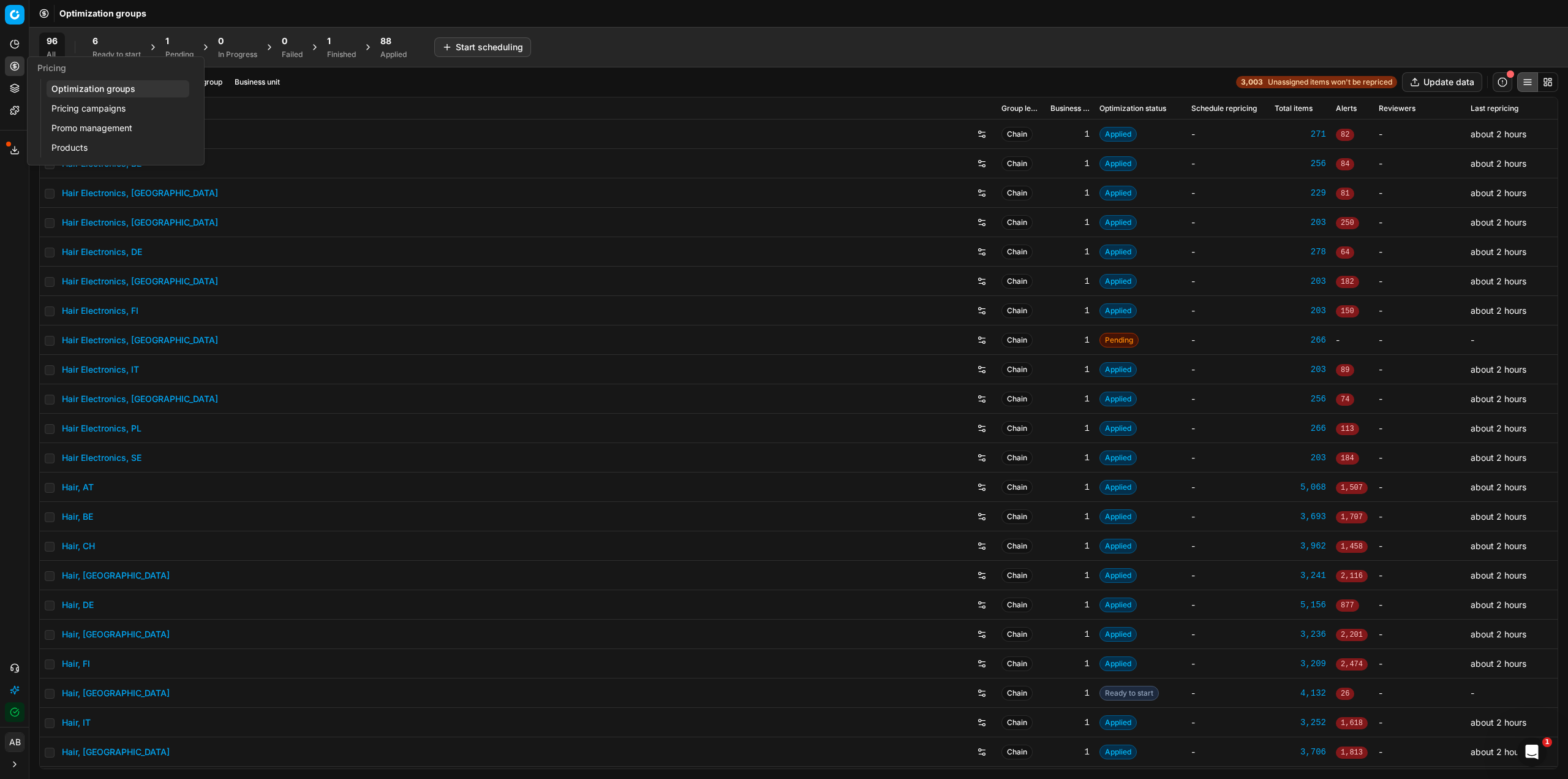
click at [183, 42] on div "1" at bounding box center [180, 41] width 28 height 13
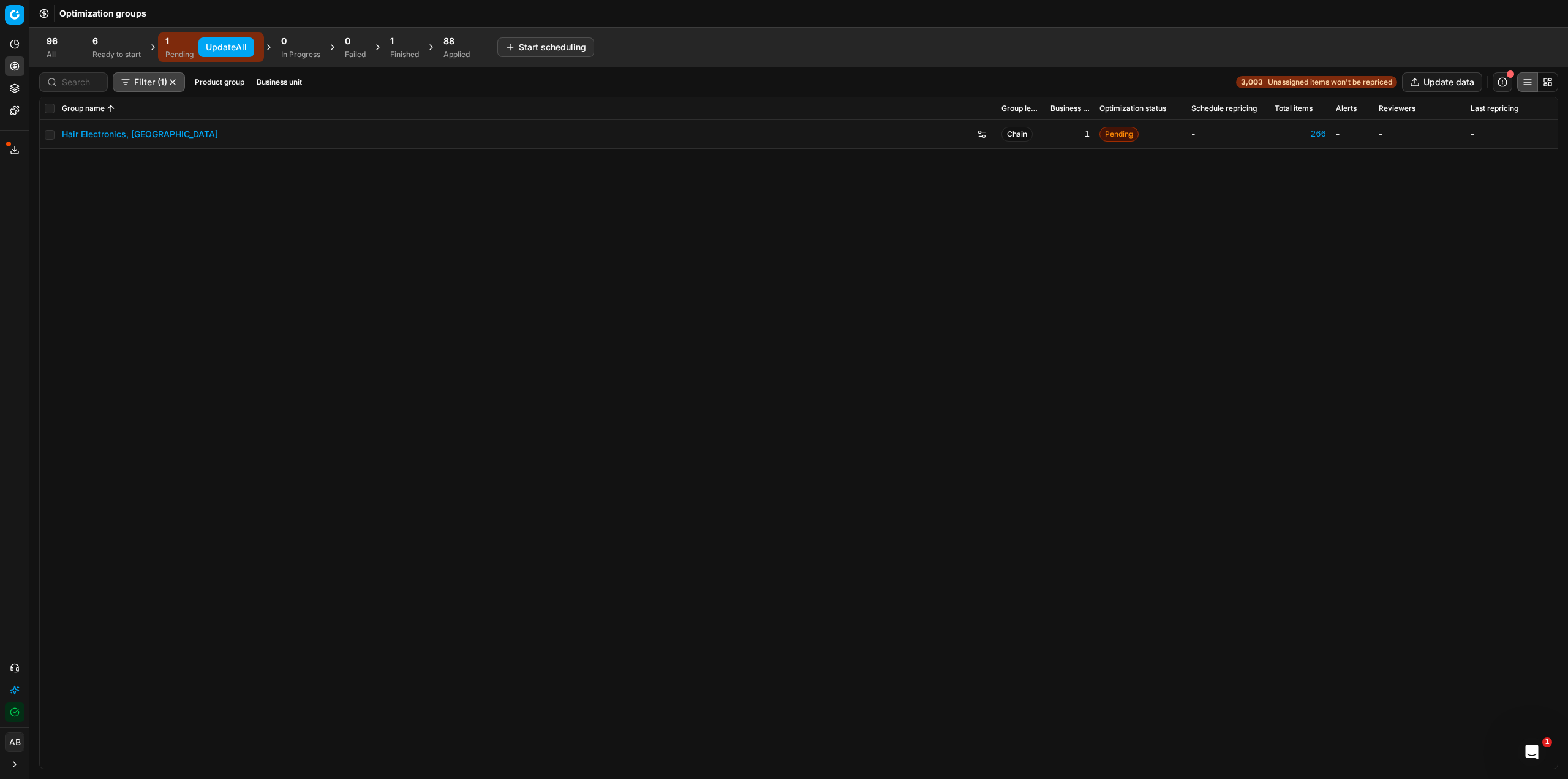
click at [218, 47] on button "Update All" at bounding box center [226, 48] width 55 height 20
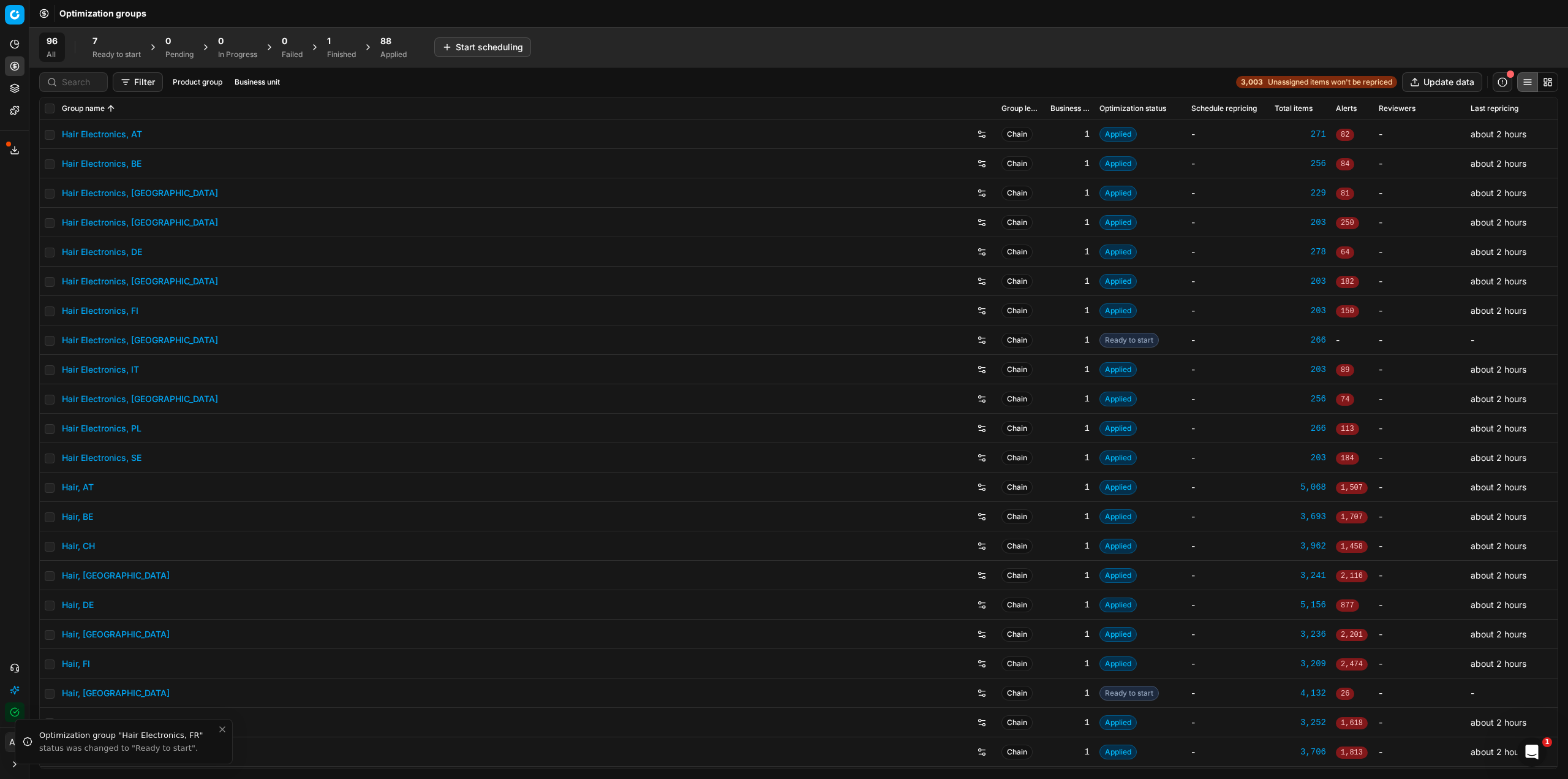
click at [121, 49] on div "7 Ready to start" at bounding box center [116, 47] width 48 height 24
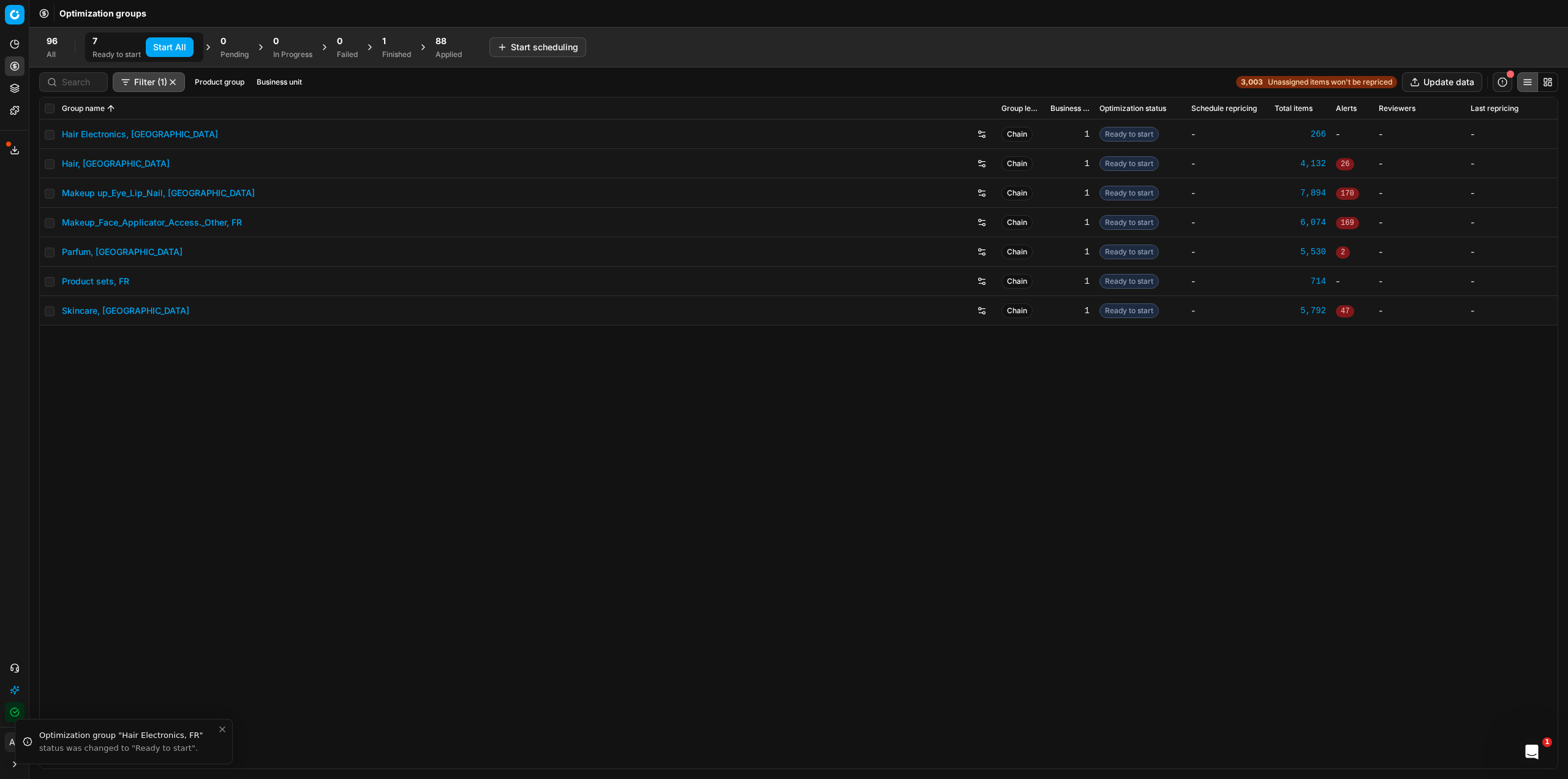
click at [164, 46] on button "Start All" at bounding box center [170, 48] width 48 height 20
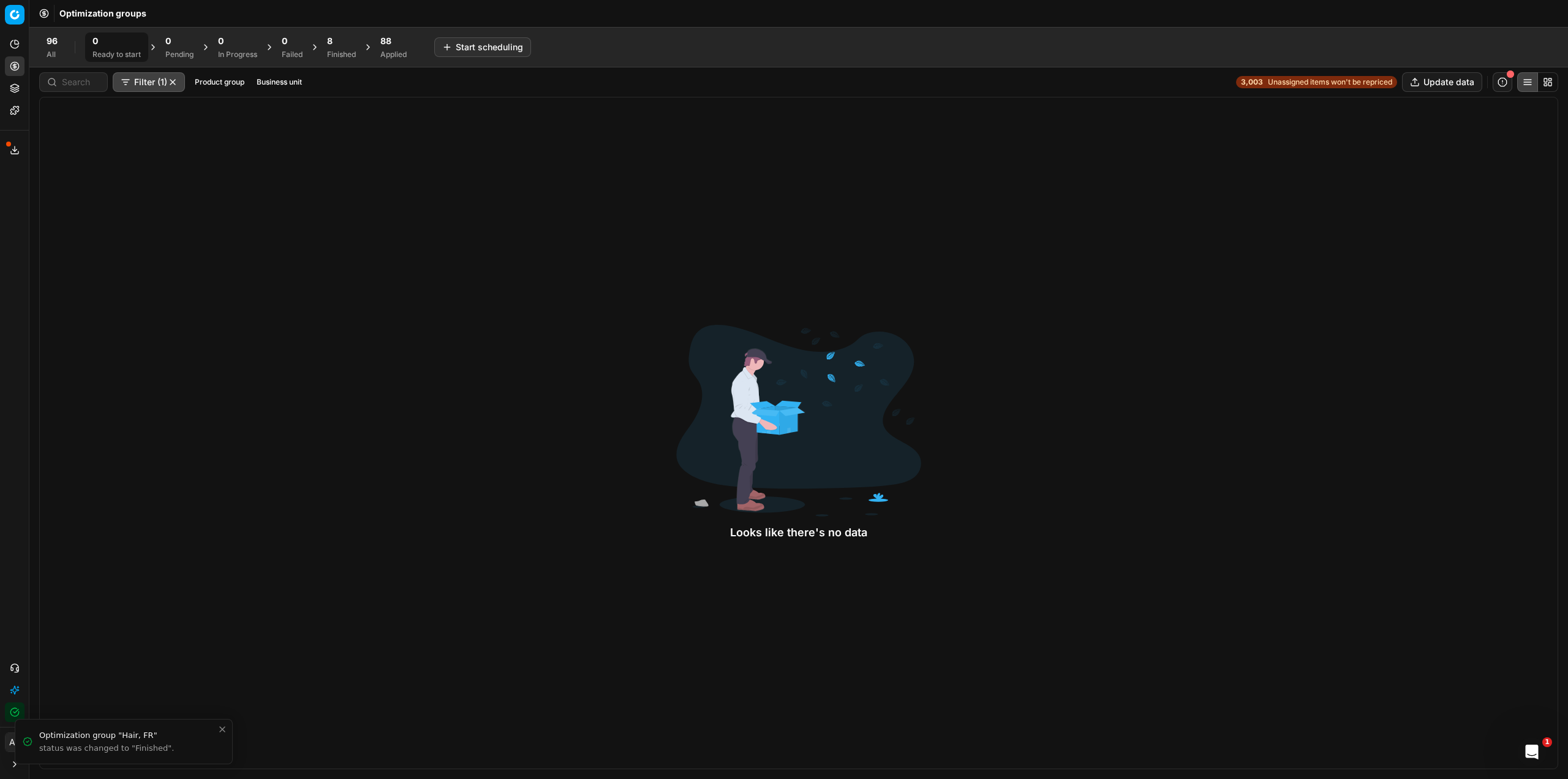
click at [333, 46] on span "8" at bounding box center [330, 41] width 5 height 13
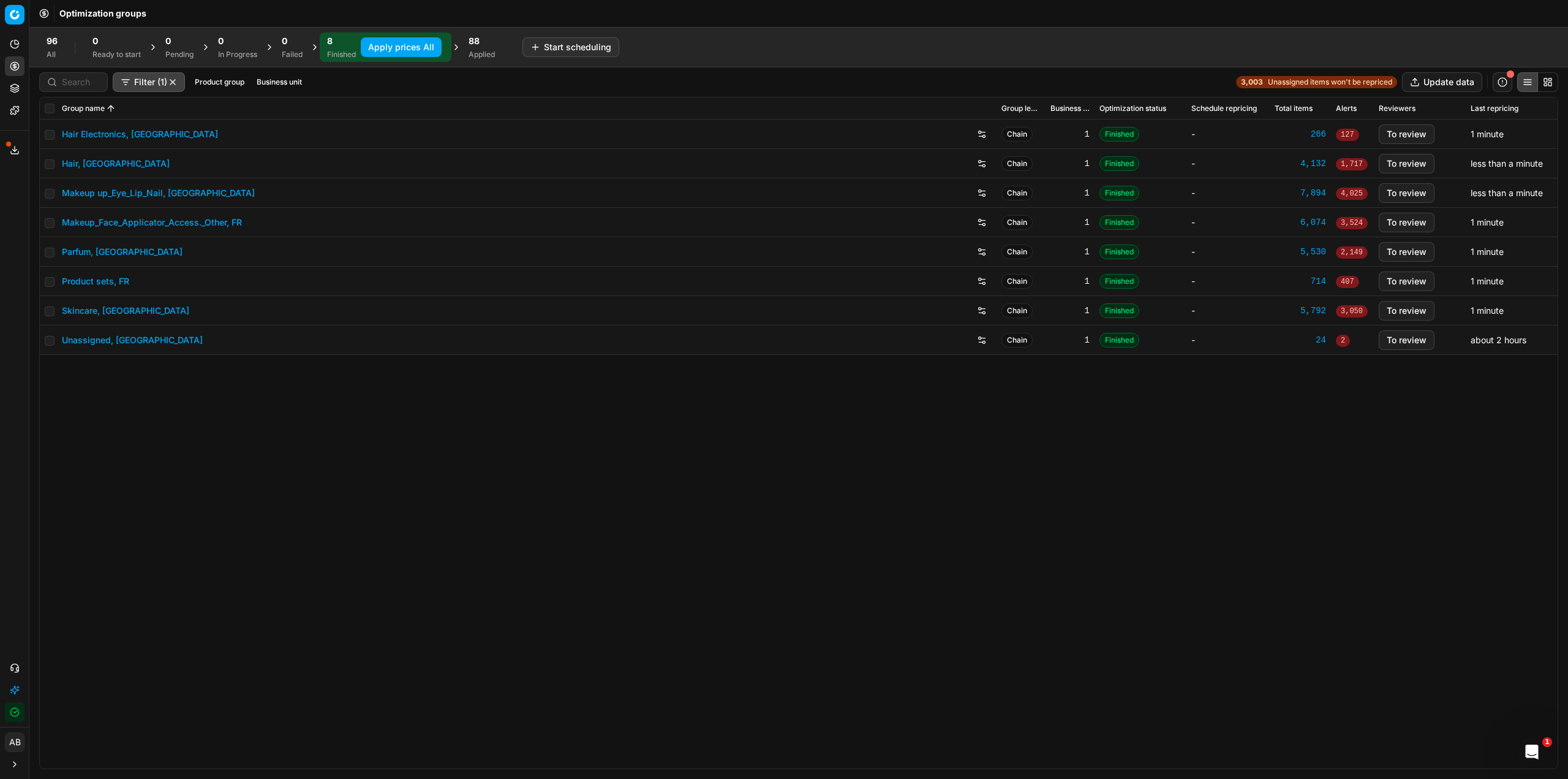
click at [389, 47] on button "Apply prices All" at bounding box center [401, 48] width 81 height 20
